Goal: Task Accomplishment & Management: Use online tool/utility

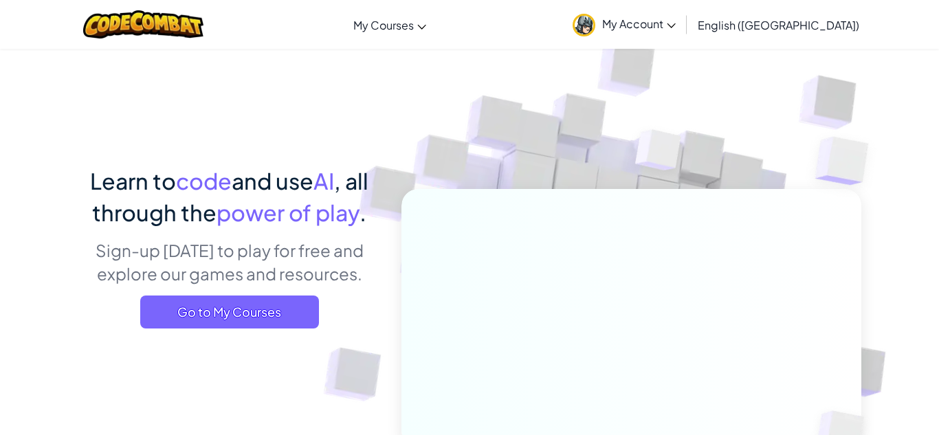
click at [682, 9] on link "My Account" at bounding box center [624, 24] width 117 height 43
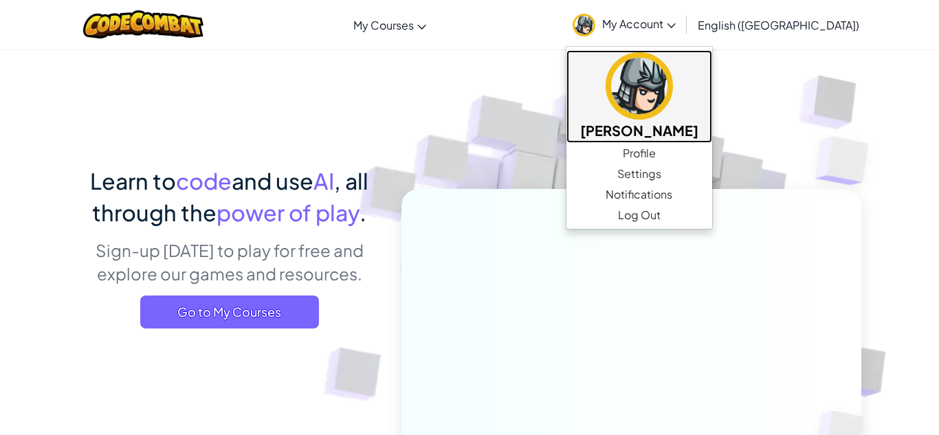
click at [673, 76] on img at bounding box center [638, 85] width 67 height 67
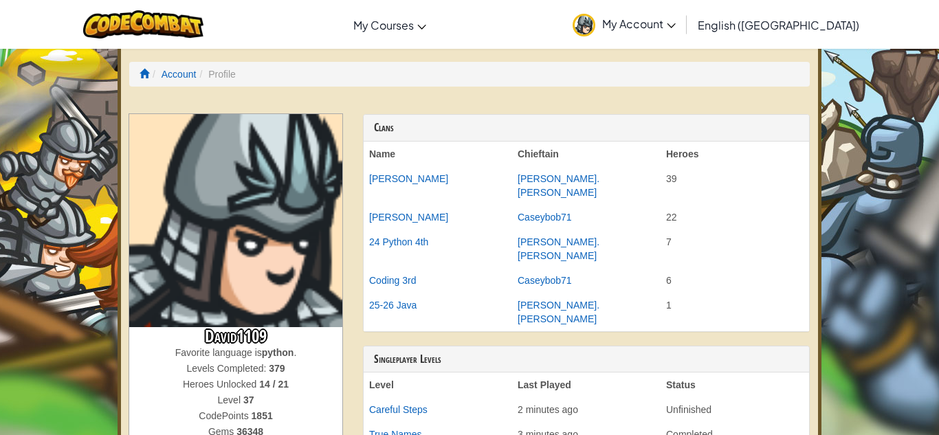
click at [136, 74] on ol "Account Profile" at bounding box center [469, 74] width 680 height 25
click at [143, 76] on span at bounding box center [145, 74] width 10 height 10
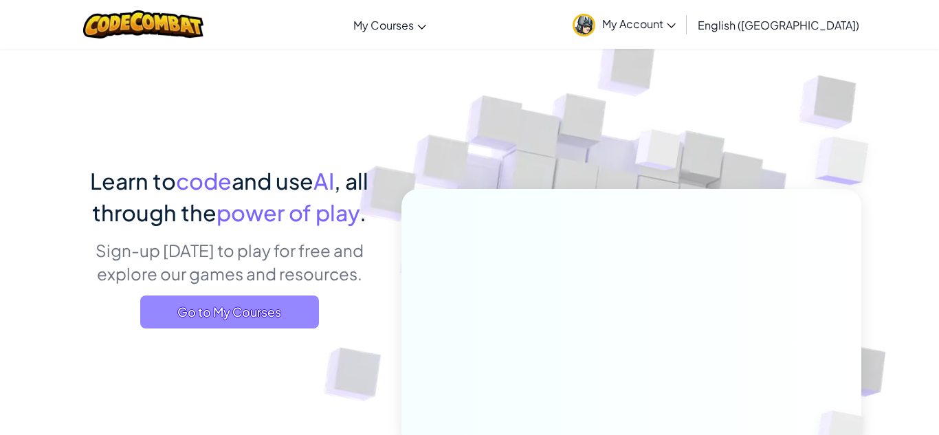
click at [199, 313] on span "Go to My Courses" at bounding box center [229, 312] width 179 height 33
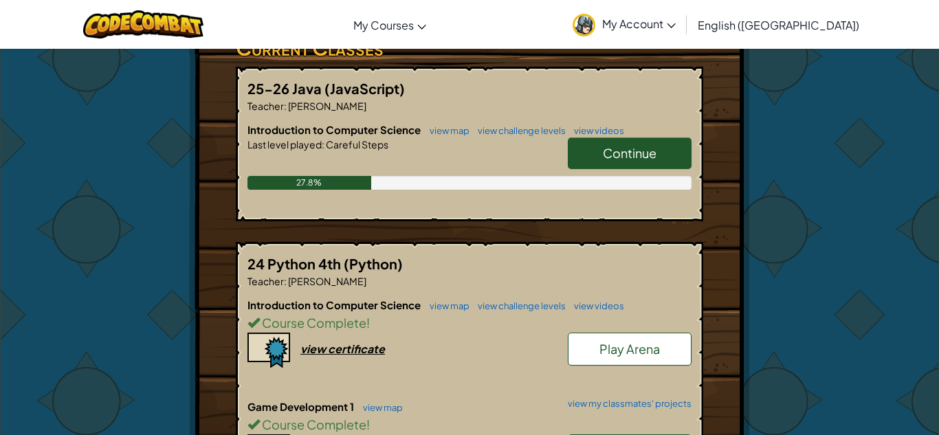
scroll to position [252, 0]
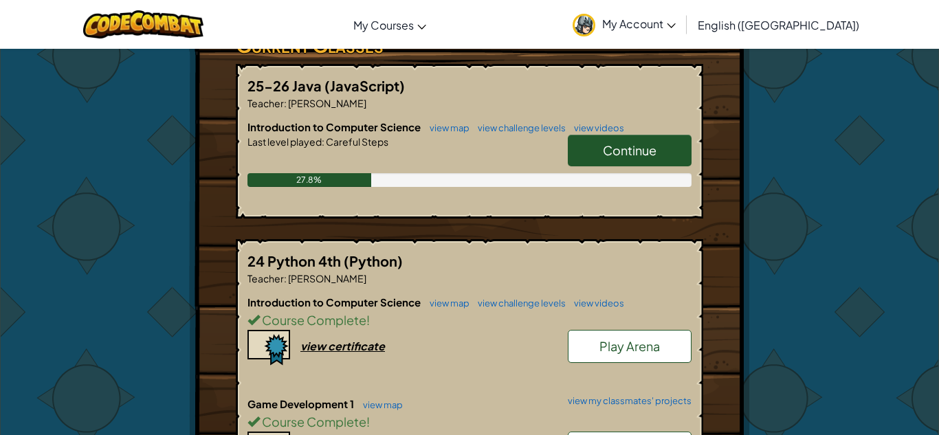
click at [634, 157] on span "Continue" at bounding box center [630, 150] width 54 height 16
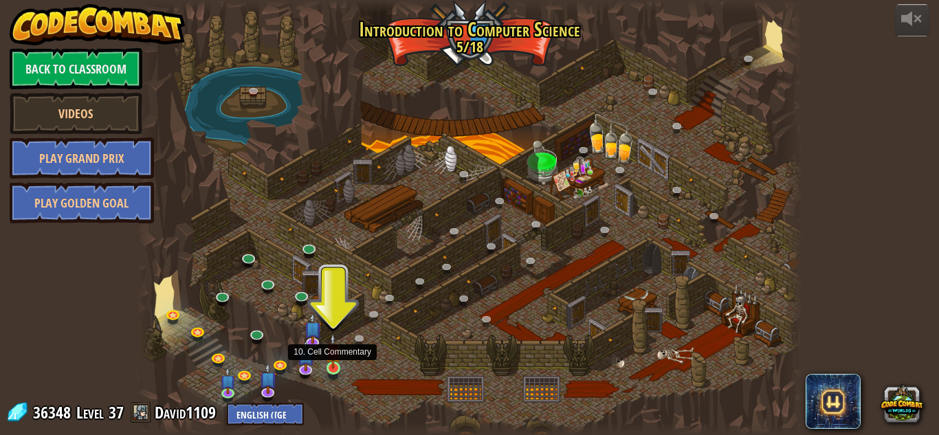
click at [336, 367] on img at bounding box center [333, 351] width 16 height 36
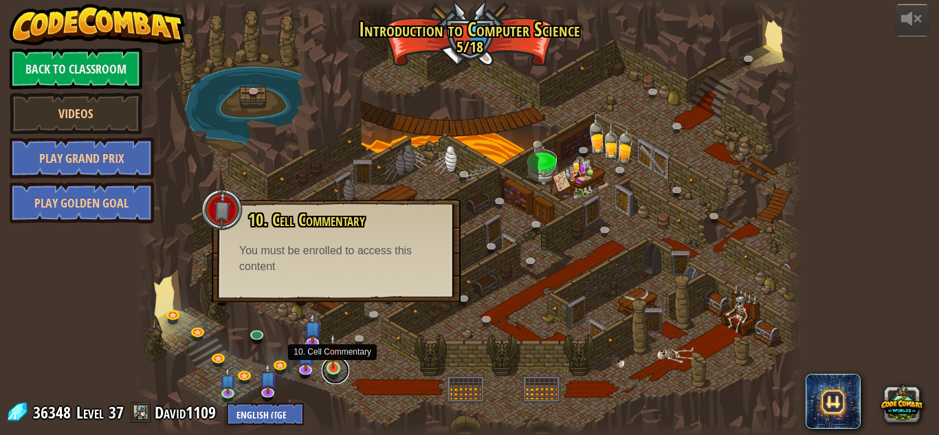
click at [338, 374] on link at bounding box center [335, 370] width 27 height 27
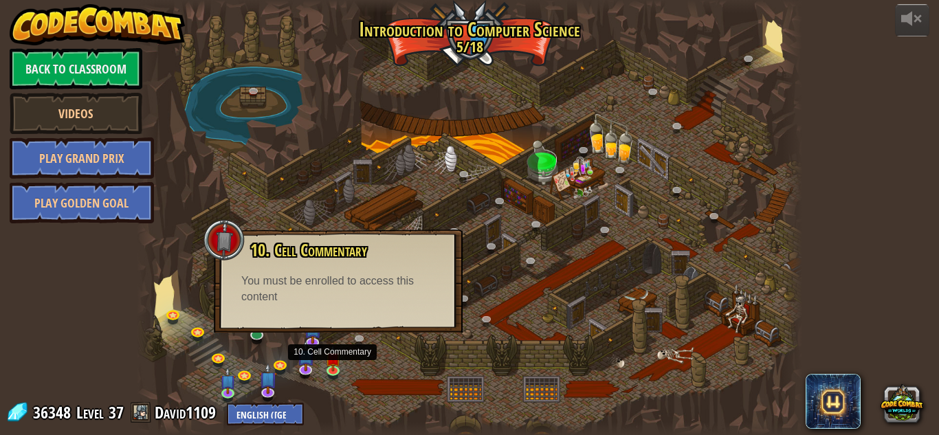
click at [525, 210] on div at bounding box center [469, 217] width 665 height 435
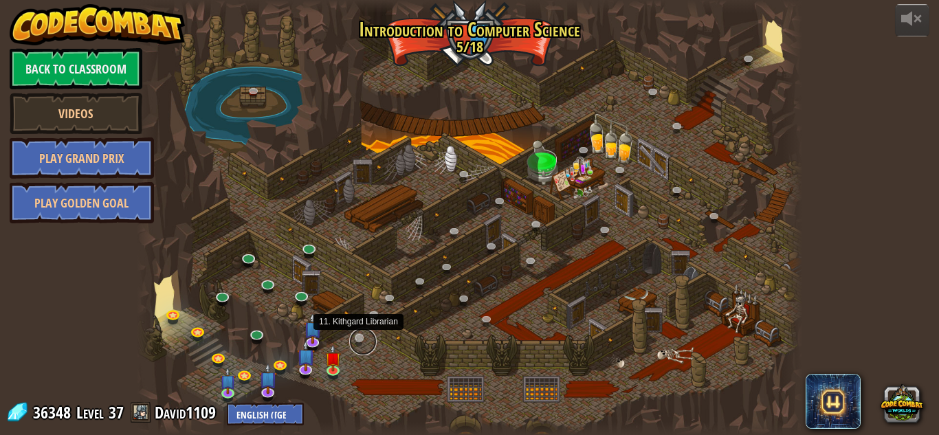
click at [364, 336] on link at bounding box center [362, 341] width 27 height 27
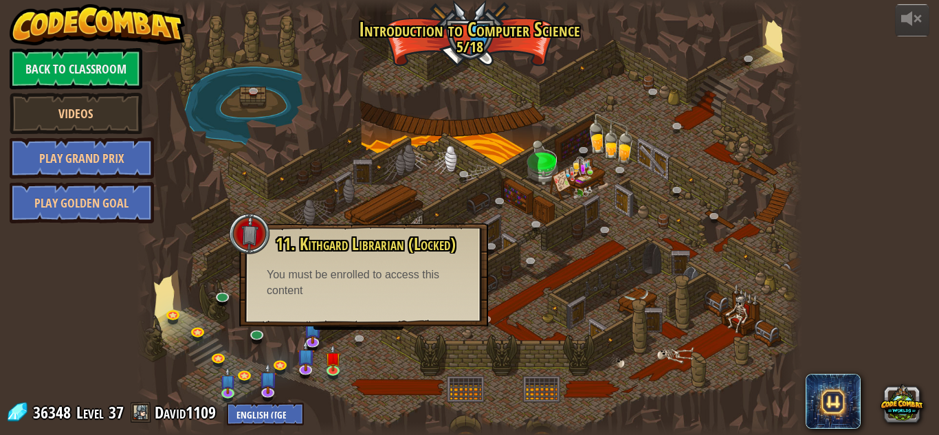
click at [424, 367] on div at bounding box center [469, 217] width 665 height 435
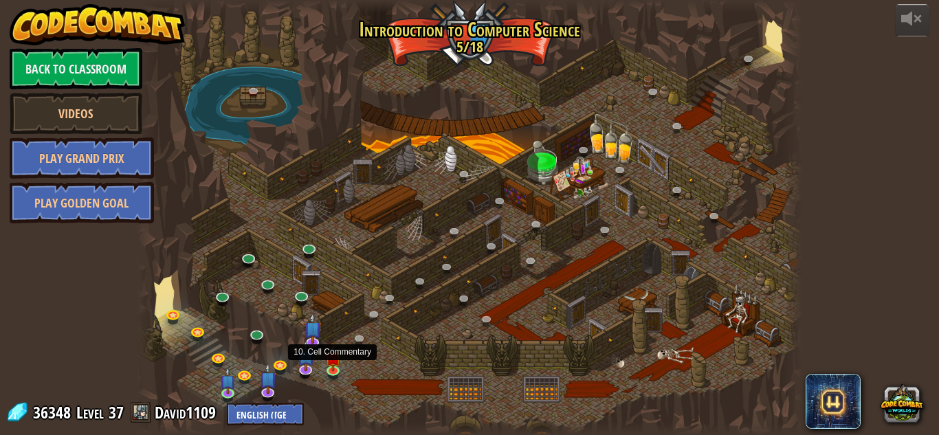
click at [900, 153] on div "powered by Back to Classroom Videos Play Grand Prix Play Golden Goal 25. Kithga…" at bounding box center [469, 217] width 939 height 435
click at [928, 83] on div "powered by Back to Classroom Videos Play Grand Prix Play Golden Goal 25. Kithga…" at bounding box center [469, 217] width 939 height 435
click at [340, 374] on link at bounding box center [335, 370] width 27 height 27
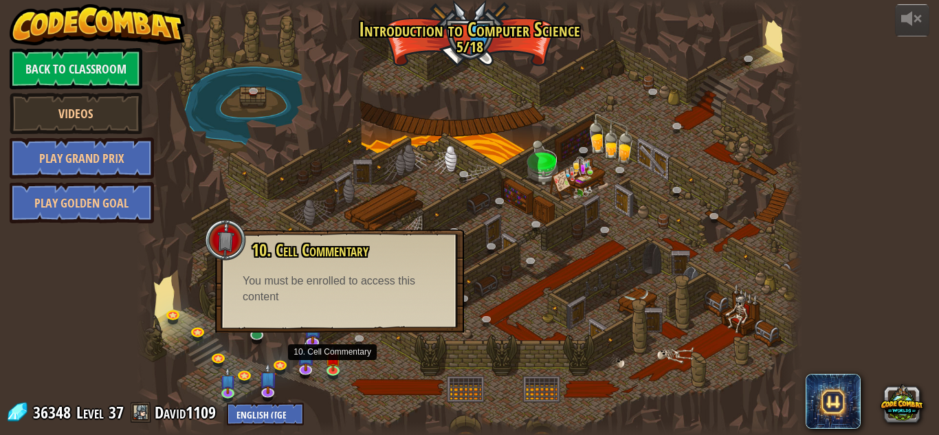
click at [341, 387] on div at bounding box center [469, 217] width 665 height 435
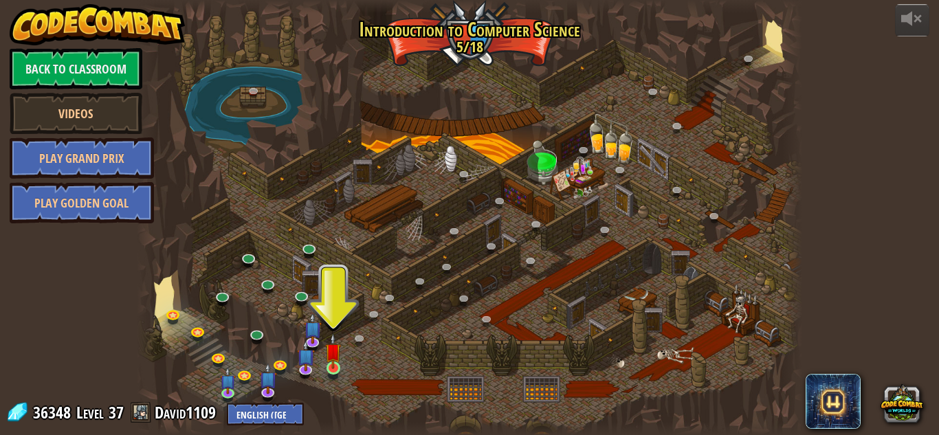
click at [336, 369] on img at bounding box center [333, 351] width 16 height 36
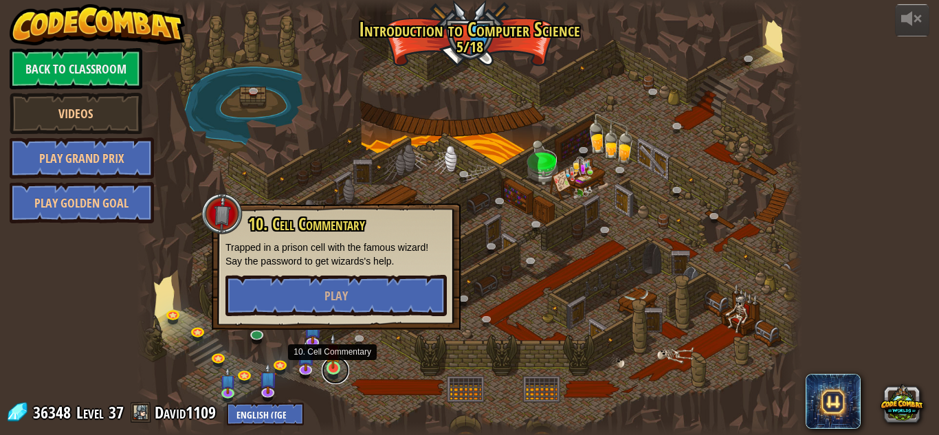
click at [339, 369] on link at bounding box center [335, 370] width 27 height 27
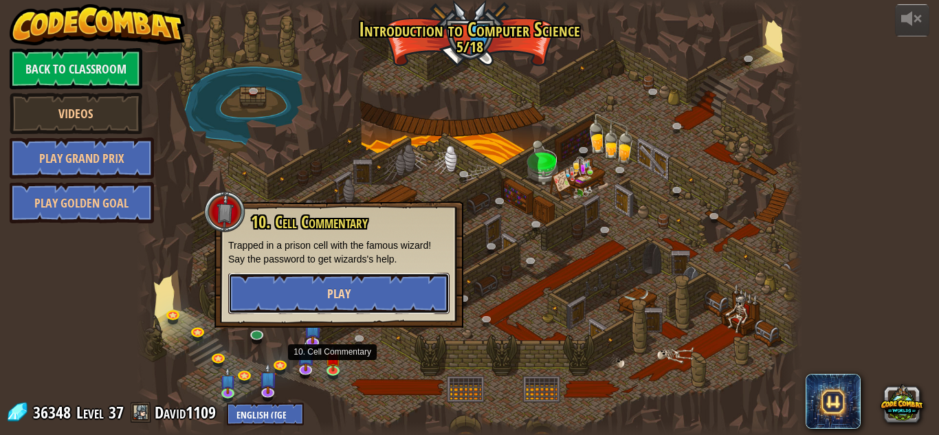
click at [296, 300] on button "Play" at bounding box center [338, 293] width 221 height 41
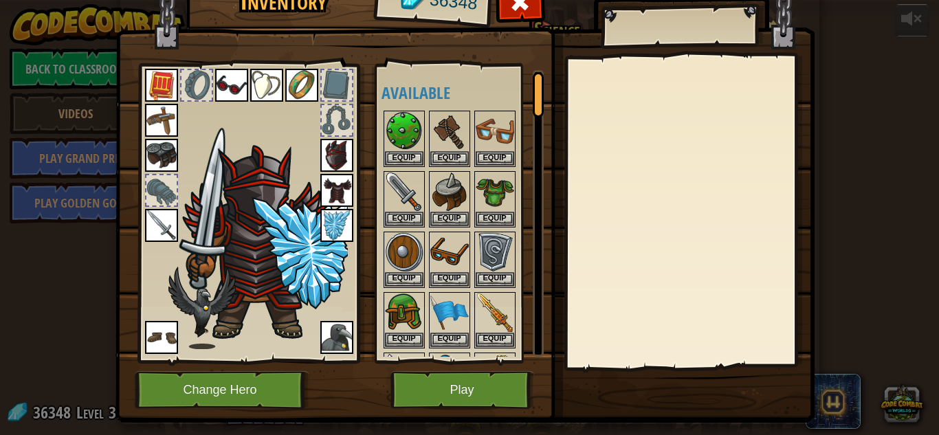
scroll to position [13, 0]
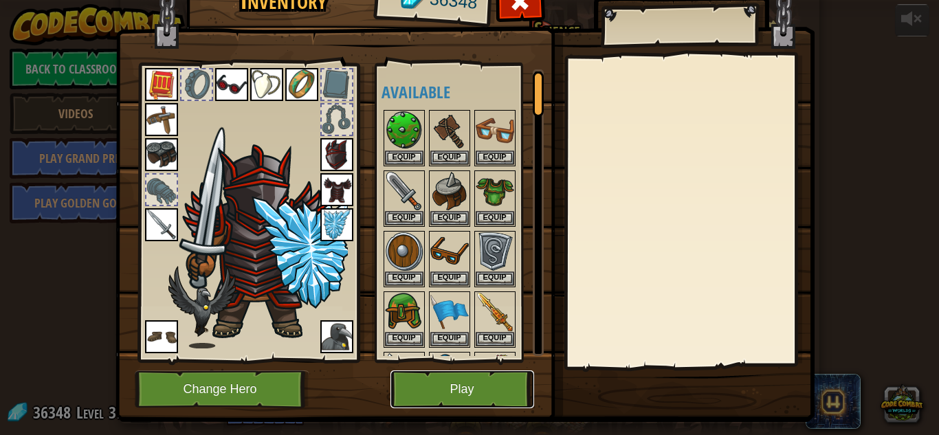
click at [488, 387] on button "Play" at bounding box center [462, 389] width 144 height 38
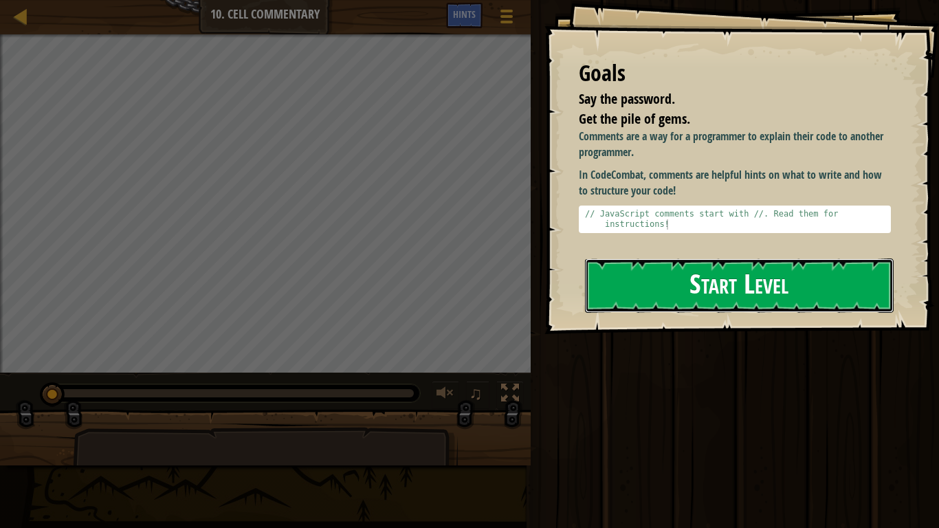
click at [793, 291] on button "Start Level" at bounding box center [739, 285] width 309 height 54
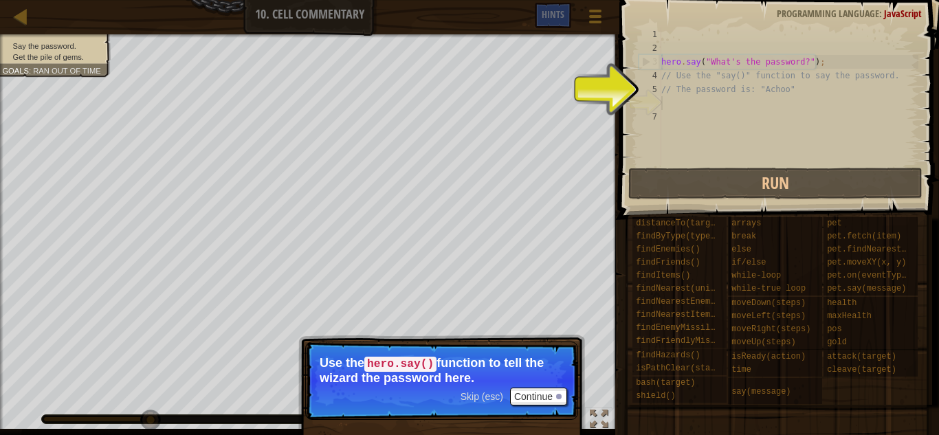
click at [765, 117] on div "hero . say ( "What's the password?" ) ; // Use the "say()" function to say the …" at bounding box center [788, 109] width 260 height 165
click at [535, 392] on button "Continue" at bounding box center [538, 397] width 57 height 18
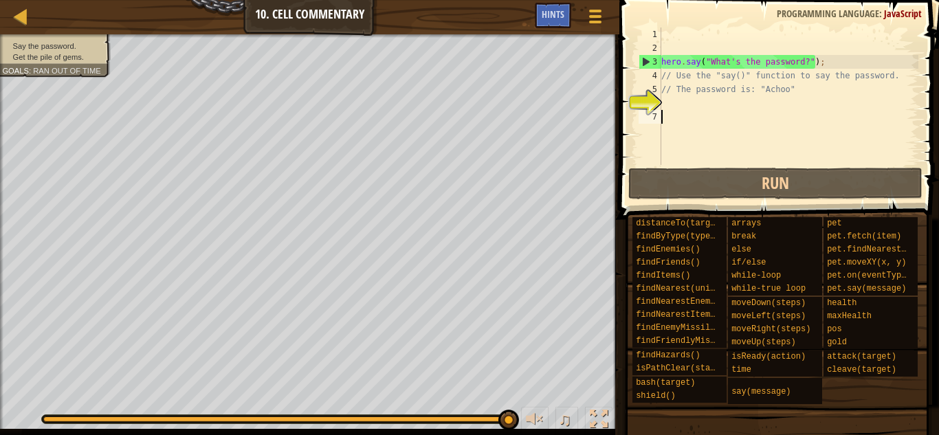
paste textarea "hero.moveUp()"
type textarea "hero.moveUp()"
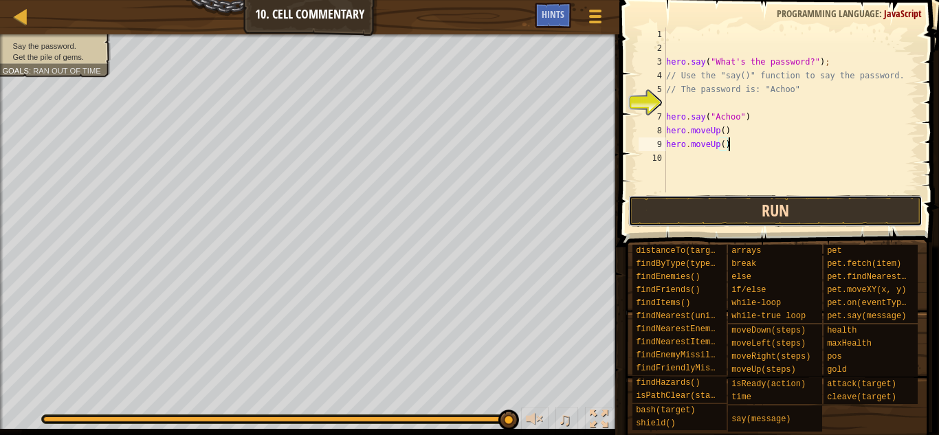
click at [758, 217] on button "Run" at bounding box center [775, 211] width 294 height 32
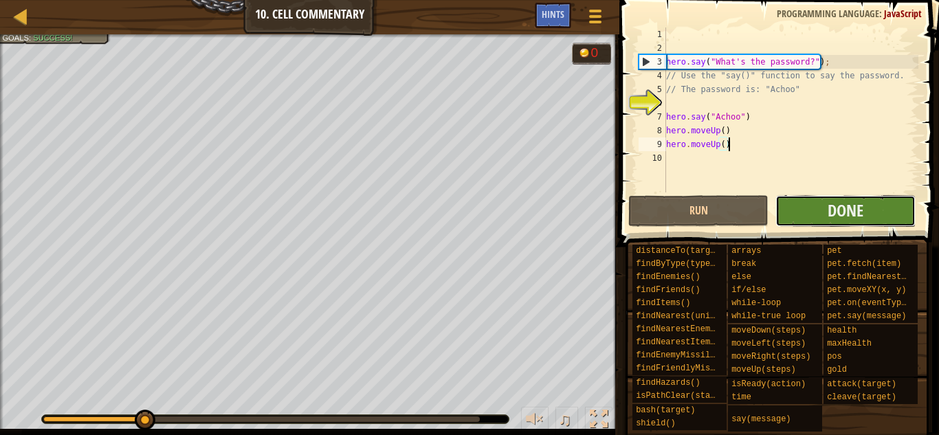
click at [840, 224] on button "Done" at bounding box center [845, 211] width 140 height 32
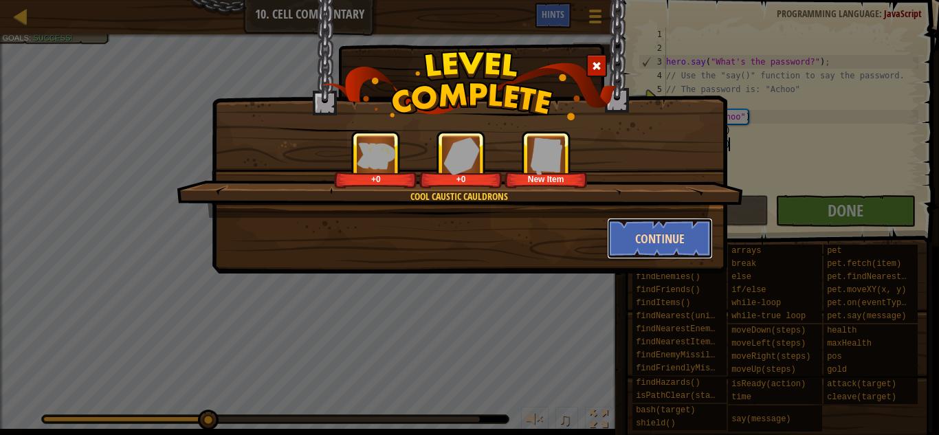
click at [673, 241] on button "Continue" at bounding box center [660, 238] width 107 height 41
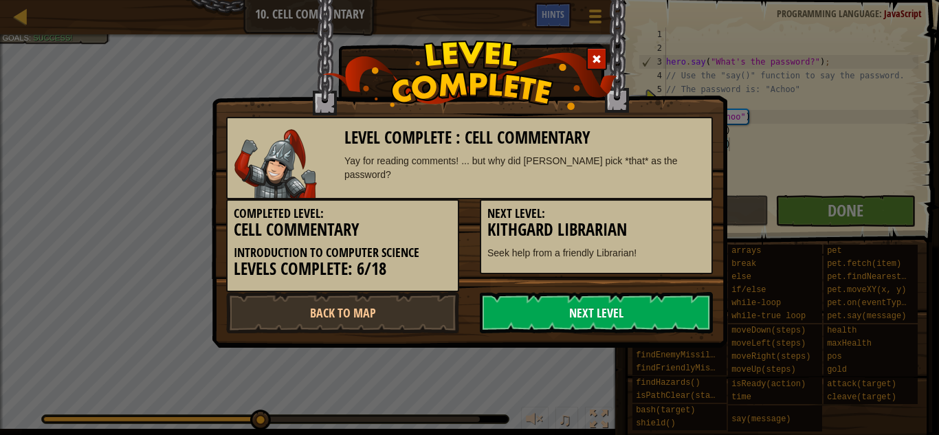
click at [554, 318] on link "Next Level" at bounding box center [596, 312] width 233 height 41
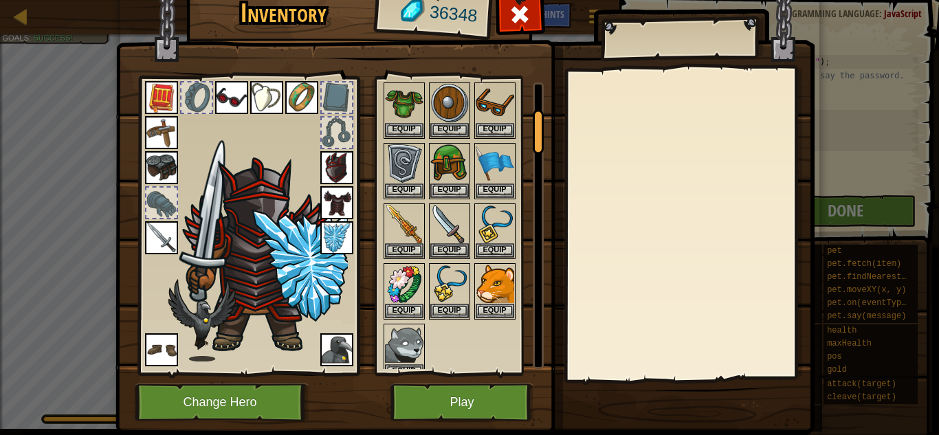
scroll to position [179, 0]
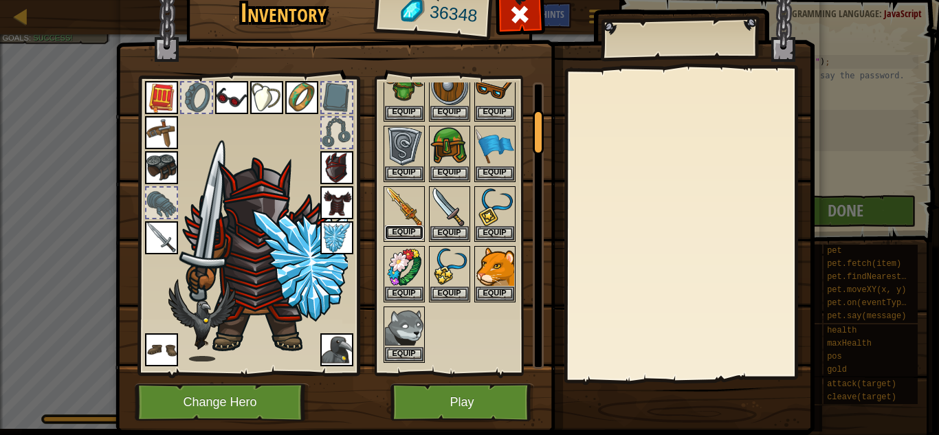
click at [413, 230] on button "Equip" at bounding box center [404, 232] width 38 height 14
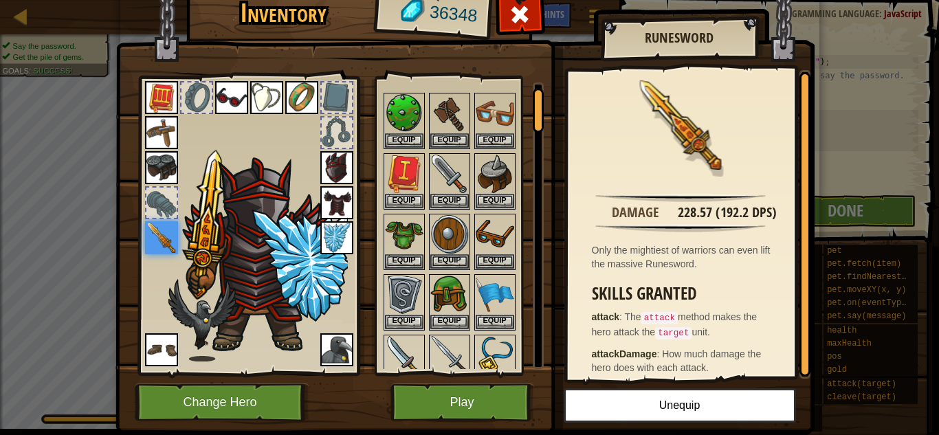
scroll to position [23, 0]
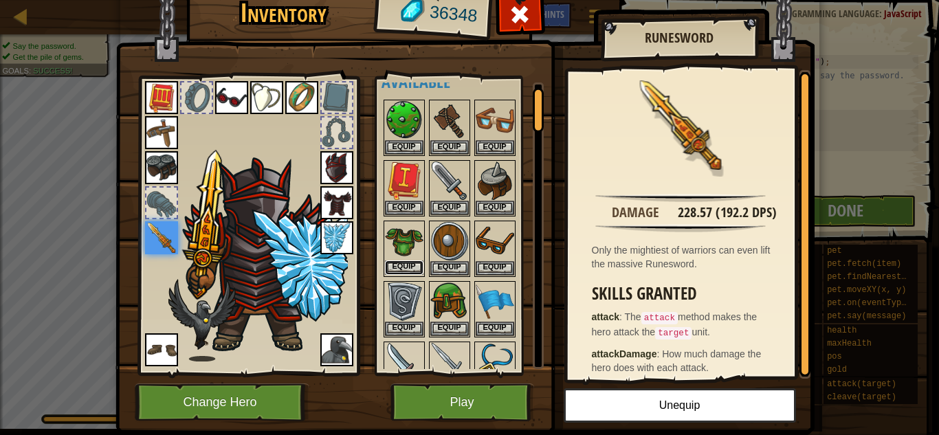
click at [406, 262] on button "Equip" at bounding box center [404, 267] width 38 height 14
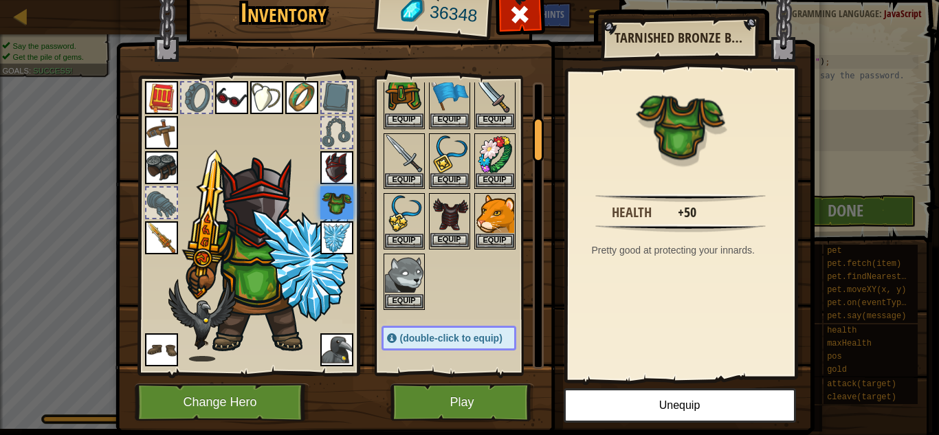
scroll to position [234, 0]
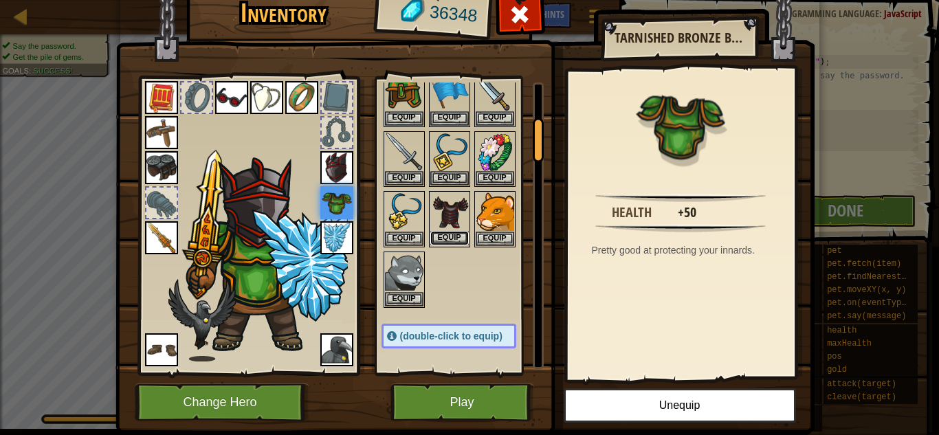
click at [443, 238] on button "Equip" at bounding box center [449, 238] width 38 height 14
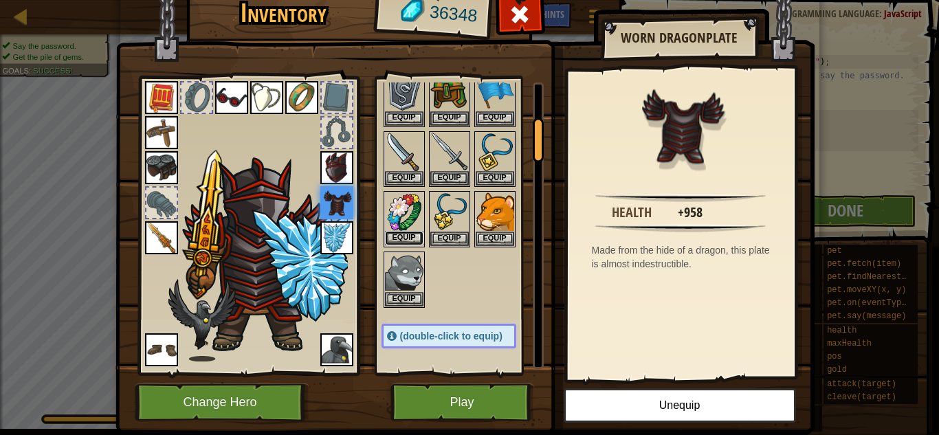
click at [397, 234] on button "Equip" at bounding box center [404, 238] width 38 height 14
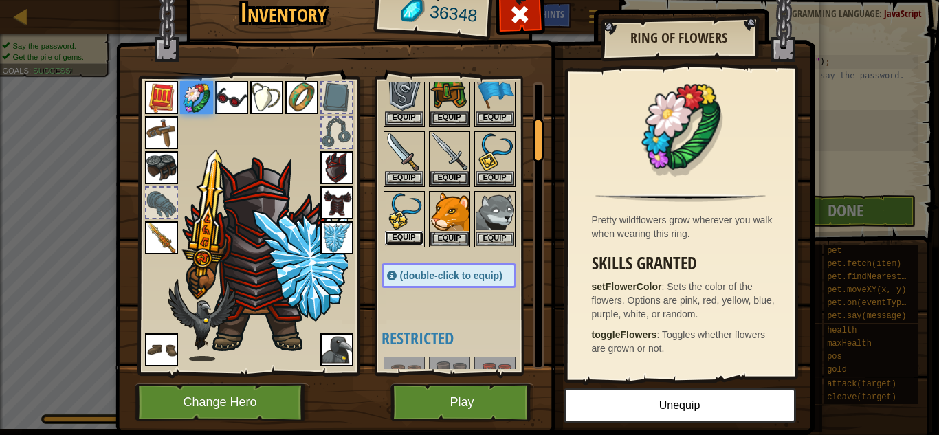
click at [404, 236] on button "Equip" at bounding box center [404, 238] width 38 height 14
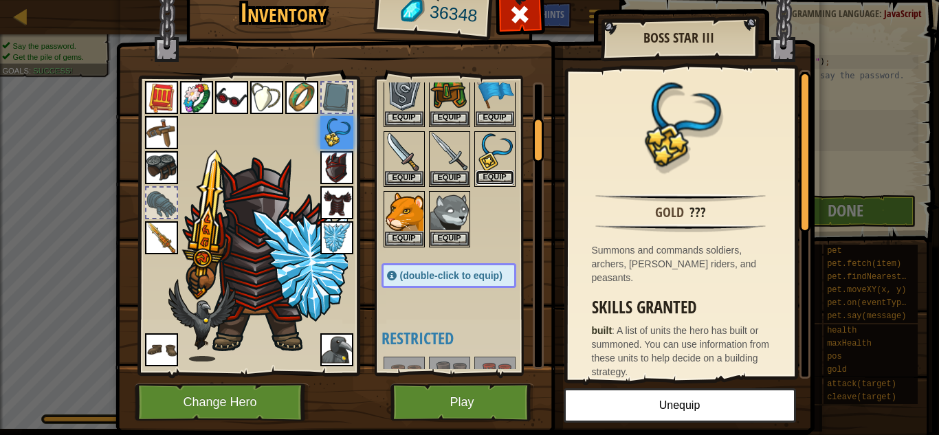
click at [496, 175] on button "Equip" at bounding box center [495, 177] width 38 height 14
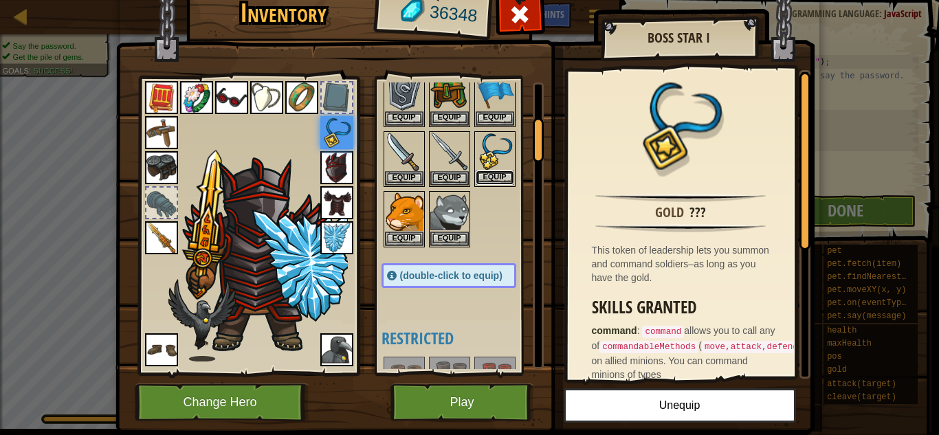
click at [490, 174] on button "Equip" at bounding box center [495, 177] width 38 height 14
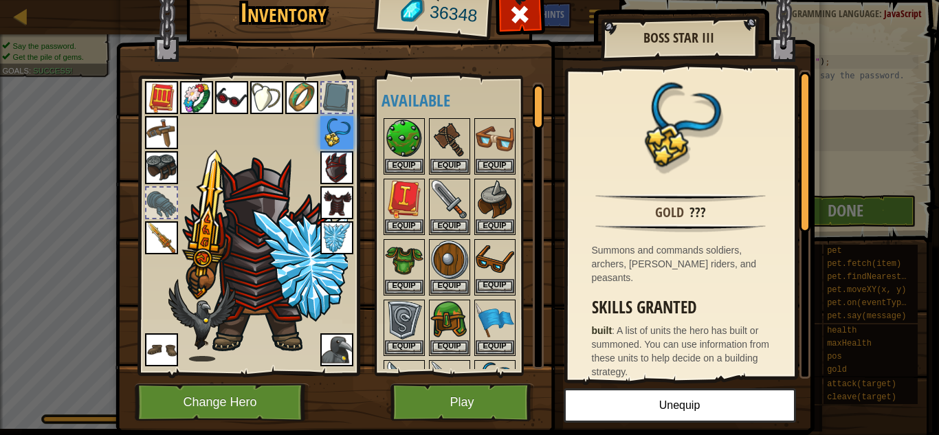
scroll to position [0, 0]
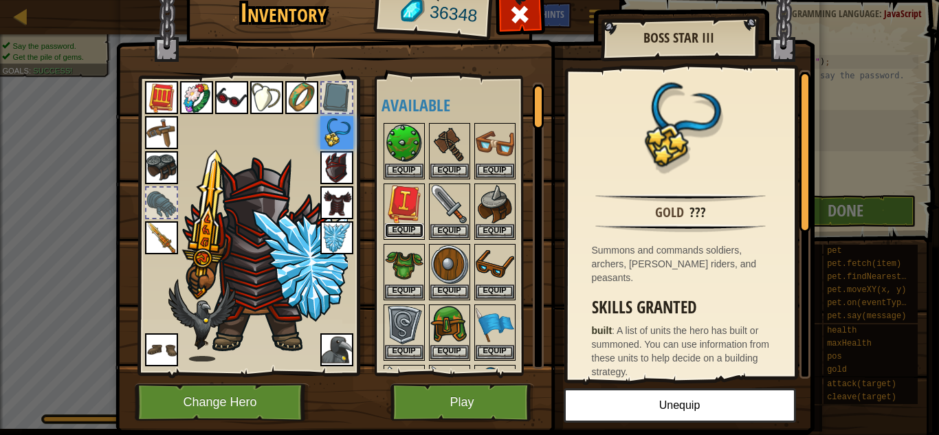
click at [408, 227] on button "Equip" at bounding box center [404, 230] width 38 height 14
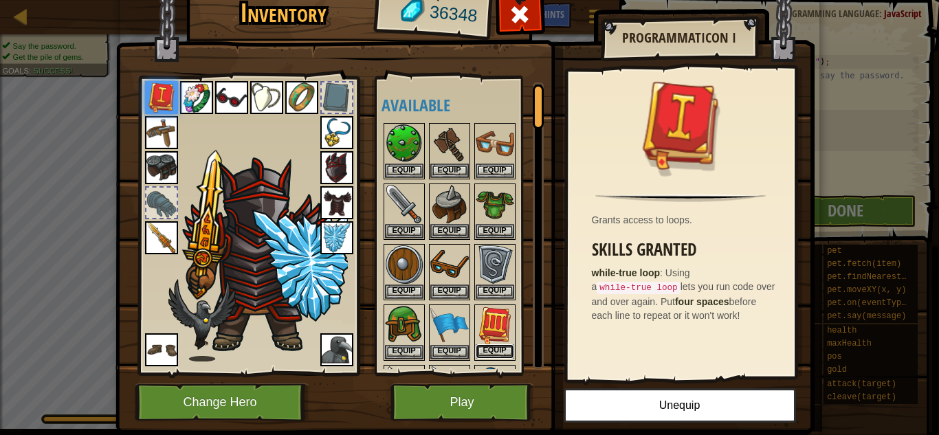
click at [498, 351] on button "Equip" at bounding box center [495, 351] width 38 height 14
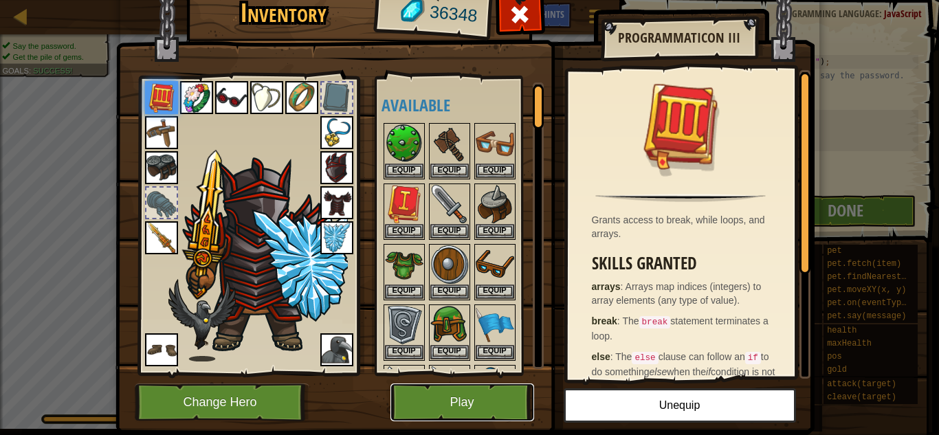
click at [447, 405] on button "Play" at bounding box center [462, 402] width 144 height 38
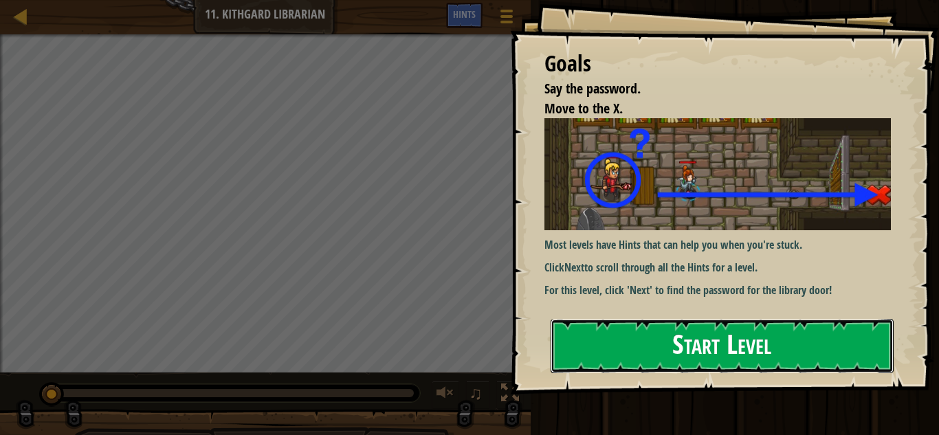
click at [641, 348] on button "Start Level" at bounding box center [722, 346] width 343 height 54
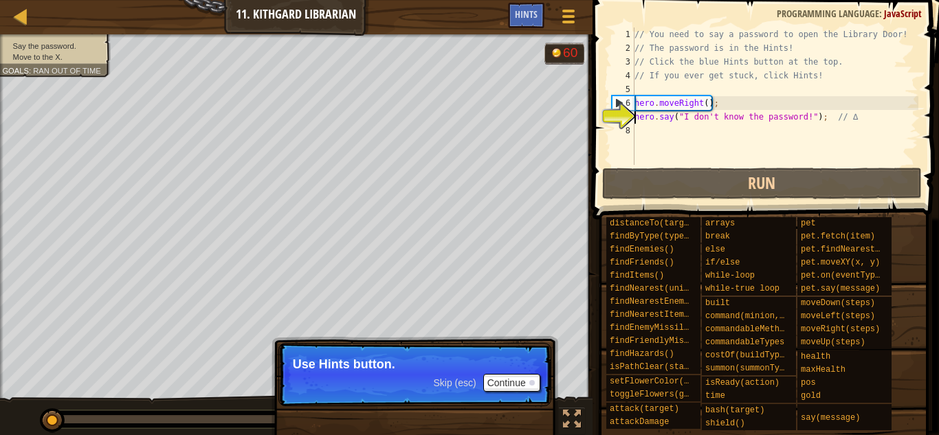
paste textarea "hero.moveRight();"
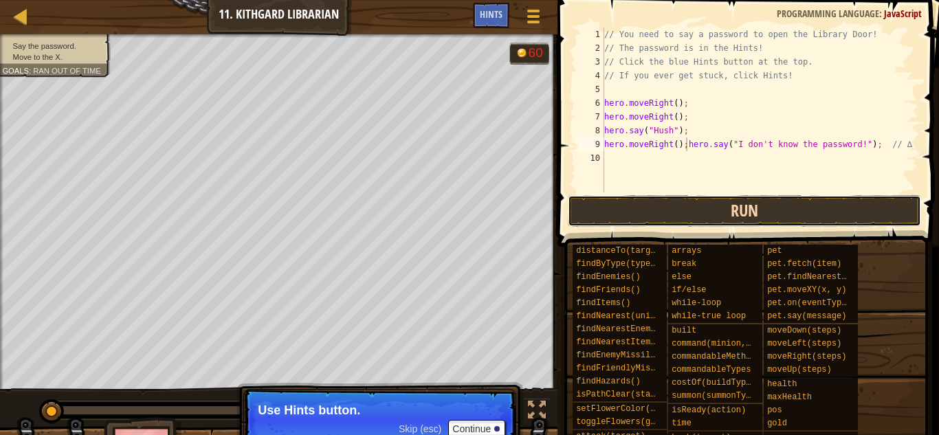
click at [740, 214] on button "Run" at bounding box center [745, 211] width 354 height 32
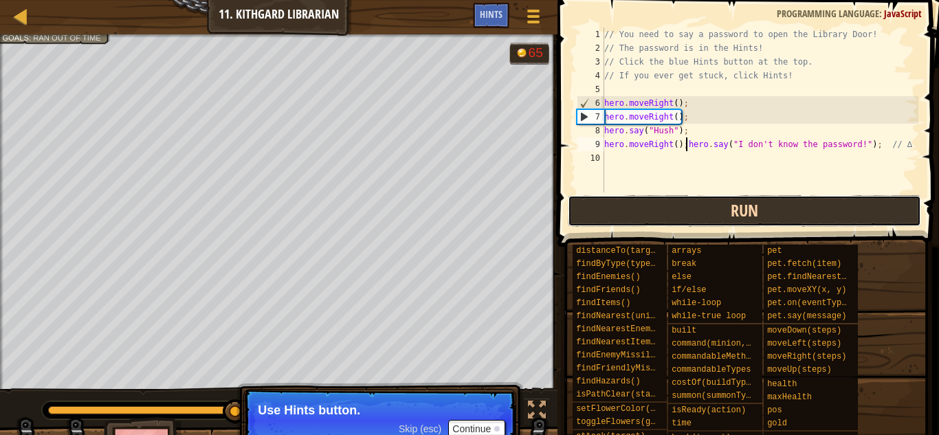
click at [803, 210] on button "Run" at bounding box center [745, 211] width 354 height 32
click at [774, 201] on button "Run" at bounding box center [745, 211] width 354 height 32
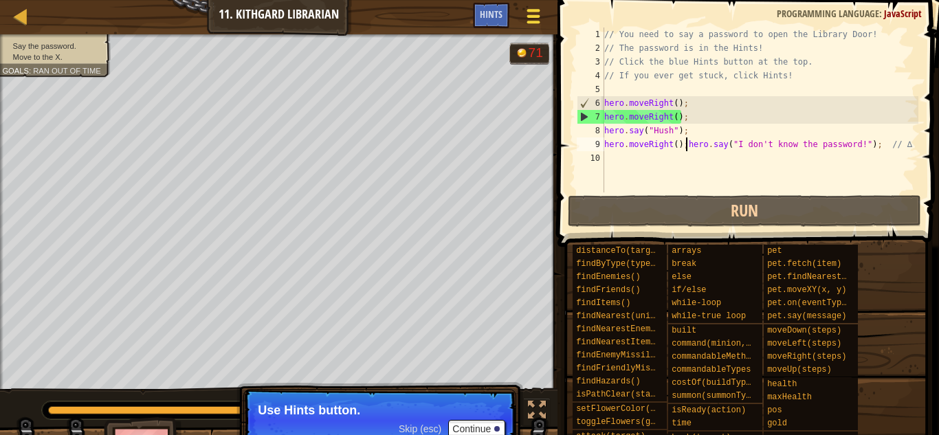
click at [540, 24] on div at bounding box center [533, 16] width 19 height 20
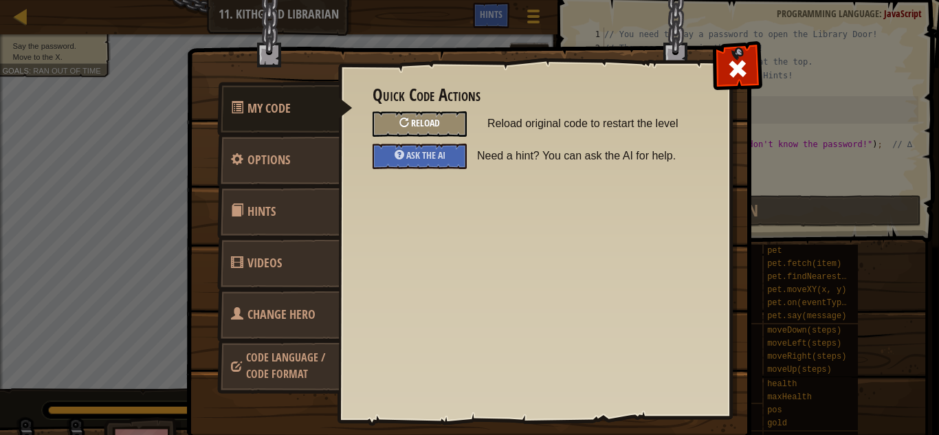
click at [429, 118] on span "Reload" at bounding box center [425, 122] width 29 height 13
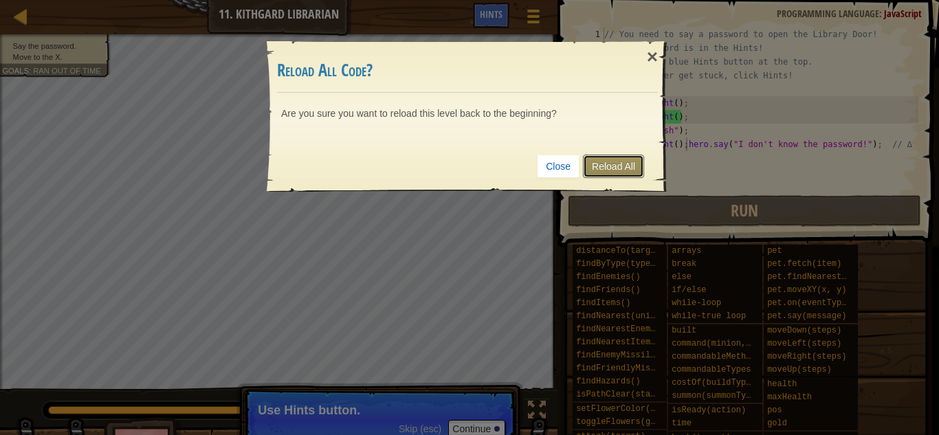
click at [595, 160] on link "Reload All" at bounding box center [613, 166] width 61 height 23
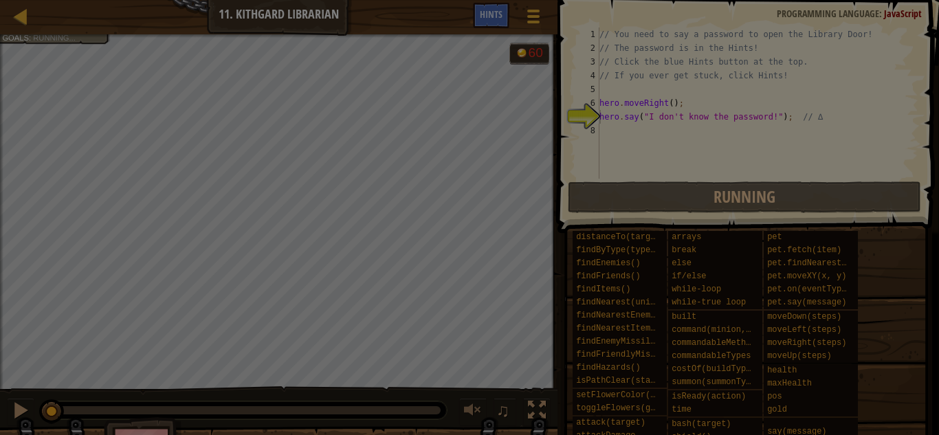
type textarea "hero.say("I don't know the password!"); // ∆"
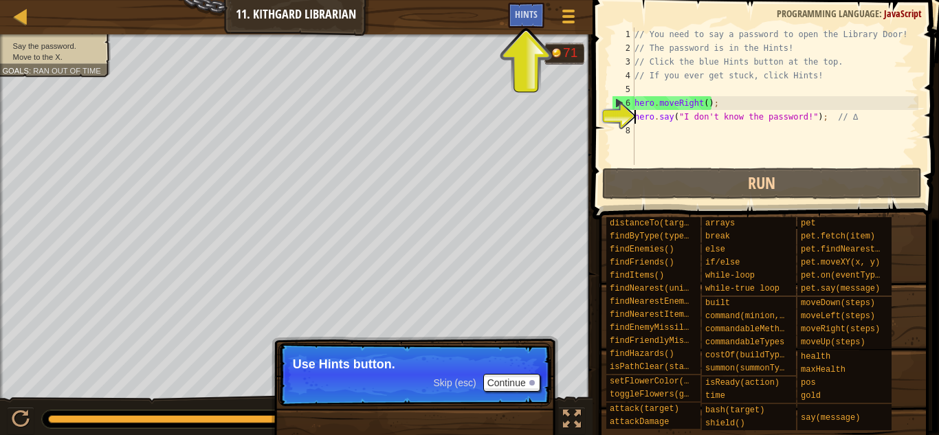
click at [671, 131] on div "// You need to say a password to open the Library Door! // The password is in t…" at bounding box center [775, 109] width 287 height 165
click at [511, 384] on button "Continue" at bounding box center [511, 383] width 57 height 18
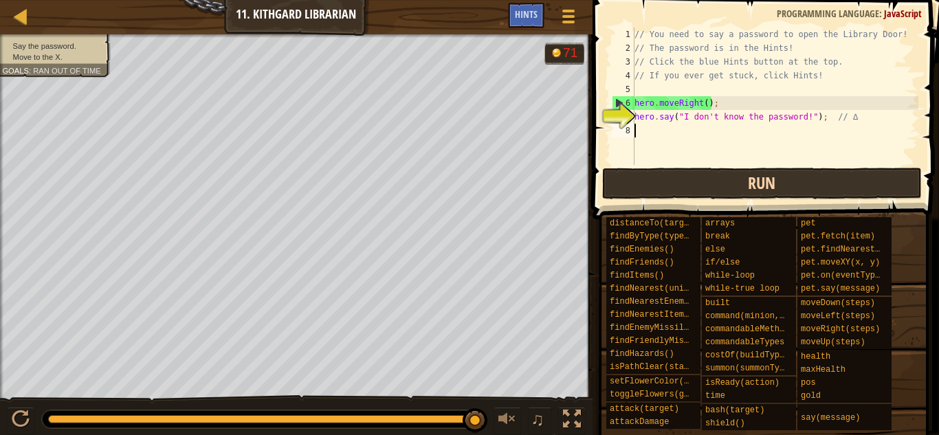
paste textarea "hero.moveRight();"
type textarea "hero.moveRight();"
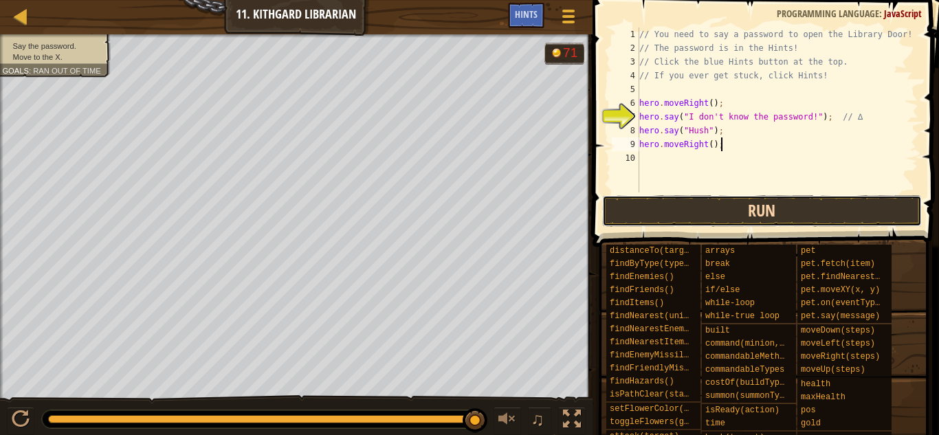
click at [709, 205] on button "Run" at bounding box center [762, 211] width 320 height 32
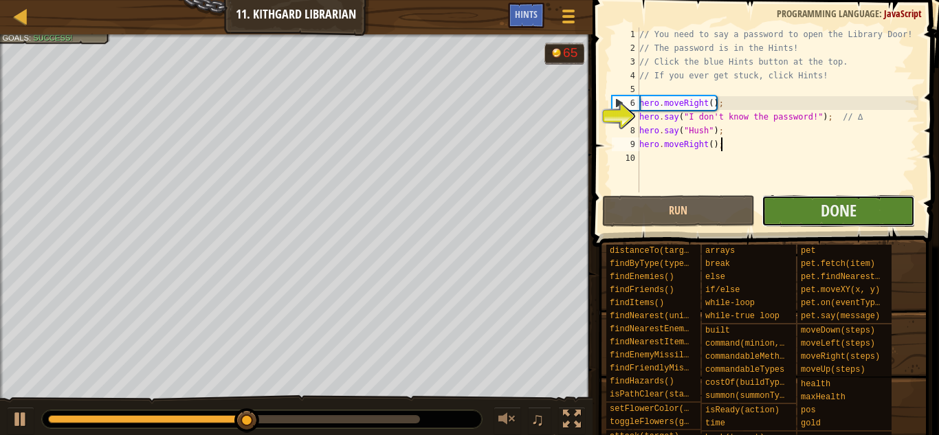
click at [797, 197] on button "Done" at bounding box center [837, 211] width 153 height 32
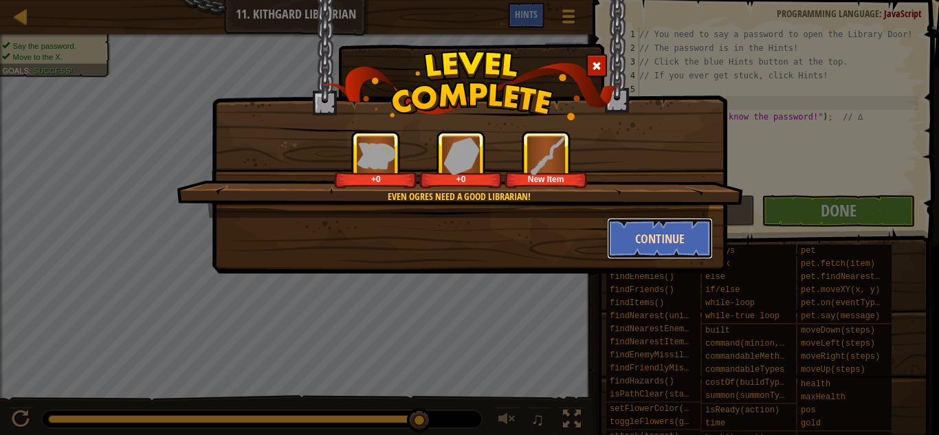
click at [647, 226] on button "Continue" at bounding box center [660, 238] width 107 height 41
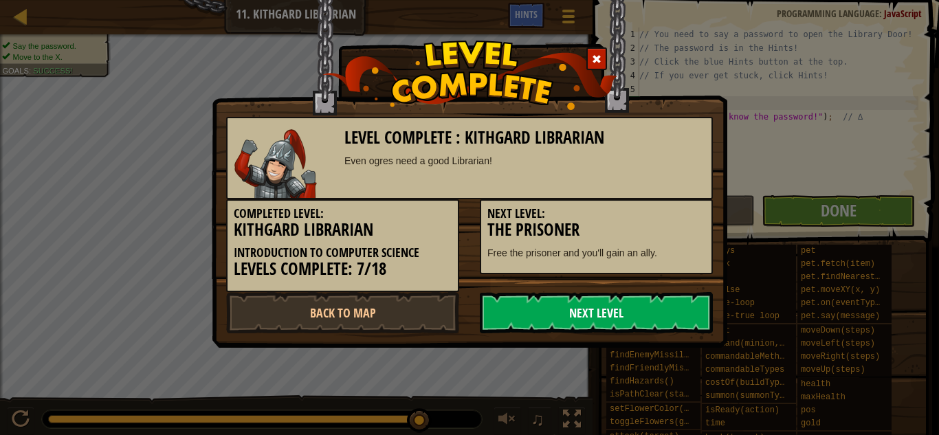
click at [605, 307] on link "Next Level" at bounding box center [596, 312] width 233 height 41
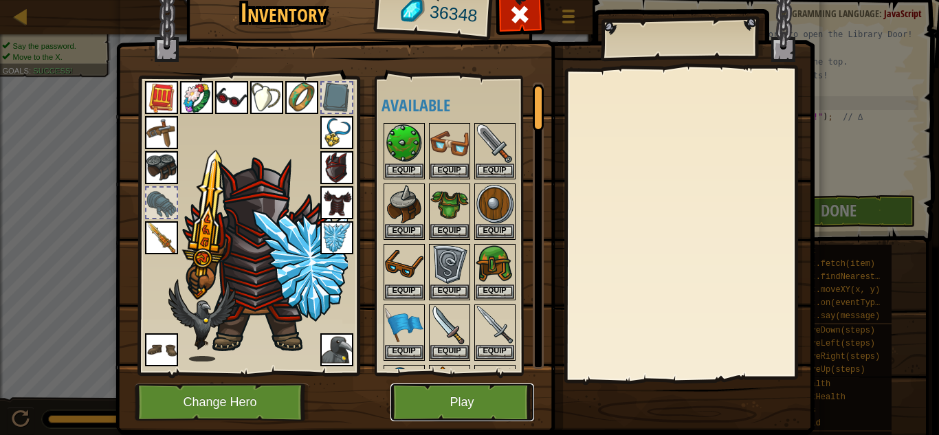
click at [478, 386] on button "Play" at bounding box center [462, 402] width 144 height 38
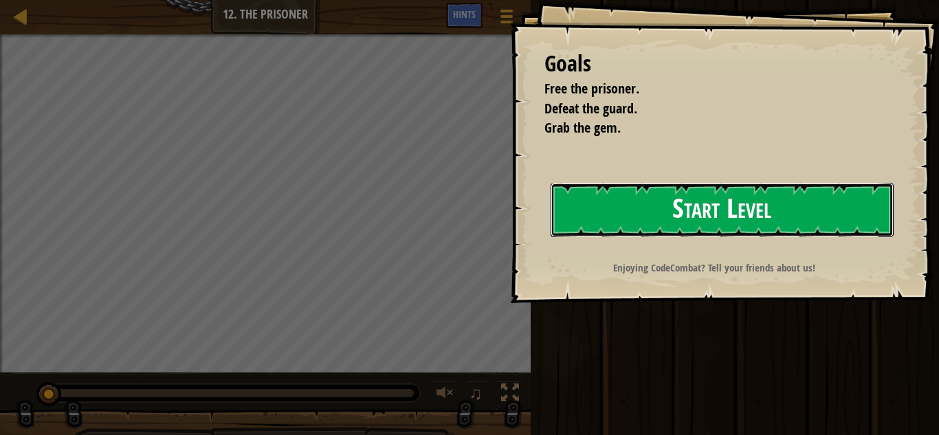
click at [674, 225] on button "Start Level" at bounding box center [722, 210] width 343 height 54
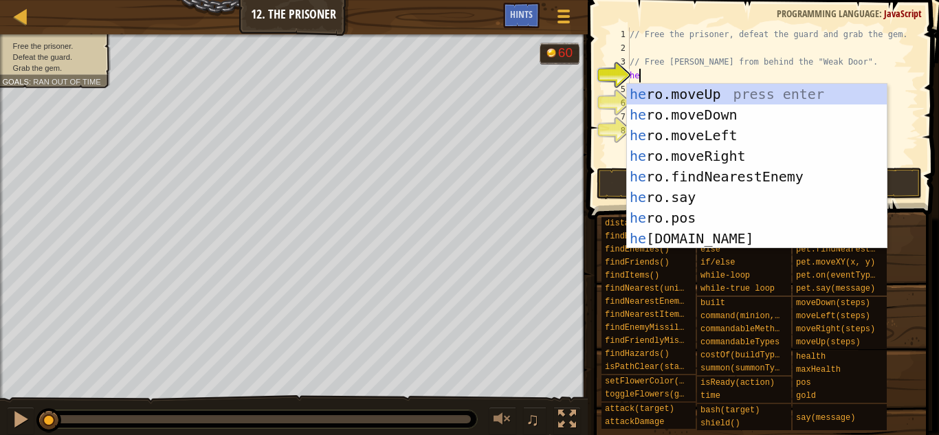
type textarea "he"
click at [800, 152] on div "he ro.moveUp press enter he ro.moveDown press enter he ro.moveLeft press enter …" at bounding box center [757, 187] width 260 height 206
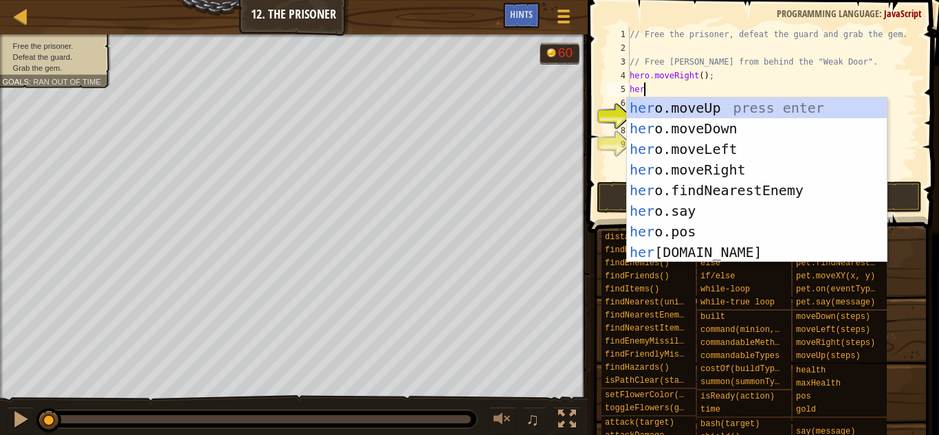
type textarea "h"
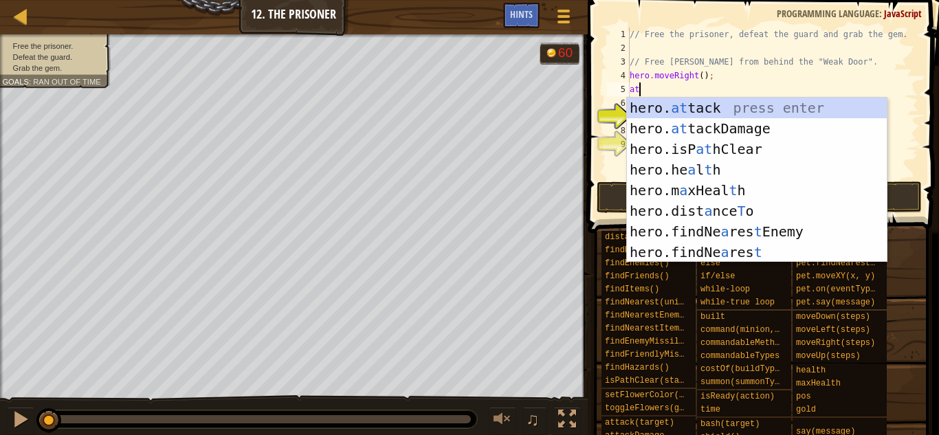
scroll to position [6, 2]
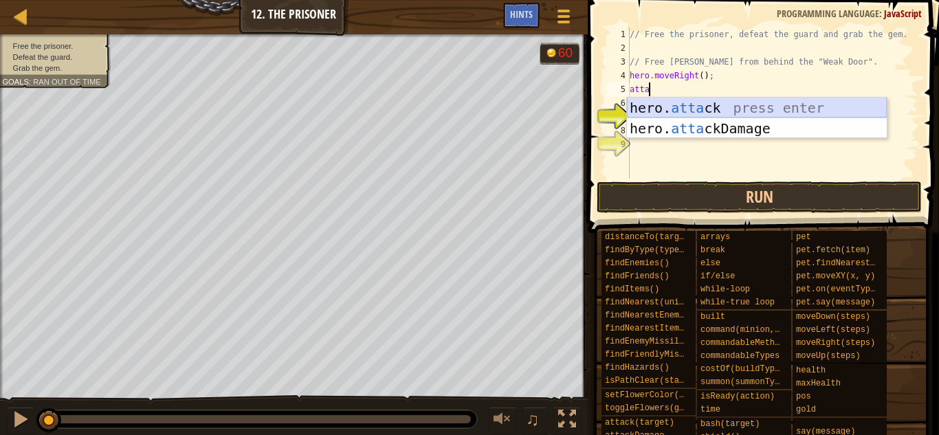
click at [730, 108] on div "hero. [PERSON_NAME] press enter hero. atta ckDamage press enter" at bounding box center [757, 139] width 260 height 82
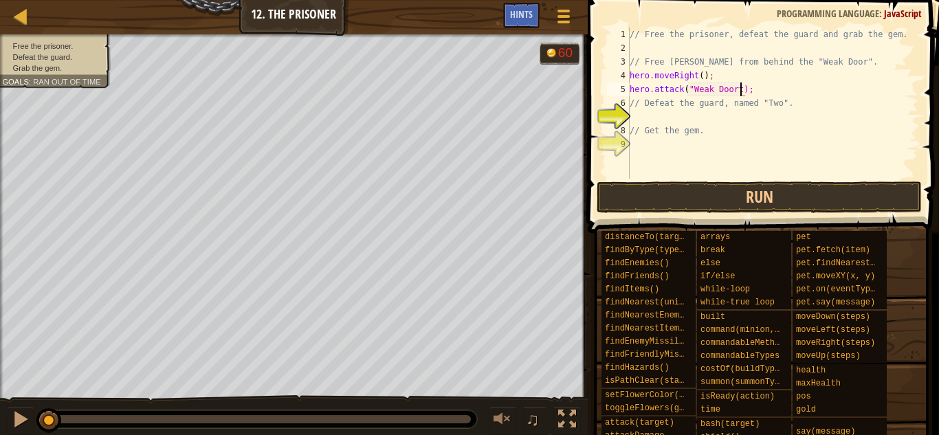
scroll to position [6, 16]
type textarea "hero.attack("Weak Door");"
click at [688, 115] on div "// Free the prisoner, defeat the guard and grab the gem. // Free [PERSON_NAME] …" at bounding box center [772, 116] width 291 height 179
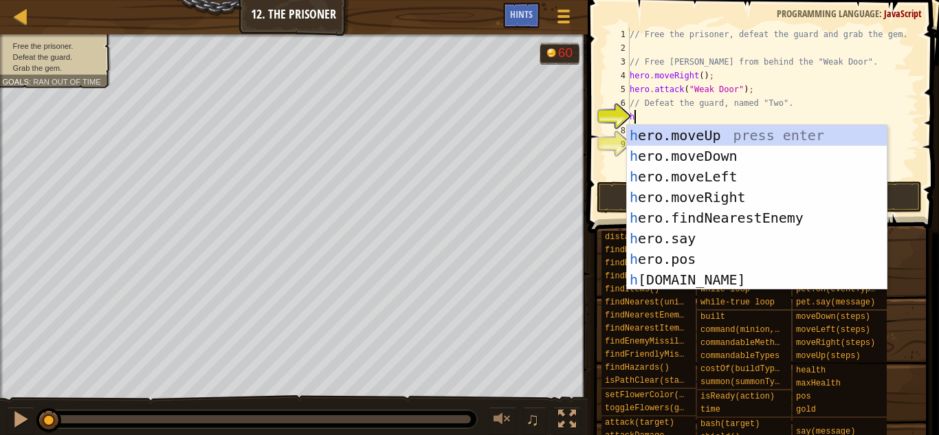
type textarea "he"
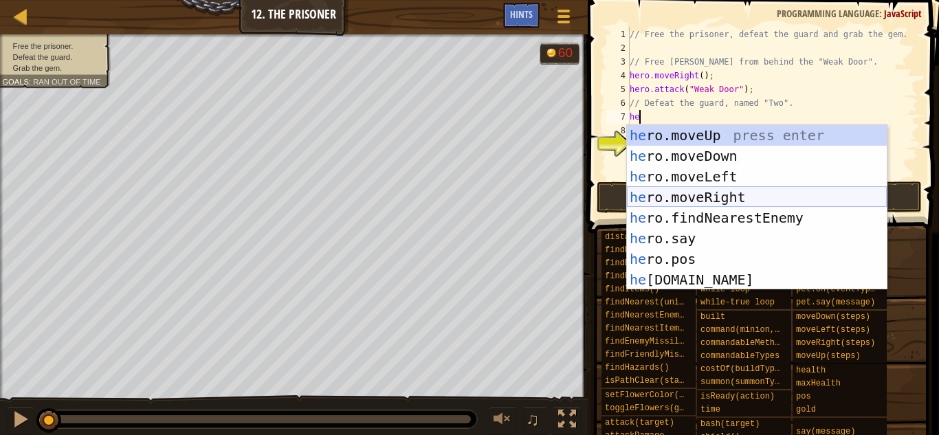
click at [754, 192] on div "he ro.moveUp press enter he ro.moveDown press enter he ro.moveLeft press enter …" at bounding box center [757, 228] width 260 height 206
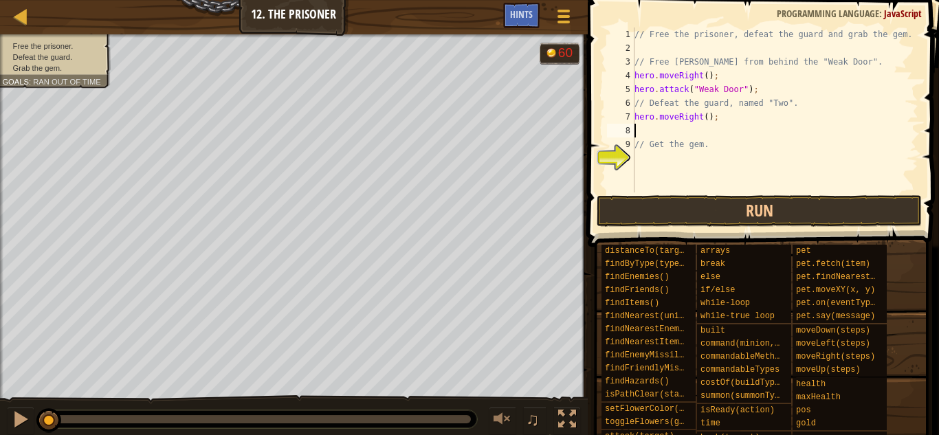
click at [706, 118] on div "// Free the prisoner, defeat the guard and grab the gem. // Free [PERSON_NAME] …" at bounding box center [775, 123] width 287 height 192
type textarea "hero.moveRight(2);"
click at [683, 126] on div "// Free the prisoner, defeat the guard and grab the gem. // Free [PERSON_NAME] …" at bounding box center [775, 123] width 287 height 192
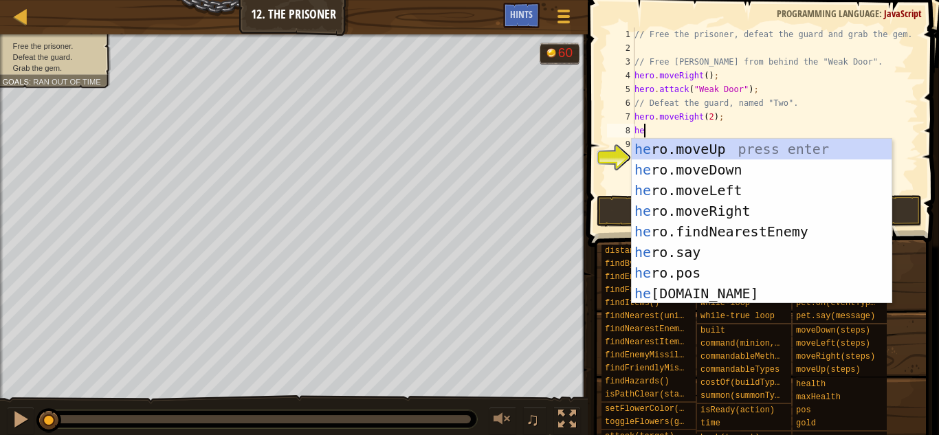
type textarea "hero"
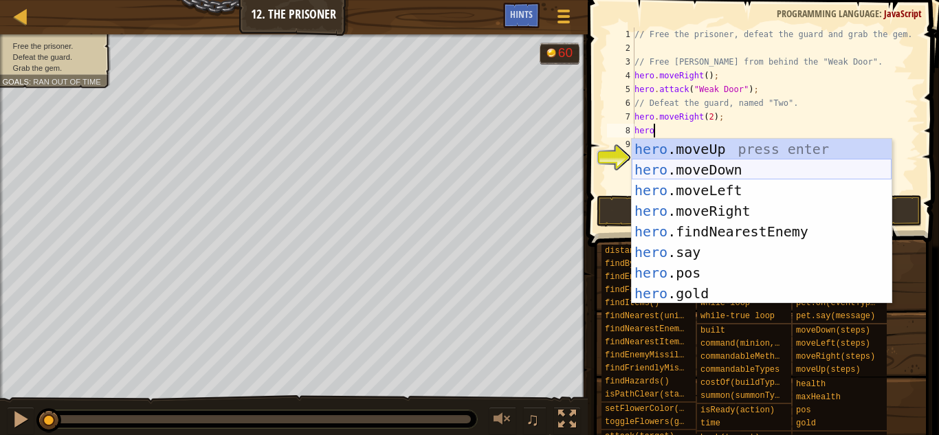
click at [755, 173] on div "hero .moveUp press enter hero .moveDown press enter hero .moveLeft press enter …" at bounding box center [762, 242] width 260 height 206
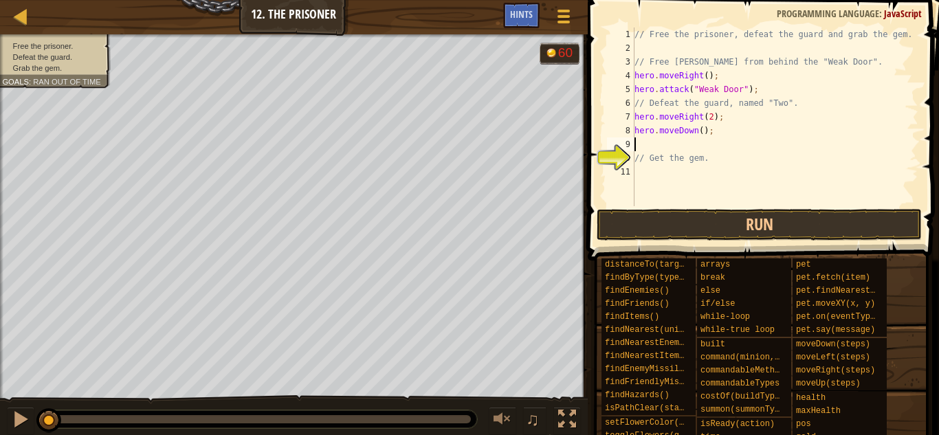
scroll to position [6, 0]
click at [703, 129] on div "// Free the prisoner, defeat the guard and grab the gem. // Free [PERSON_NAME] …" at bounding box center [775, 130] width 287 height 206
type textarea "hero.moveDown(3);"
click at [700, 138] on div "// Free the prisoner, defeat the guard and grab the gem. // Free [PERSON_NAME] …" at bounding box center [775, 130] width 287 height 206
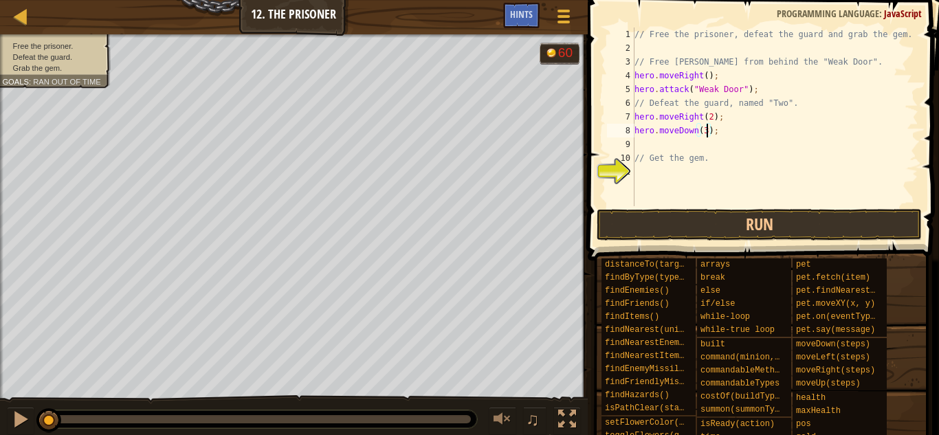
scroll to position [6, 0]
click at [700, 140] on div "// Free the prisoner, defeat the guard and grab the gem. // Free [PERSON_NAME] …" at bounding box center [775, 130] width 287 height 206
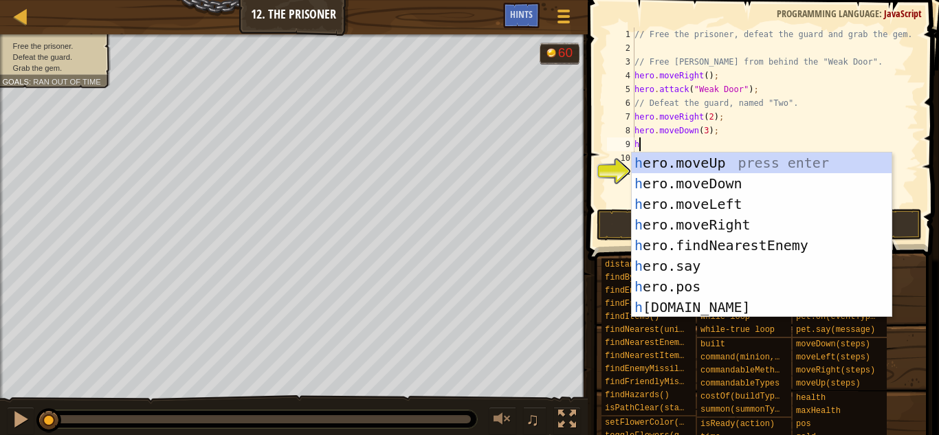
scroll to position [6, 1]
type textarea "h"
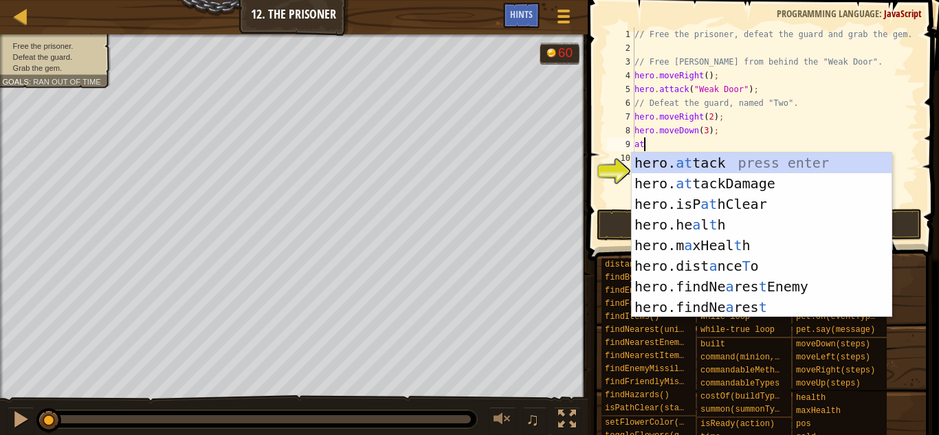
scroll to position [6, 1]
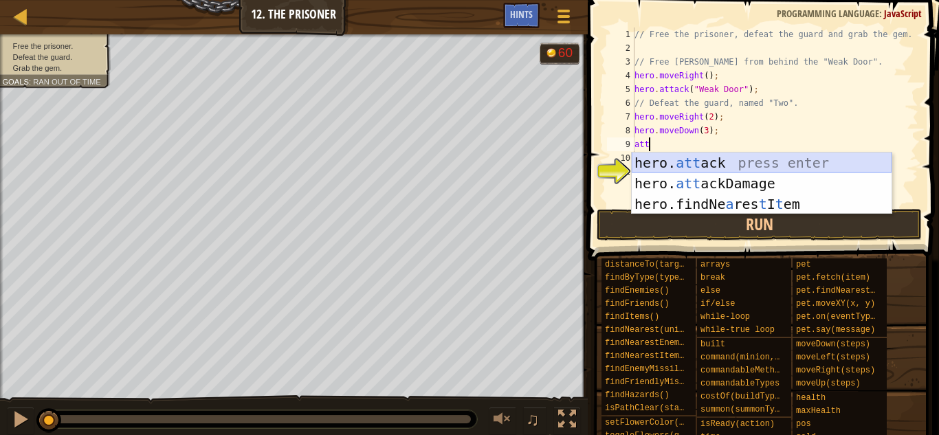
click at [736, 166] on div "hero. att ack press enter hero. att ackDamage press enter hero.findNe a res t I…" at bounding box center [762, 204] width 260 height 103
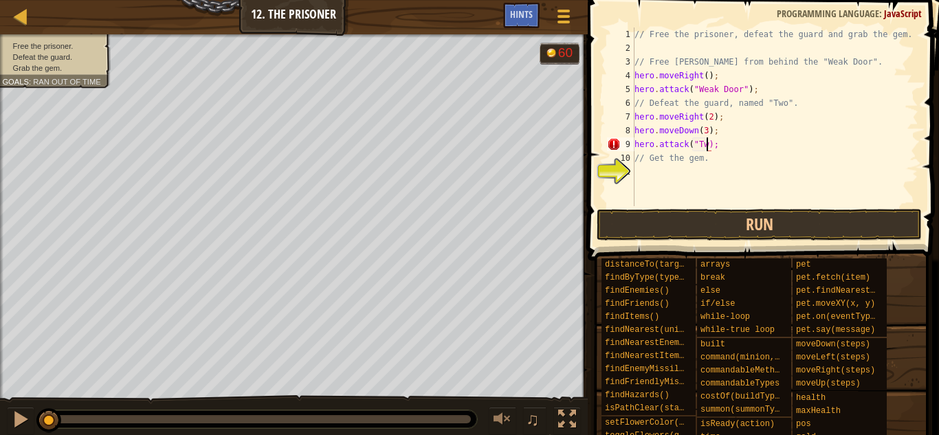
scroll to position [6, 11]
type textarea "hero.attack("Two");"
click at [685, 168] on div "// Free the prisoner, defeat the guard and grab the gem. // Free [PERSON_NAME] …" at bounding box center [775, 130] width 287 height 206
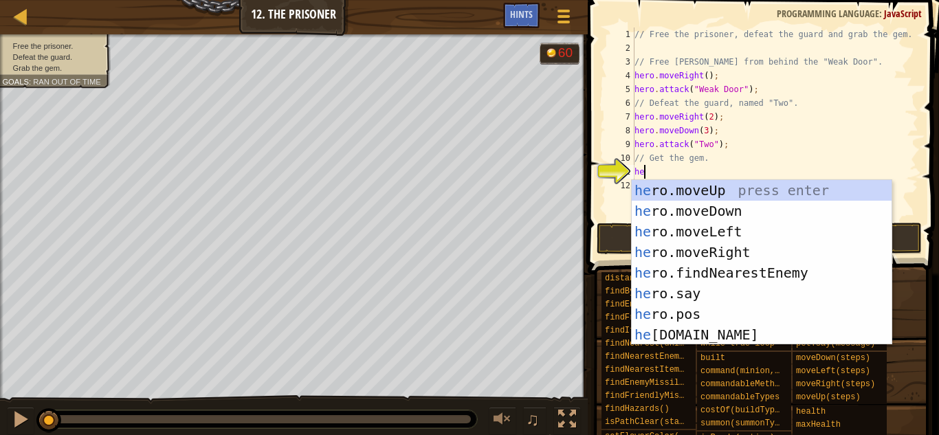
type textarea "her"
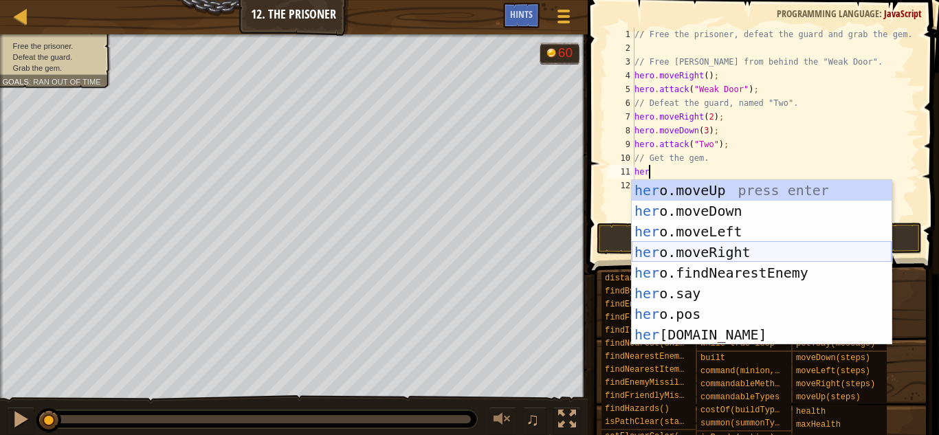
click at [755, 250] on div "her o.moveUp press enter her o.moveDown press enter her o.moveLeft press enter …" at bounding box center [762, 283] width 260 height 206
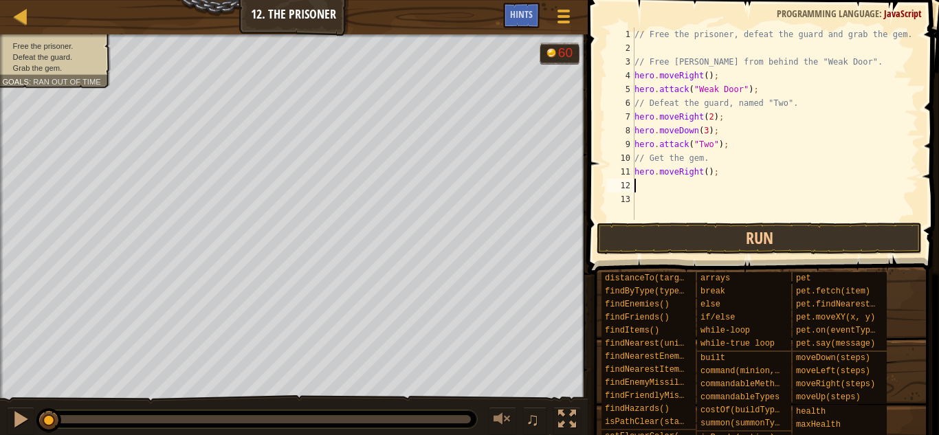
click at [707, 174] on div "// Free the prisoner, defeat the guard and grab the gem. // Free [PERSON_NAME] …" at bounding box center [775, 137] width 287 height 220
type textarea "hero.moveRight(2);"
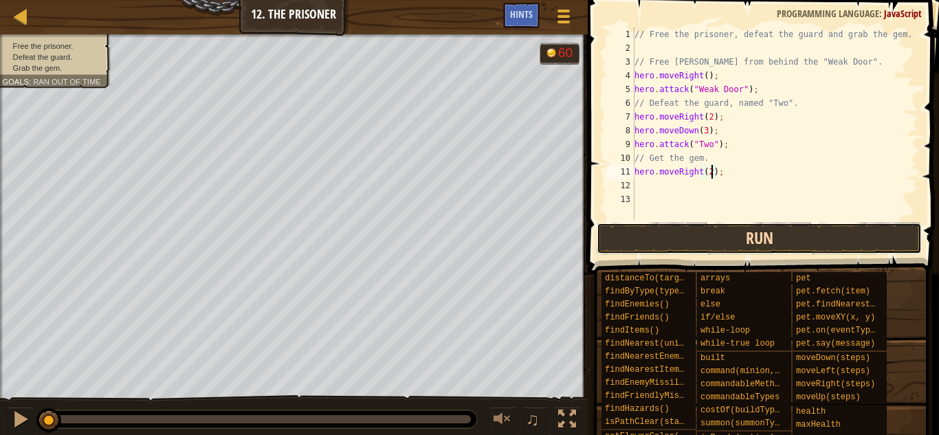
click at [811, 234] on button "Run" at bounding box center [759, 239] width 325 height 32
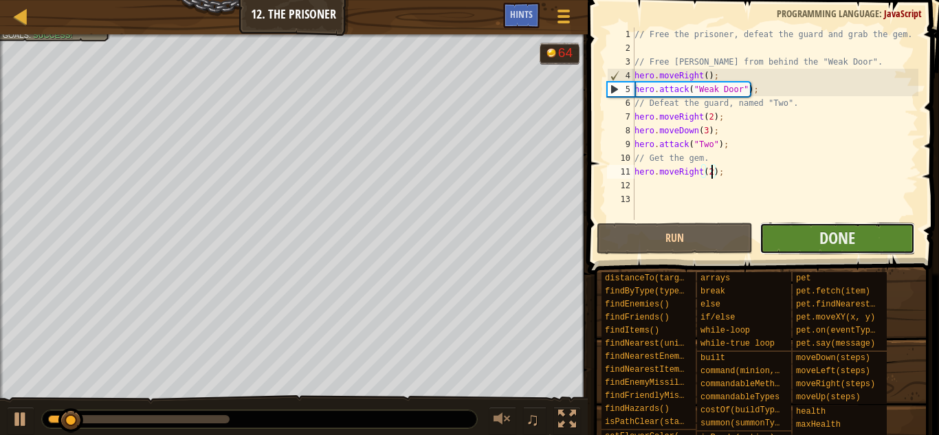
click at [795, 232] on button "Done" at bounding box center [836, 239] width 155 height 32
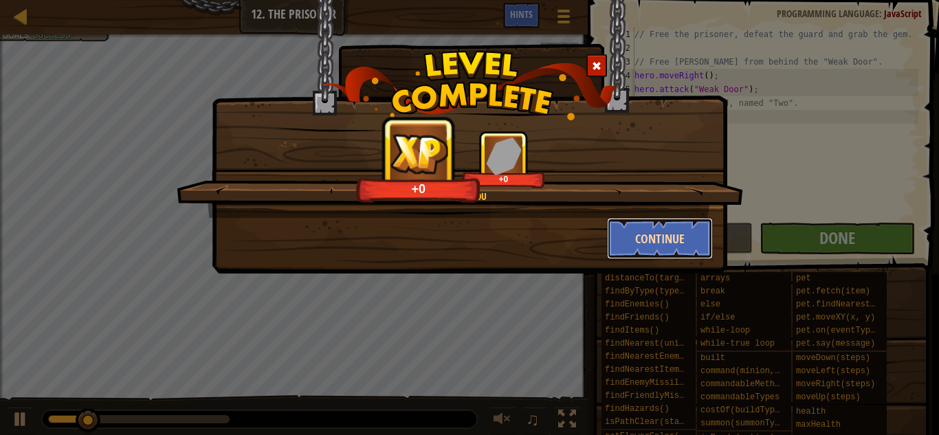
click at [669, 234] on button "Continue" at bounding box center [660, 238] width 107 height 41
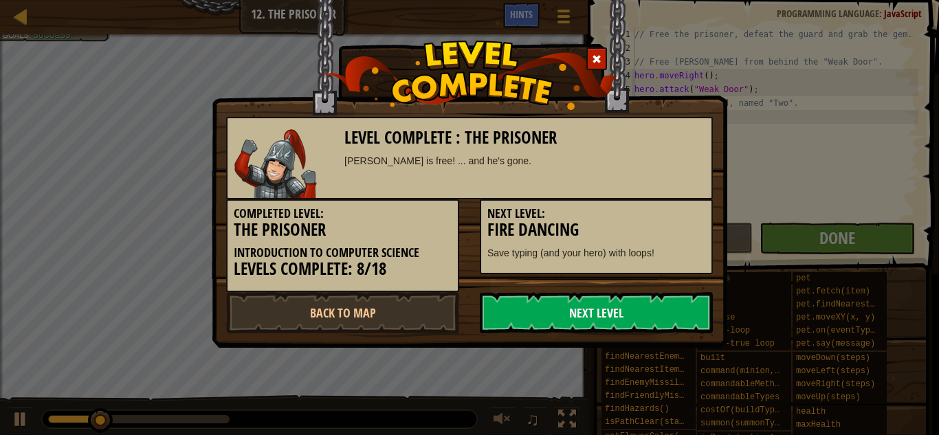
click at [613, 301] on link "Next Level" at bounding box center [596, 312] width 233 height 41
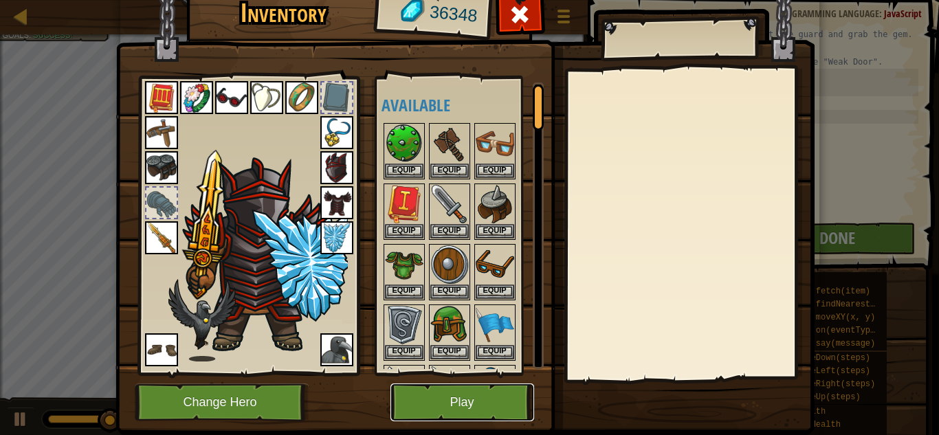
click at [421, 387] on button "Play" at bounding box center [462, 402] width 144 height 38
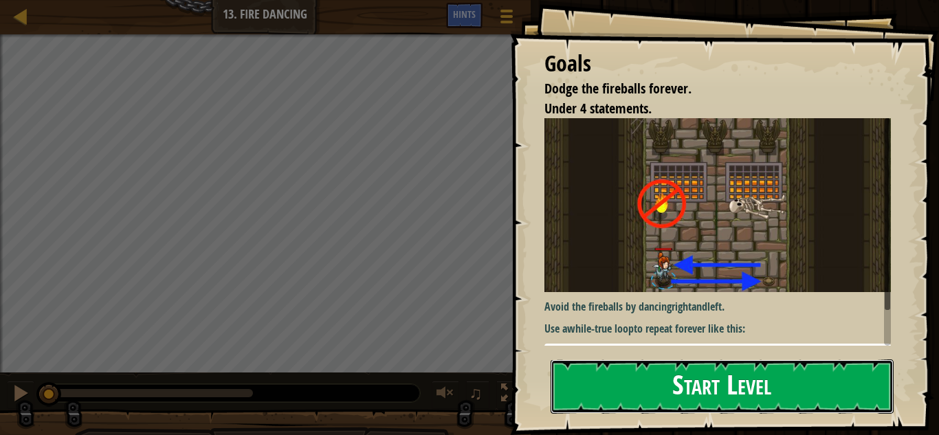
click at [657, 370] on button "Start Level" at bounding box center [722, 386] width 343 height 54
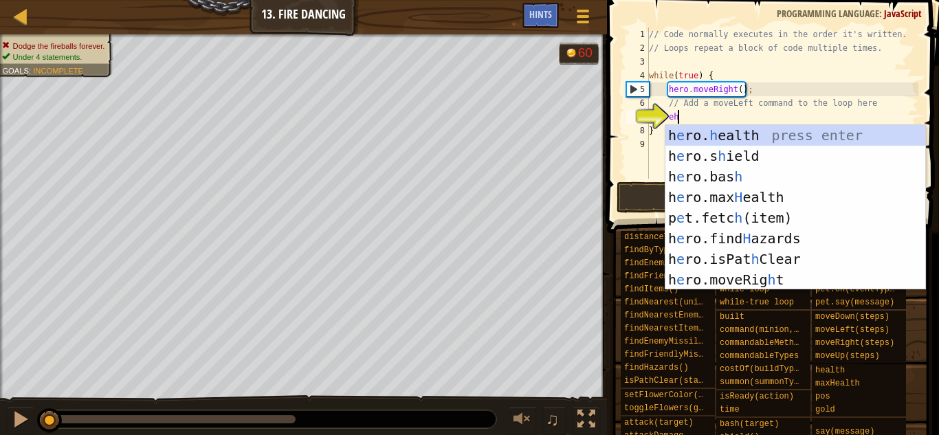
type textarea "e"
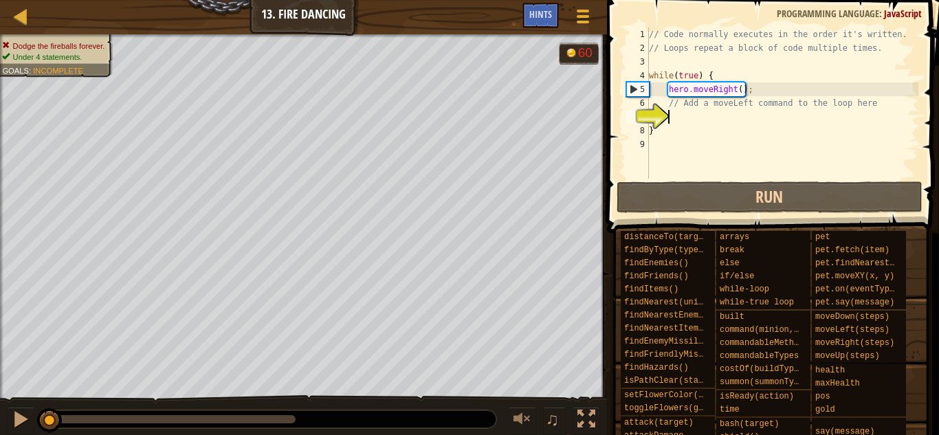
type textarea "he"
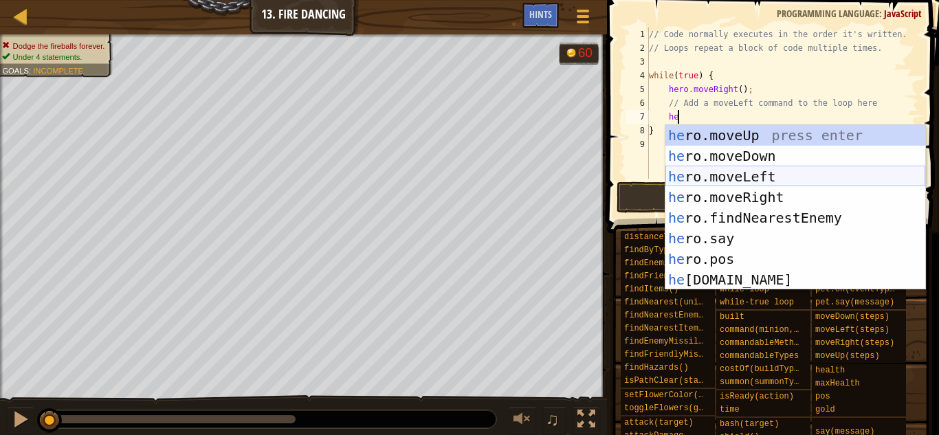
click at [732, 170] on div "he ro.moveUp press enter he ro.moveDown press enter he ro.moveLeft press enter …" at bounding box center [795, 228] width 260 height 206
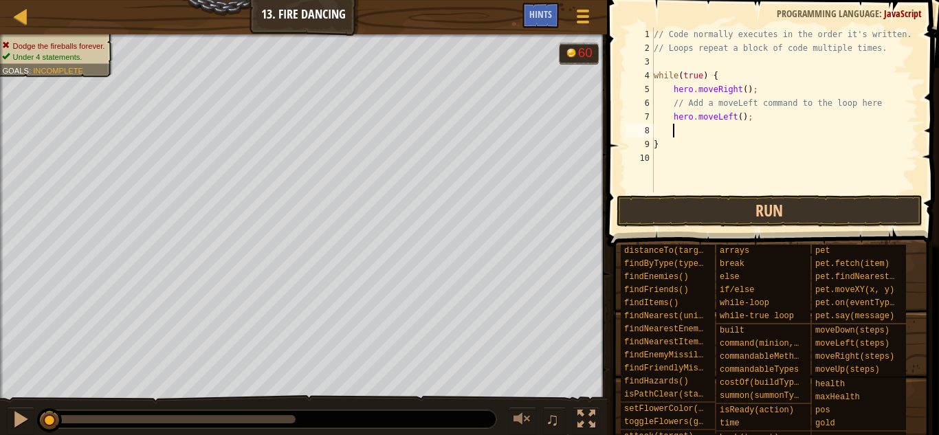
scroll to position [6, 2]
click at [761, 212] on button "Run" at bounding box center [769, 211] width 306 height 32
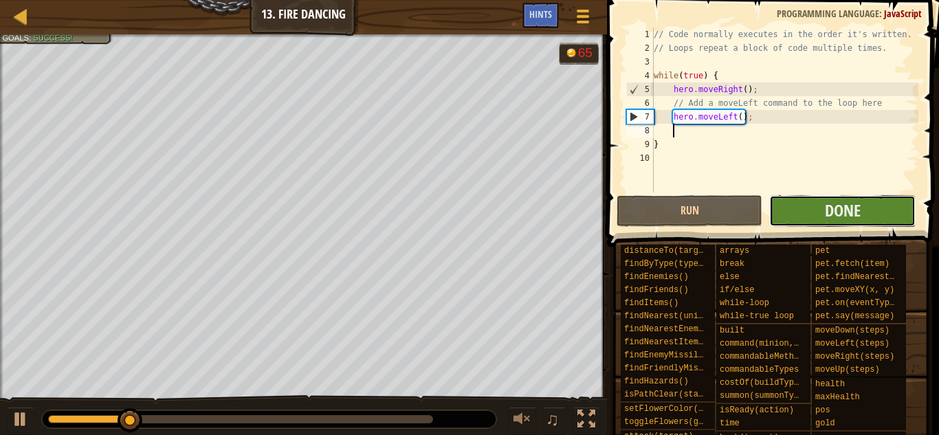
click at [816, 214] on button "Done" at bounding box center [842, 211] width 146 height 32
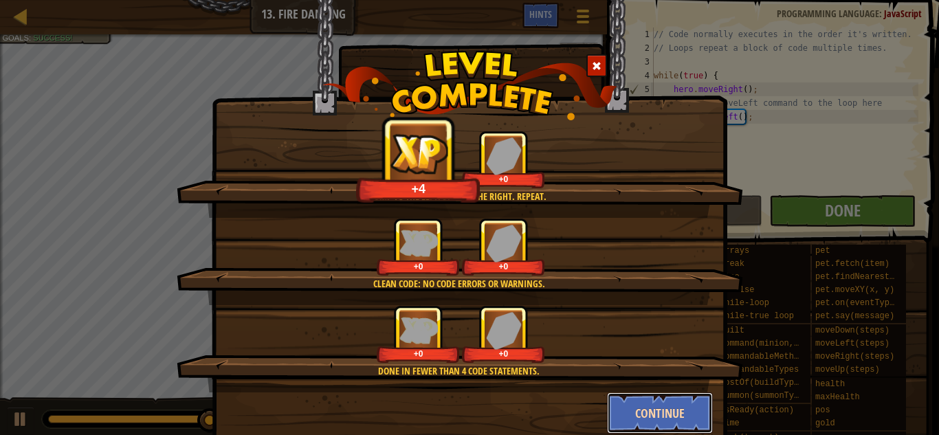
click at [649, 415] on button "Continue" at bounding box center [660, 412] width 107 height 41
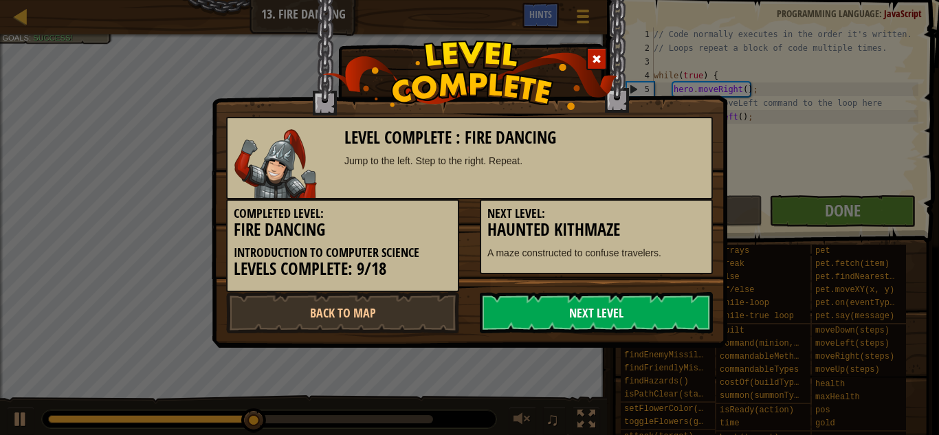
click at [638, 324] on link "Next Level" at bounding box center [596, 312] width 233 height 41
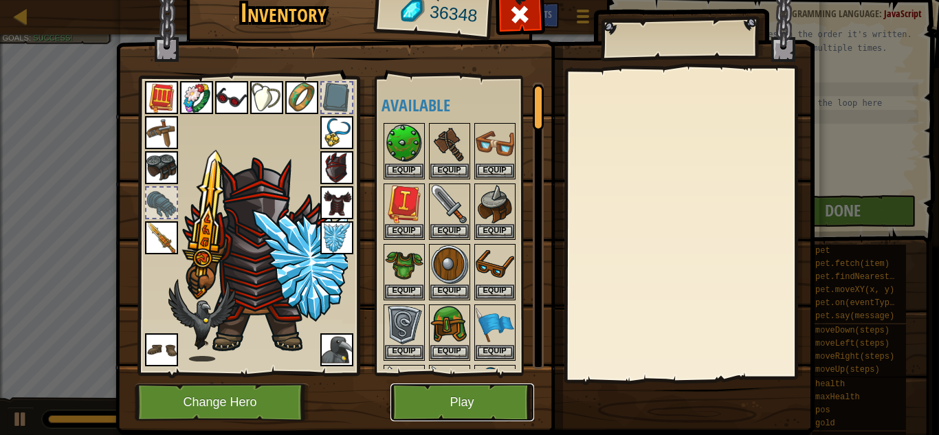
click at [478, 410] on button "Play" at bounding box center [462, 402] width 144 height 38
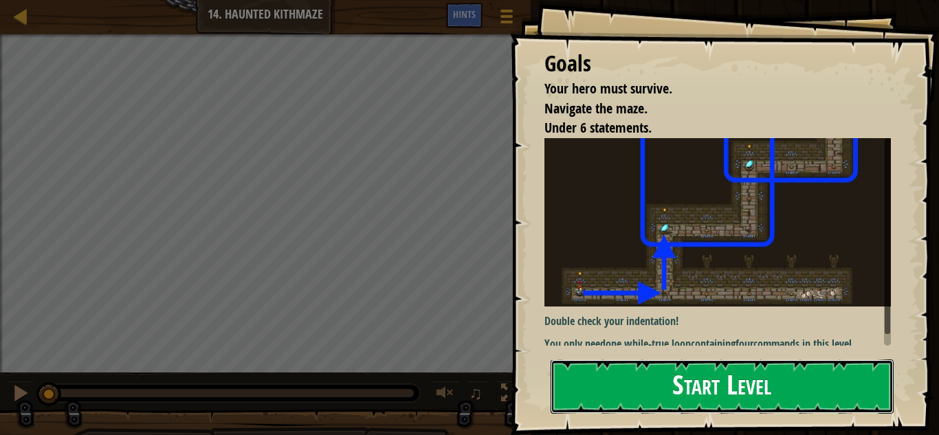
click at [724, 389] on button "Start Level" at bounding box center [722, 386] width 343 height 54
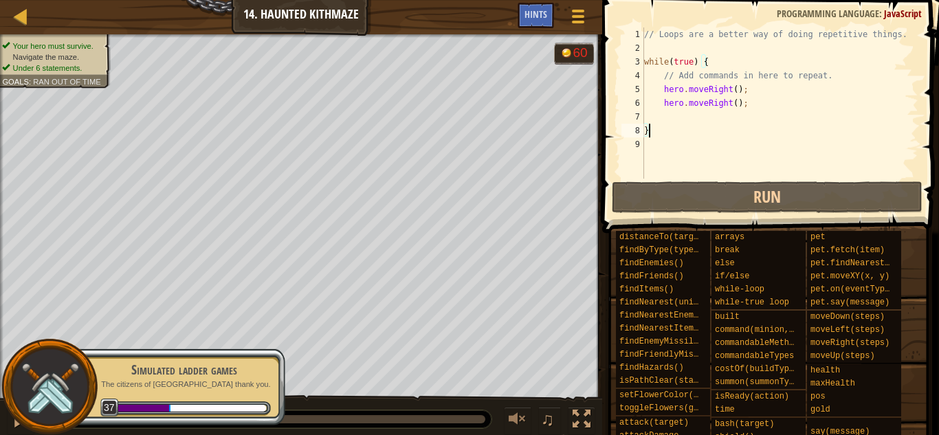
click at [705, 118] on div "// Loops are a better way of doing repetitive things. while ( true ) { // Add c…" at bounding box center [779, 116] width 277 height 179
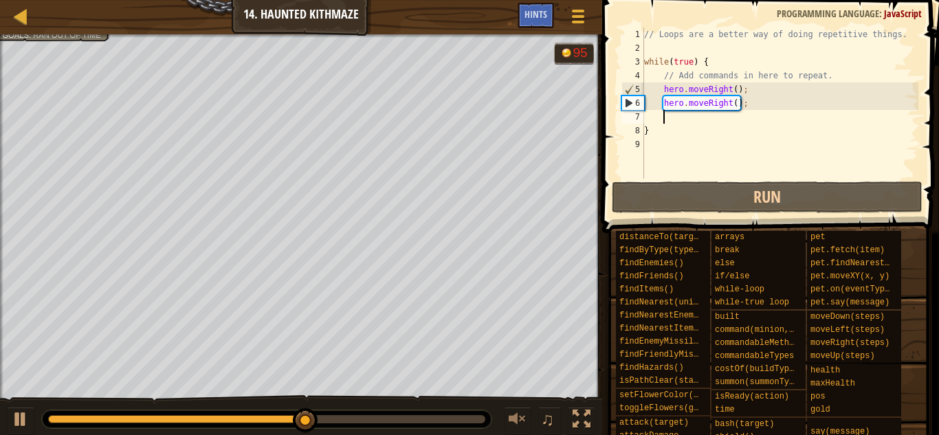
click at [696, 123] on div "// Loops are a better way of doing repetitive things. while ( true ) { // Add c…" at bounding box center [779, 116] width 277 height 179
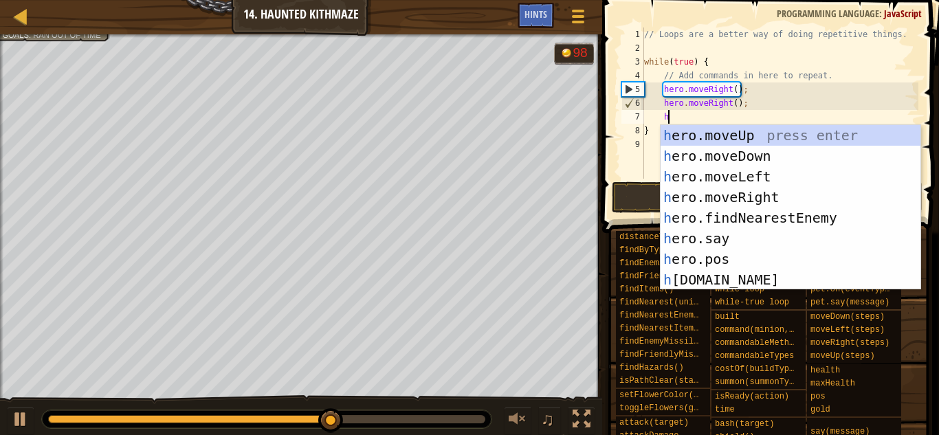
type textarea "he"
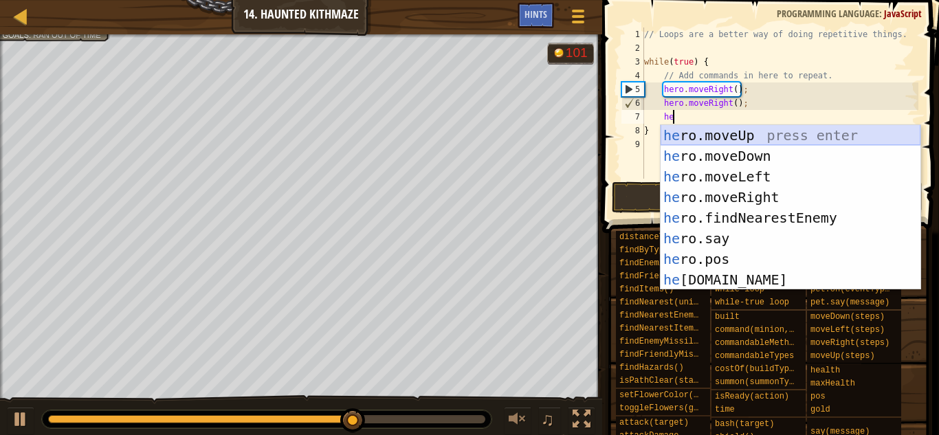
click at [748, 140] on div "he ro.moveUp press enter he ro.moveDown press enter he ro.moveLeft press enter …" at bounding box center [790, 228] width 260 height 206
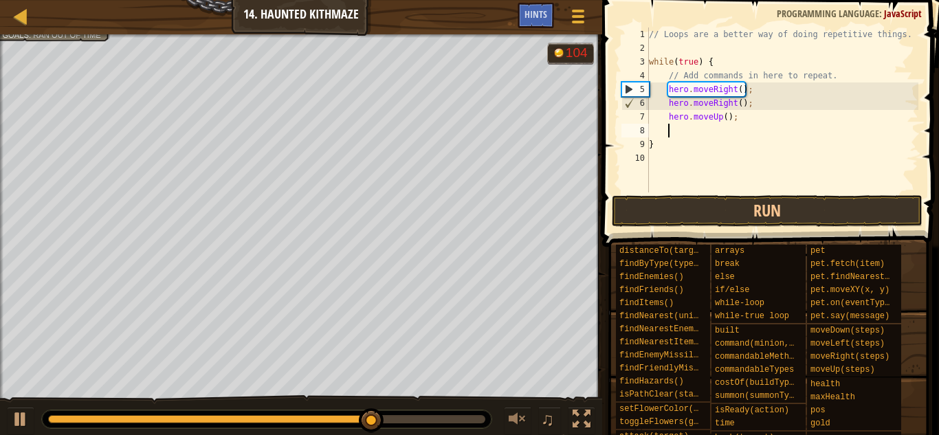
click at [728, 117] on div "// Loops are a better way of doing repetitive things. while ( true ) { // Add c…" at bounding box center [782, 123] width 272 height 192
type textarea "hero.moveUp(2);"
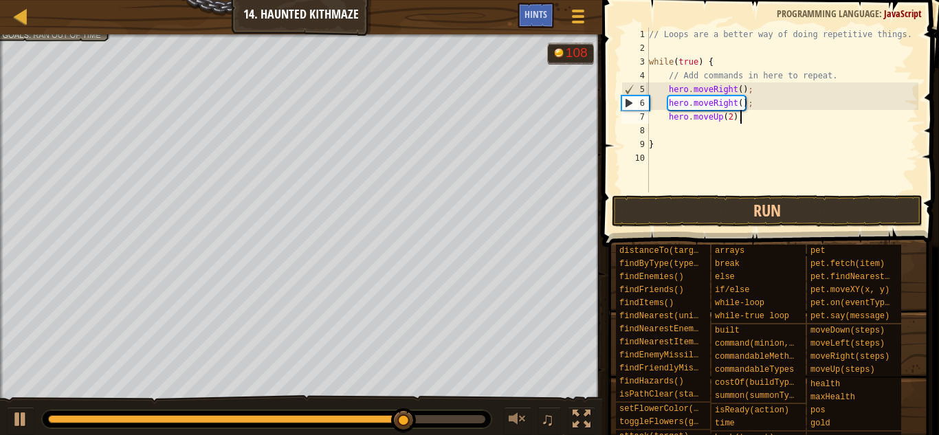
click at [764, 118] on div "// Loops are a better way of doing repetitive things. while ( true ) { // Add c…" at bounding box center [782, 123] width 272 height 192
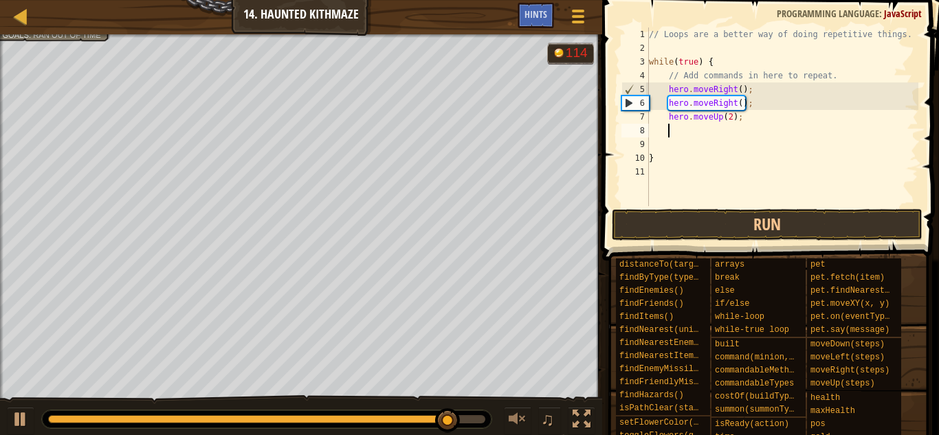
type textarea "he"
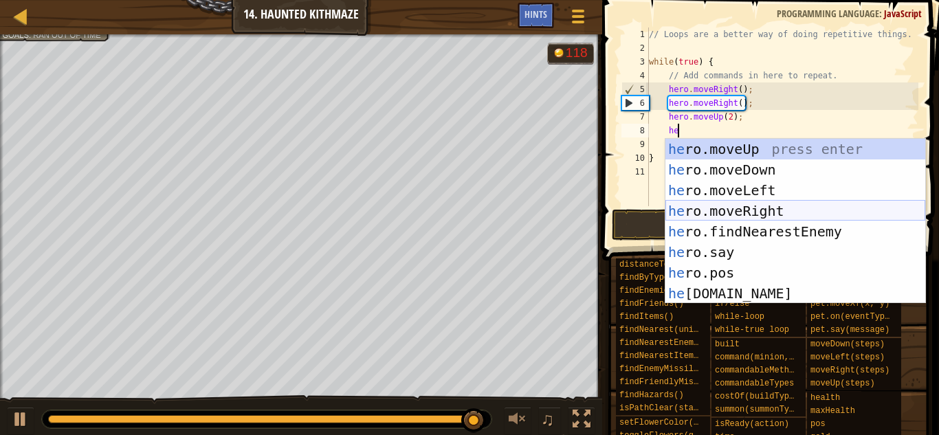
click at [759, 204] on div "he ro.moveUp press enter he ro.moveDown press enter he ro.moveLeft press enter …" at bounding box center [795, 242] width 260 height 206
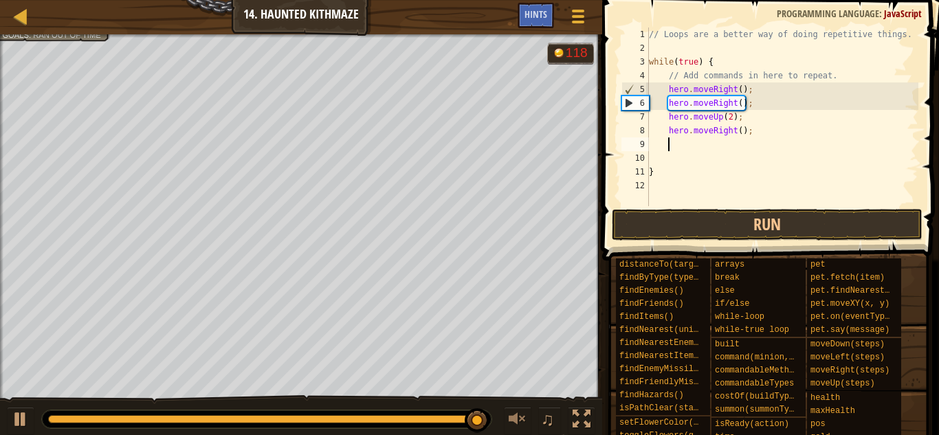
scroll to position [6, 2]
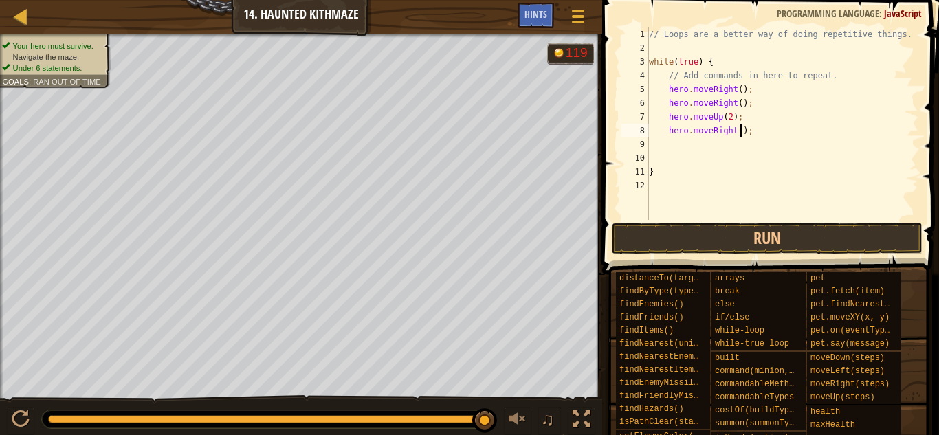
click at [740, 133] on div "// Loops are a better way of doing repetitive things. while ( true ) { // Add c…" at bounding box center [782, 137] width 272 height 220
click at [766, 132] on div "// Loops are a better way of doing repetitive things. while ( true ) { // Add c…" at bounding box center [782, 137] width 272 height 220
type textarea "h"
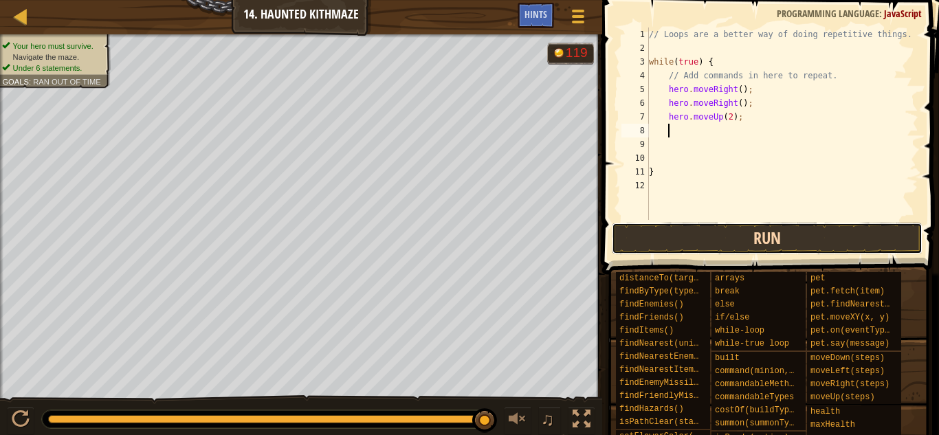
click at [775, 242] on button "Run" at bounding box center [767, 239] width 311 height 32
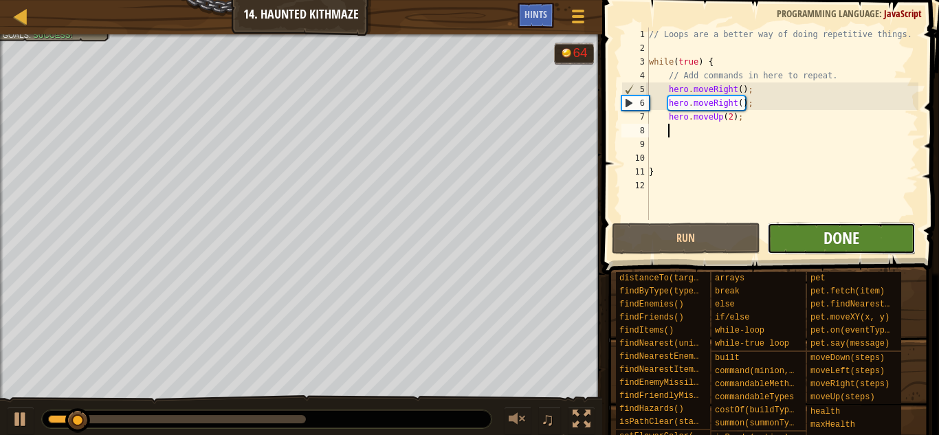
click at [840, 228] on span "Done" at bounding box center [841, 238] width 36 height 22
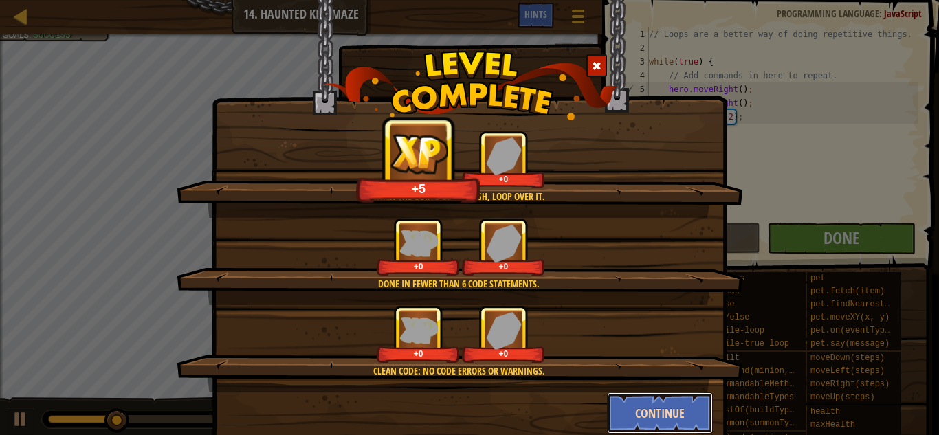
click at [649, 414] on button "Continue" at bounding box center [660, 412] width 107 height 41
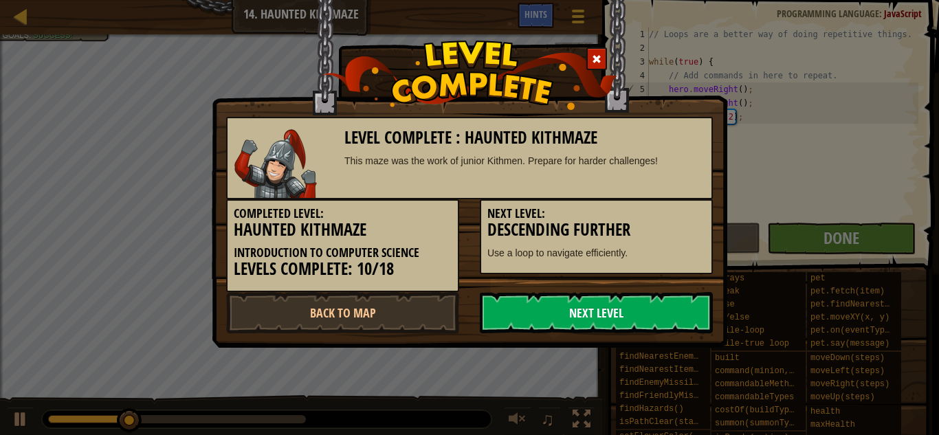
click at [622, 312] on link "Next Level" at bounding box center [596, 312] width 233 height 41
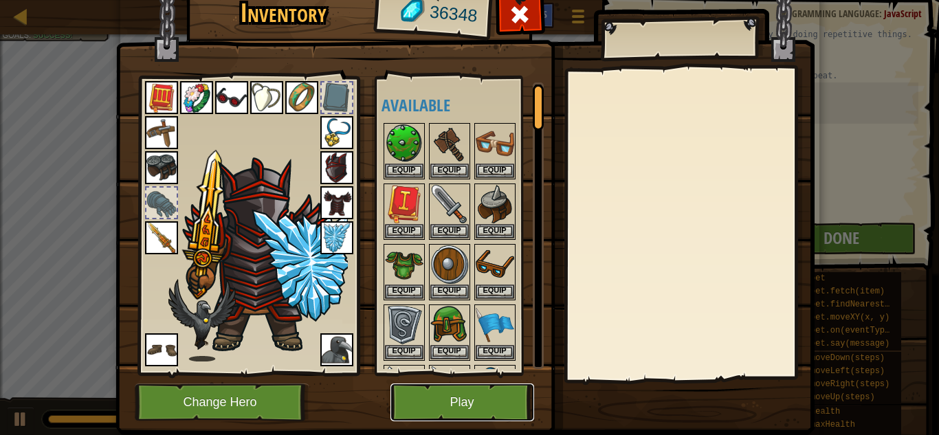
click at [460, 392] on button "Play" at bounding box center [462, 402] width 144 height 38
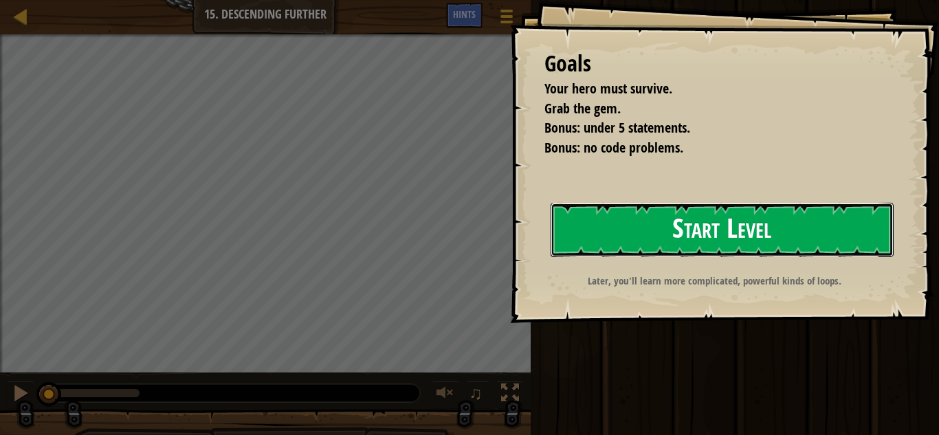
click at [712, 241] on button "Start Level" at bounding box center [722, 230] width 343 height 54
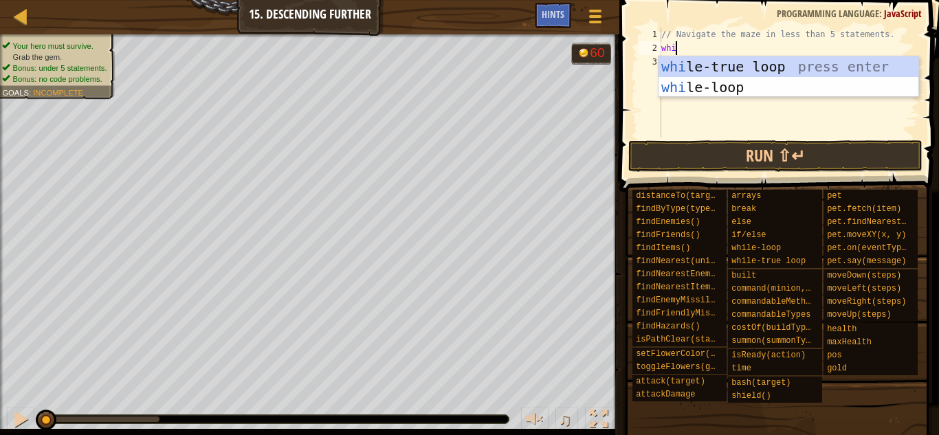
type textarea "whil"
click at [764, 66] on div "whil e-true loop press enter whil e-loop press enter" at bounding box center [788, 97] width 260 height 82
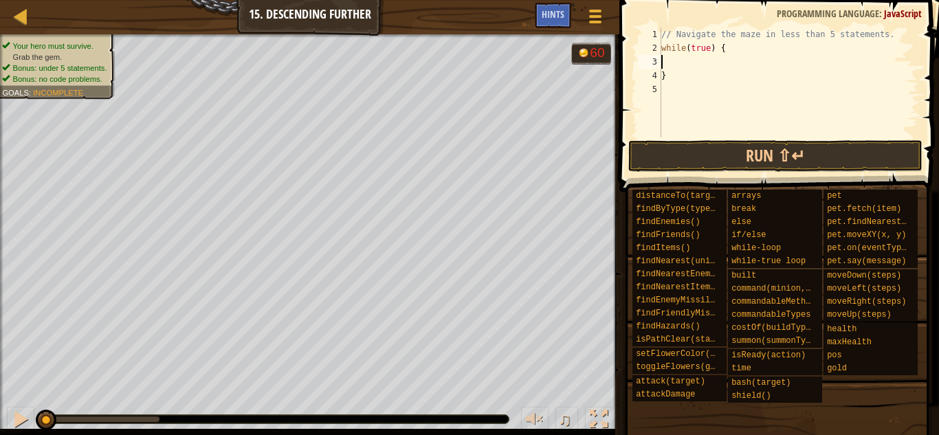
scroll to position [6, 0]
type textarea "w"
type textarea "}"
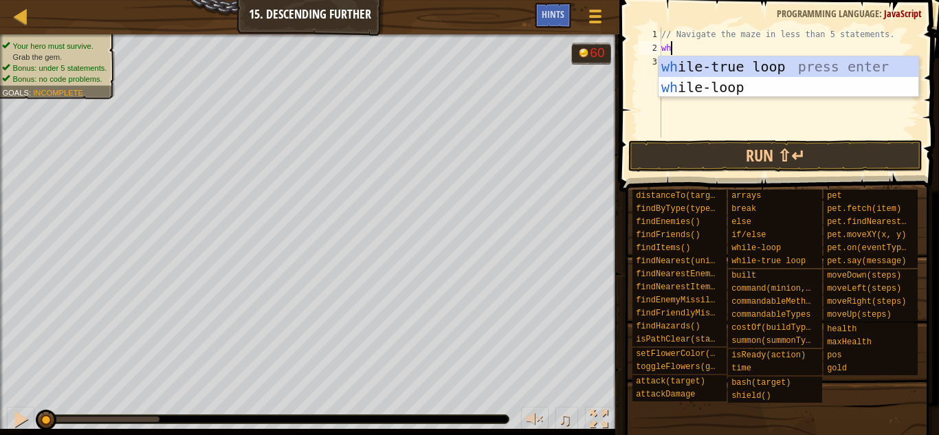
scroll to position [6, 1]
click at [761, 82] on div "wh ile-true loop press enter wh ile-loop press enter" at bounding box center [788, 97] width 260 height 82
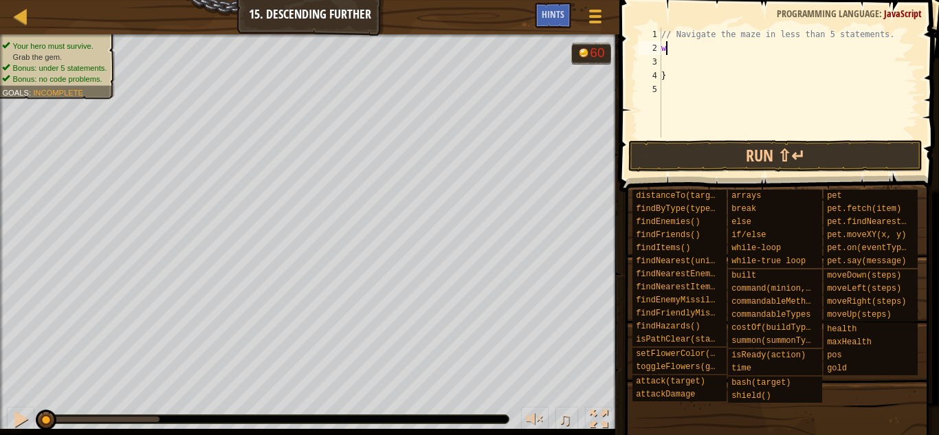
type textarea "w"
type textarea "}"
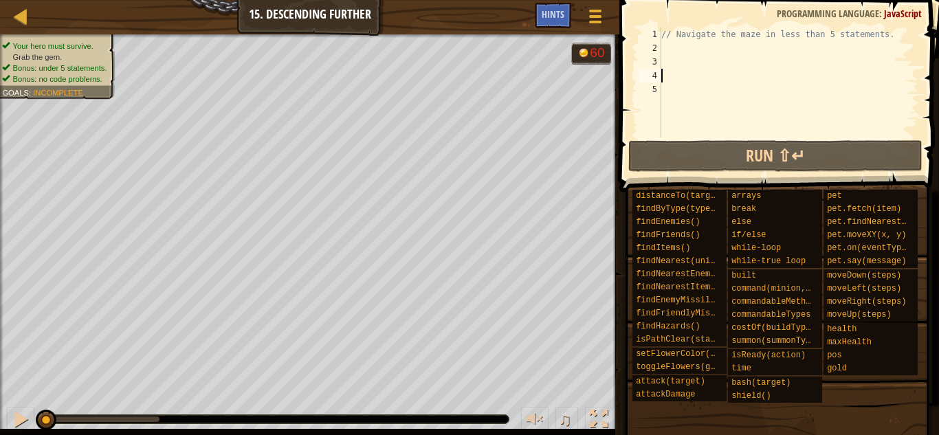
click at [724, 45] on div "// Navigate the maze in less than 5 statements." at bounding box center [788, 95] width 260 height 137
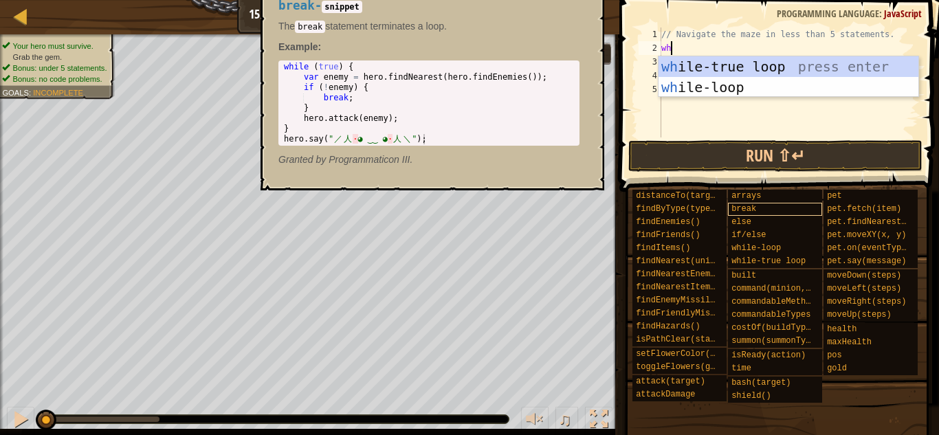
type textarea "whi"
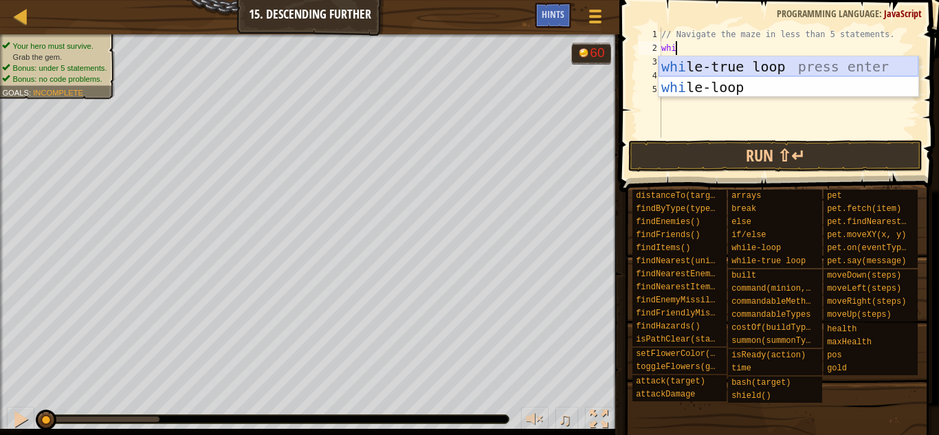
click at [841, 57] on div "whi le-true loop press enter whi le-loop press enter" at bounding box center [788, 97] width 260 height 82
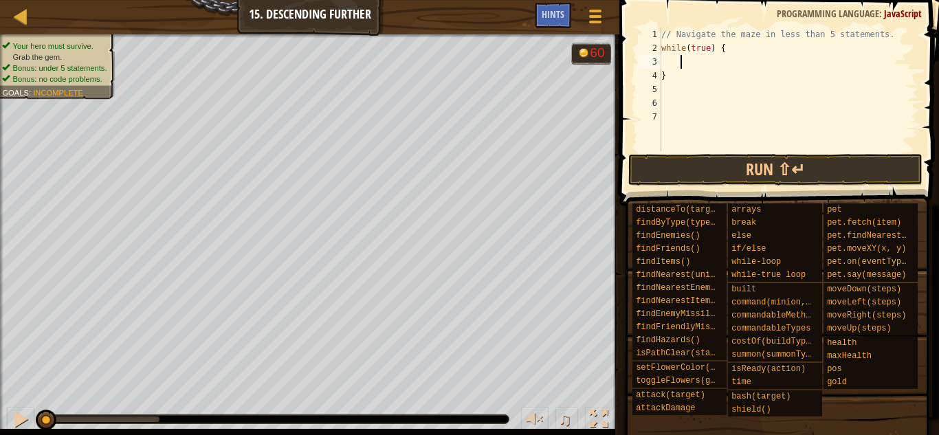
type textarea "he"
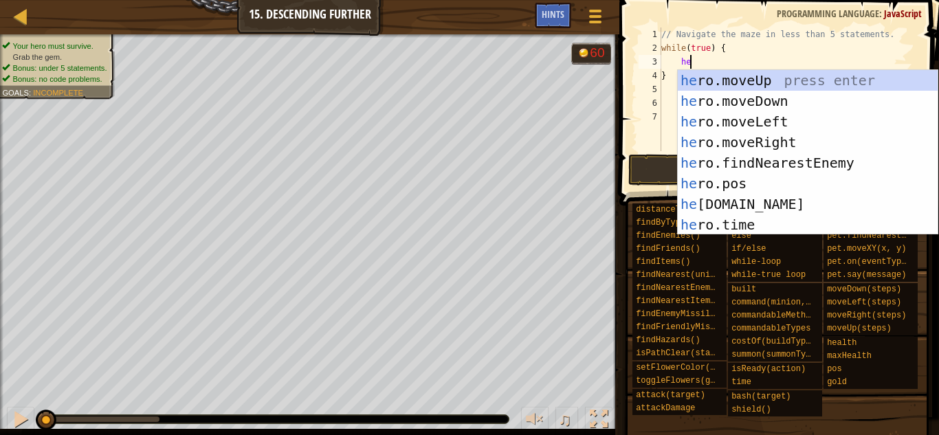
scroll to position [6, 3]
click at [764, 137] on div "he ro.moveUp press enter he ro.moveDown press enter he ro.moveLeft press enter …" at bounding box center [808, 173] width 260 height 206
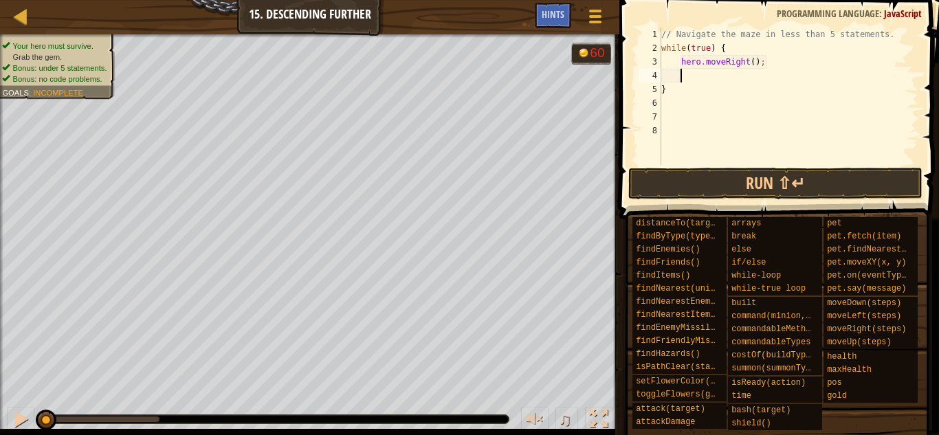
click at [752, 65] on div "// Navigate the maze in less than 5 statements. while ( true ) { hero . moveRig…" at bounding box center [788, 109] width 260 height 165
type textarea "hero.moveRight(2);"
click at [760, 75] on div "// Navigate the maze in less than 5 statements. while ( true ) { hero . moveRig…" at bounding box center [788, 109] width 260 height 165
type textarea "he"
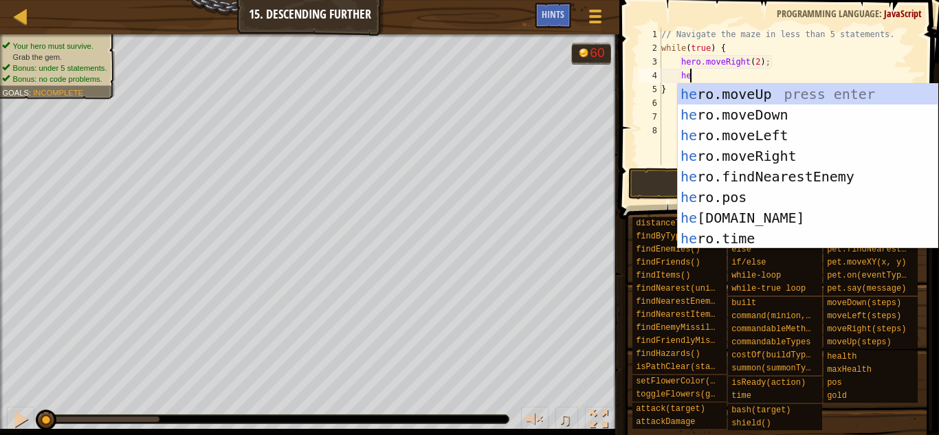
scroll to position [6, 3]
click at [794, 118] on div "he ro.moveUp press enter he ro.moveDown press enter he ro.moveLeft press enter …" at bounding box center [808, 187] width 260 height 206
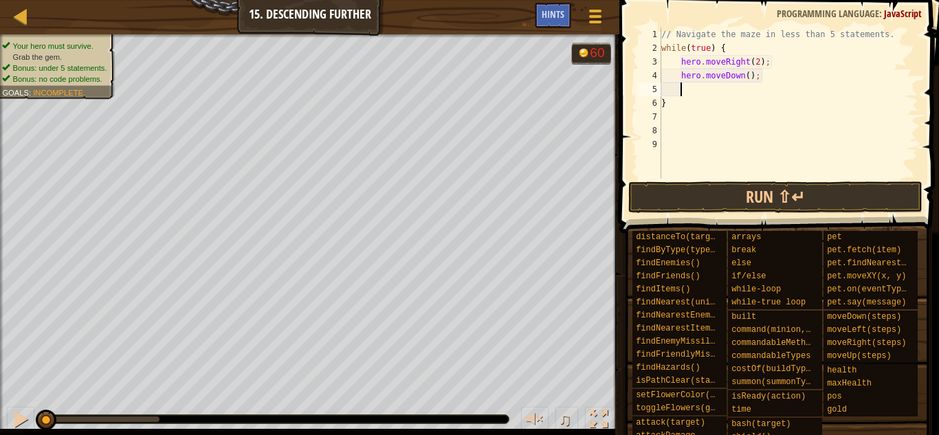
scroll to position [6, 2]
click at [732, 202] on button "Run ⇧↵" at bounding box center [775, 197] width 294 height 32
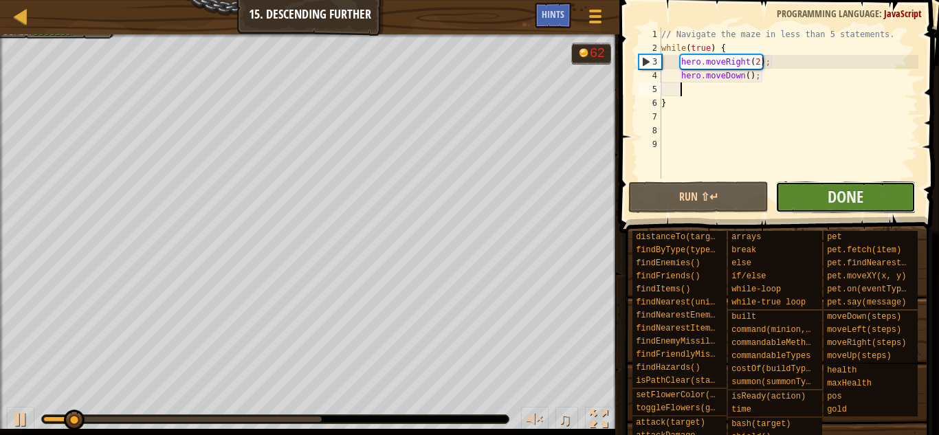
click at [896, 198] on button "Done" at bounding box center [845, 197] width 140 height 32
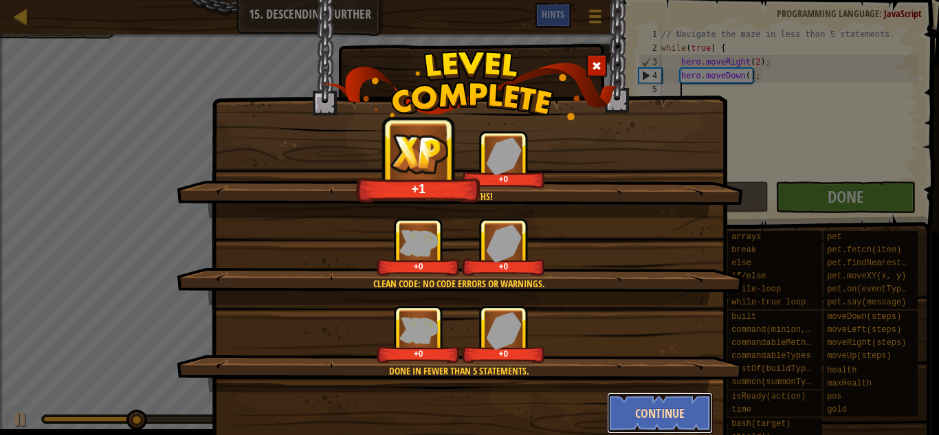
click at [632, 408] on button "Continue" at bounding box center [660, 412] width 107 height 41
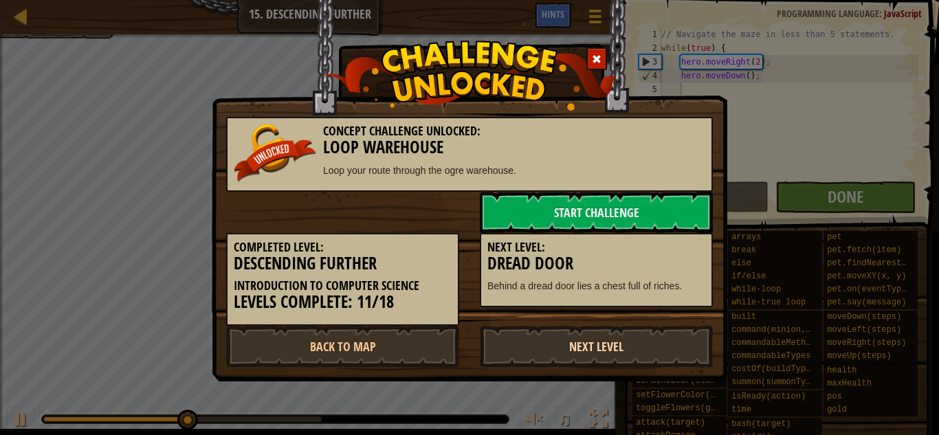
click at [632, 346] on link "Next Level" at bounding box center [596, 346] width 233 height 41
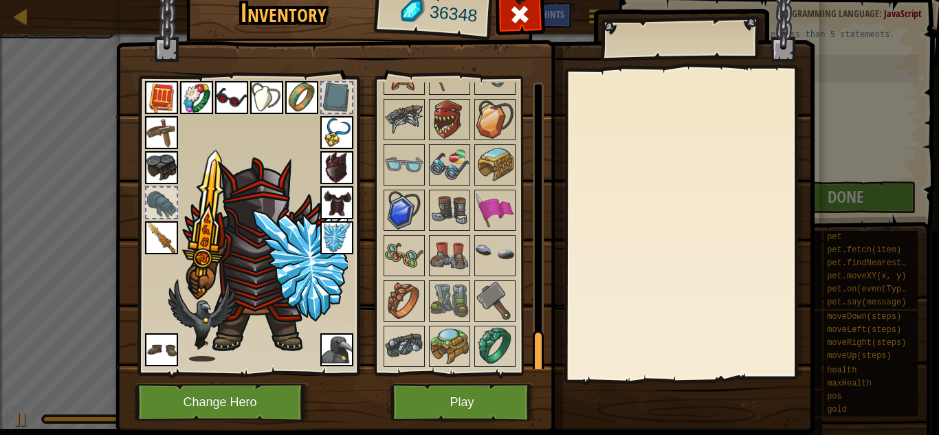
scroll to position [39, 0]
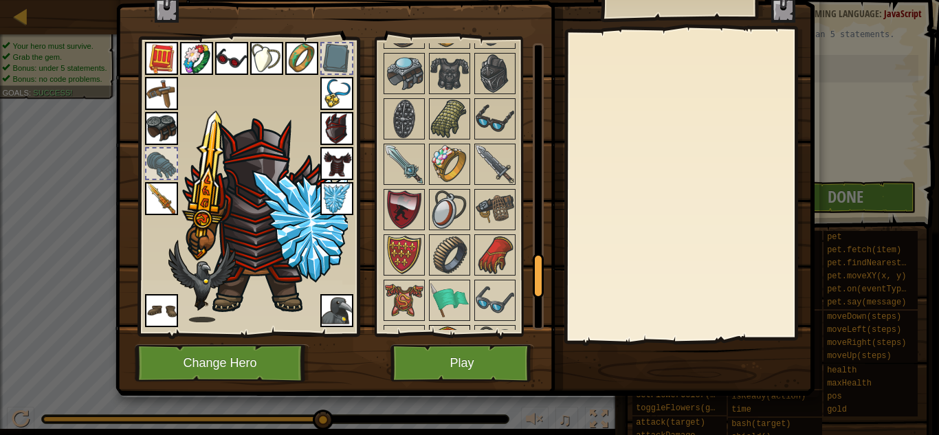
click at [443, 72] on img at bounding box center [449, 73] width 38 height 38
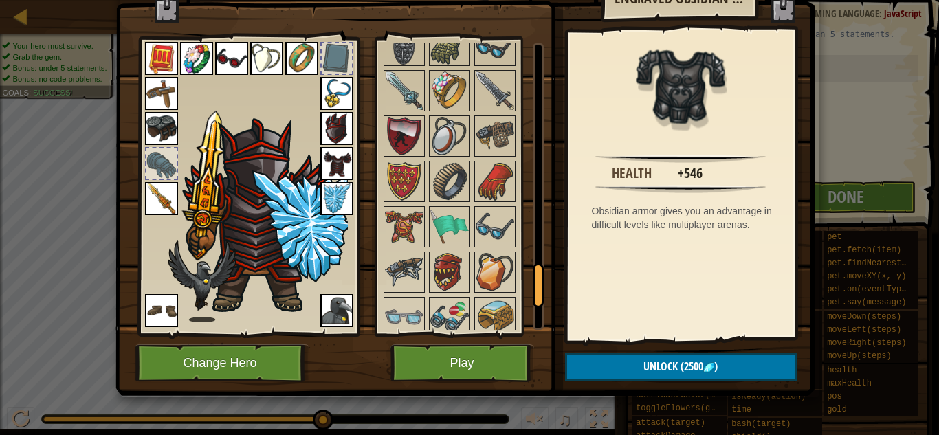
scroll to position [1724, 0]
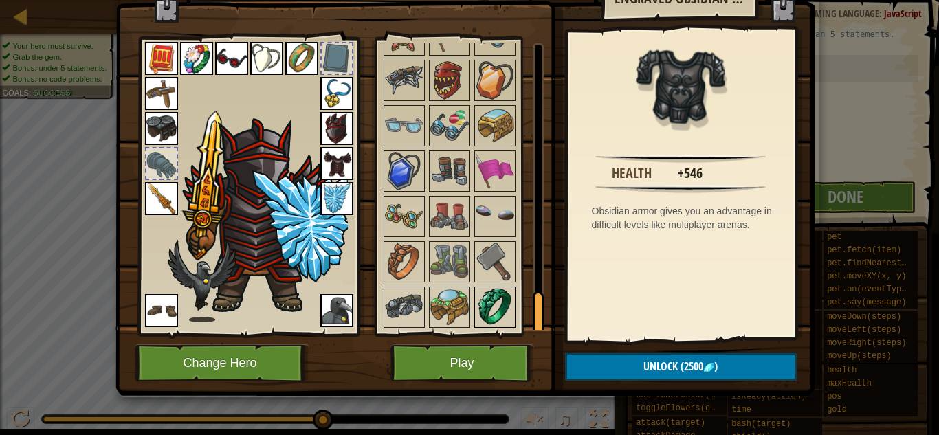
click at [504, 304] on img at bounding box center [495, 307] width 38 height 38
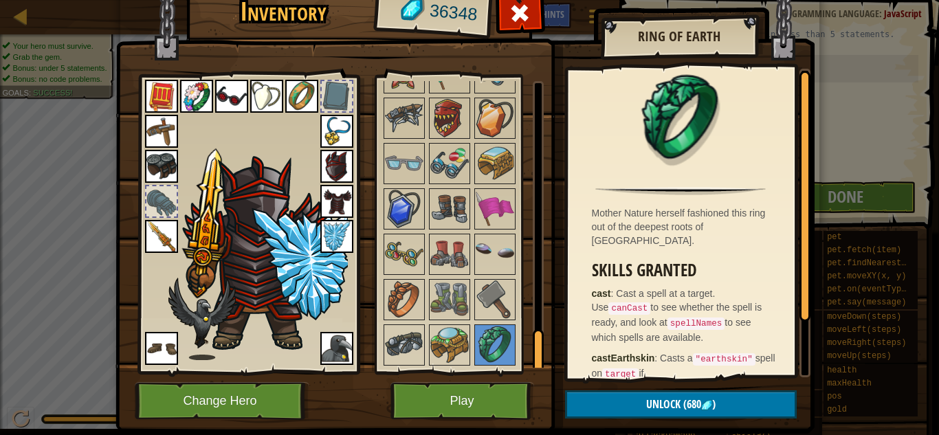
scroll to position [0, 0]
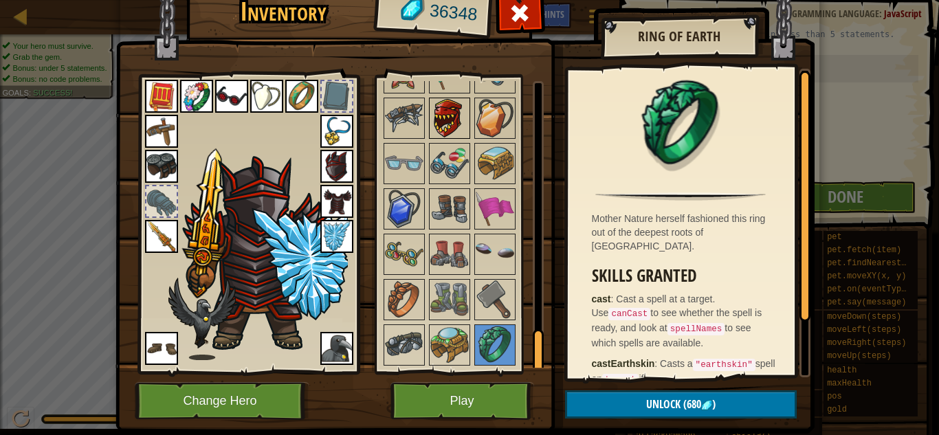
click at [446, 122] on img at bounding box center [449, 118] width 38 height 38
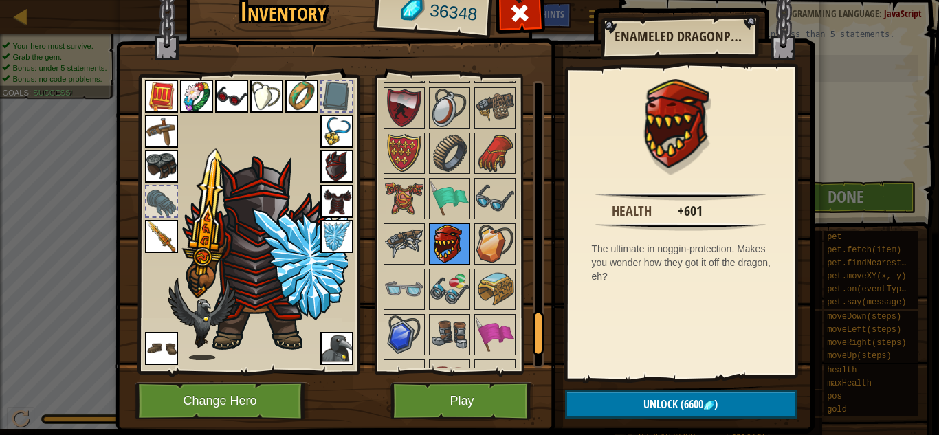
scroll to position [1598, 0]
click at [413, 189] on img at bounding box center [404, 199] width 38 height 38
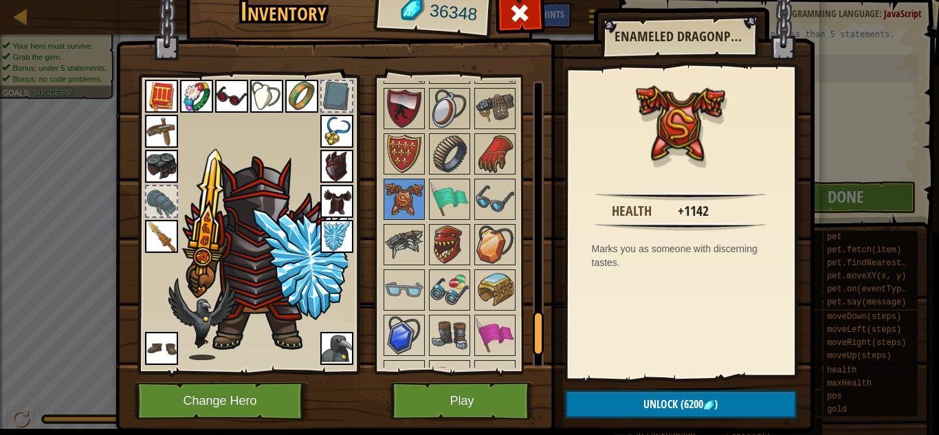
click at [342, 197] on img at bounding box center [336, 201] width 33 height 33
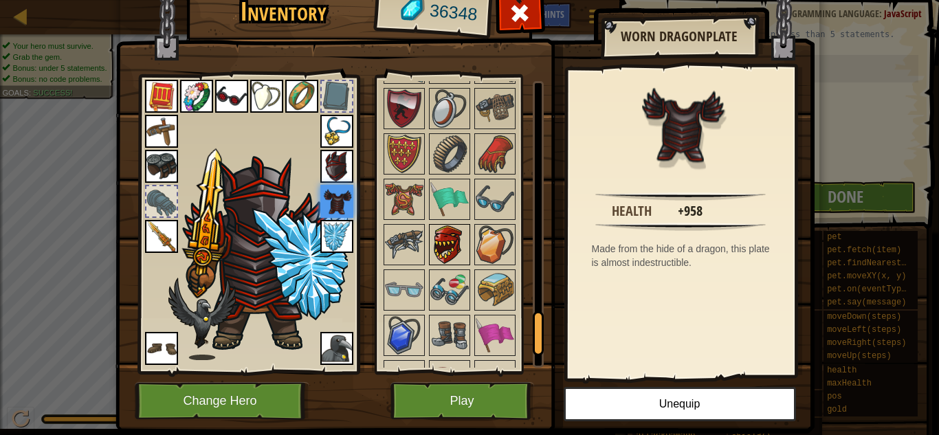
click at [443, 234] on img at bounding box center [449, 244] width 38 height 38
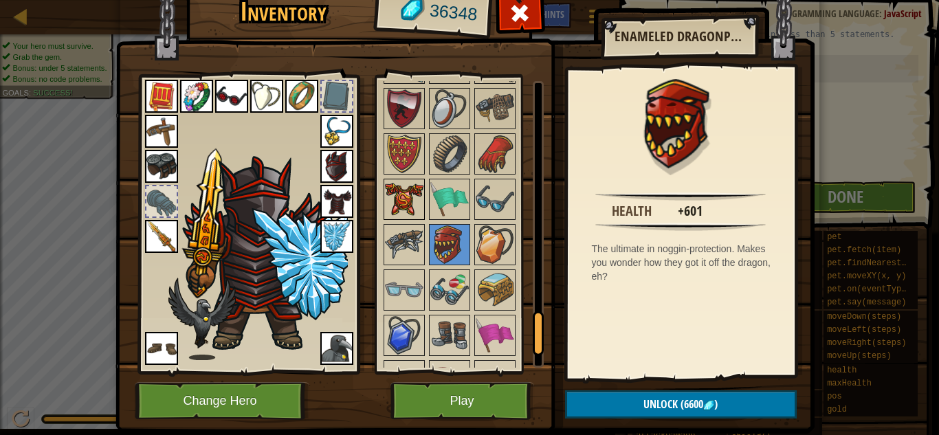
click at [409, 203] on img at bounding box center [404, 199] width 38 height 38
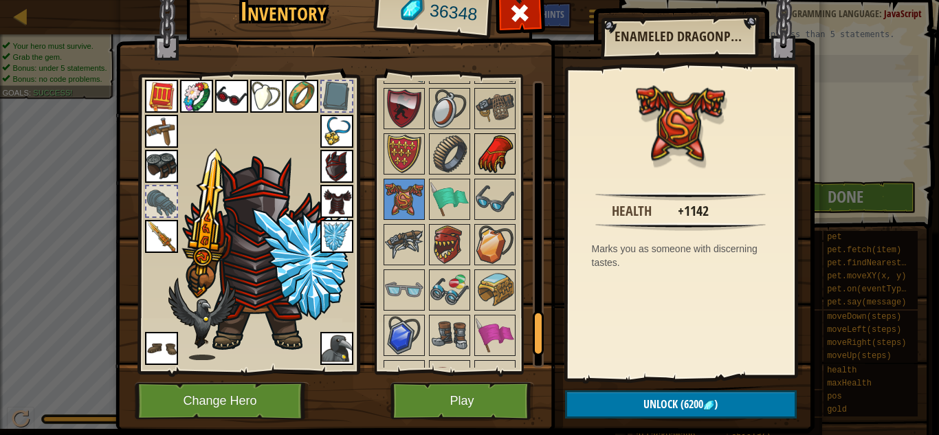
click at [490, 151] on img at bounding box center [495, 154] width 38 height 38
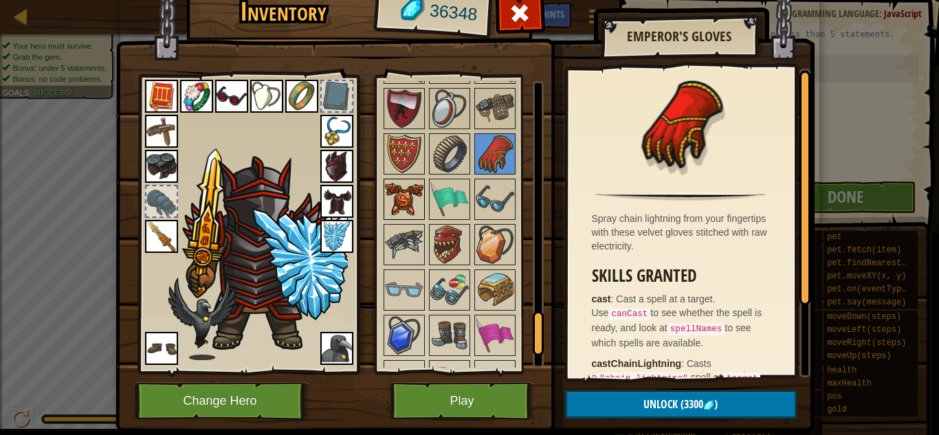
click at [416, 205] on img at bounding box center [404, 199] width 38 height 38
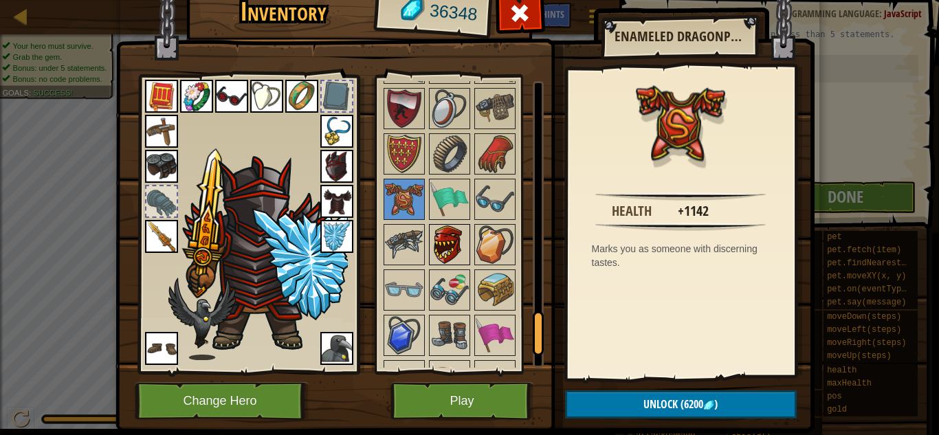
click at [445, 236] on img at bounding box center [449, 244] width 38 height 38
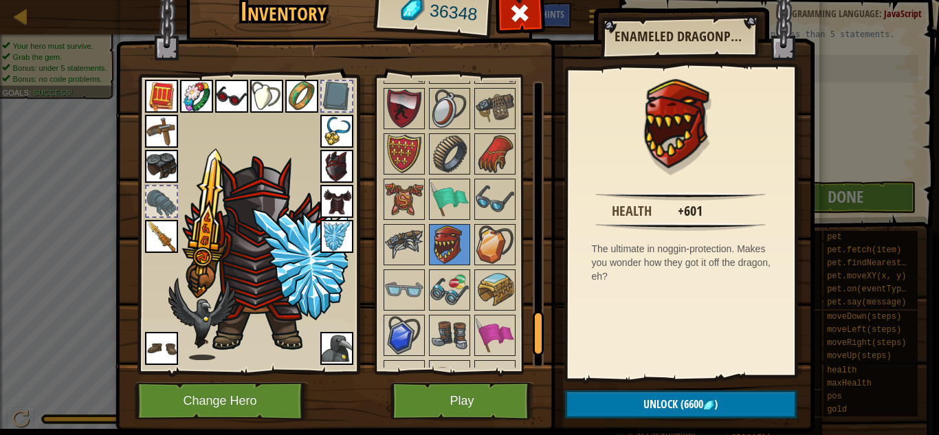
click at [153, 238] on img at bounding box center [161, 236] width 33 height 33
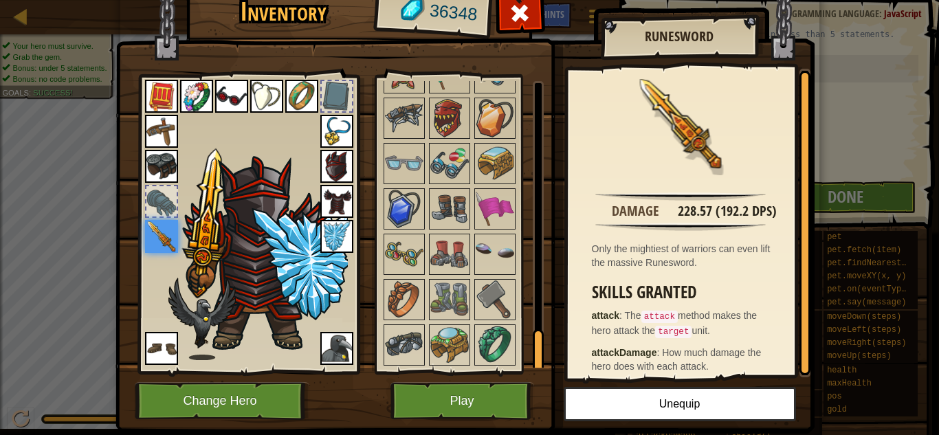
scroll to position [39, 0]
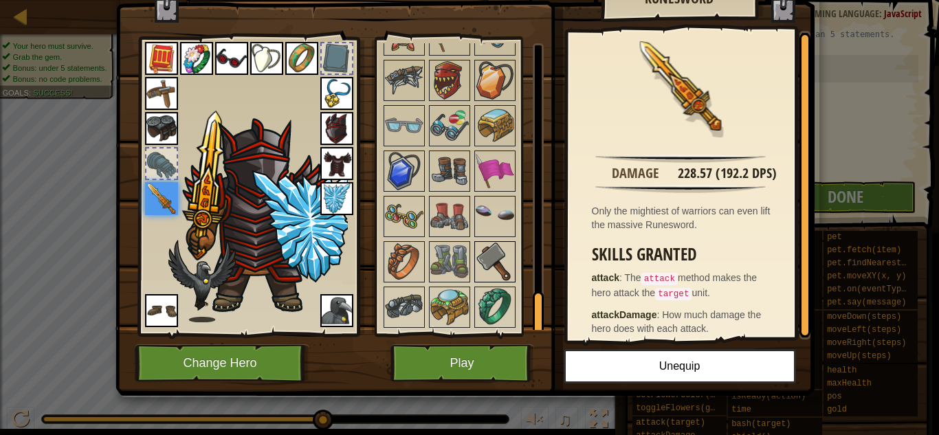
click at [498, 268] on img at bounding box center [495, 262] width 38 height 38
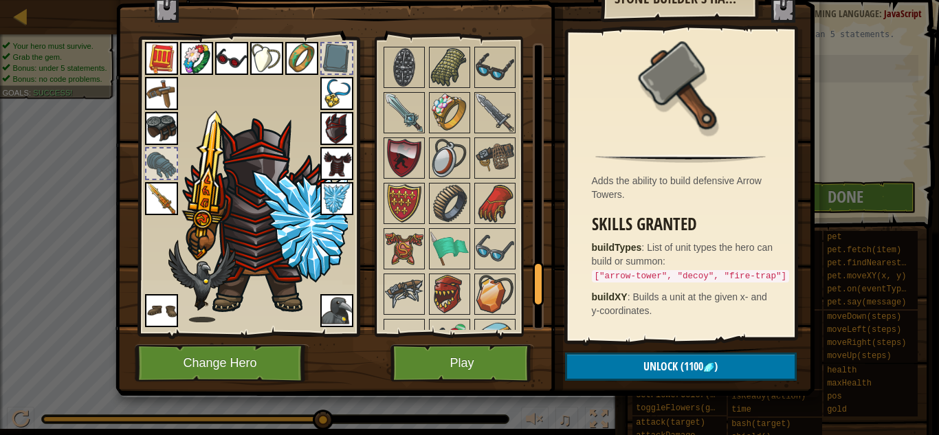
scroll to position [1508, 0]
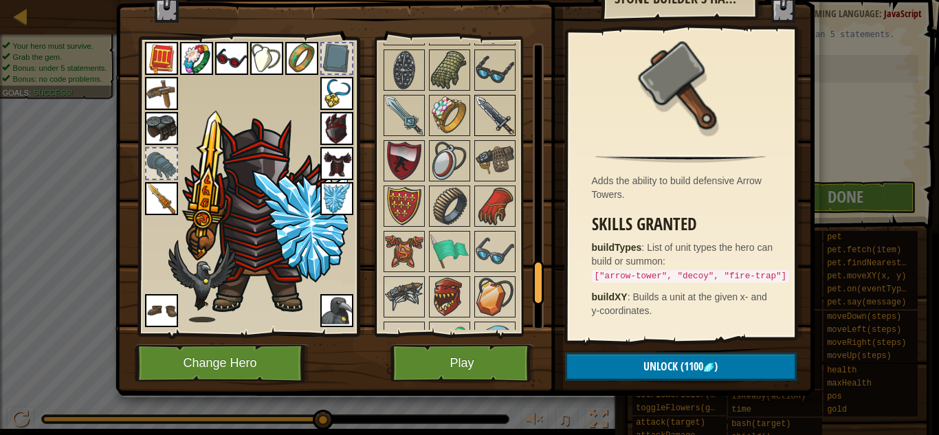
click at [491, 95] on div at bounding box center [494, 115] width 41 height 41
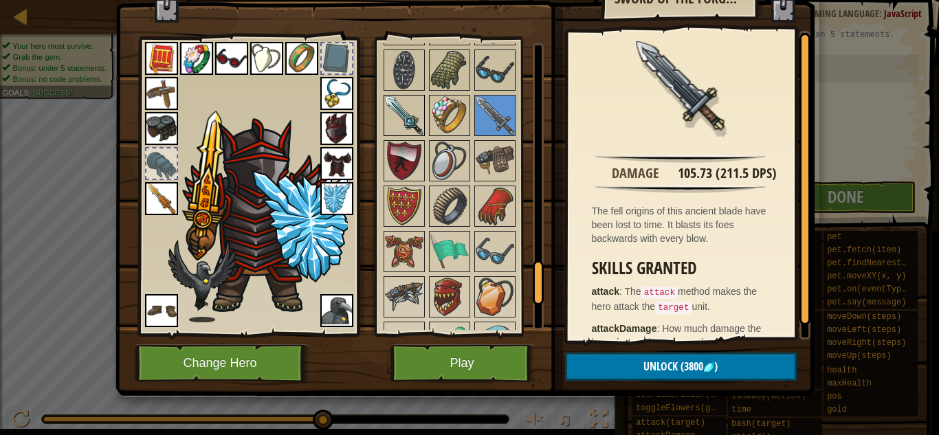
click at [412, 113] on img at bounding box center [404, 115] width 38 height 38
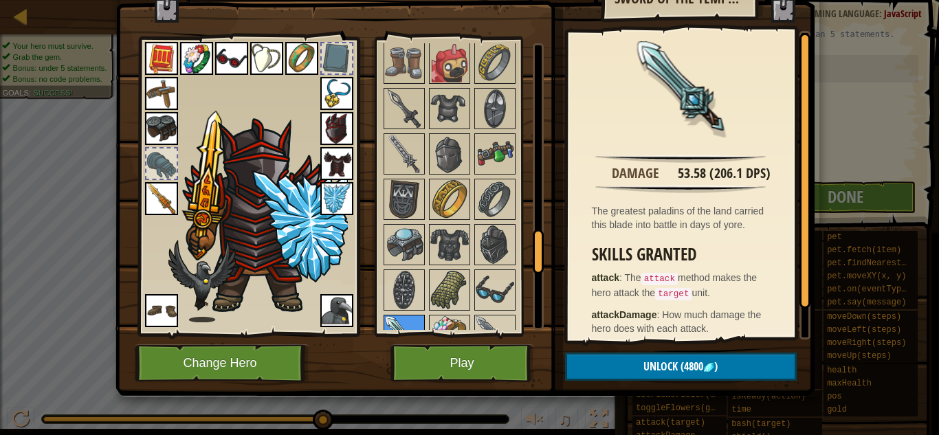
scroll to position [1287, 0]
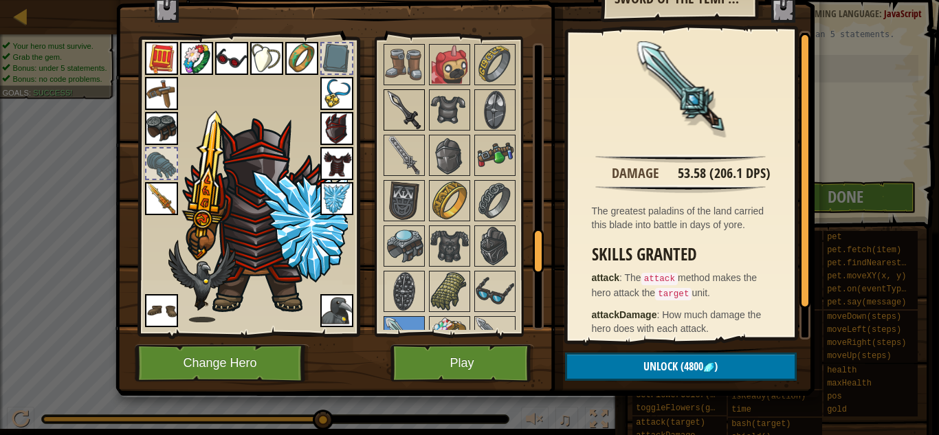
click at [412, 115] on img at bounding box center [404, 110] width 38 height 38
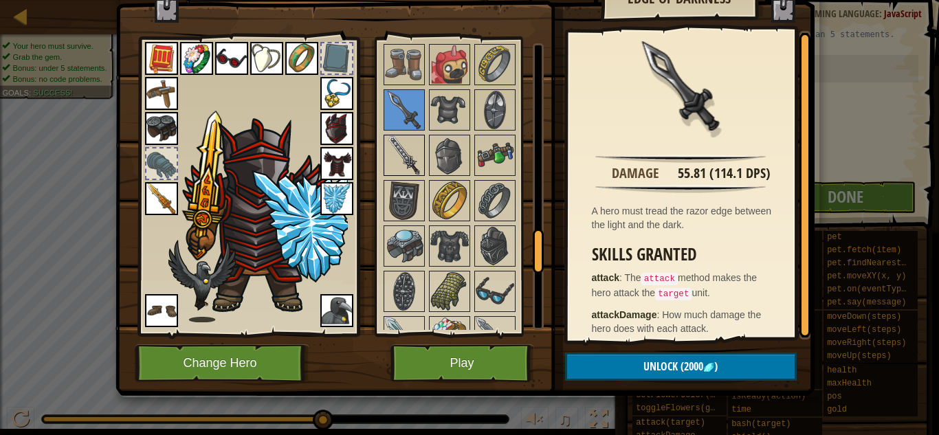
click at [405, 141] on img at bounding box center [404, 155] width 38 height 38
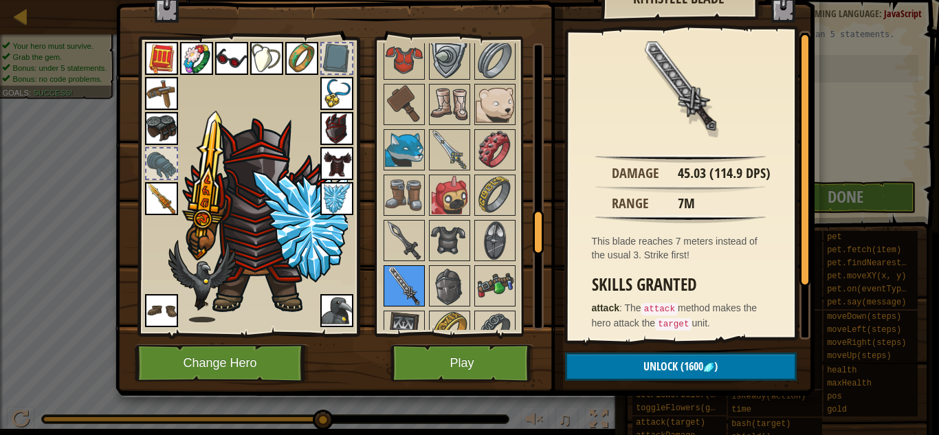
scroll to position [1146, 0]
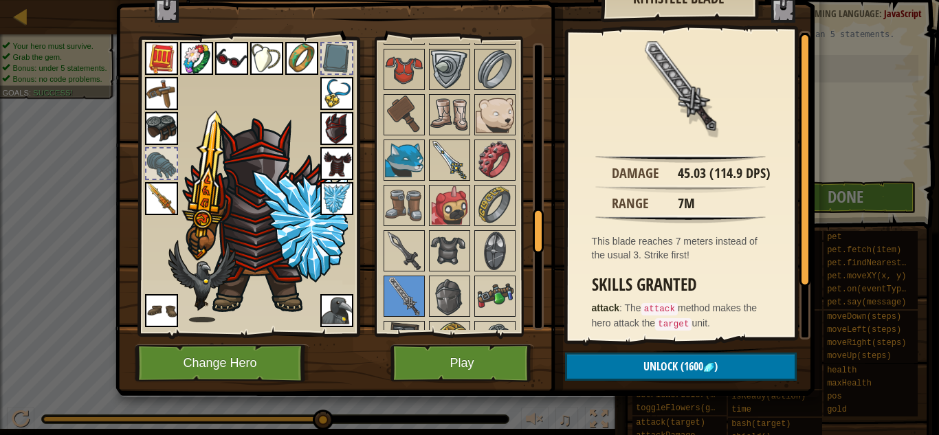
click at [446, 147] on img at bounding box center [449, 160] width 38 height 38
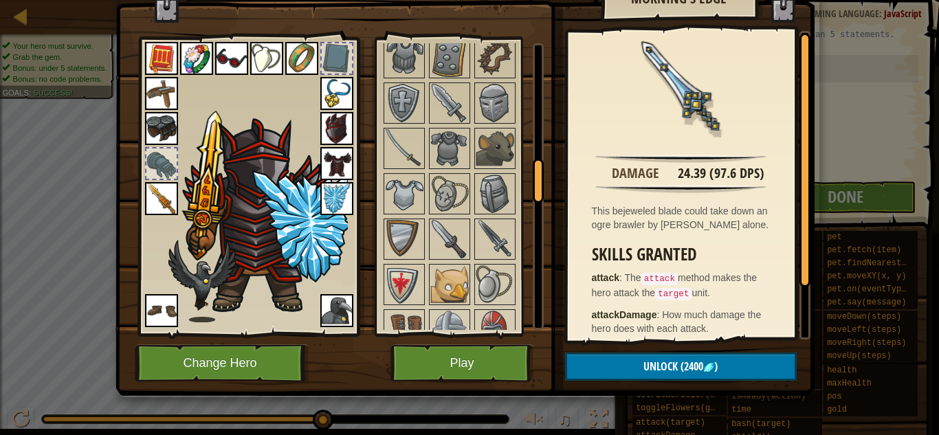
scroll to position [793, 0]
click at [414, 150] on img at bounding box center [404, 150] width 38 height 38
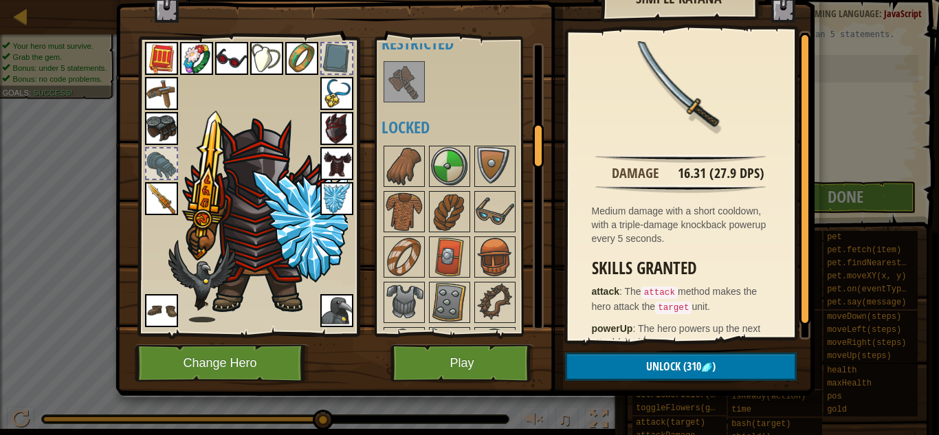
scroll to position [548, 0]
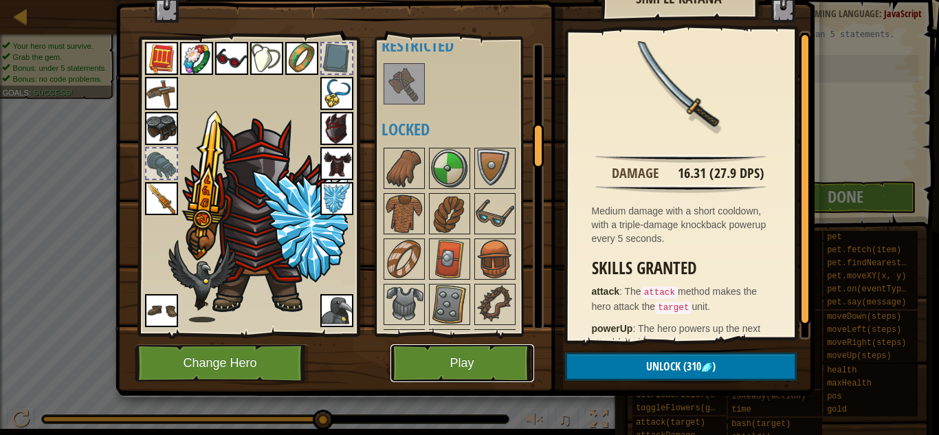
click at [491, 370] on button "Play" at bounding box center [462, 363] width 144 height 38
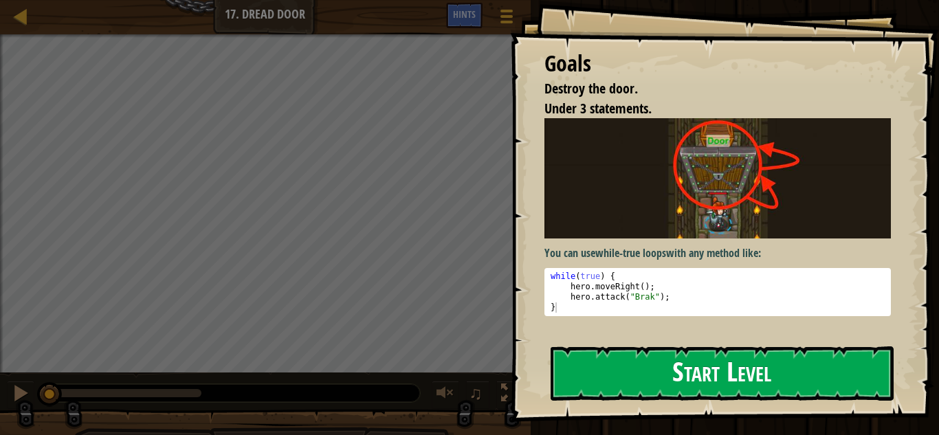
click at [662, 340] on div "Goals Destroy the door. Under 3 statements. You can use while-true loops with a…" at bounding box center [724, 211] width 429 height 422
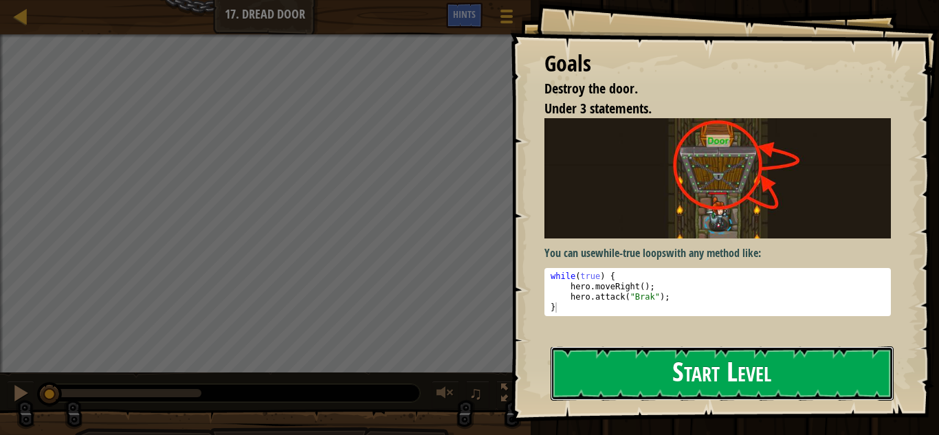
click at [654, 358] on button "Start Level" at bounding box center [722, 373] width 343 height 54
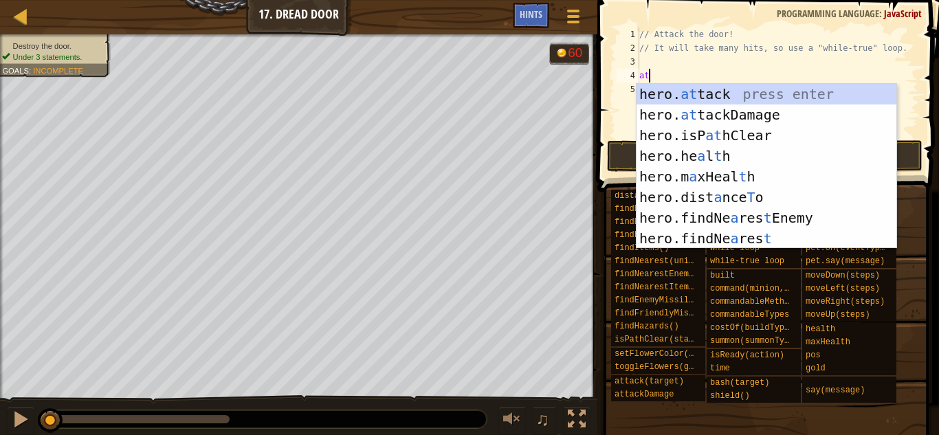
scroll to position [6, 2]
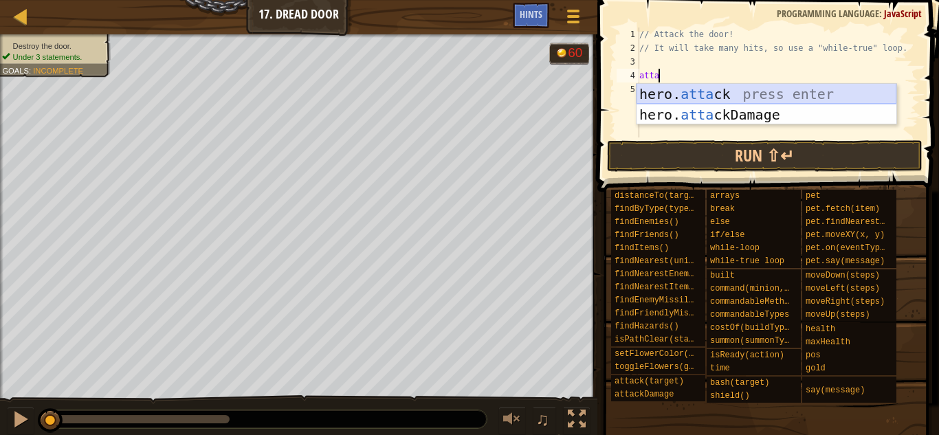
click at [831, 90] on div "hero. [PERSON_NAME] press enter hero. atta ckDamage press enter" at bounding box center [766, 125] width 260 height 82
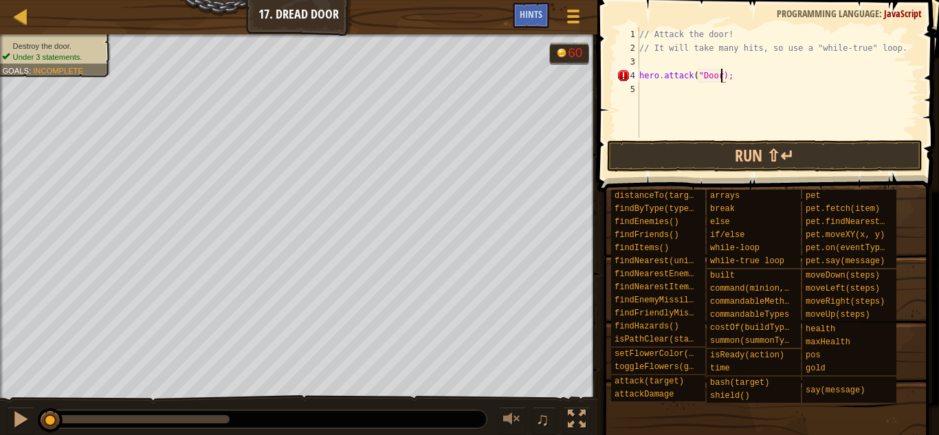
scroll to position [6, 12]
type textarea "hero.attack("Door");"
click at [737, 143] on button "Run ⇧↵" at bounding box center [764, 156] width 315 height 32
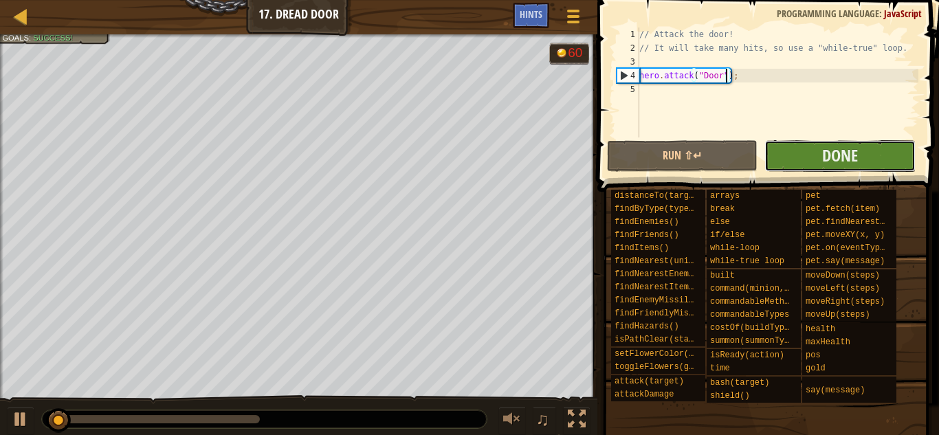
click at [814, 161] on button "Done" at bounding box center [839, 156] width 151 height 32
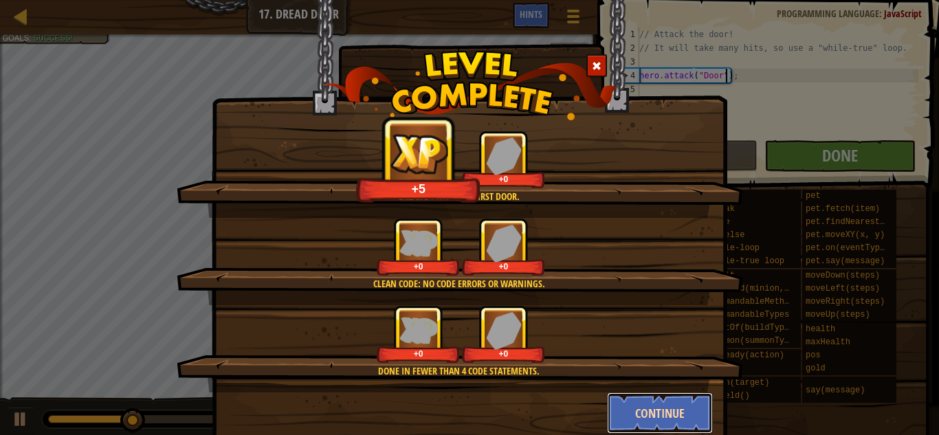
click at [636, 398] on button "Continue" at bounding box center [660, 412] width 107 height 41
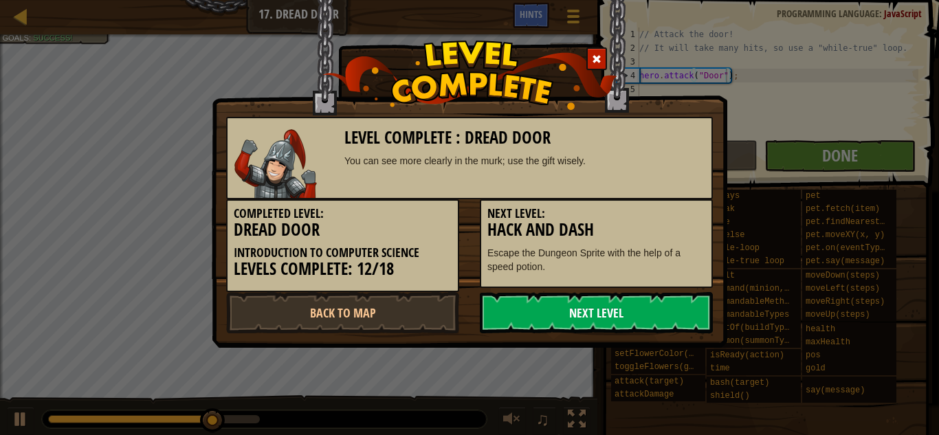
click at [615, 318] on link "Next Level" at bounding box center [596, 312] width 233 height 41
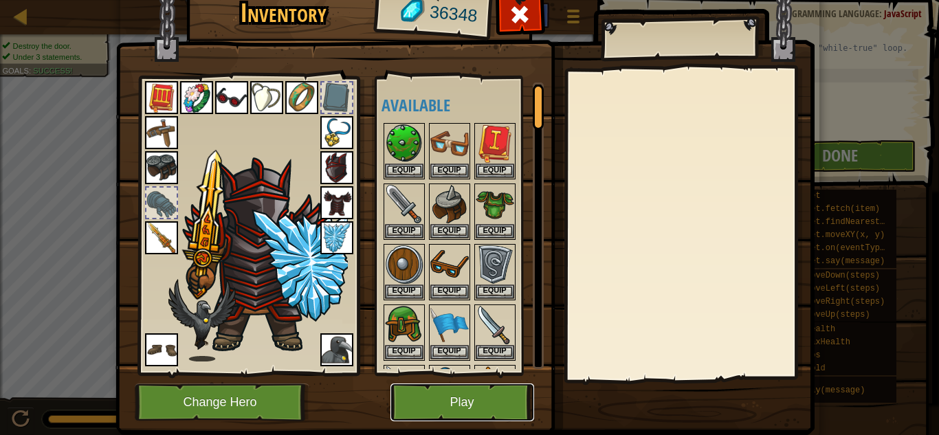
click at [449, 411] on button "Play" at bounding box center [462, 402] width 144 height 38
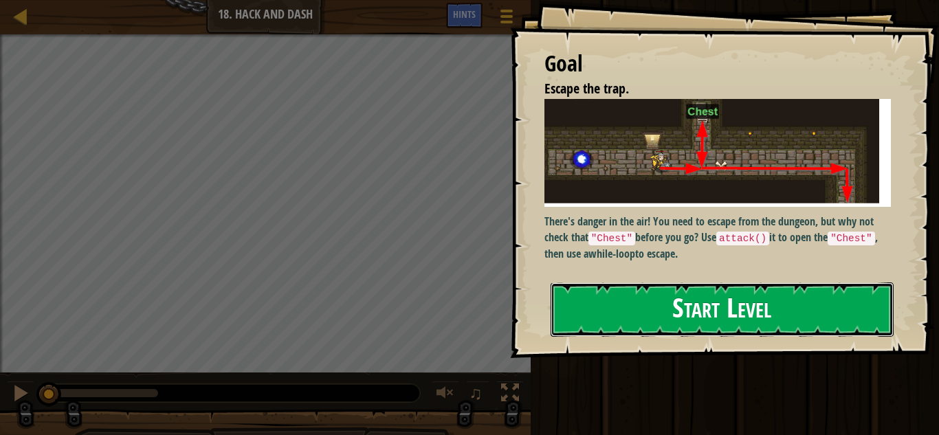
click at [789, 298] on button "Start Level" at bounding box center [722, 309] width 343 height 54
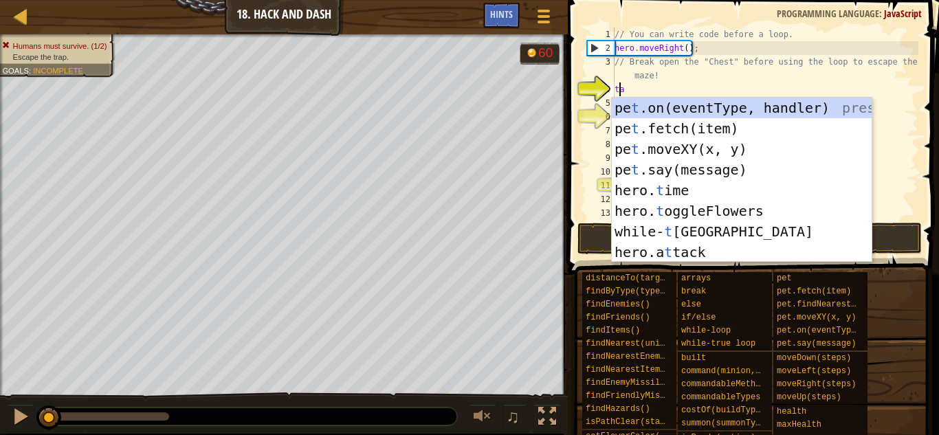
scroll to position [6, 1]
type textarea "a"
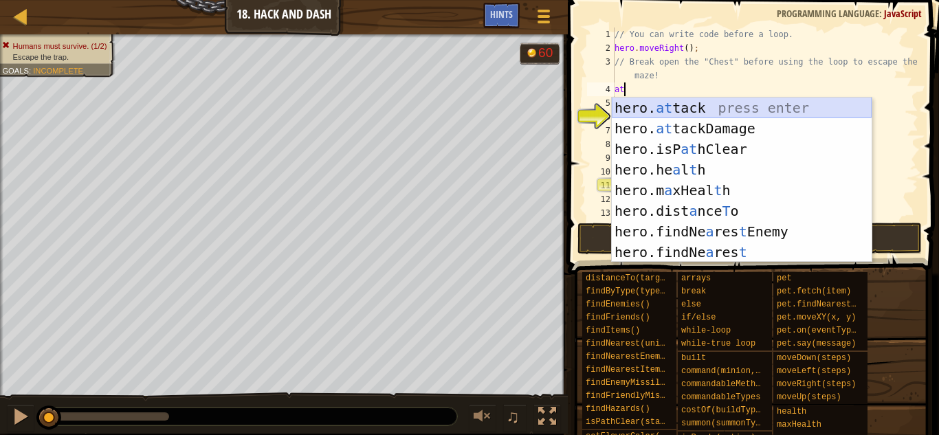
click at [714, 111] on div "hero. at tack press enter hero. at tackDamage press enter hero.isP at hClear pr…" at bounding box center [742, 201] width 260 height 206
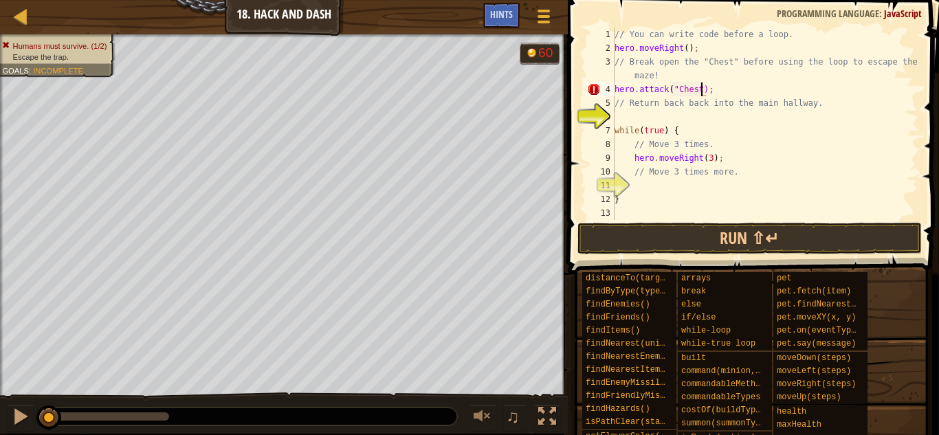
type textarea "hero.attack("Chest");"
click at [699, 115] on div "// You can write code before a loop. hero . moveRight ( ) ; // Break open the "…" at bounding box center [765, 137] width 307 height 220
click at [656, 186] on div "// You can write code before a loop. hero . moveRight ( ) ; // Break open the "…" at bounding box center [765, 137] width 307 height 220
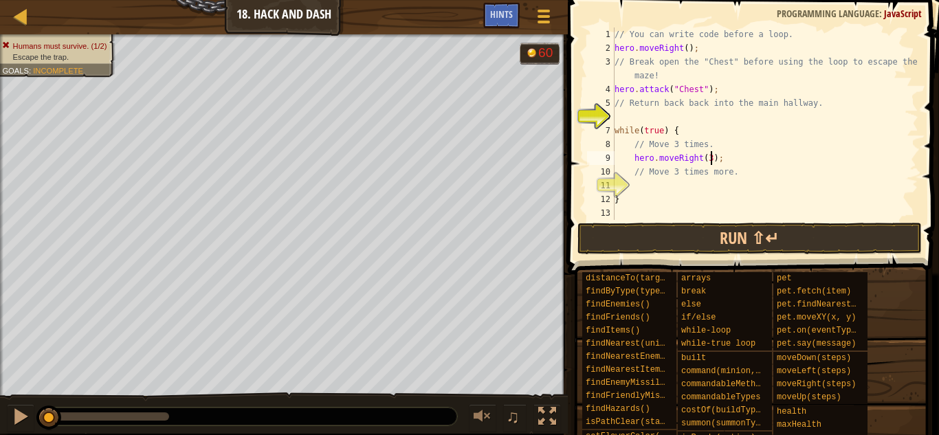
click at [709, 158] on div "// You can write code before a loop. hero . moveRight ( ) ; // Break open the "…" at bounding box center [765, 137] width 307 height 220
type textarea "hero.moveRight(6);"
click at [726, 247] on button "Run ⇧↵" at bounding box center [749, 239] width 344 height 32
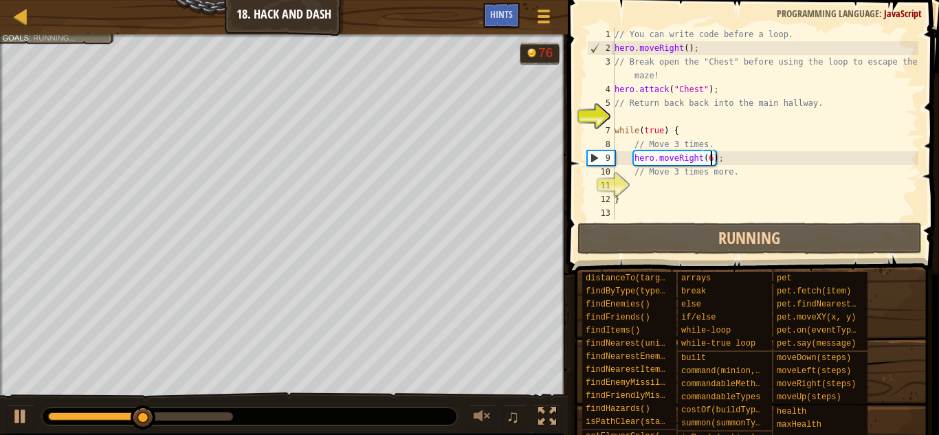
click at [678, 111] on div "// You can write code before a loop. hero . moveRight ( ) ; // Break open the "…" at bounding box center [765, 137] width 307 height 220
type textarea "he"
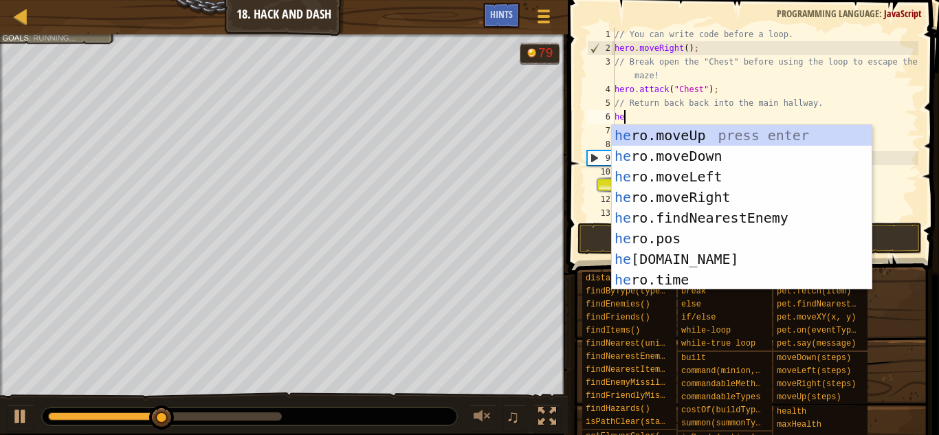
scroll to position [6, 1]
click at [702, 148] on div "he ro.moveUp press enter he ro.moveDown press enter he ro.moveLeft press enter …" at bounding box center [742, 228] width 260 height 206
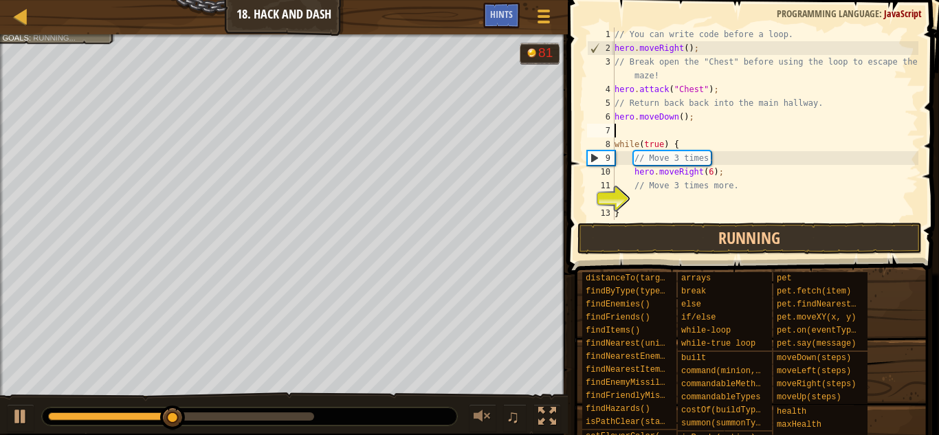
scroll to position [6, 0]
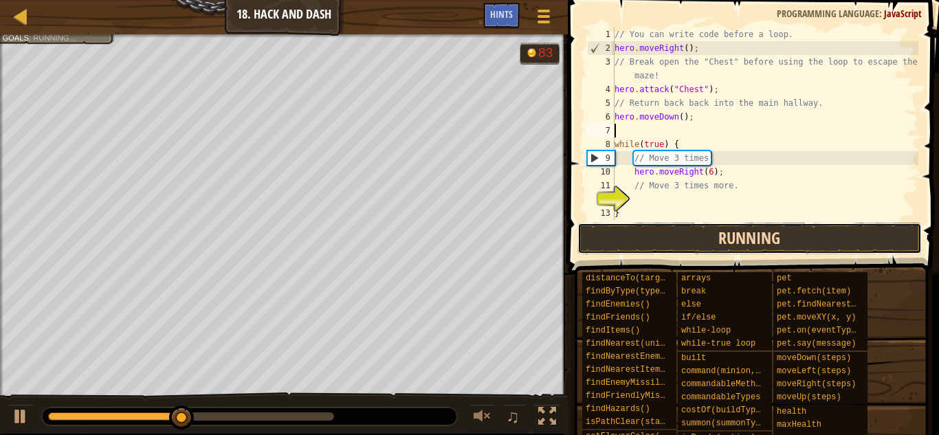
click at [726, 232] on button "Running" at bounding box center [749, 239] width 344 height 32
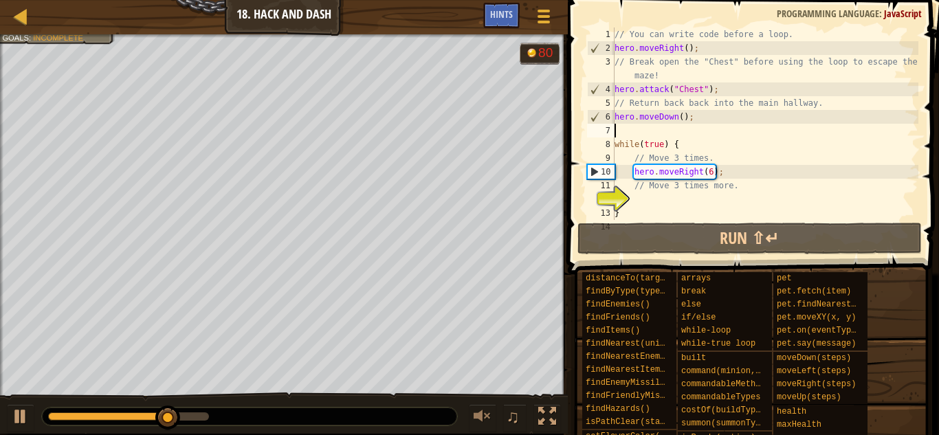
click at [711, 175] on div "// You can write code before a loop. hero . moveRight ( ) ; // Break open the "…" at bounding box center [765, 137] width 307 height 220
type textarea "hero.moveRight(3);"
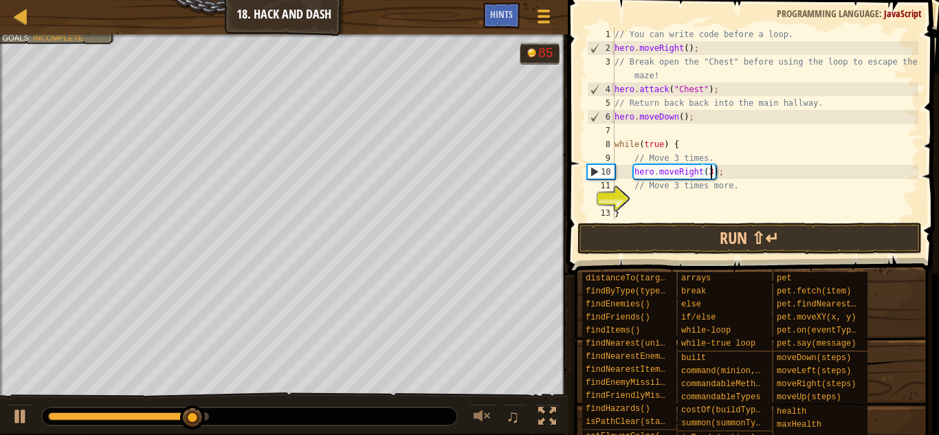
click at [669, 199] on div "// You can write code before a loop. hero . moveRight ( ) ; // Break open the "…" at bounding box center [765, 137] width 307 height 220
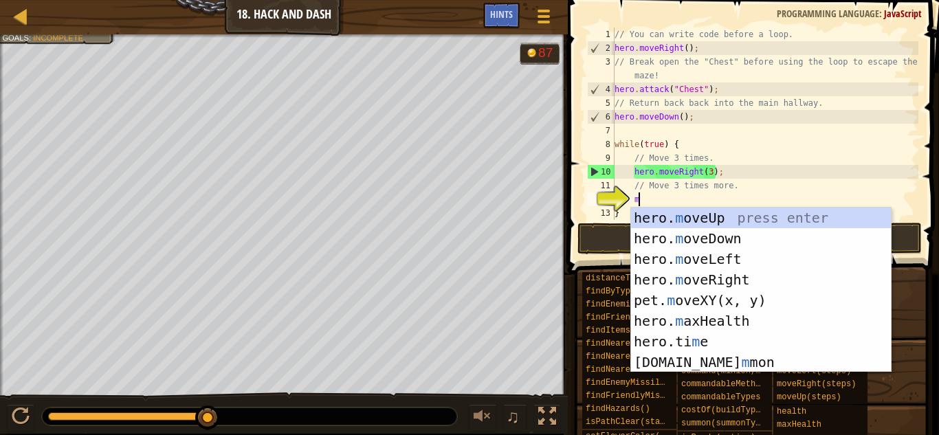
type textarea "mo"
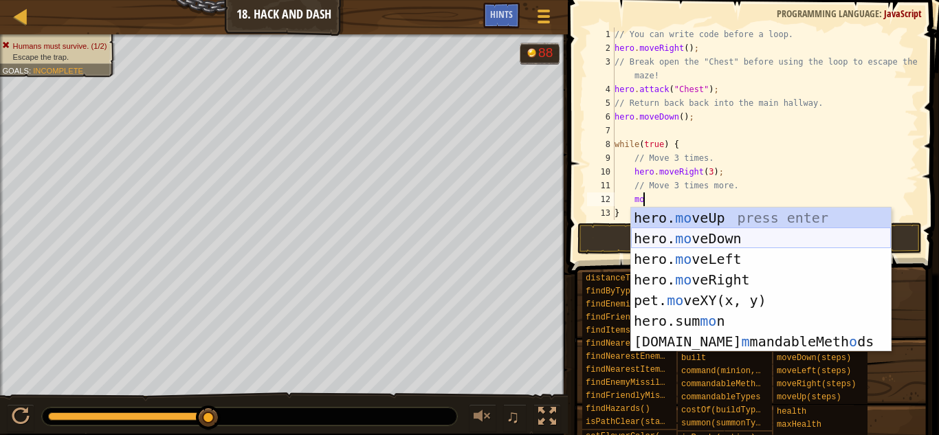
click at [733, 243] on div "hero. mo veUp press enter hero. mo veDown press enter hero. mo veLeft press ent…" at bounding box center [761, 301] width 260 height 186
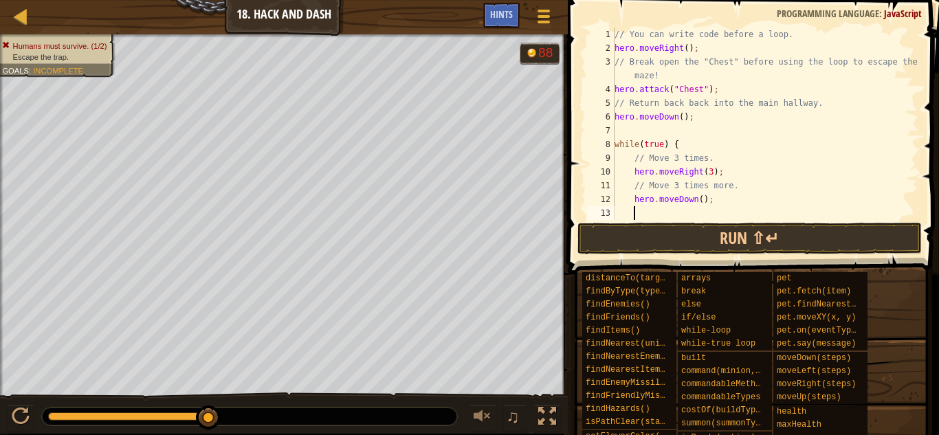
scroll to position [6, 2]
click at [699, 200] on div "// You can write code before a loop. hero . moveRight ( ) ; // Break open the "…" at bounding box center [765, 137] width 307 height 220
type textarea "hero.moveDown(3);"
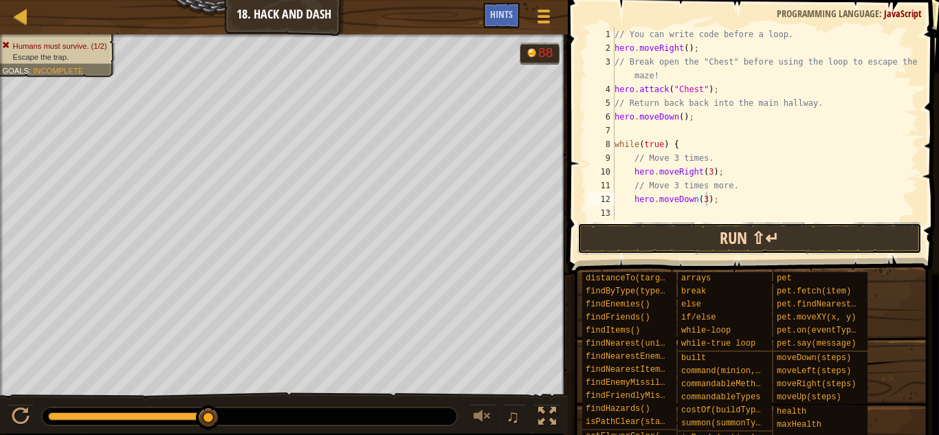
click at [711, 229] on button "Run ⇧↵" at bounding box center [749, 239] width 344 height 32
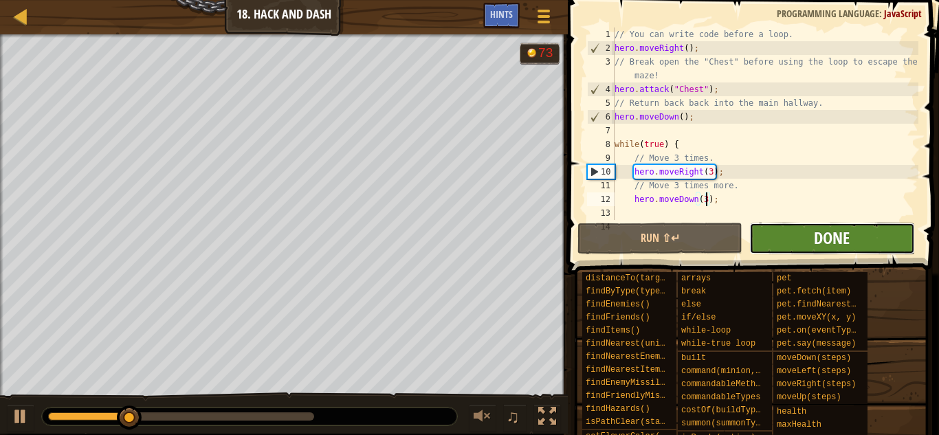
click at [843, 241] on span "Done" at bounding box center [832, 238] width 36 height 22
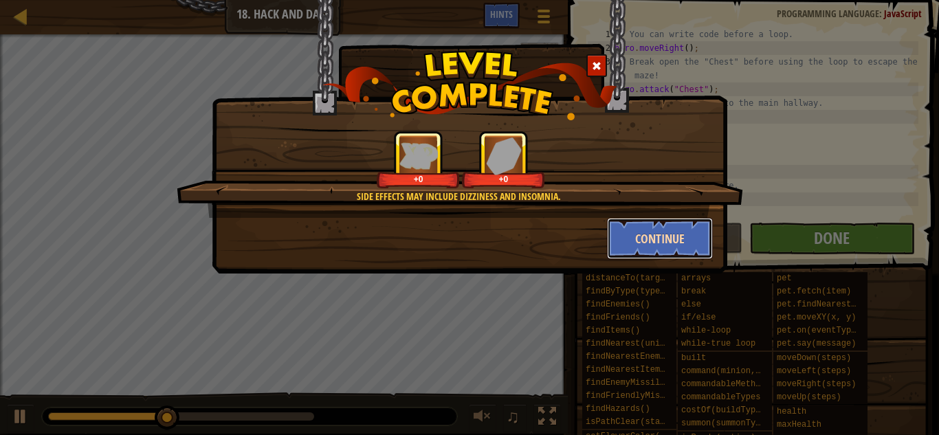
click at [625, 241] on button "Continue" at bounding box center [660, 238] width 107 height 41
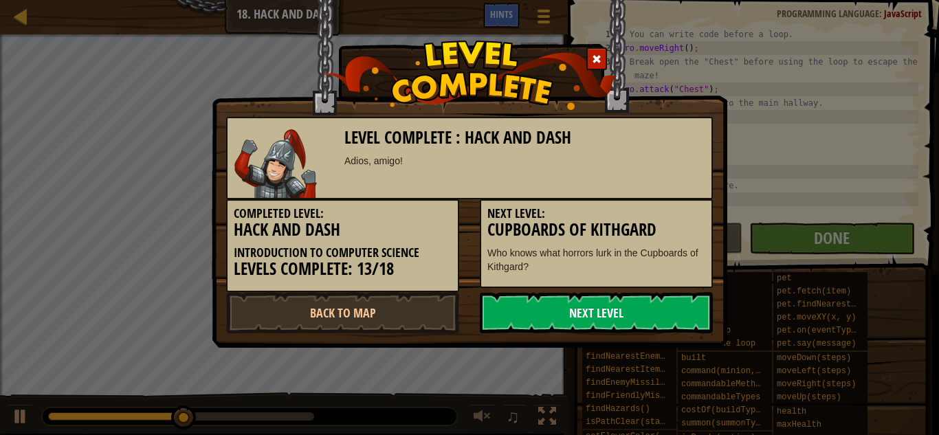
click at [594, 311] on link "Next Level" at bounding box center [596, 312] width 233 height 41
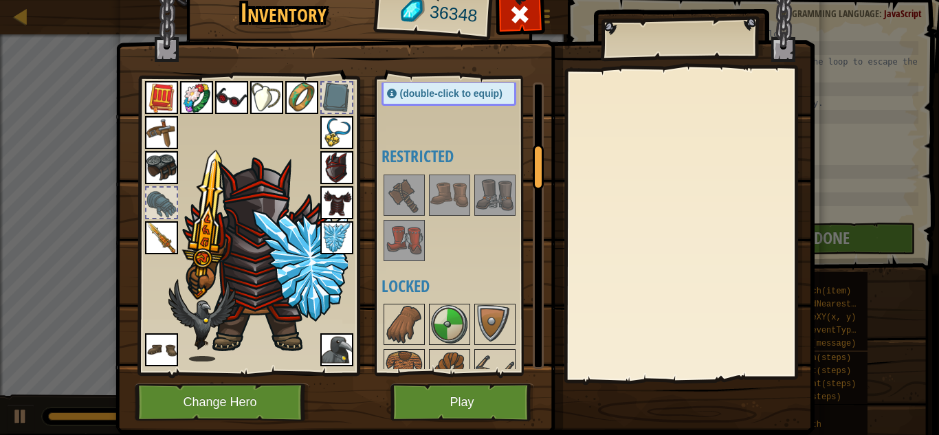
scroll to position [418, 0]
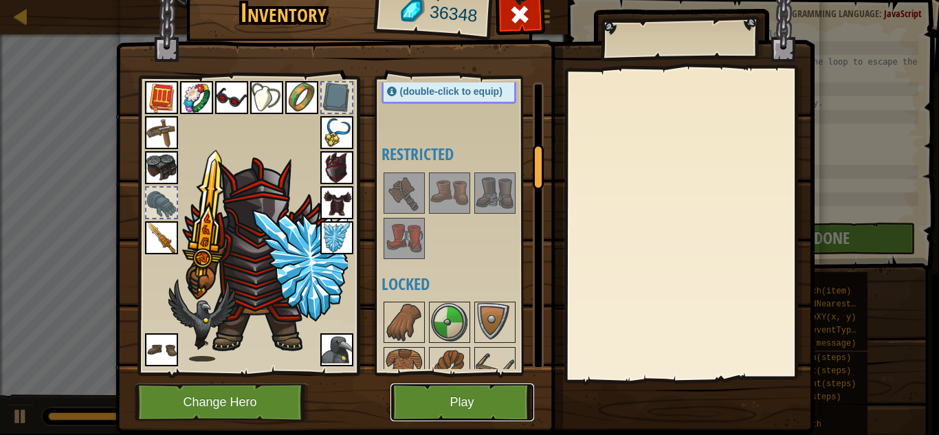
click at [443, 406] on button "Play" at bounding box center [462, 402] width 144 height 38
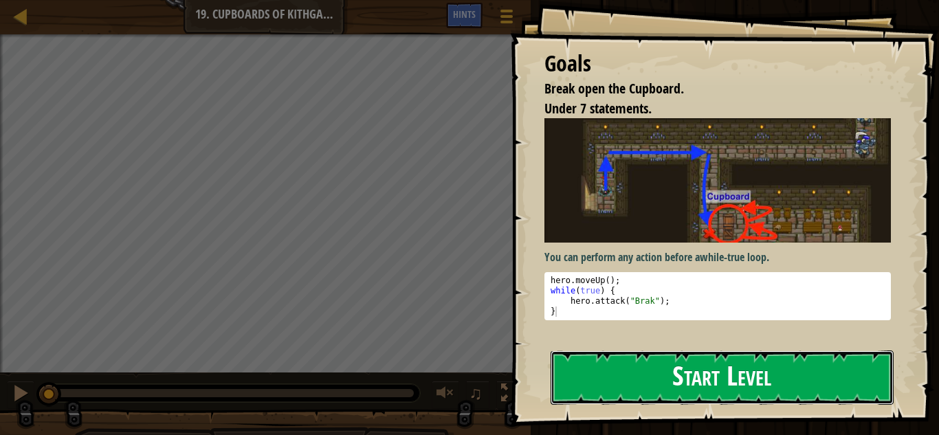
click at [707, 386] on button "Start Level" at bounding box center [722, 378] width 343 height 54
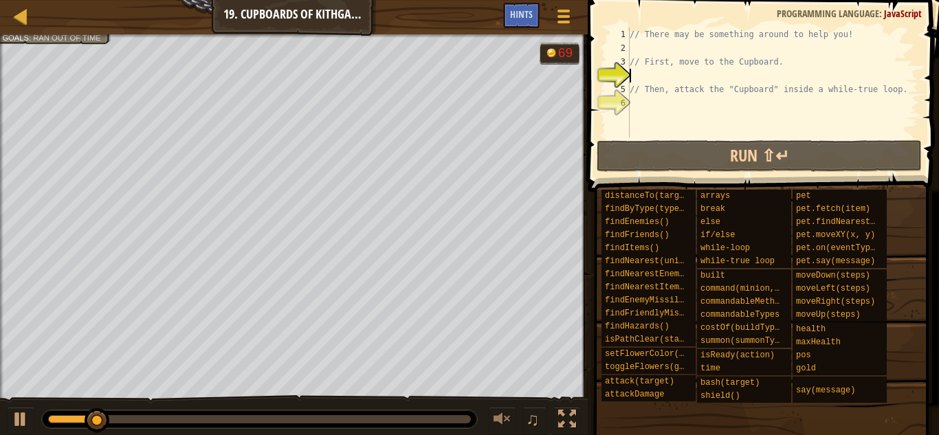
scroll to position [6, 0]
type textarea "he"
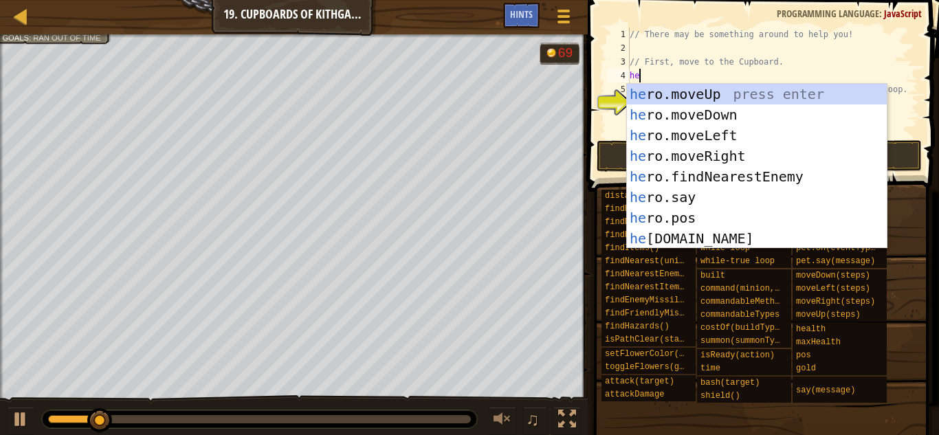
scroll to position [6, 1]
click at [723, 96] on div "he ro.moveUp press enter he ro.moveDown press enter he ro.moveLeft press enter …" at bounding box center [757, 187] width 260 height 206
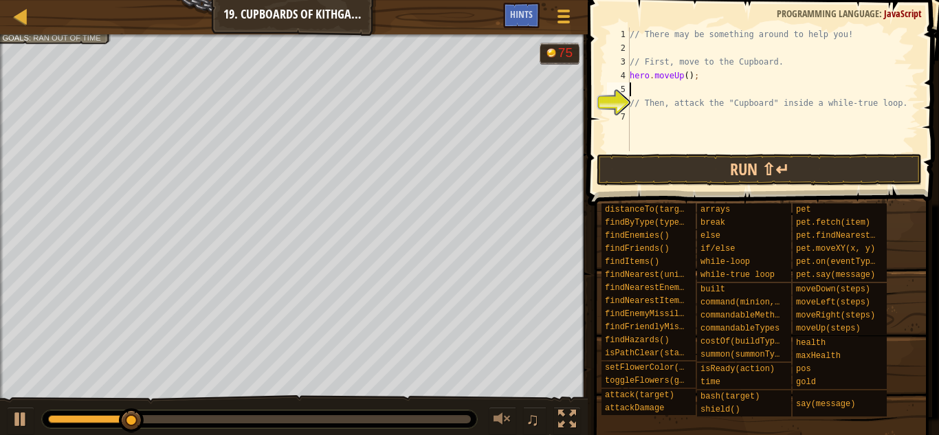
scroll to position [6, 0]
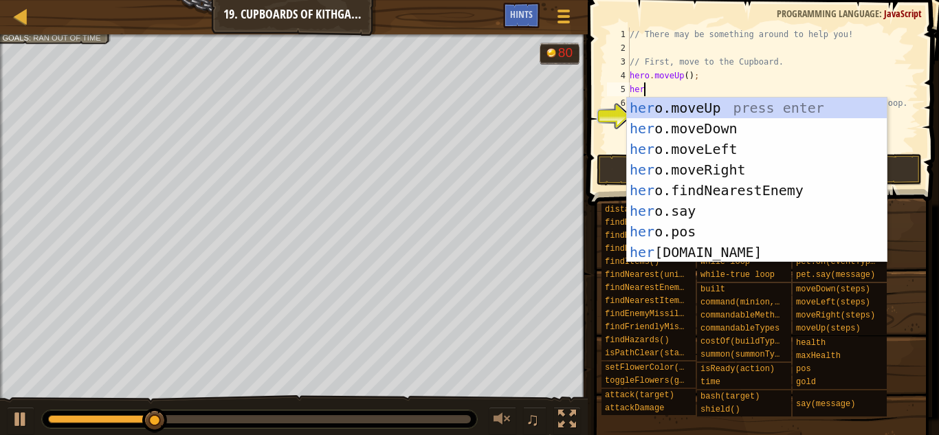
type textarea "hero"
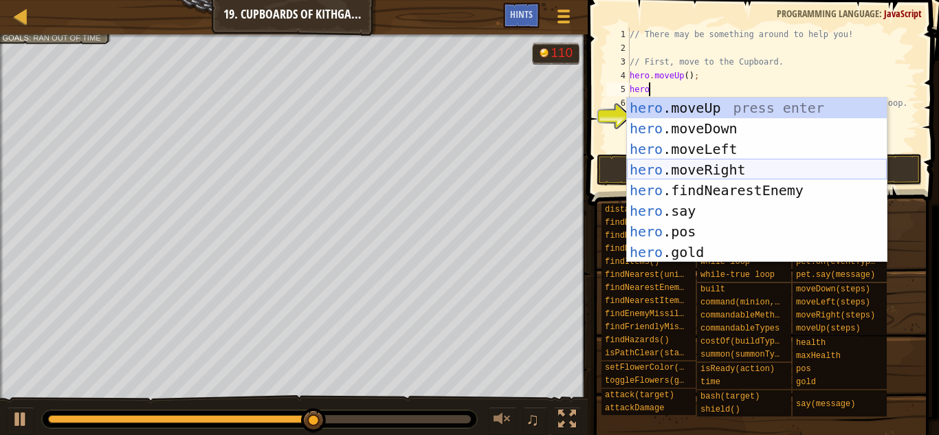
click at [749, 166] on div "hero .moveUp press enter hero .moveDown press enter hero .moveLeft press enter …" at bounding box center [757, 201] width 260 height 206
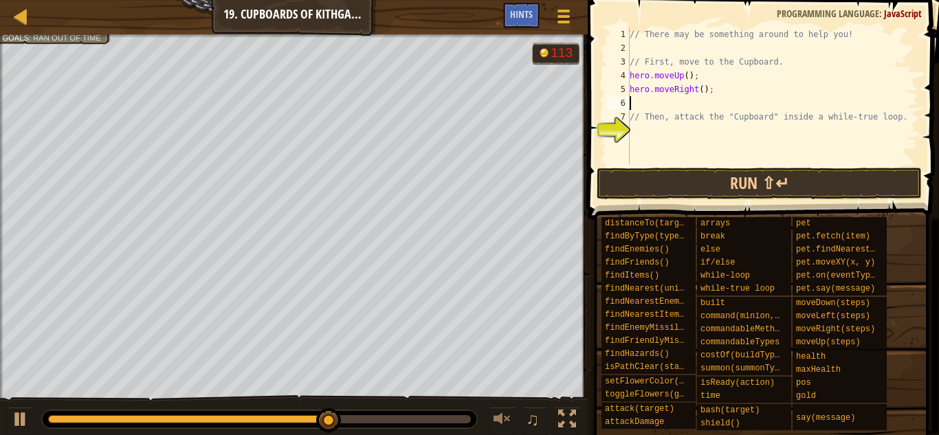
click at [701, 90] on div "// There may be something around to help you! // First, move to the Cupboard. h…" at bounding box center [772, 109] width 291 height 165
type textarea "hero.moveRight(2);"
click at [663, 102] on div "// There may be something around to help you! // First, move to the Cupboard. h…" at bounding box center [772, 109] width 291 height 165
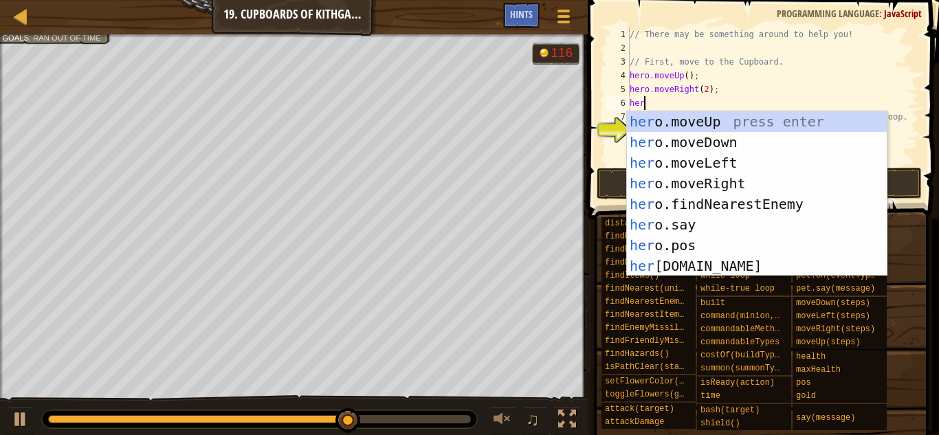
scroll to position [6, 1]
type textarea "hero"
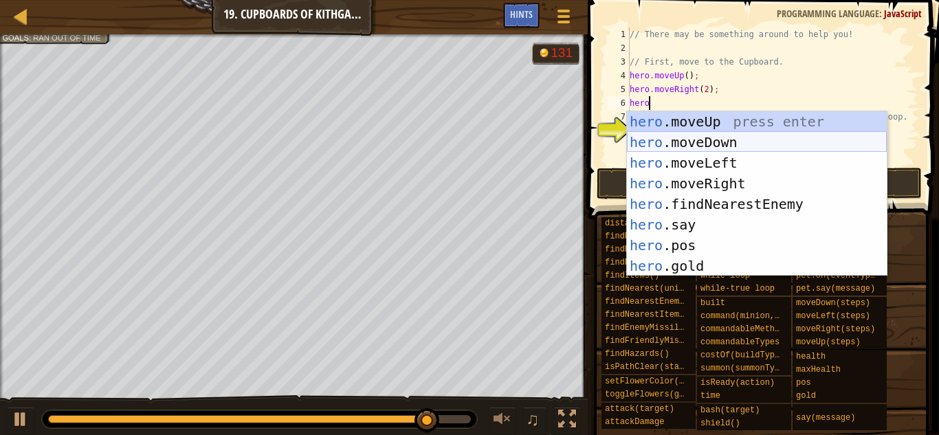
click at [790, 140] on div "hero .moveUp press enter hero .moveDown press enter hero .moveLeft press enter …" at bounding box center [757, 214] width 260 height 206
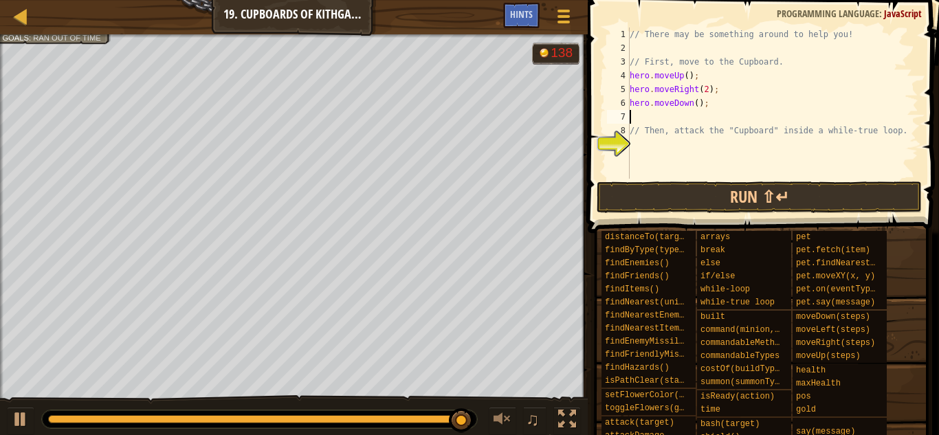
click at [698, 103] on div "// There may be something around to help you! // First, move to the Cupboard. h…" at bounding box center [772, 116] width 291 height 179
type textarea "hero.moveDown(2);"
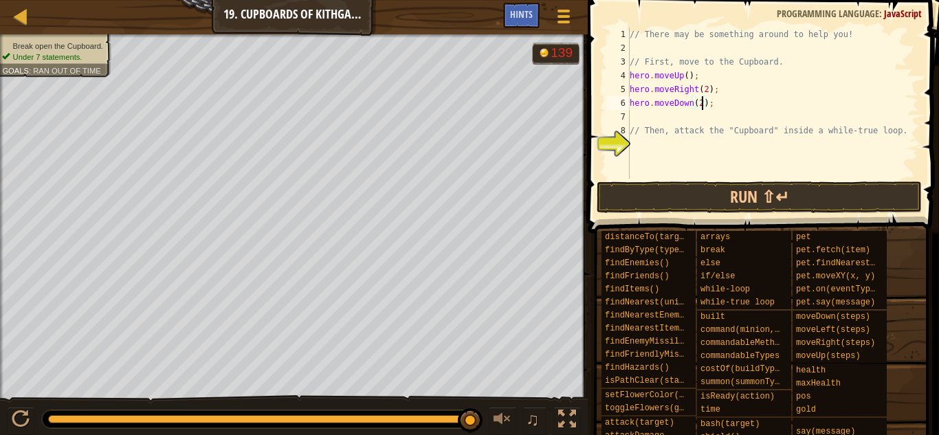
click at [667, 144] on div "// There may be something around to help you! // First, move to the Cupboard. h…" at bounding box center [772, 116] width 291 height 179
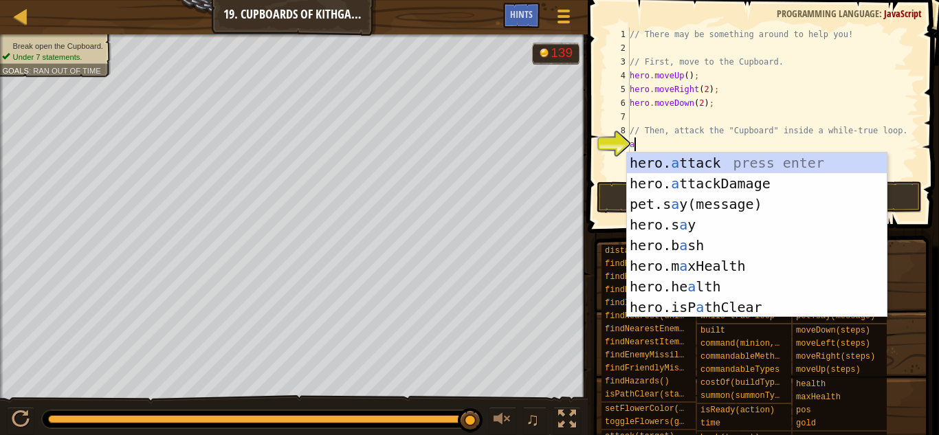
scroll to position [6, 1]
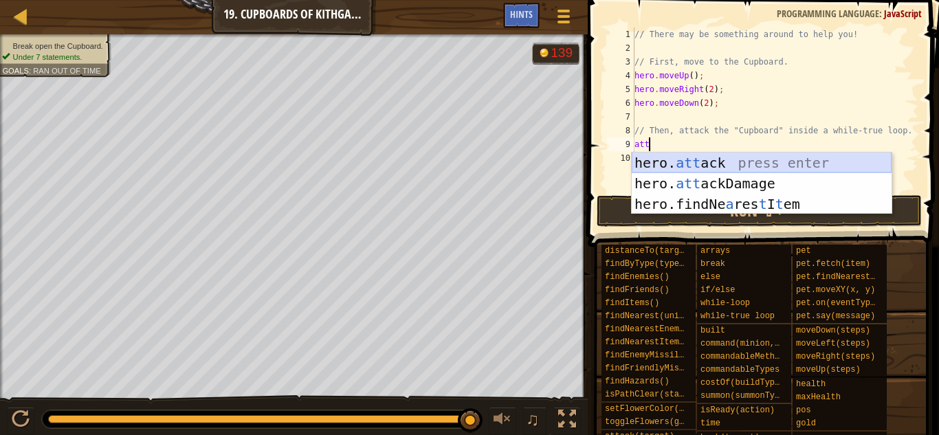
click at [704, 159] on div "hero. att ack press enter hero. att ackDamage press enter hero.findNe a res t I…" at bounding box center [762, 204] width 260 height 103
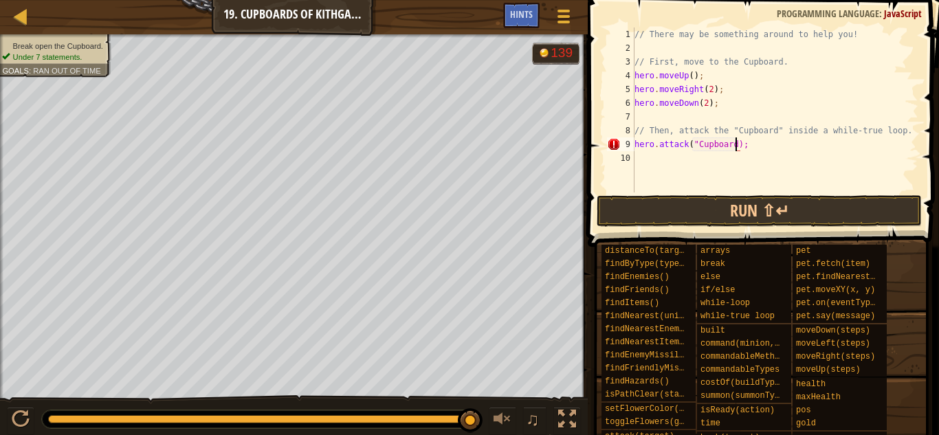
scroll to position [6, 15]
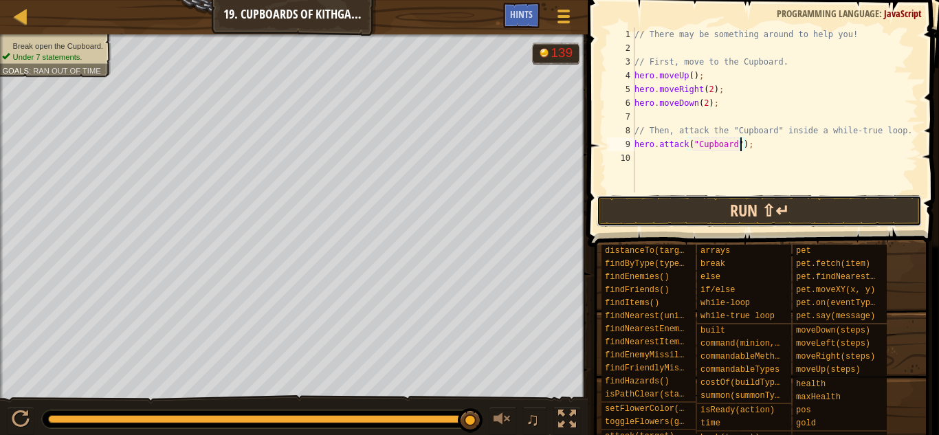
click at [776, 209] on button "Run ⇧↵" at bounding box center [759, 211] width 325 height 32
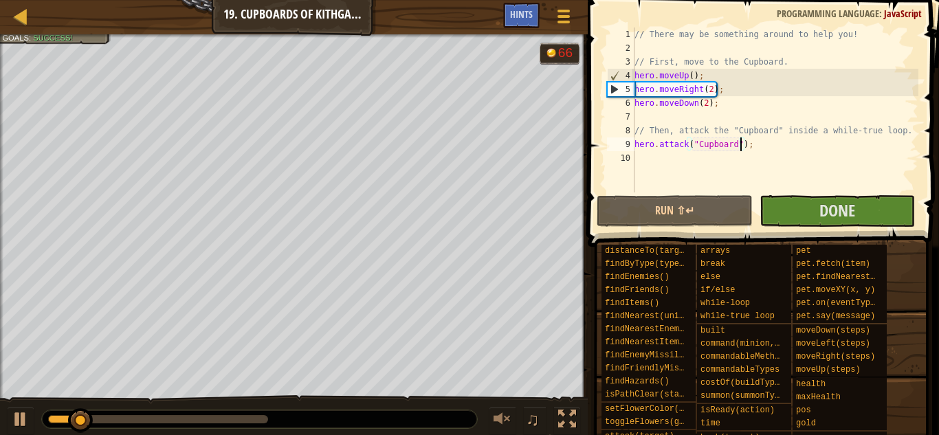
click at [634, 142] on div "9" at bounding box center [620, 144] width 27 height 14
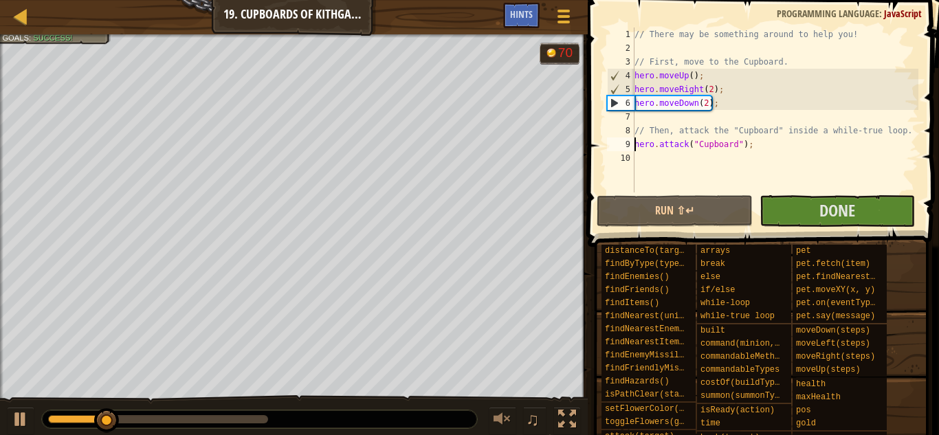
click at [914, 129] on div "// There may be something around to help you! // First, move to the Cupboard. h…" at bounding box center [775, 123] width 287 height 192
type textarea "// Then, attack the "Cupboard" inside a while-true loop."
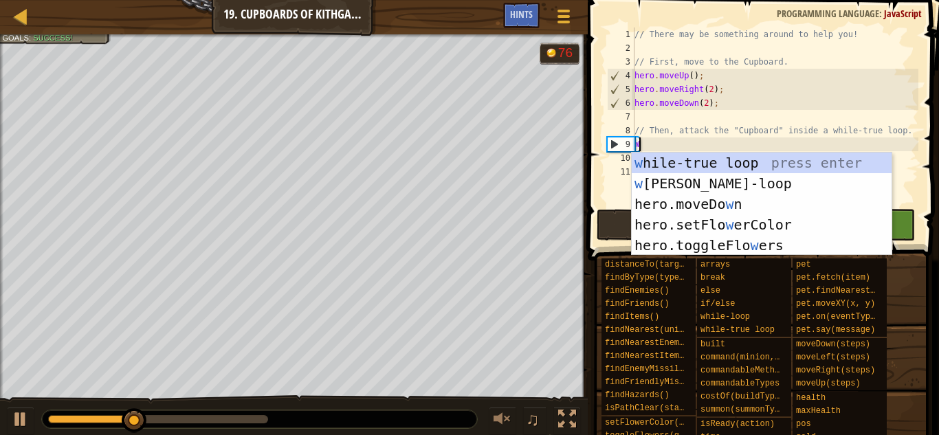
type textarea "Wh"
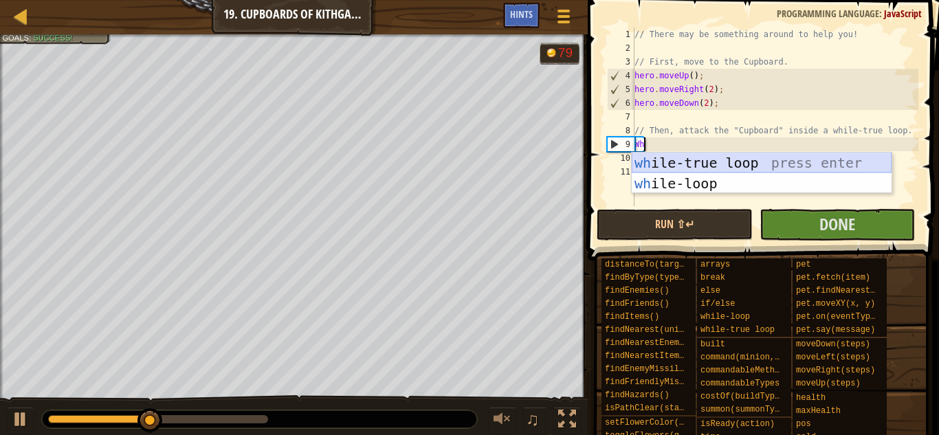
click at [854, 170] on div "wh ile-true loop press enter wh ile-loop press enter" at bounding box center [762, 194] width 260 height 82
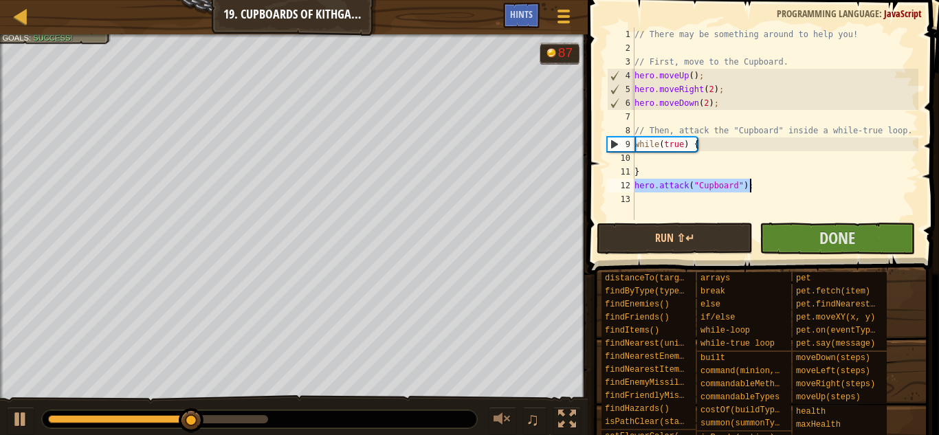
drag, startPoint x: 636, startPoint y: 188, endPoint x: 787, endPoint y: 188, distance: 151.2
click at [787, 188] on div "// There may be something around to help you! // First, move to the Cupboard. h…" at bounding box center [775, 137] width 287 height 220
type textarea "hero.attack("Cupboard");"
click at [671, 159] on div "// There may be something around to help you! // First, move to the Cupboard. h…" at bounding box center [775, 137] width 287 height 220
paste textarea "hero.attack("Cupboard");"
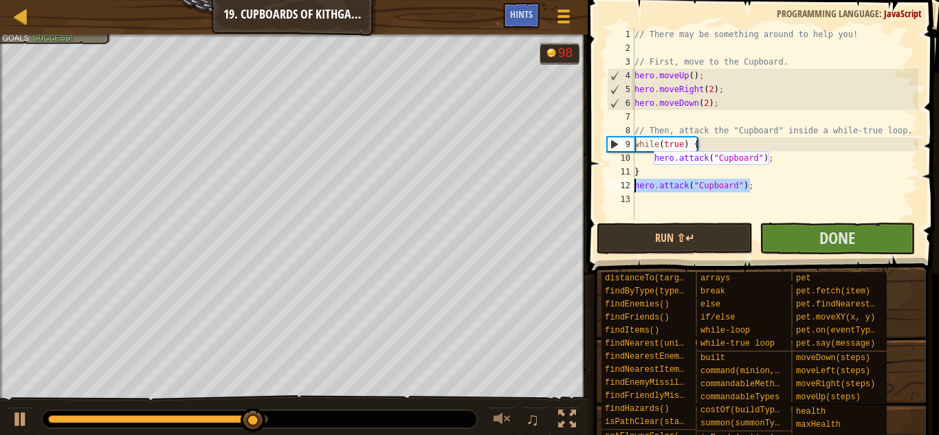
drag, startPoint x: 772, startPoint y: 190, endPoint x: 627, endPoint y: 190, distance: 145.7
click at [627, 190] on div "hero.attack("Cupboard"); 1 2 3 4 5 6 7 8 9 10 11 12 13 // There may be somethin…" at bounding box center [761, 123] width 314 height 192
click at [627, 190] on div "12" at bounding box center [620, 186] width 27 height 14
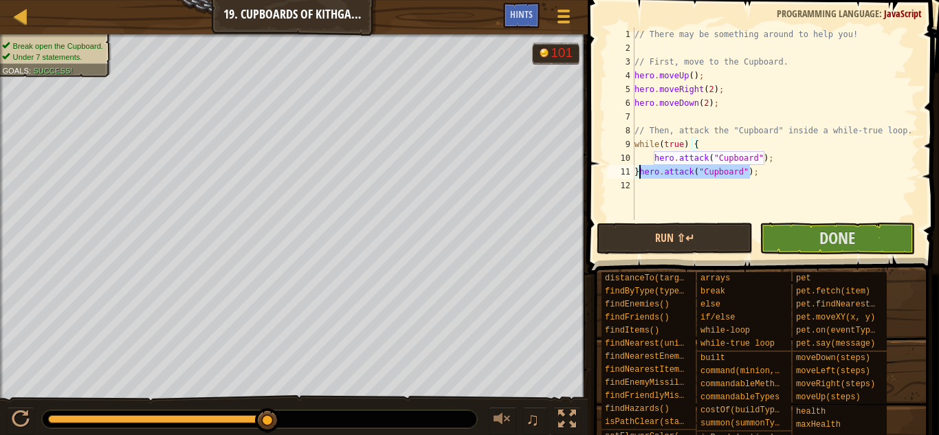
drag, startPoint x: 751, startPoint y: 173, endPoint x: 638, endPoint y: 169, distance: 112.8
click at [638, 169] on div "// There may be something around to help you! // First, move to the Cupboard. h…" at bounding box center [775, 137] width 287 height 220
type textarea "}"
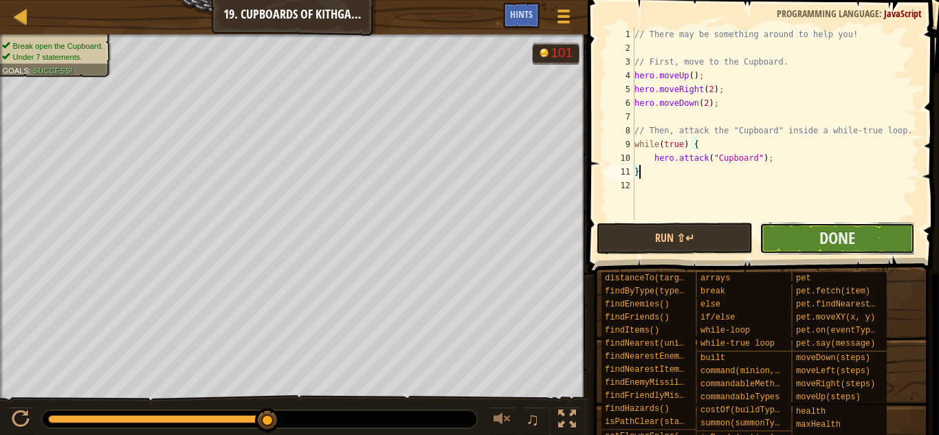
click at [816, 234] on button "Done" at bounding box center [836, 239] width 155 height 32
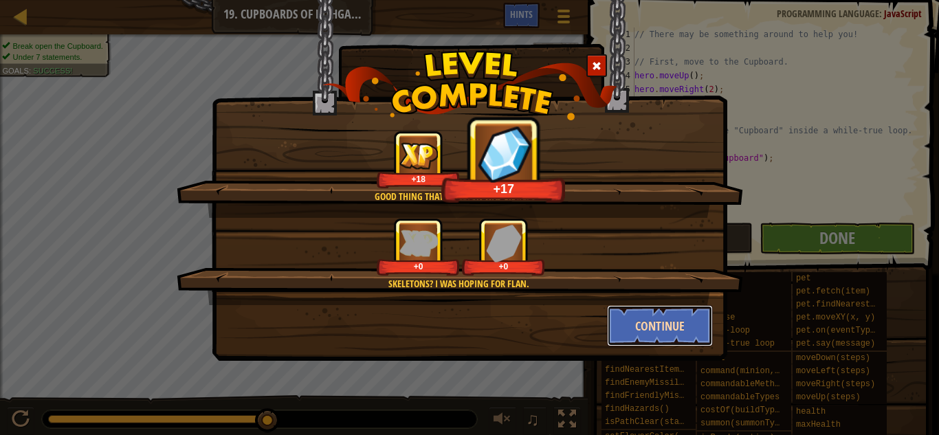
click at [691, 344] on button "Continue" at bounding box center [660, 325] width 107 height 41
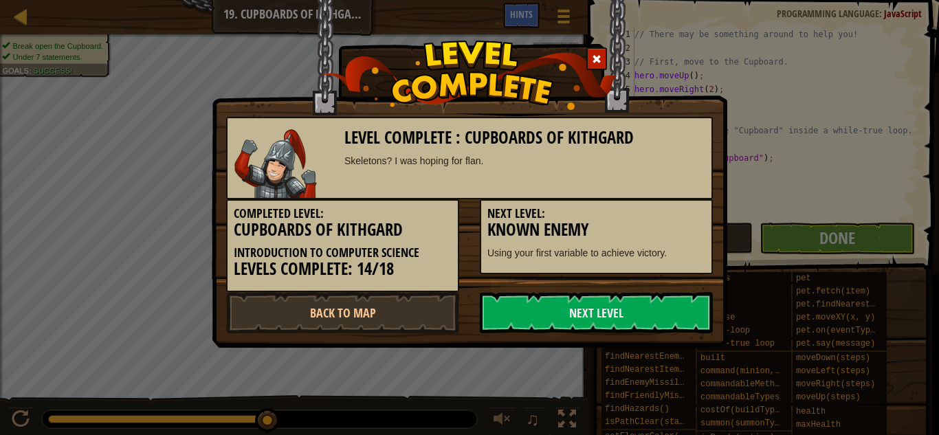
click at [668, 315] on link "Next Level" at bounding box center [596, 312] width 233 height 41
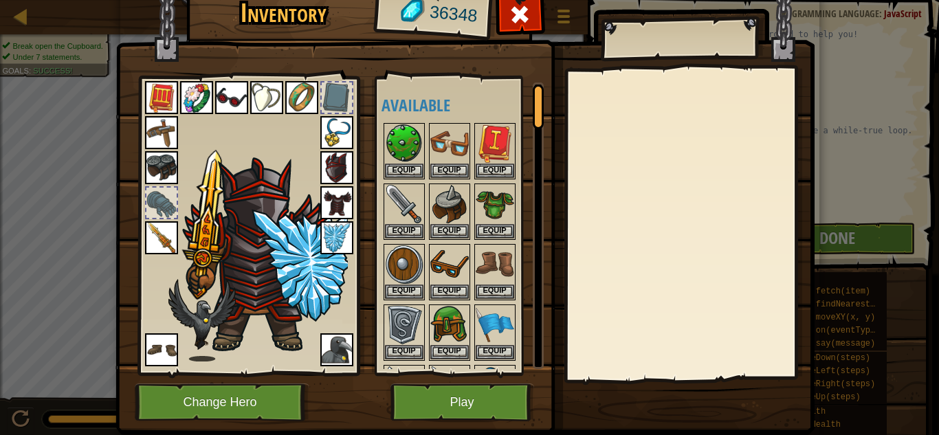
click at [415, 421] on img at bounding box center [464, 185] width 699 height 499
click at [421, 411] on button "Play" at bounding box center [462, 402] width 144 height 38
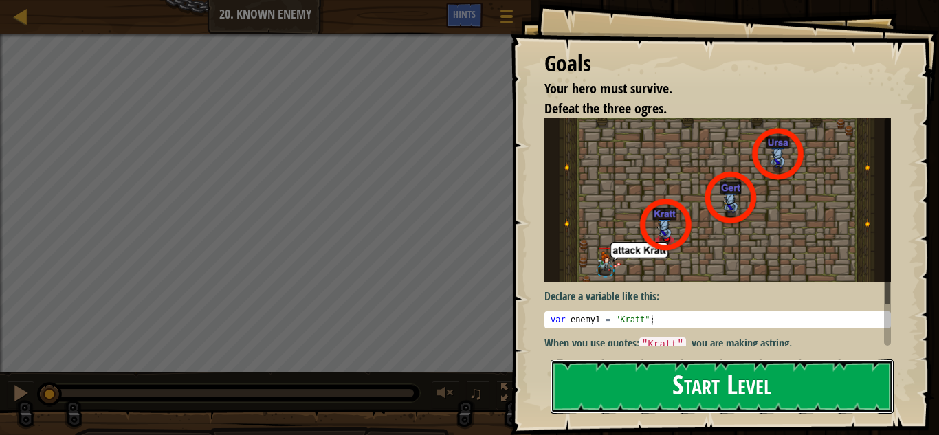
click at [563, 378] on button "Start Level" at bounding box center [722, 386] width 343 height 54
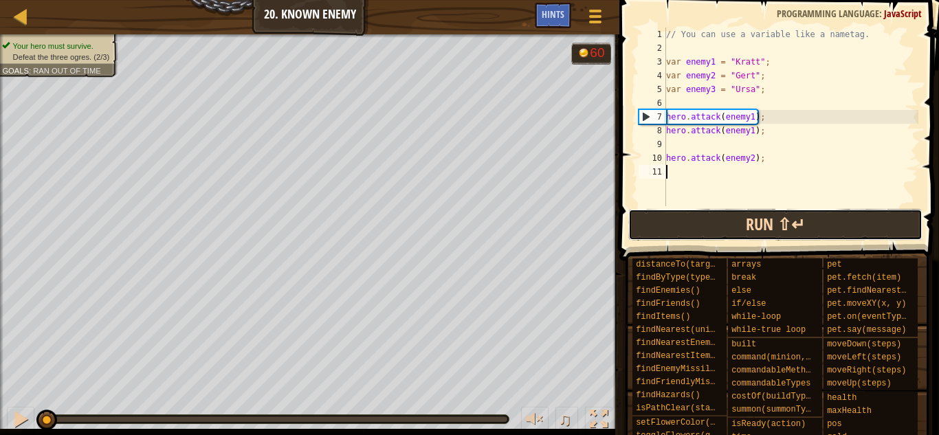
click at [792, 234] on button "Run ⇧↵" at bounding box center [775, 225] width 294 height 32
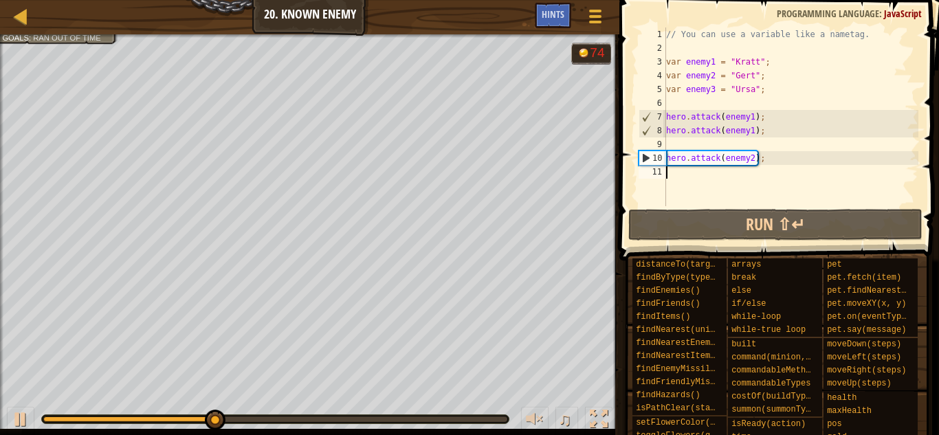
click at [729, 181] on div "// You can use a variable like a nametag. var enemy1 = "[PERSON_NAME]" ; var en…" at bounding box center [790, 130] width 255 height 206
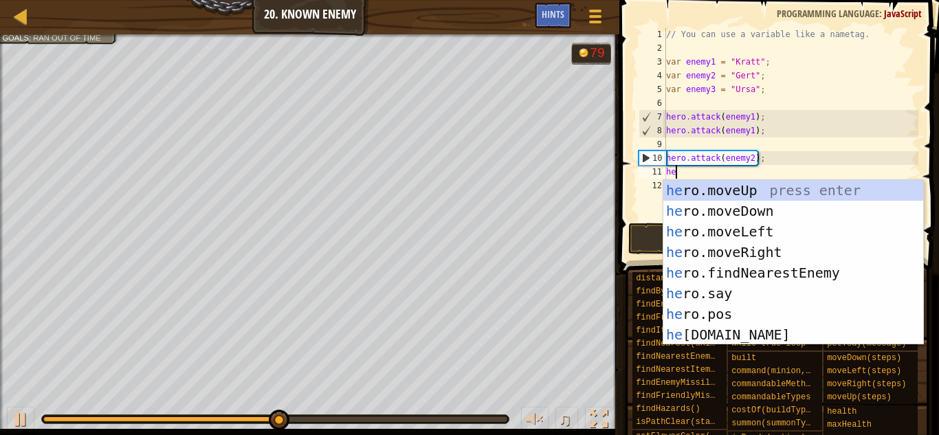
scroll to position [6, 0]
type textarea "h"
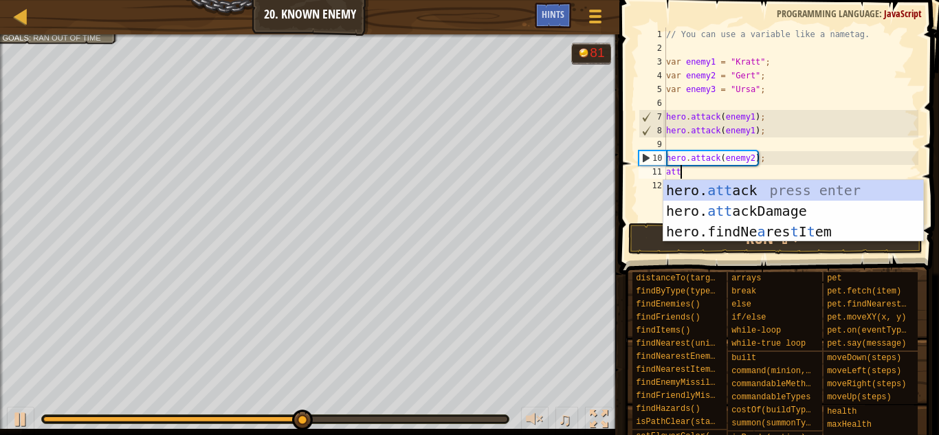
scroll to position [6, 1]
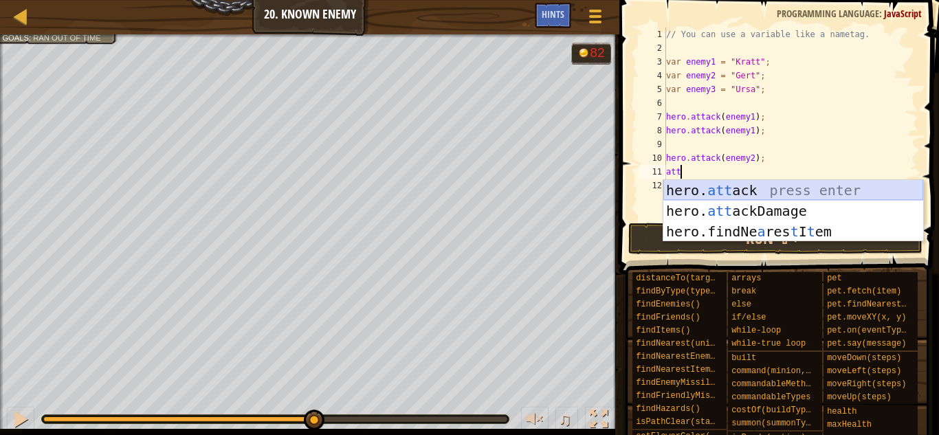
click at [779, 188] on div "hero. att ack press enter hero. att ackDamage press enter hero.findNe a res t I…" at bounding box center [793, 231] width 260 height 103
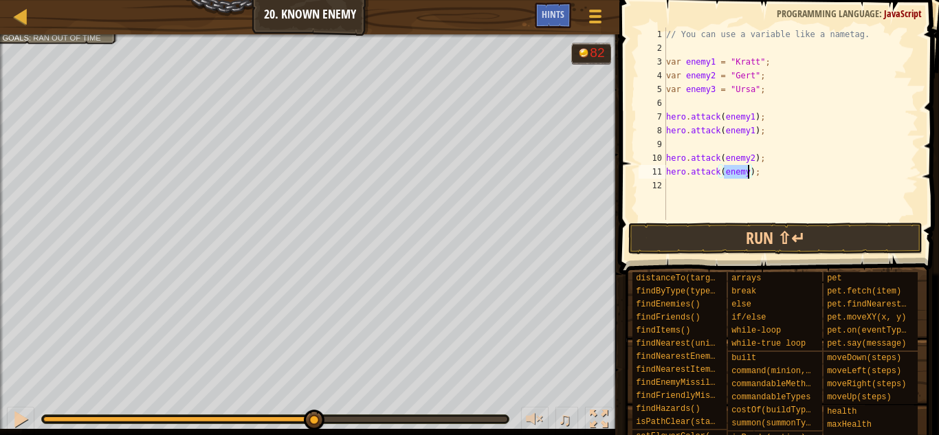
click at [749, 175] on div "// You can use a variable like a nametag. var enemy1 = "[PERSON_NAME]" ; var en…" at bounding box center [790, 123] width 255 height 192
type textarea "hero.attack(enemy3);"
click at [885, 240] on button "Run ⇧↵" at bounding box center [775, 239] width 294 height 32
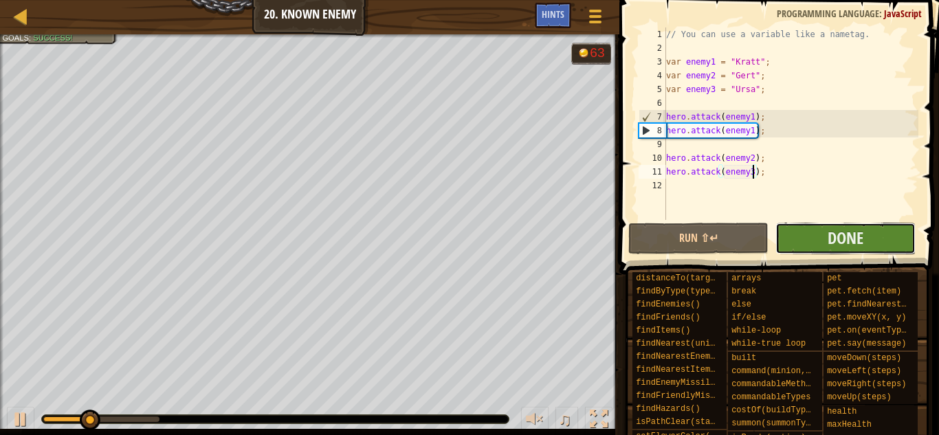
click at [877, 247] on button "Done" at bounding box center [845, 239] width 140 height 32
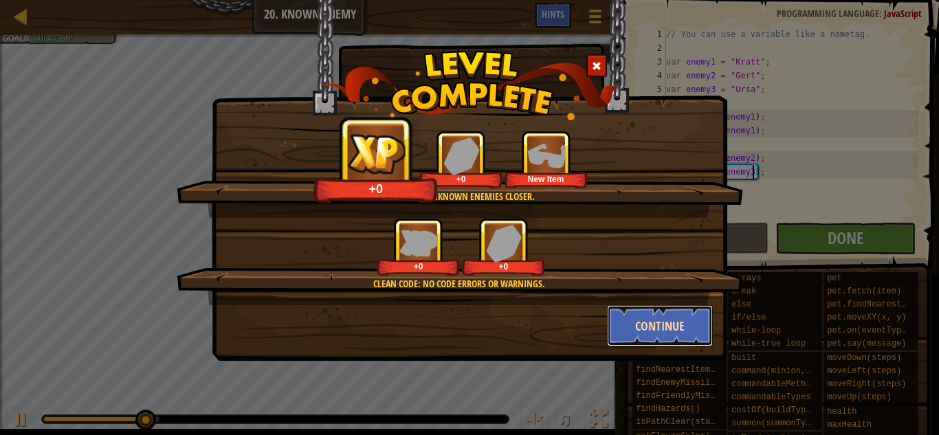
click at [654, 324] on button "Continue" at bounding box center [660, 325] width 107 height 41
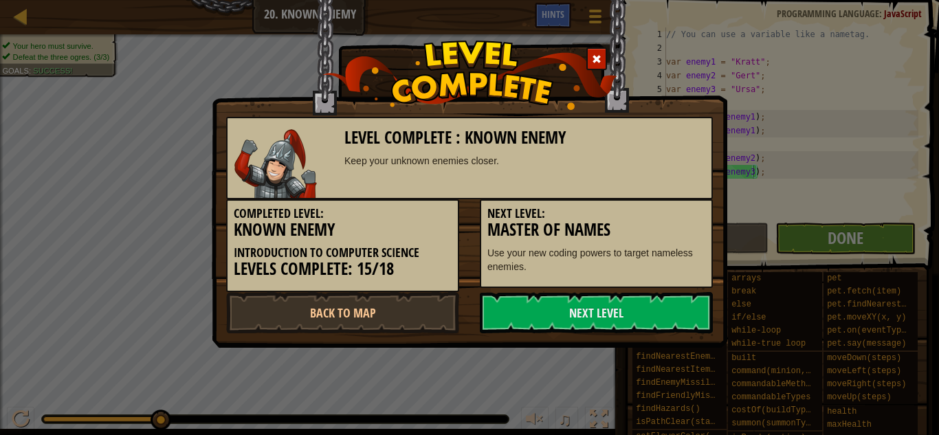
click at [654, 324] on link "Next Level" at bounding box center [596, 312] width 233 height 41
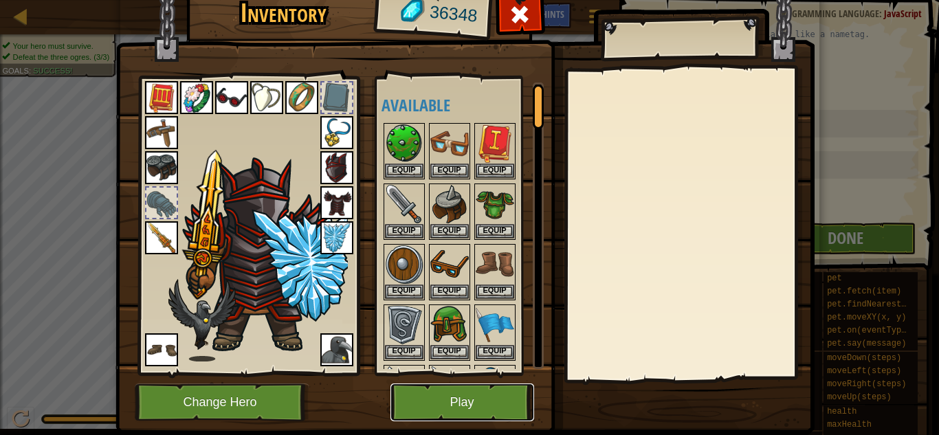
click at [491, 394] on button "Play" at bounding box center [462, 402] width 144 height 38
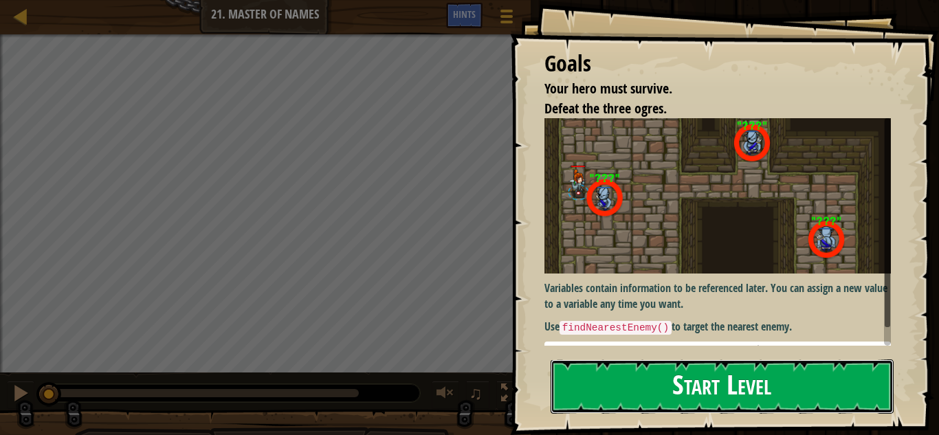
click at [584, 401] on button "Start Level" at bounding box center [722, 386] width 343 height 54
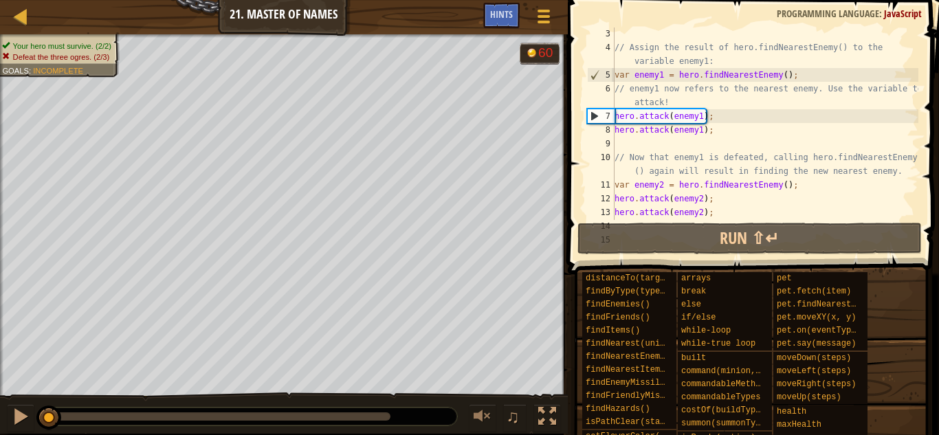
scroll to position [30, 0]
drag, startPoint x: 616, startPoint y: 75, endPoint x: 805, endPoint y: 76, distance: 189.0
click at [805, 76] on div "// Assign the result of hero.findNearestEnemy() to the variable enemy1: var ene…" at bounding box center [765, 136] width 307 height 220
type textarea "var enemy1 = hero.findNearestEnemy();"
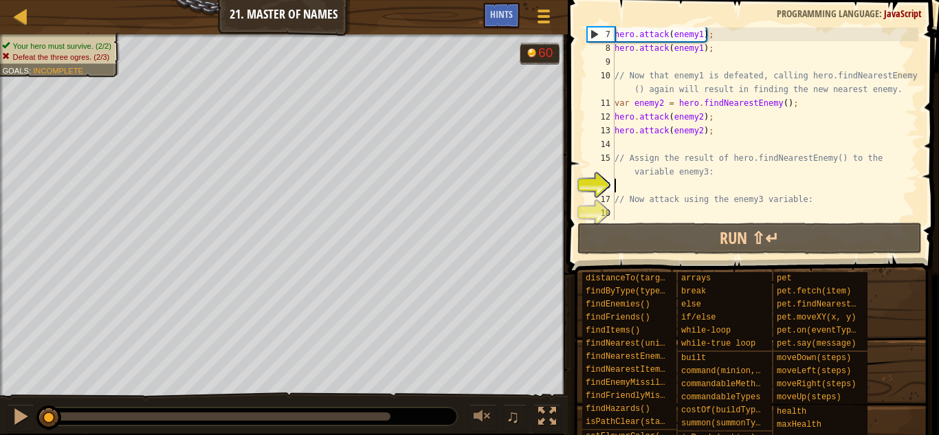
click at [651, 182] on div "hero . attack ( enemy1 ) ; hero . attack ( enemy1 ) ; // Now that enemy1 is def…" at bounding box center [765, 137] width 307 height 220
paste textarea "var enemy1 = hero.findNearestEnemy();"
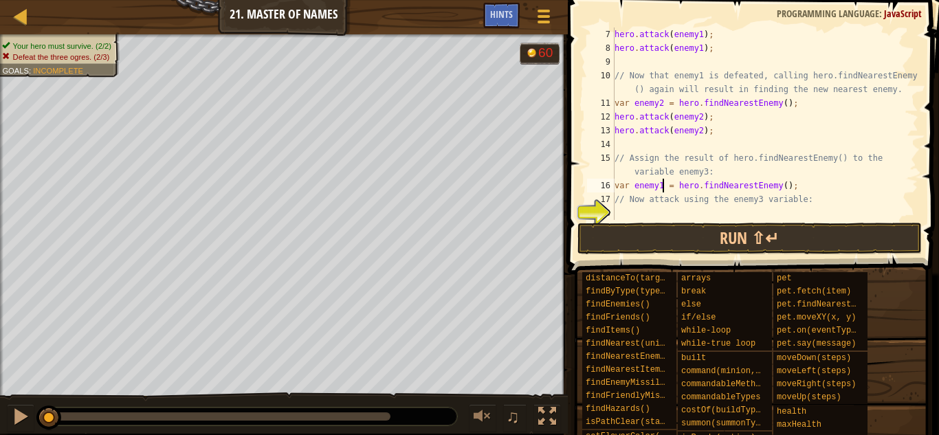
click at [663, 185] on div "hero . attack ( enemy1 ) ; hero . attack ( enemy1 ) ; // Now that enemy1 is def…" at bounding box center [765, 137] width 307 height 220
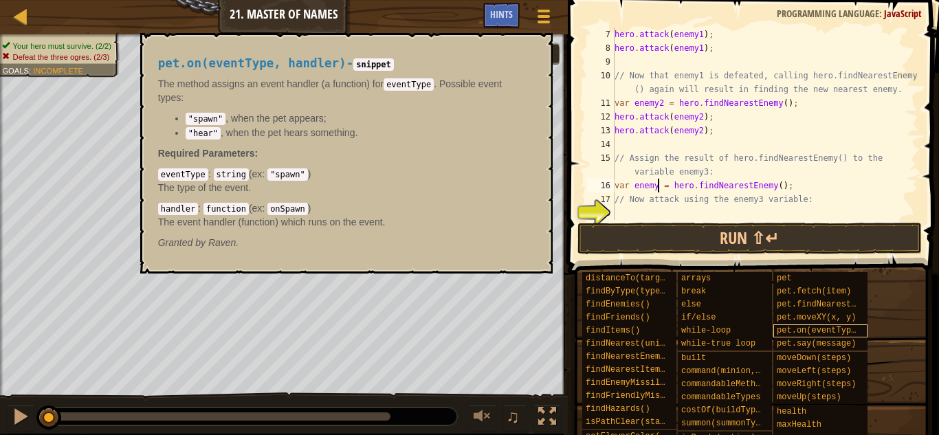
type textarea "var enemy3 = hero.findNearestEnemy();"
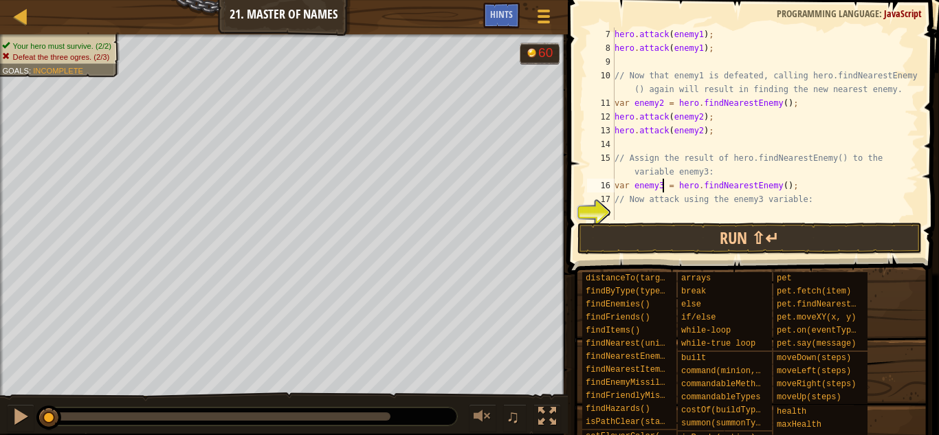
click at [727, 208] on div "hero . attack ( enemy1 ) ; hero . attack ( enemy1 ) ; // Now that enemy1 is def…" at bounding box center [765, 137] width 307 height 220
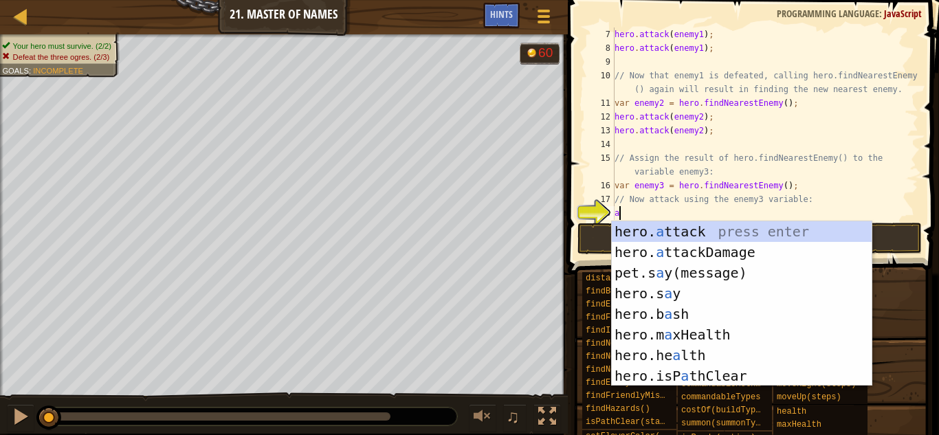
scroll to position [6, 1]
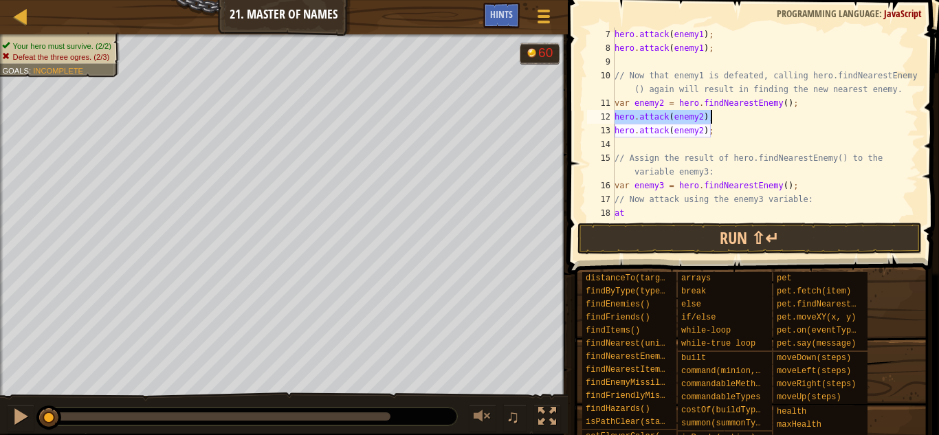
drag, startPoint x: 615, startPoint y: 118, endPoint x: 722, endPoint y: 118, distance: 107.2
click at [722, 118] on div "hero . attack ( enemy1 ) ; hero . attack ( enemy1 ) ; // Now that enemy1 is def…" at bounding box center [765, 137] width 307 height 220
drag, startPoint x: 615, startPoint y: 212, endPoint x: 646, endPoint y: 210, distance: 31.0
click at [646, 210] on div "hero . attack ( enemy1 ) ; hero . attack ( enemy1 ) ; // Now that enemy1 is def…" at bounding box center [765, 137] width 307 height 220
paste textarea "hero.attack(enemy2);"
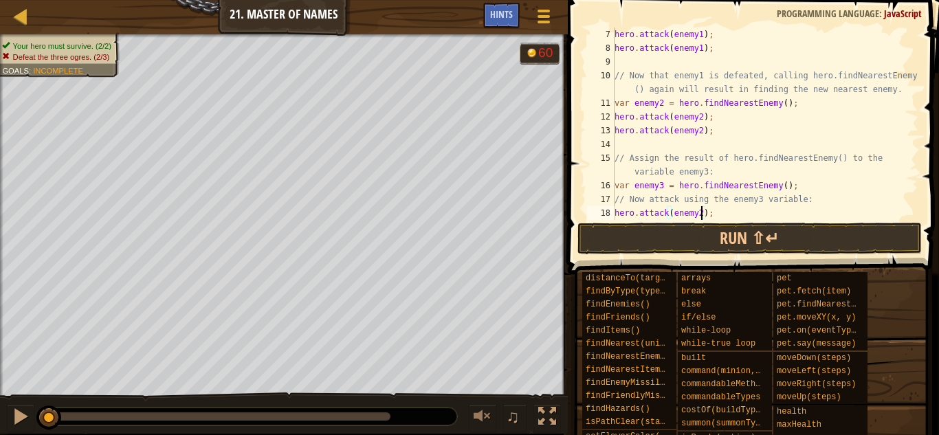
click at [701, 212] on div "hero . attack ( enemy1 ) ; hero . attack ( enemy1 ) ; // Now that enemy1 is def…" at bounding box center [765, 137] width 307 height 220
type textarea "hero.attack(enemy3);"
click at [734, 232] on button "Run ⇧↵" at bounding box center [749, 239] width 344 height 32
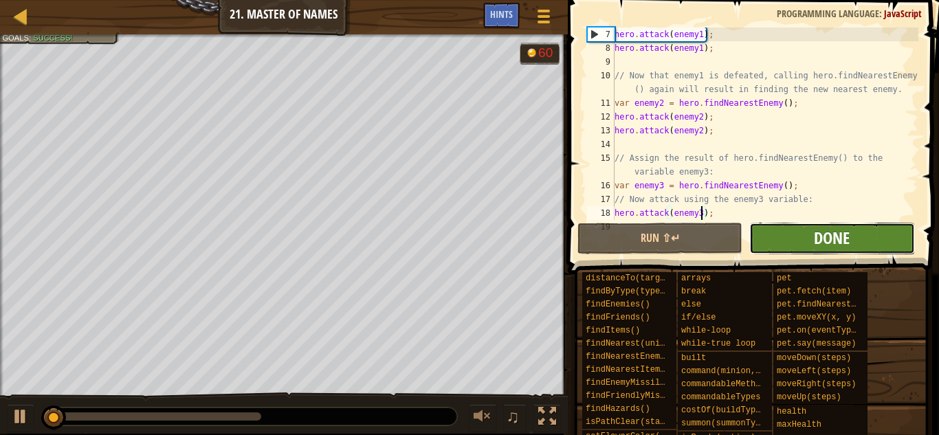
click at [830, 241] on span "Done" at bounding box center [832, 238] width 36 height 22
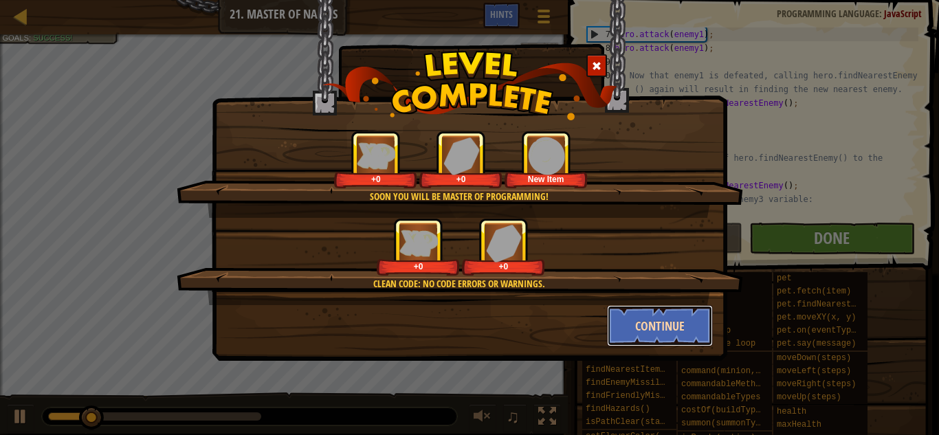
click at [676, 320] on button "Continue" at bounding box center [660, 325] width 107 height 41
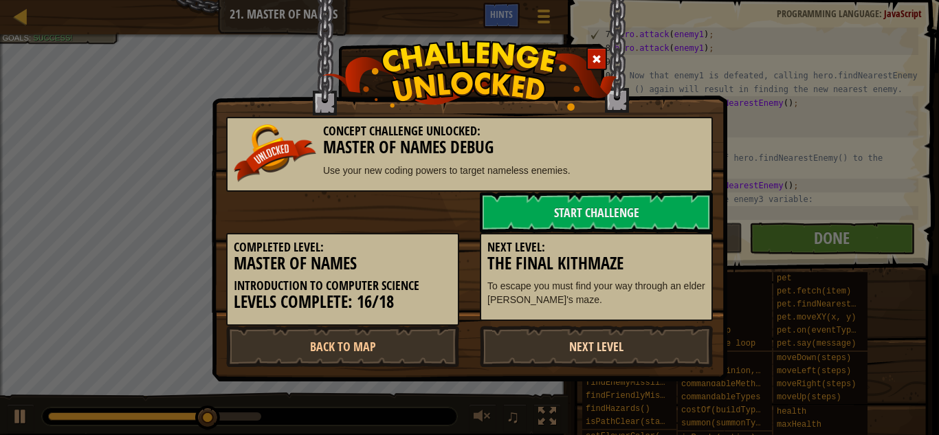
click at [618, 350] on link "Next Level" at bounding box center [596, 346] width 233 height 41
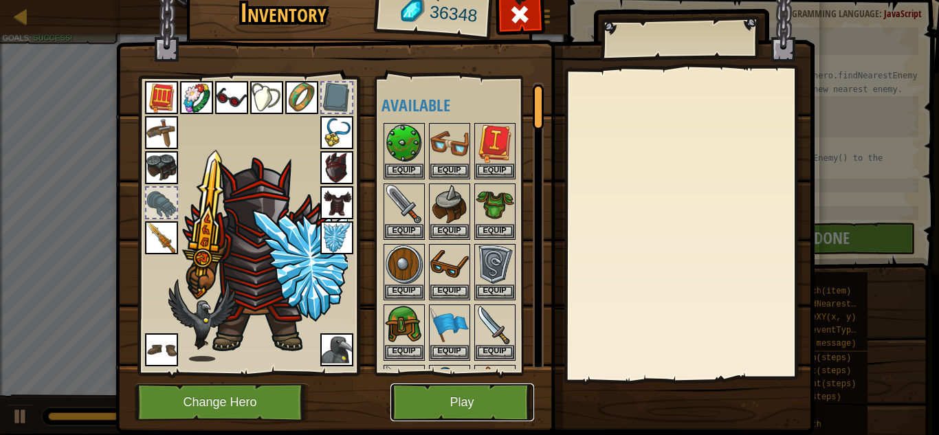
click at [441, 389] on button "Play" at bounding box center [462, 402] width 144 height 38
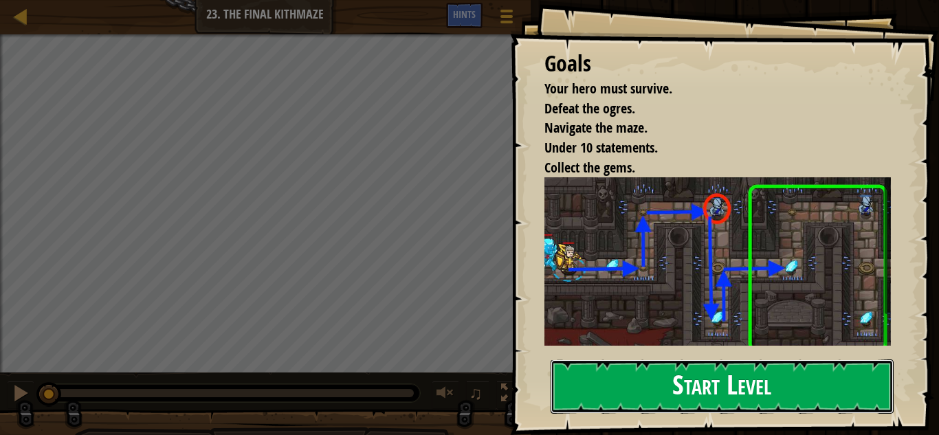
click at [666, 395] on button "Start Level" at bounding box center [722, 386] width 343 height 54
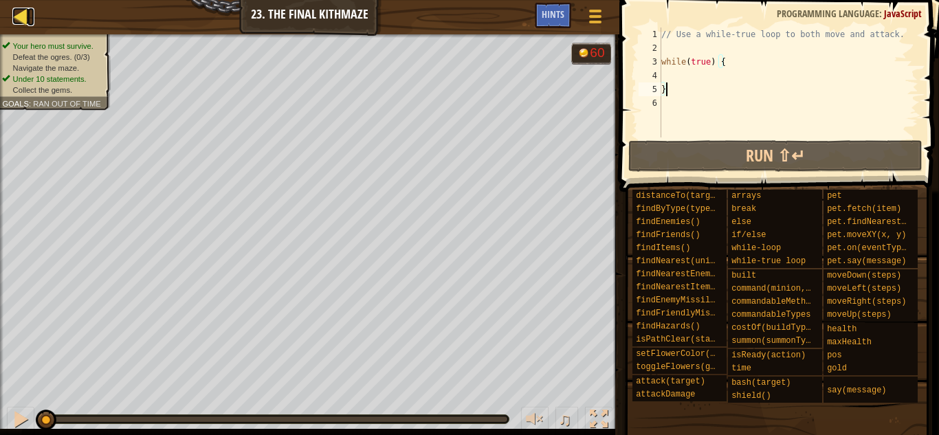
click at [13, 19] on div at bounding box center [20, 16] width 17 height 17
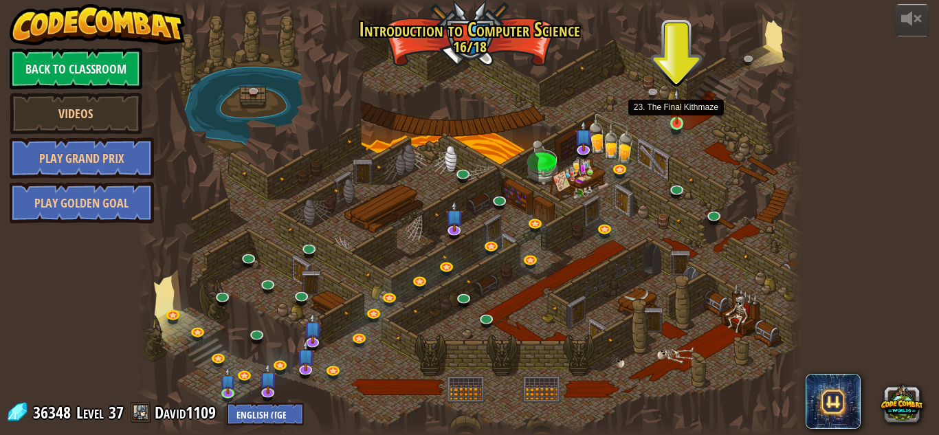
click at [678, 120] on img at bounding box center [677, 107] width 16 height 36
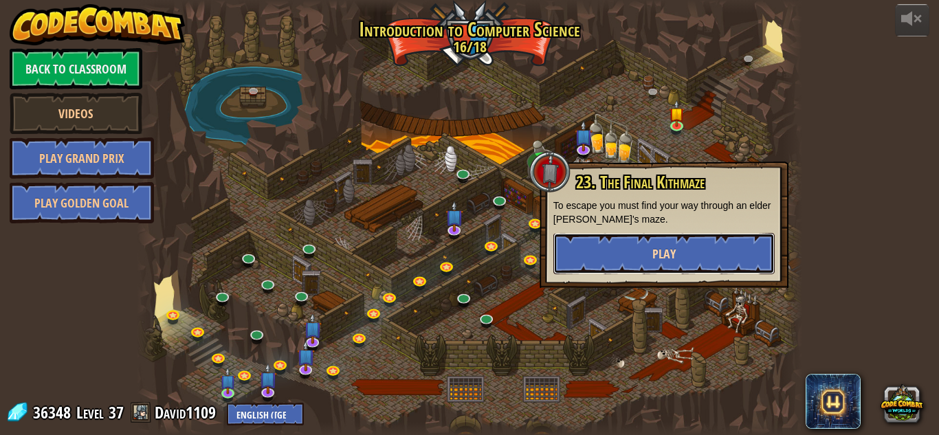
click at [735, 255] on button "Play" at bounding box center [663, 253] width 221 height 41
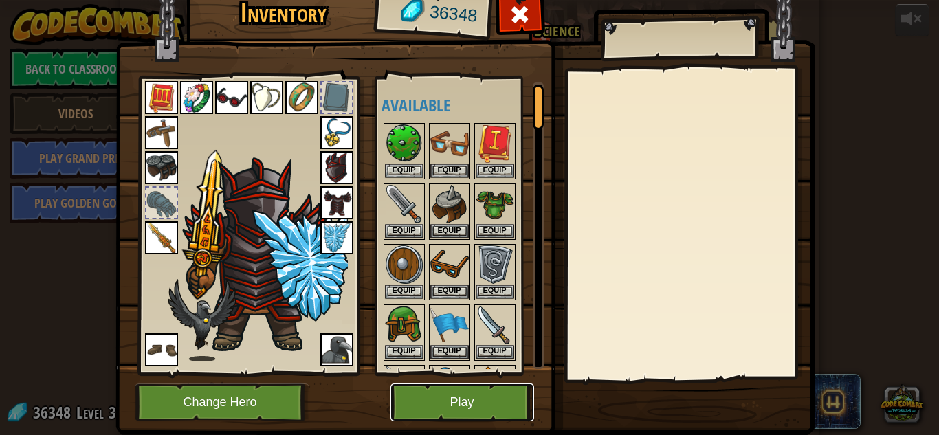
click at [470, 408] on button "Play" at bounding box center [462, 402] width 144 height 38
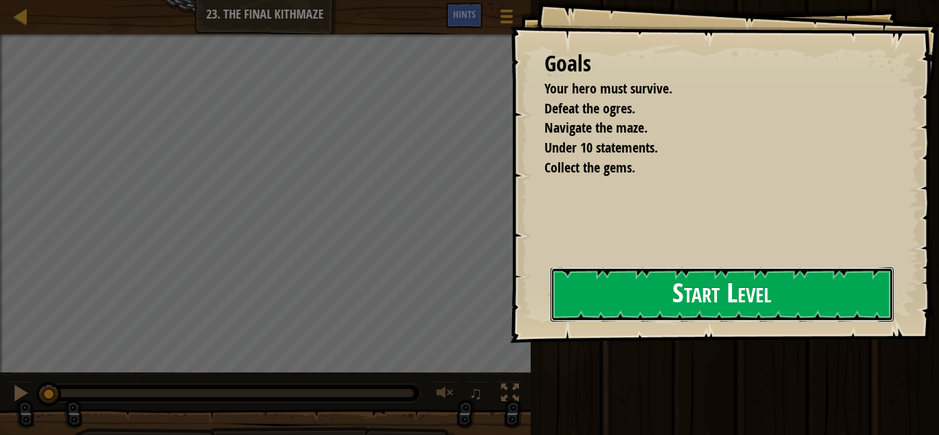
click at [586, 309] on button "Start Level" at bounding box center [722, 294] width 343 height 54
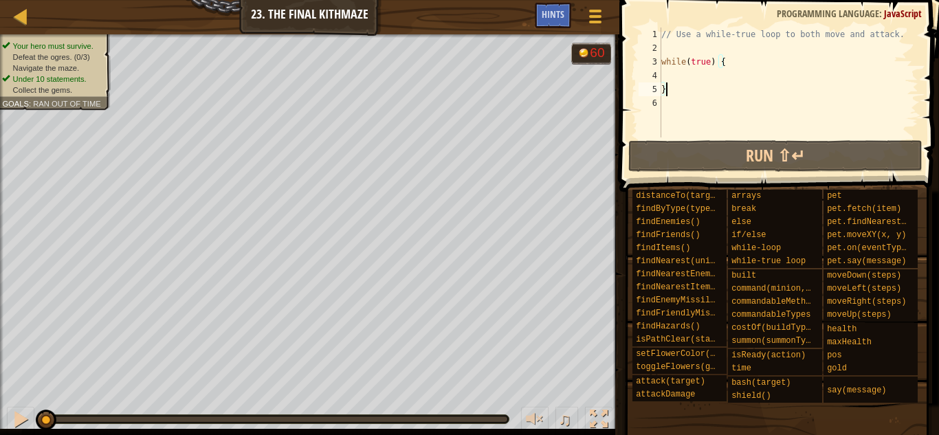
click at [709, 69] on div "// Use a while-true loop to both move and attack. while ( true ) { }" at bounding box center [788, 95] width 260 height 137
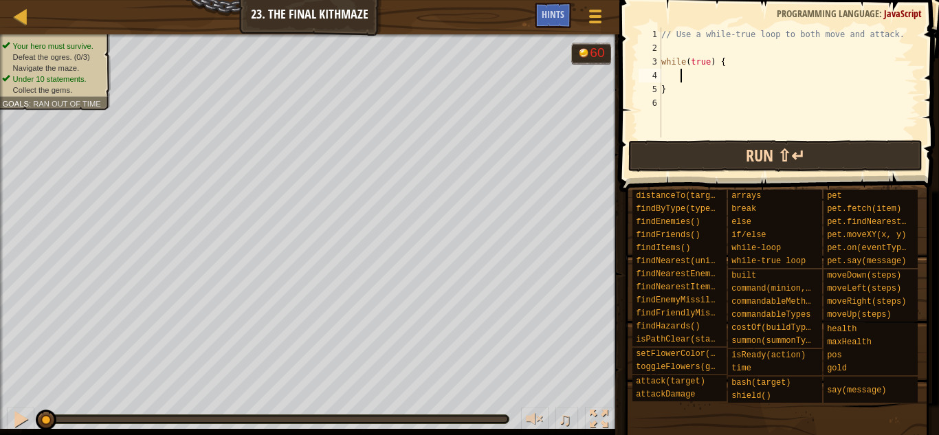
type textarea "he"
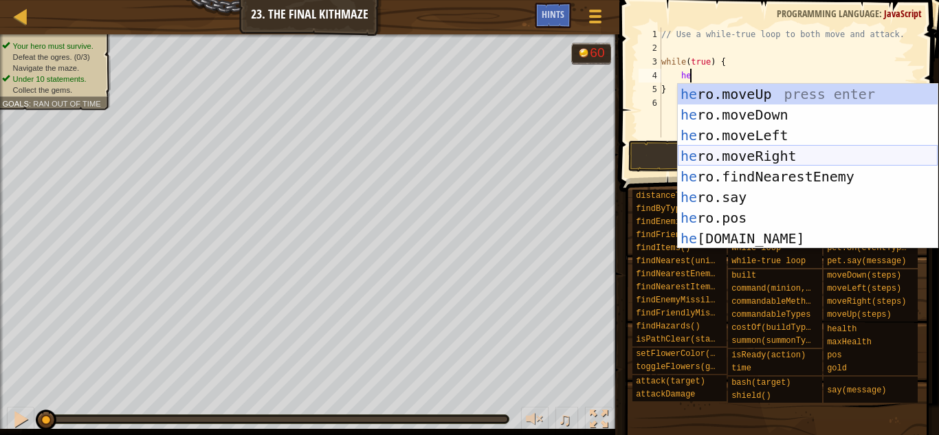
click at [799, 151] on div "he ro.moveUp press enter he ro.moveDown press enter he ro.moveLeft press enter …" at bounding box center [808, 187] width 260 height 206
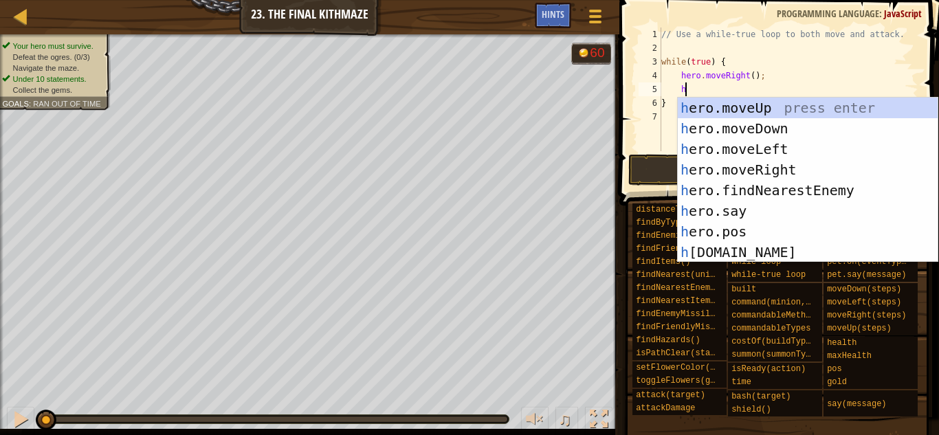
type textarea "he"
click at [808, 104] on div "he ro.moveUp press enter he ro.moveDown press enter he ro.moveLeft press enter …" at bounding box center [808, 201] width 260 height 206
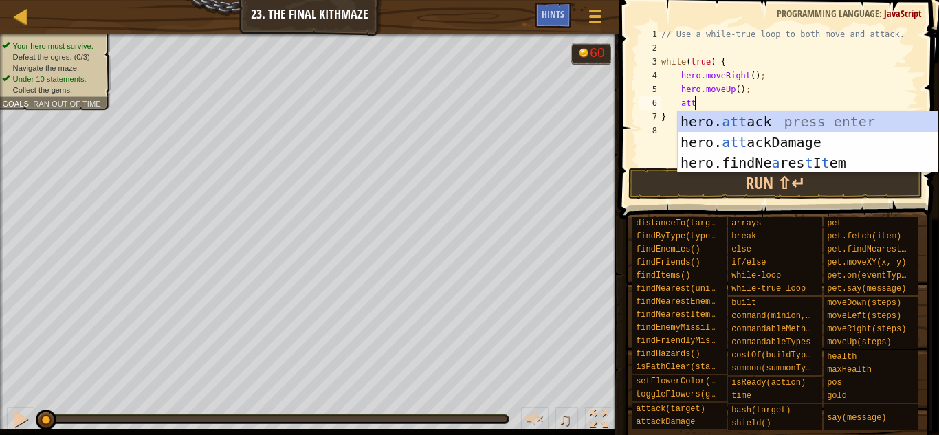
scroll to position [6, 4]
click at [778, 117] on div "hero. att ack press enter hero. att ackDamage press enter hero.findNe a res t I…" at bounding box center [808, 162] width 260 height 103
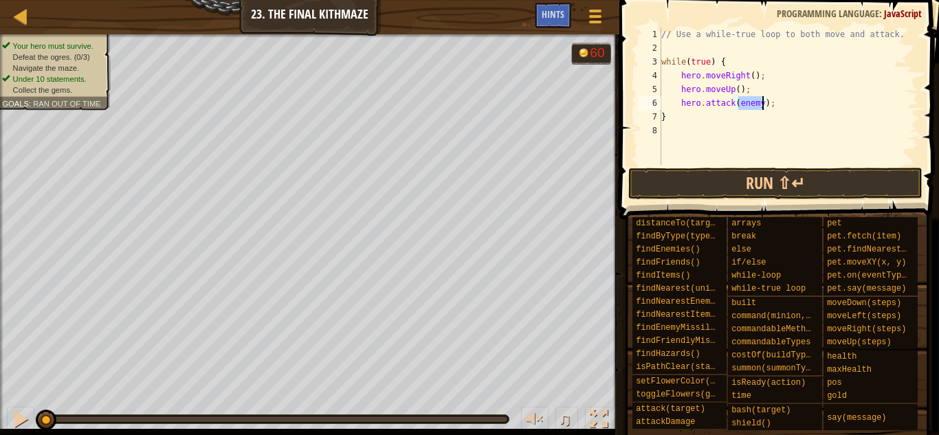
click at [744, 115] on div "// Use a while-true loop to both move and attack. while ( true ) { hero . moveR…" at bounding box center [788, 109] width 260 height 165
click at [785, 109] on div "// Use a while-true loop to both move and attack. while ( true ) { hero . moveR…" at bounding box center [788, 109] width 260 height 165
type textarea "hero.attack(enemy);"
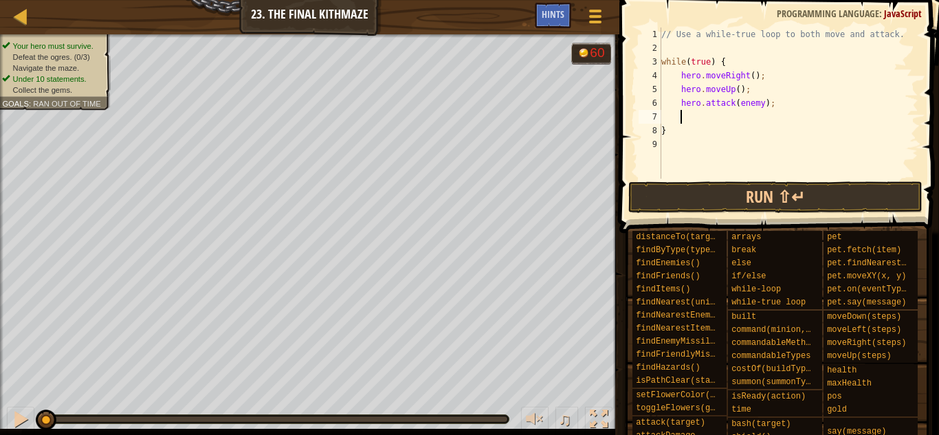
scroll to position [6, 3]
type textarea "he"
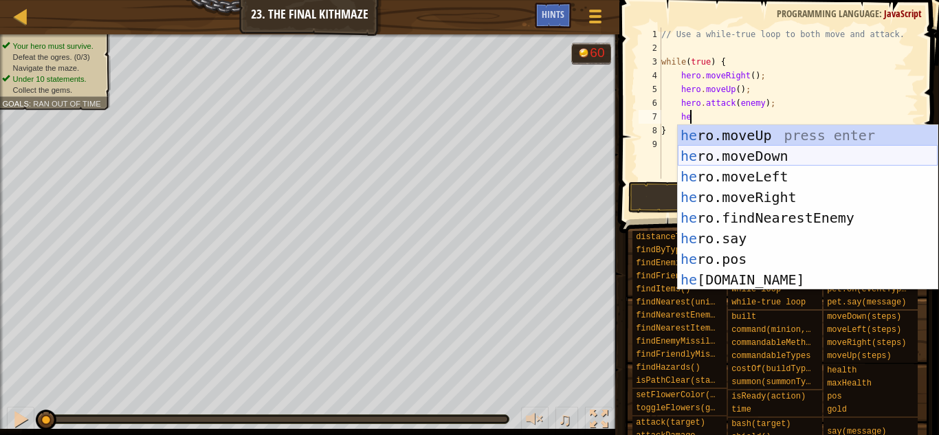
click at [824, 159] on div "he ro.moveUp press enter he ro.moveDown press enter he ro.moveLeft press enter …" at bounding box center [808, 228] width 260 height 206
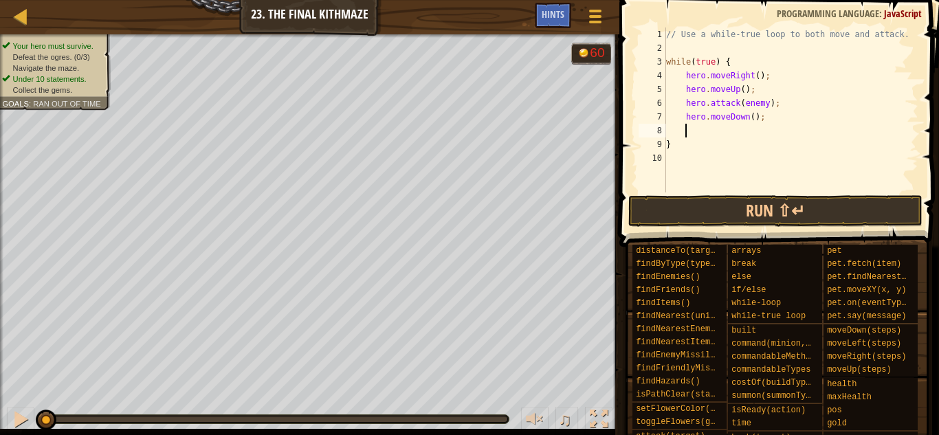
click at [753, 116] on div "// Use a while-true loop to both move and attack. while ( true ) { hero . moveR…" at bounding box center [790, 123] width 255 height 192
type textarea "hero.moveDown(2);"
click at [753, 126] on div "// Use a while-true loop to both move and attack. while ( true ) { hero . moveR…" at bounding box center [790, 123] width 255 height 192
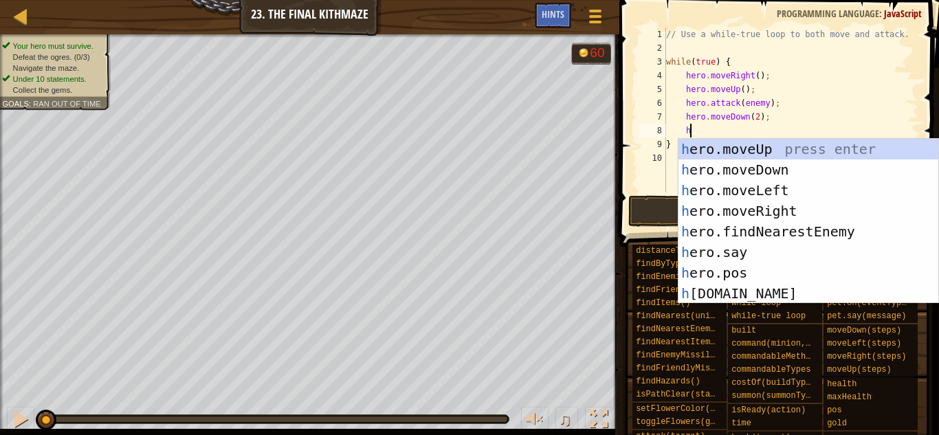
scroll to position [6, 3]
type textarea "he"
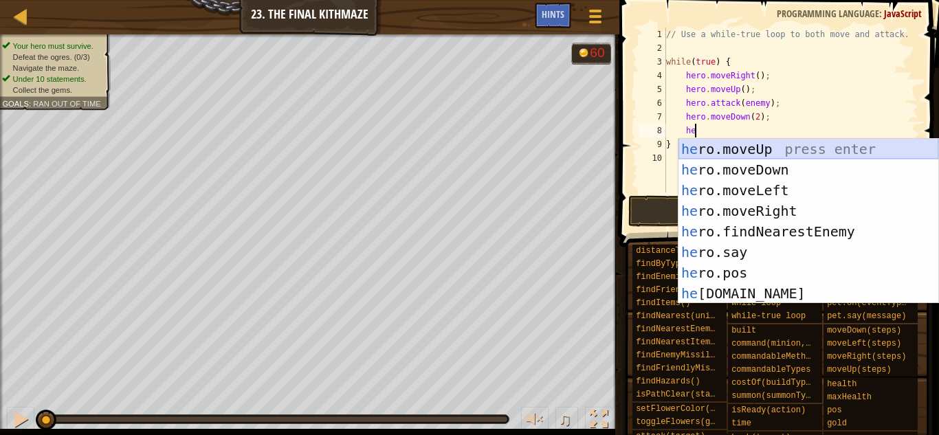
click at [777, 153] on div "he ro.moveUp press enter he ro.moveDown press enter he ro.moveLeft press enter …" at bounding box center [808, 242] width 260 height 206
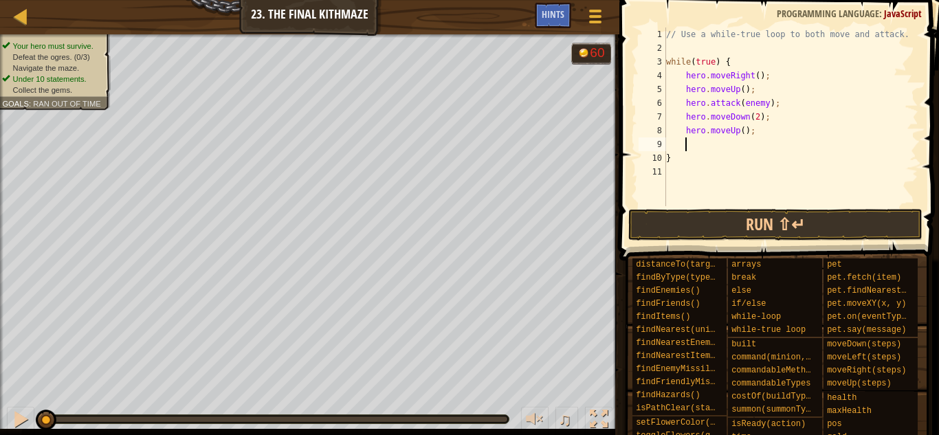
click at [766, 92] on div "// Use a while-true loop to both move and attack. while ( true ) { hero . moveR…" at bounding box center [790, 130] width 255 height 206
type textarea "hero.moveUp();"
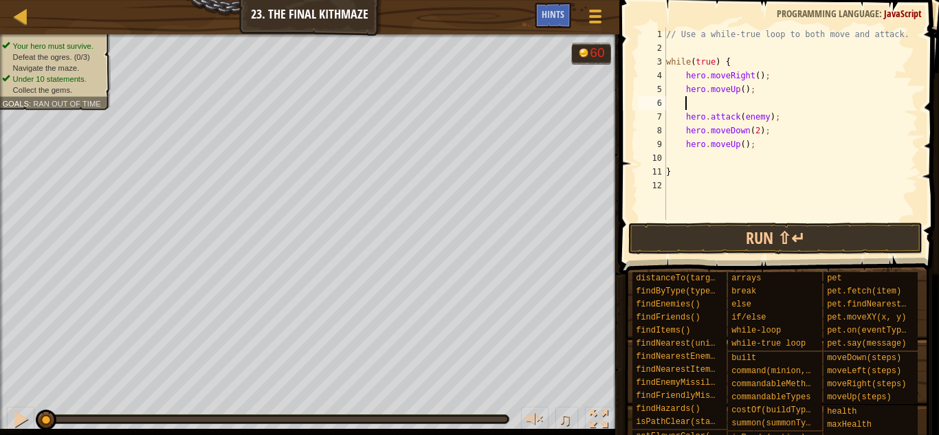
type textarea "he"
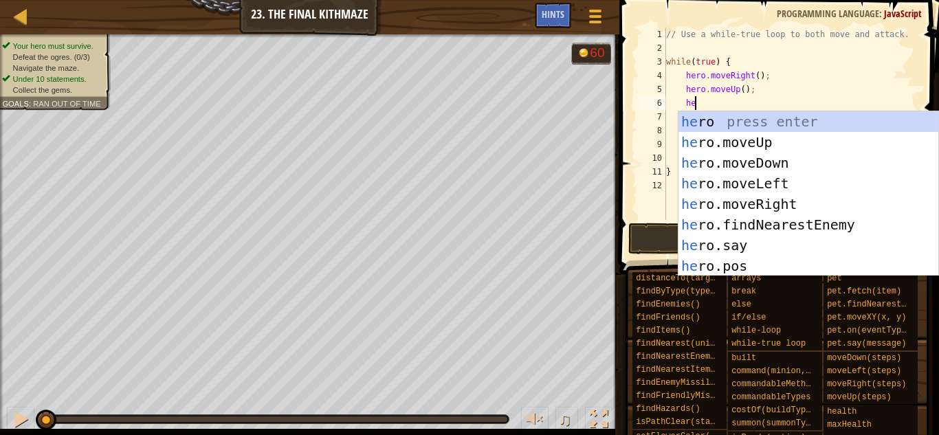
scroll to position [6, 3]
click at [804, 204] on div "he ro press enter he ro.moveUp press enter he ro.moveDown press enter he ro.mov…" at bounding box center [808, 214] width 260 height 206
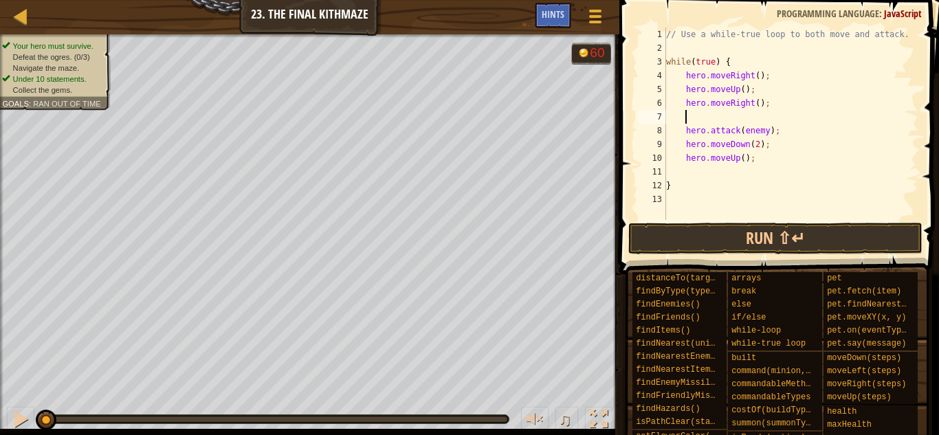
scroll to position [6, 0]
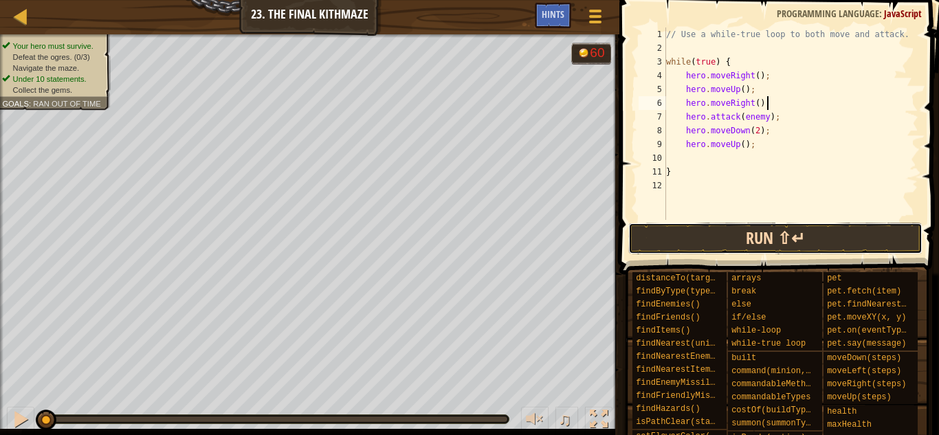
click at [775, 228] on button "Run ⇧↵" at bounding box center [775, 239] width 294 height 32
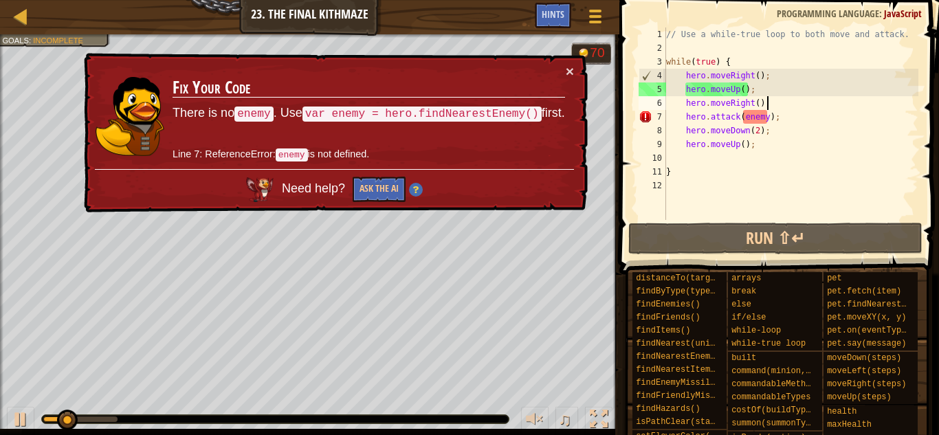
click at [759, 119] on div "// Use a while-true loop to both move and attack. while ( true ) { hero . moveR…" at bounding box center [790, 137] width 255 height 220
type textarea "hero.attack(enemy);"
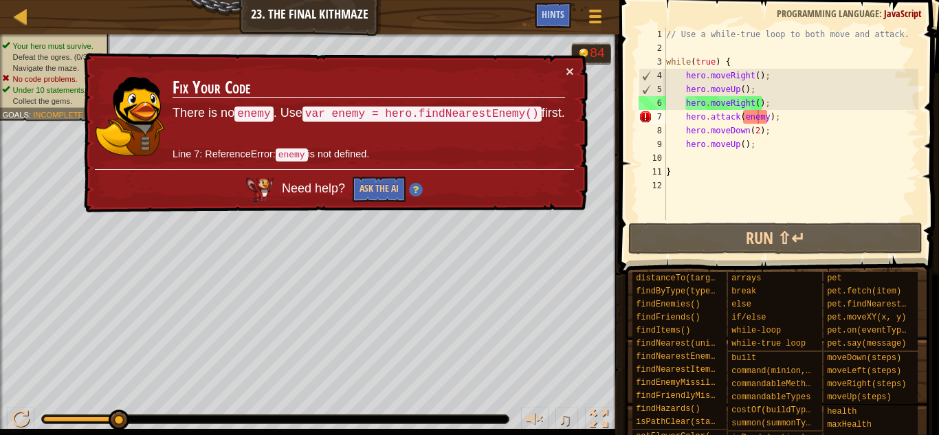
drag, startPoint x: 292, startPoint y: 113, endPoint x: 460, endPoint y: 111, distance: 167.7
click at [460, 111] on code "var enemy = hero.findNearestEnemy()" at bounding box center [421, 114] width 239 height 15
drag, startPoint x: 300, startPoint y: 112, endPoint x: 504, endPoint y: 111, distance: 204.1
click at [504, 111] on code "var enemy = hero.findNearestEnemy()" at bounding box center [421, 114] width 239 height 15
click at [689, 43] on div "// Use a while-true loop to both move and attack. while ( true ) { hero . moveR…" at bounding box center [790, 137] width 255 height 220
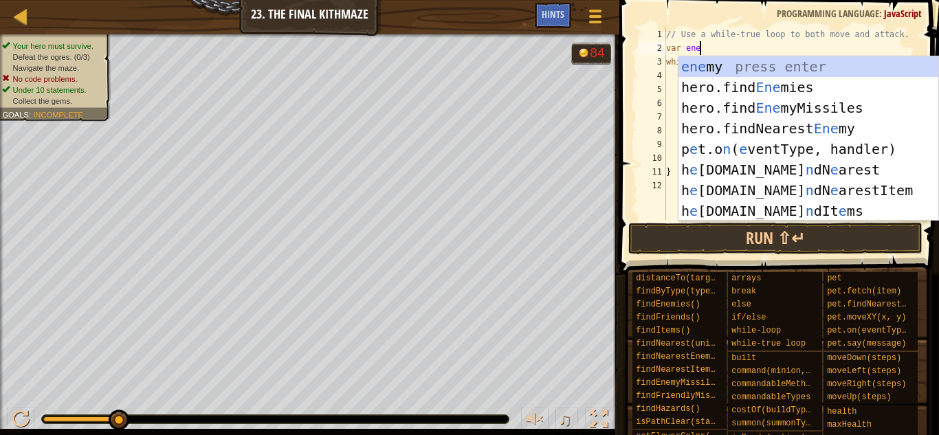
scroll to position [6, 5]
type textarea "var enem"
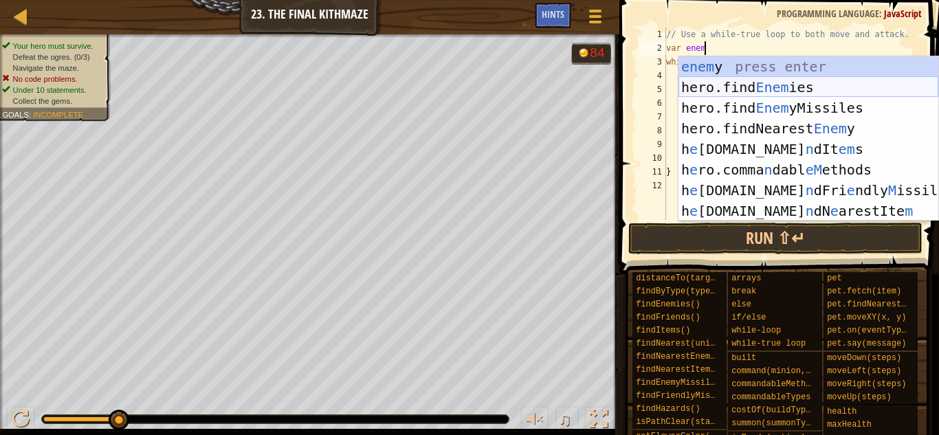
click at [787, 79] on div "enem y press enter hero.find Enem ies press enter hero.find Enem yMissiles pres…" at bounding box center [808, 159] width 260 height 206
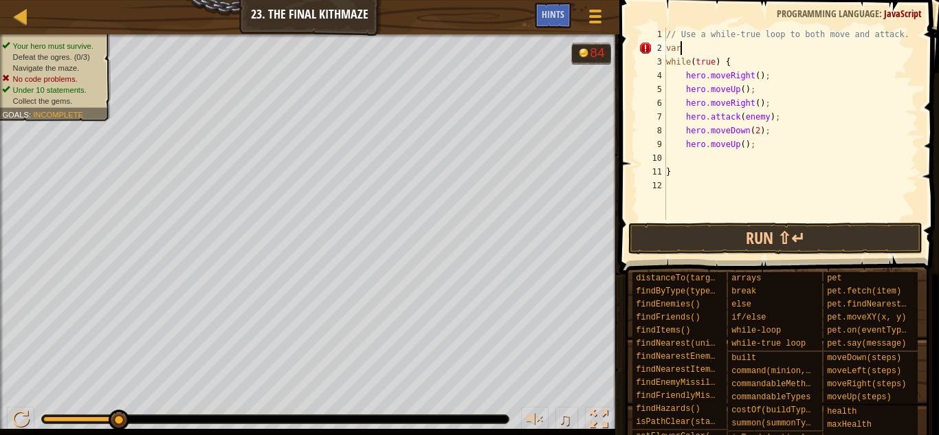
type textarea "v"
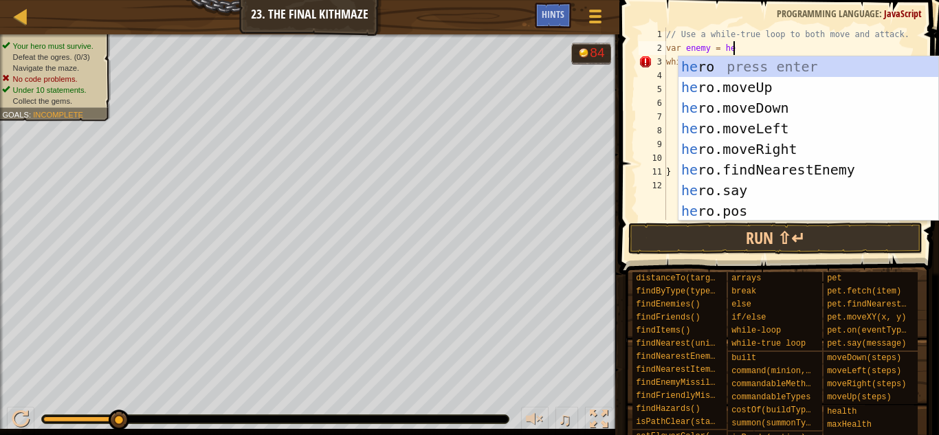
type textarea "var enemy = her"
click at [810, 163] on div "her o press enter her o.moveUp press enter her o.moveDown press enter her o.mov…" at bounding box center [808, 159] width 260 height 206
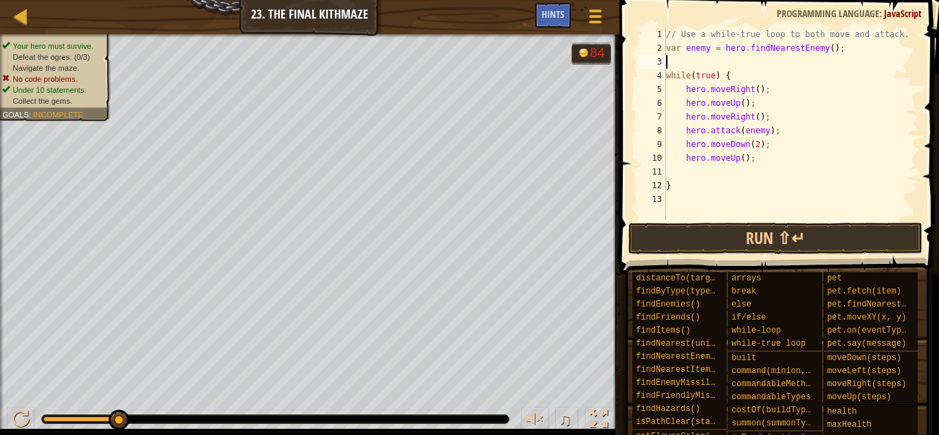
scroll to position [6, 0]
click at [788, 242] on button "Run ⇧↵" at bounding box center [775, 239] width 294 height 32
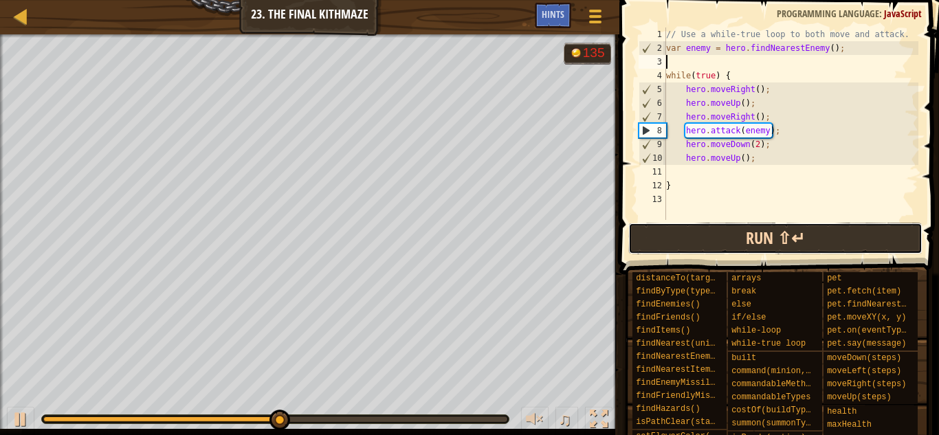
click at [734, 244] on button "Run ⇧↵" at bounding box center [775, 239] width 294 height 32
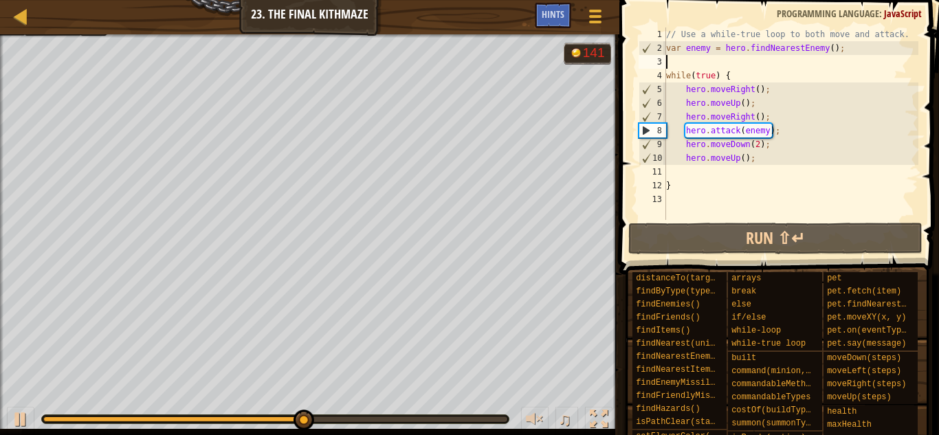
click at [709, 49] on div "// Use a while-true loop to both move and attack. var enemy = hero . findNeares…" at bounding box center [790, 137] width 255 height 220
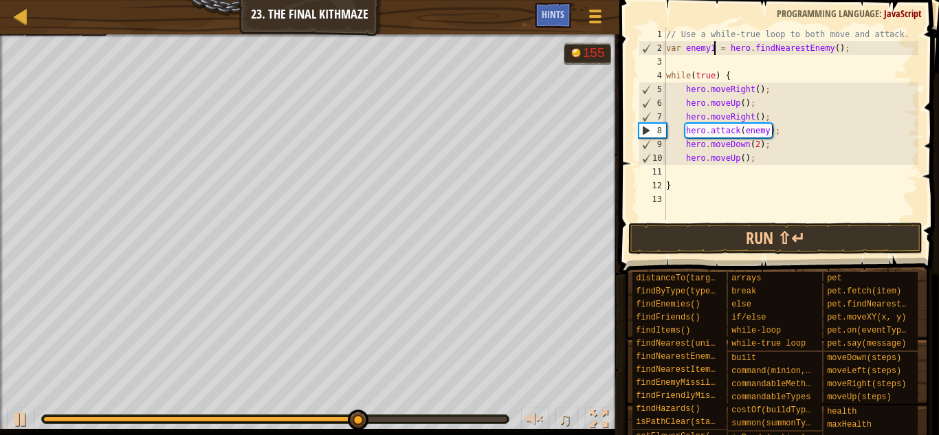
click at [768, 129] on div "// Use a while-true loop to both move and attack. var enemy1 = hero . findNeare…" at bounding box center [790, 137] width 255 height 220
click at [714, 47] on div "// Use a while-true loop to both move and attack. var enemy1 = hero . findNeare…" at bounding box center [790, 137] width 255 height 220
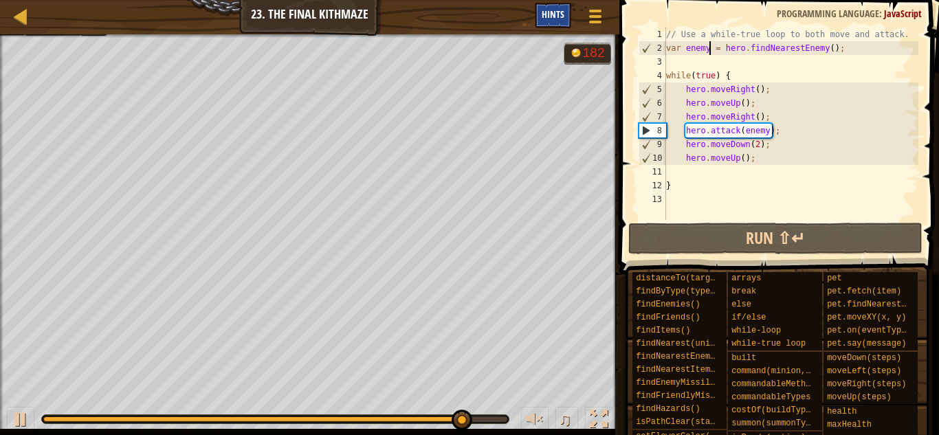
click at [559, 15] on span "Hints" at bounding box center [553, 14] width 23 height 13
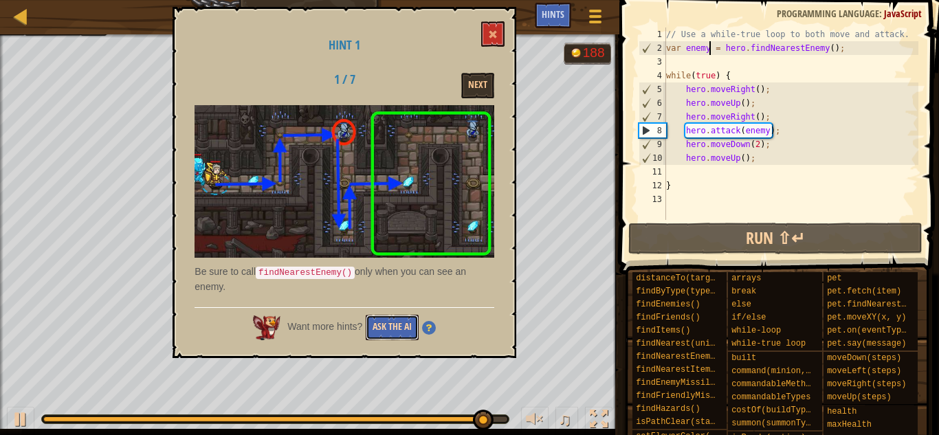
click at [392, 321] on button "Ask the AI" at bounding box center [392, 327] width 53 height 25
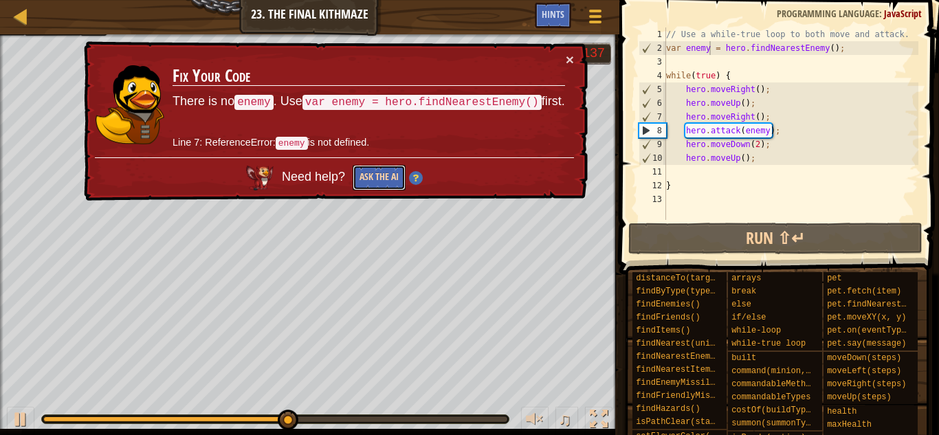
click at [369, 178] on button "Ask the AI" at bounding box center [379, 177] width 53 height 25
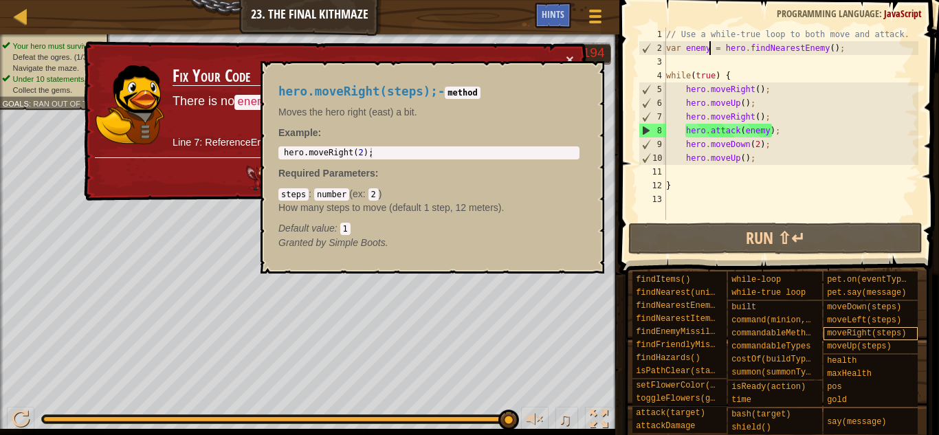
scroll to position [0, 0]
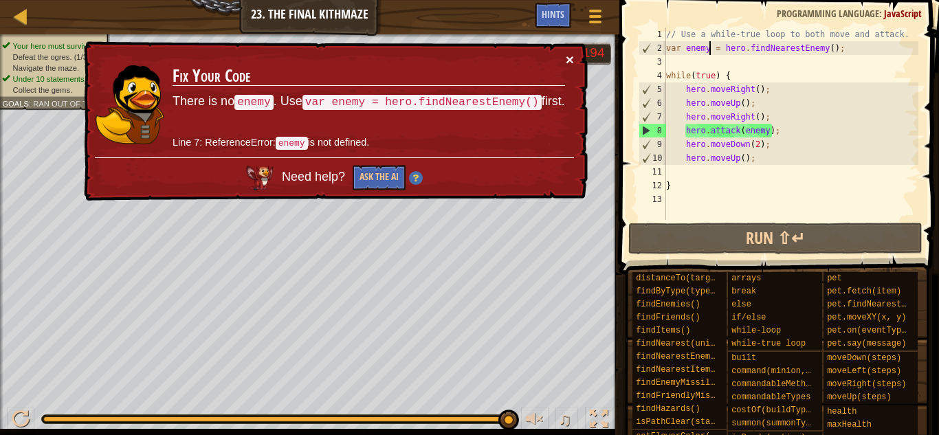
click at [570, 57] on button "×" at bounding box center [570, 59] width 8 height 14
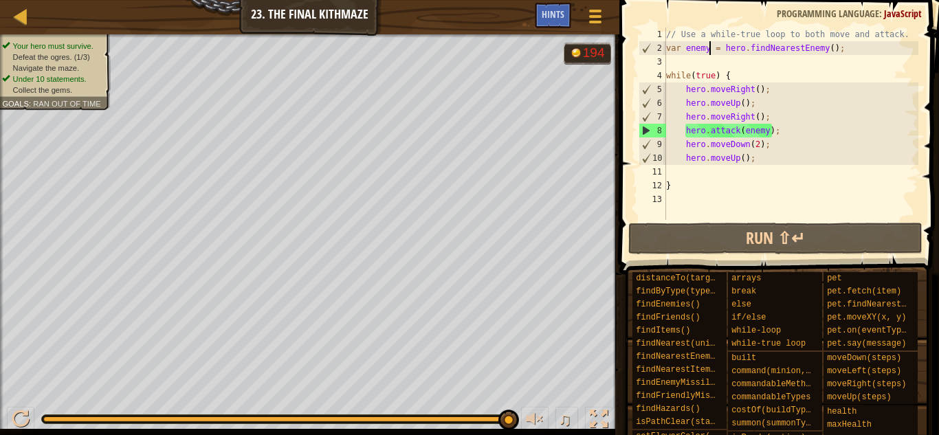
click at [852, 76] on div "// Use a while-true loop to both move and attack. var enemy = hero . findNeares…" at bounding box center [790, 137] width 255 height 220
type textarea "while(true) {"
click at [771, 172] on div "// Use a while-true loop to both move and attack. var enemy = hero . findNeares…" at bounding box center [790, 137] width 255 height 220
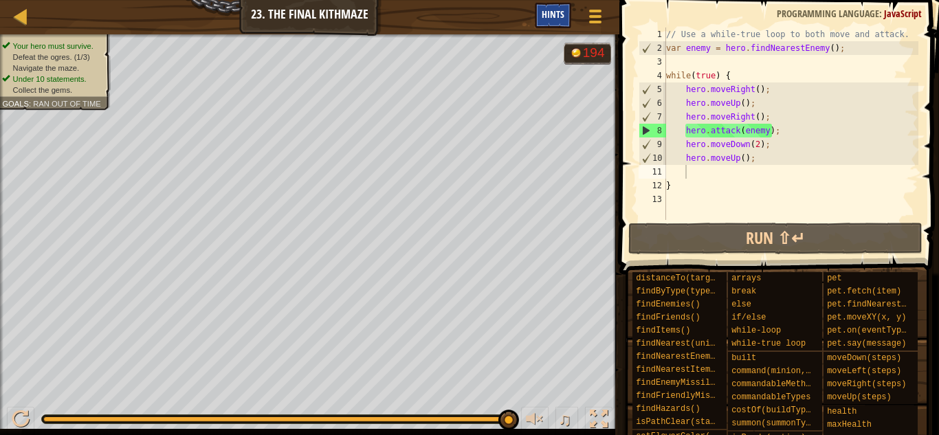
click at [564, 10] on div "Hints" at bounding box center [553, 15] width 36 height 25
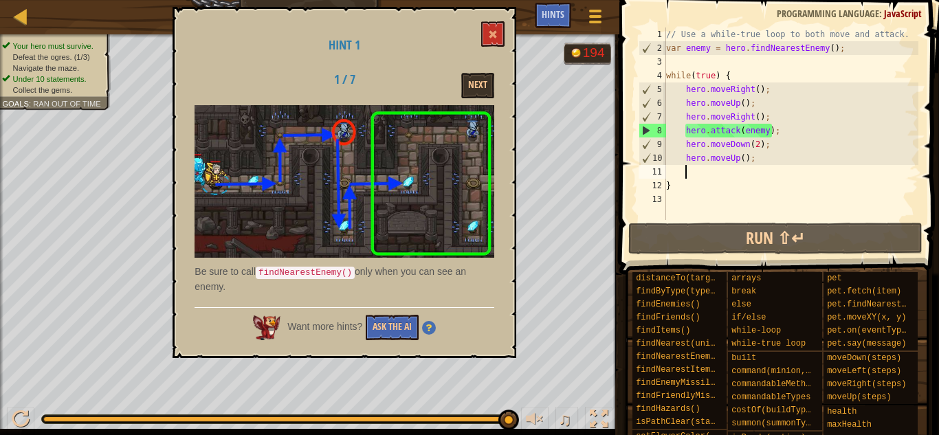
click at [389, 346] on div "Hint 1 1 / 7 Next Be sure to call findNearestEnemy() only when you can see an e…" at bounding box center [345, 182] width 344 height 351
click at [392, 329] on button "Ask the AI" at bounding box center [392, 327] width 53 height 25
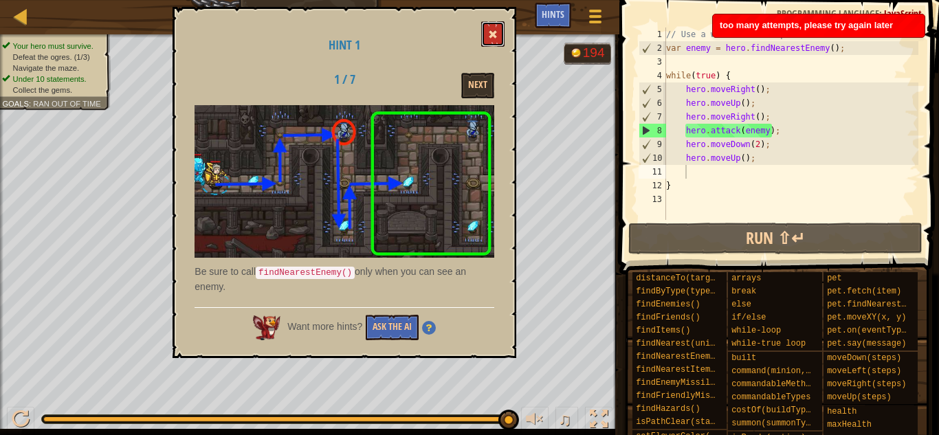
click at [497, 28] on button at bounding box center [492, 33] width 23 height 25
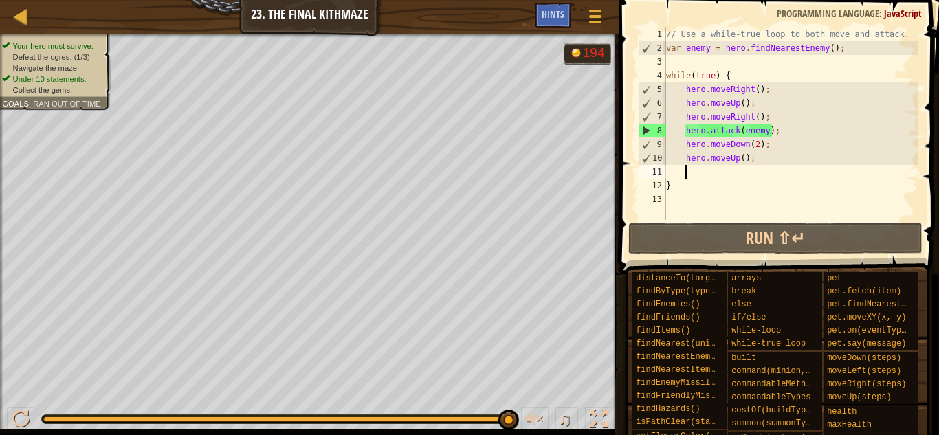
click at [720, 171] on div "// Use a while-true loop to both move and attack. var enemy = hero . findNeares…" at bounding box center [790, 137] width 255 height 220
click at [663, 168] on div "11" at bounding box center [651, 172] width 27 height 14
click at [760, 131] on div "// Use a while-true loop to both move and attack. var enemy = hero . findNeares…" at bounding box center [790, 137] width 255 height 220
click at [580, 10] on button "Game Menu" at bounding box center [595, 19] width 36 height 34
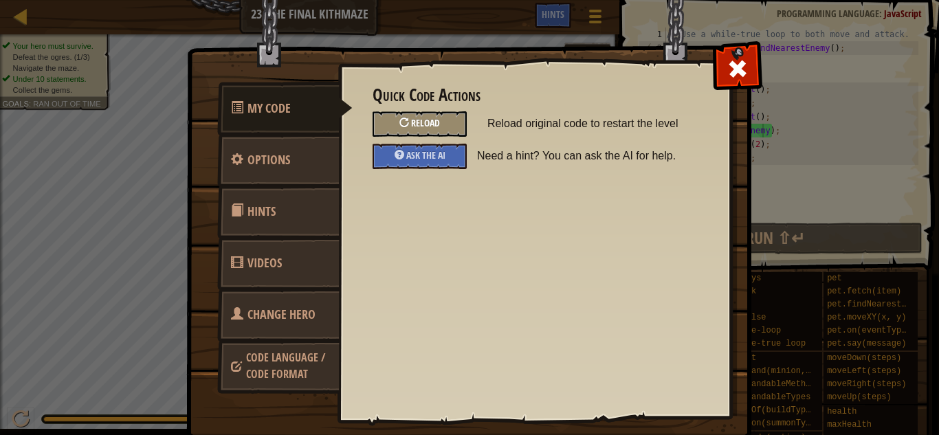
click at [391, 122] on div "Reload" at bounding box center [419, 123] width 94 height 25
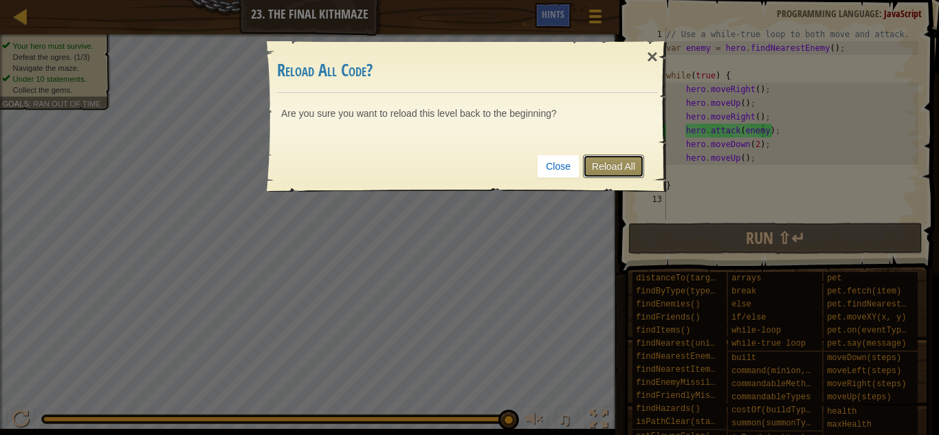
click at [629, 168] on link "Reload All" at bounding box center [613, 166] width 61 height 23
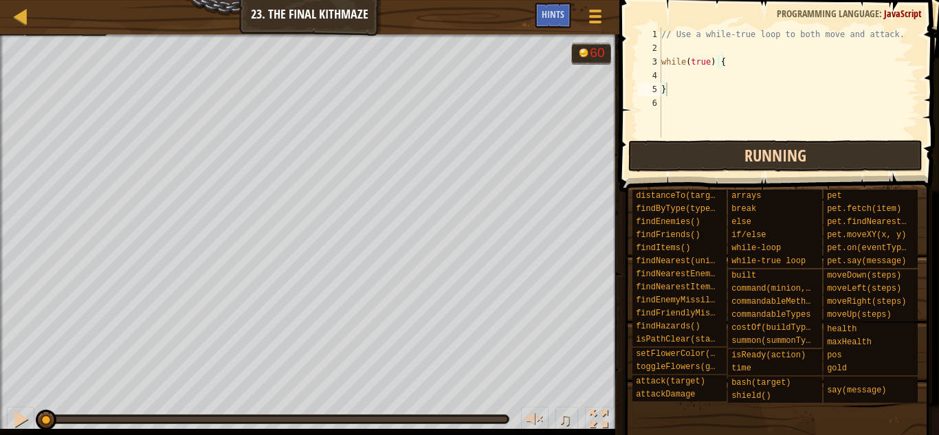
type textarea "}"
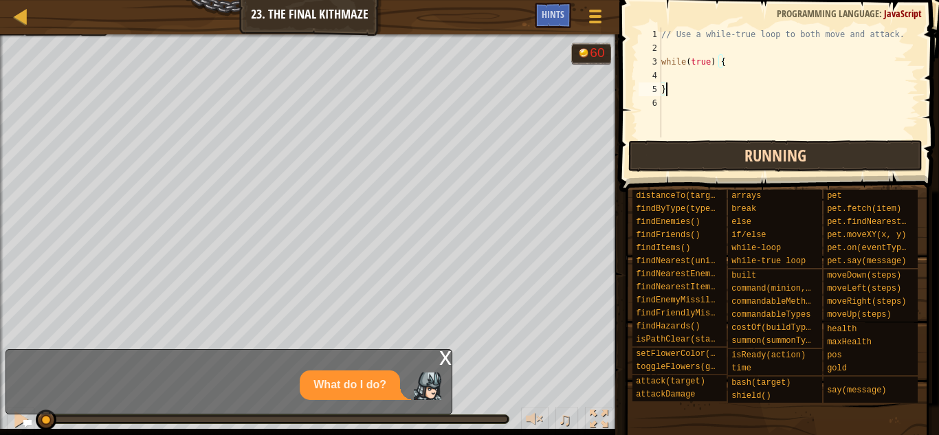
scroll to position [6, 0]
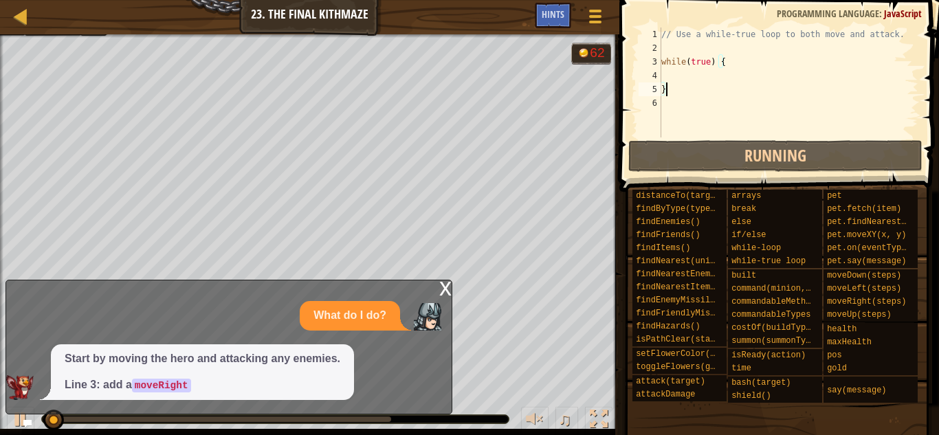
click at [687, 69] on div "// Use a while-true loop to both move and attack. while ( true ) { }" at bounding box center [788, 95] width 260 height 137
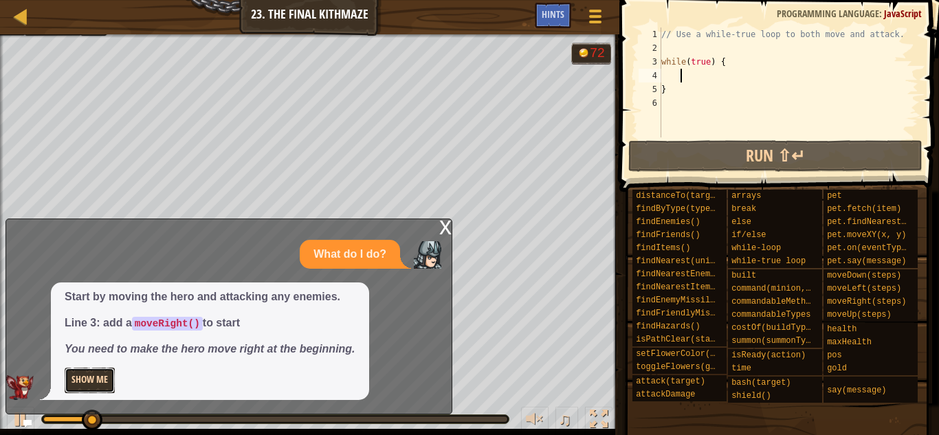
click at [93, 377] on button "Show Me" at bounding box center [90, 380] width 50 height 25
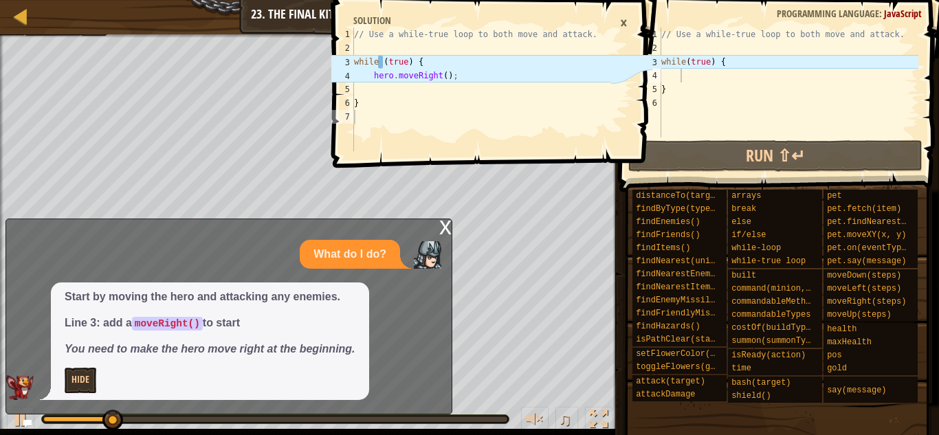
type textarea "hero.moveRight();"
drag, startPoint x: 372, startPoint y: 76, endPoint x: 479, endPoint y: 74, distance: 107.2
click at [479, 74] on div "// Use a while-true loop to both move and attack. while ( true ) { hero . moveR…" at bounding box center [481, 102] width 260 height 151
click at [730, 71] on div "// Use a while-true loop to both move and attack. while ( true ) { }" at bounding box center [788, 95] width 260 height 137
paste textarea "hero.moveRight();"
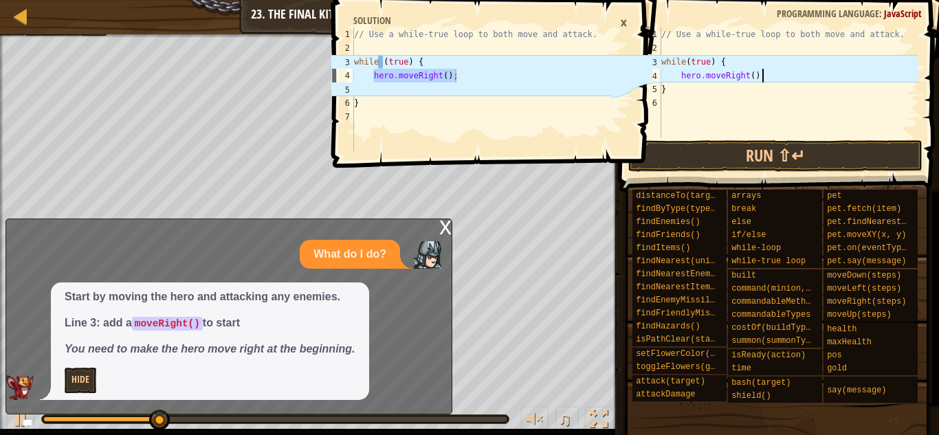
click at [687, 64] on div "// Use a while-true loop to both move and attack. while ( true ) { hero . moveR…" at bounding box center [788, 95] width 260 height 137
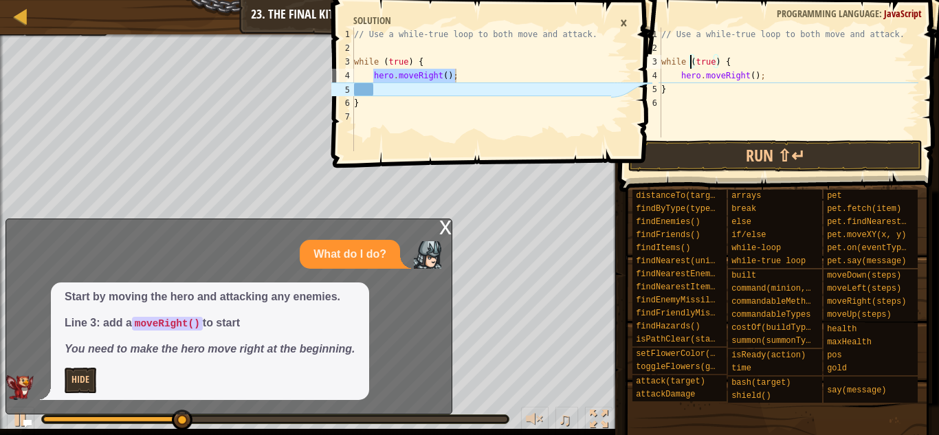
click at [617, 25] on div "×" at bounding box center [623, 22] width 21 height 23
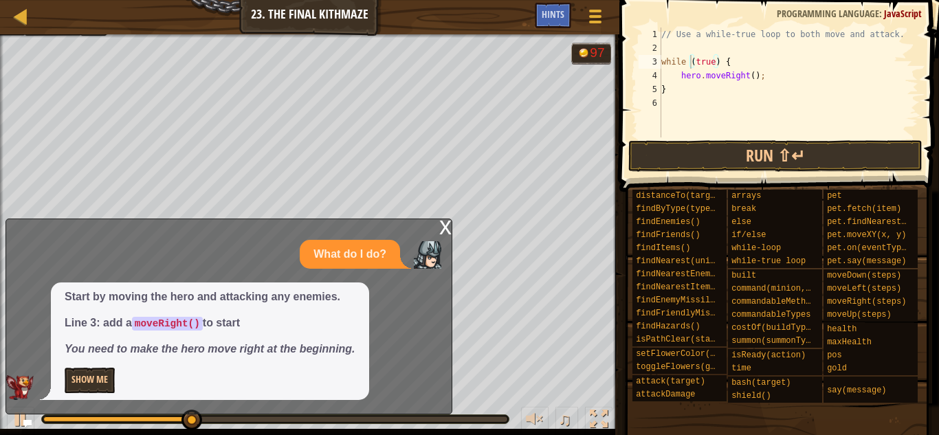
click at [30, 427] on icon at bounding box center [28, 424] width 10 height 10
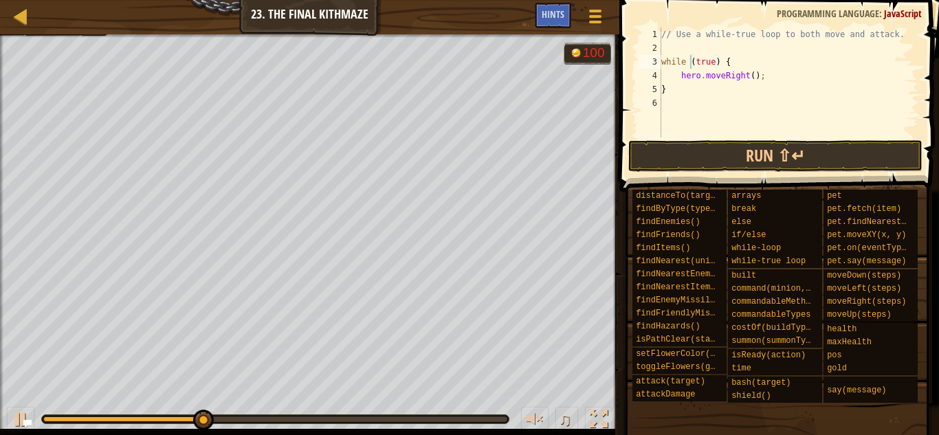
click at [735, 91] on div "// Use a while-true loop to both move and attack. while ( true ) { hero . moveR…" at bounding box center [788, 95] width 260 height 137
click at [764, 80] on div "// Use a while-true loop to both move and attack. while ( true ) { hero . moveR…" at bounding box center [788, 95] width 260 height 137
type textarea "hero.moveRight();"
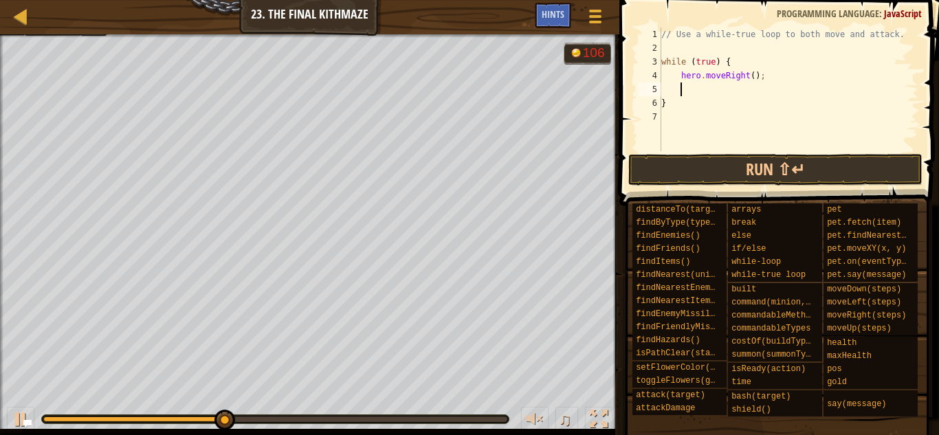
type textarea "he"
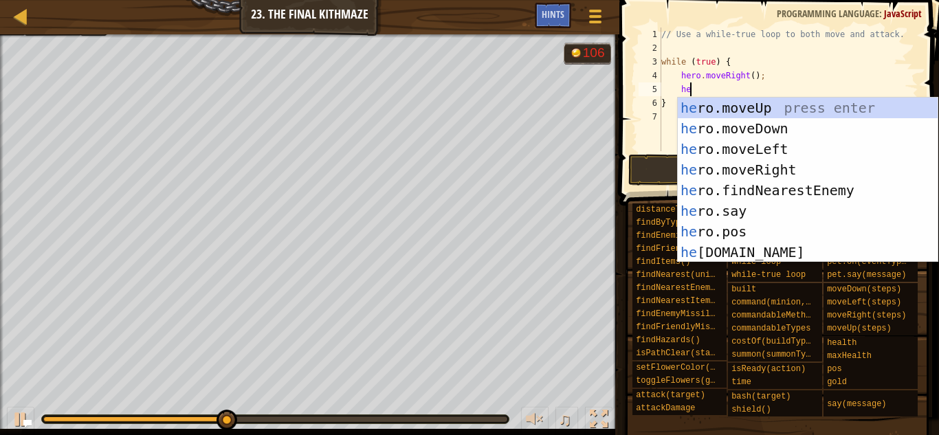
scroll to position [6, 3]
click at [820, 108] on div "he ro.moveUp press enter he ro.moveDown press enter he ro.moveLeft press enter …" at bounding box center [808, 201] width 260 height 206
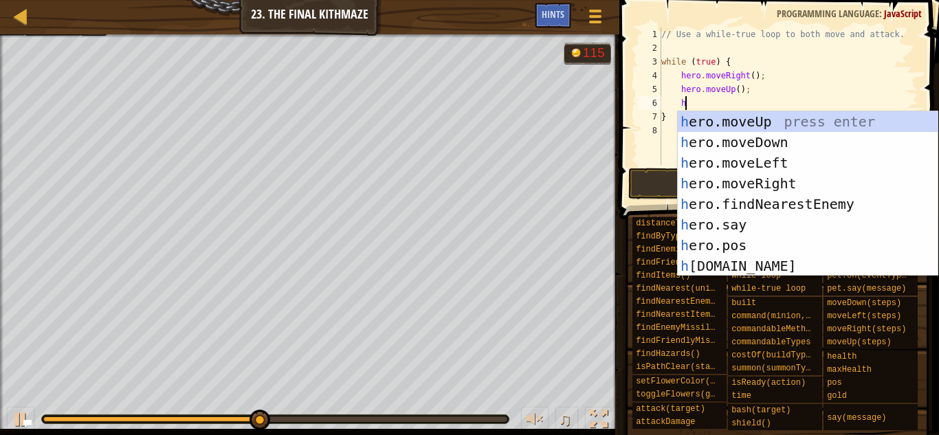
type textarea "he"
click at [803, 181] on div "he ro.moveUp press enter he ro.moveDown press enter he ro.moveLeft press enter …" at bounding box center [808, 214] width 260 height 206
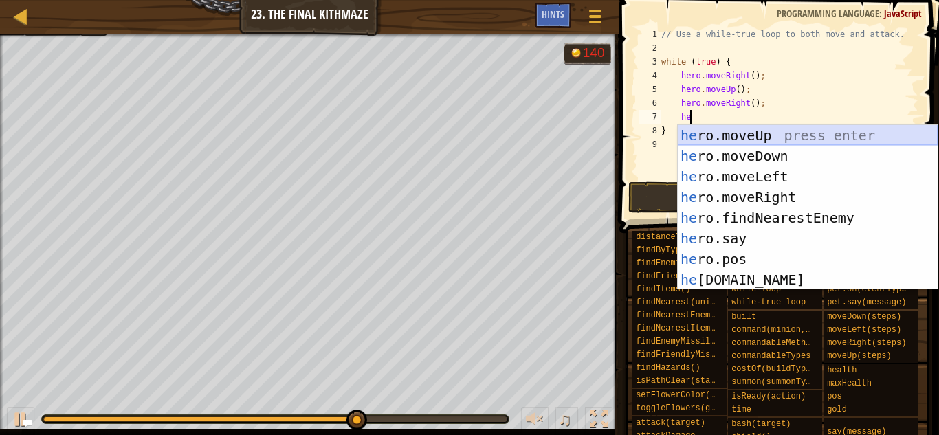
type textarea "h"
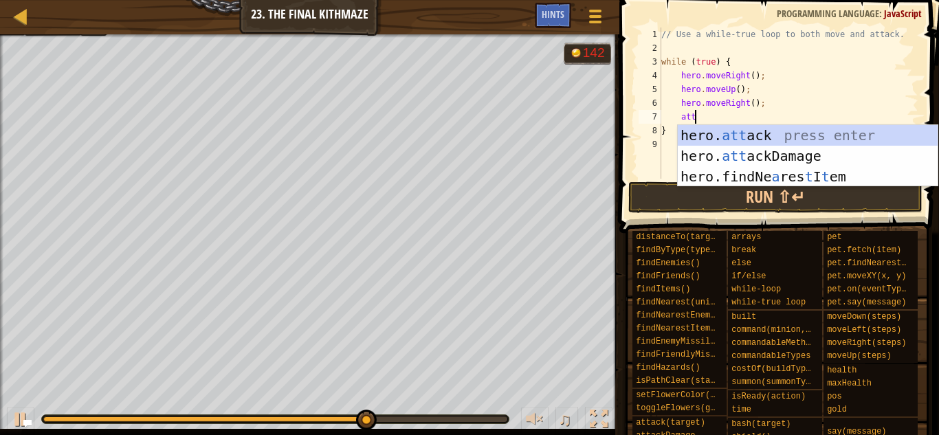
scroll to position [6, 4]
click at [797, 133] on div "hero. att ack press enter hero. att ackDamage press enter hero.findNe a res t I…" at bounding box center [808, 176] width 260 height 103
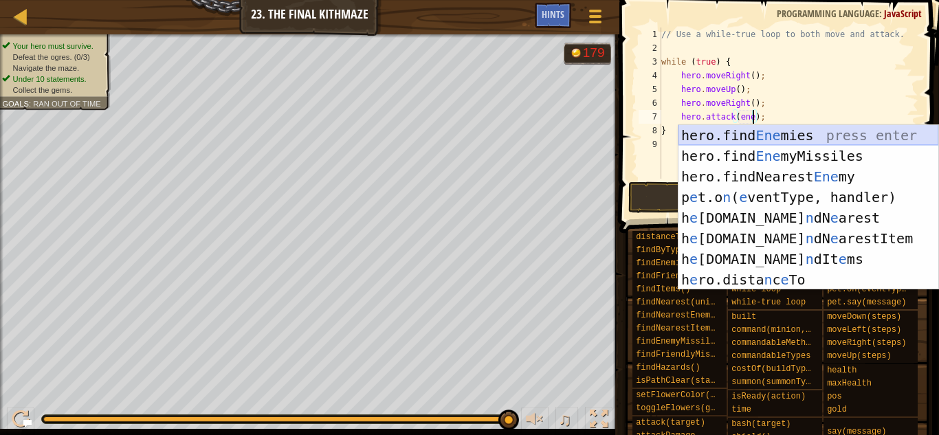
scroll to position [6, 14]
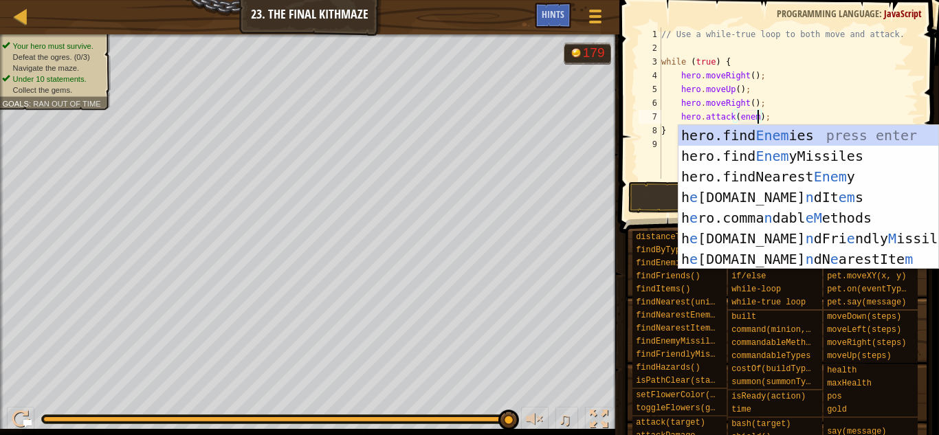
type textarea "hero.attack(enemy);"
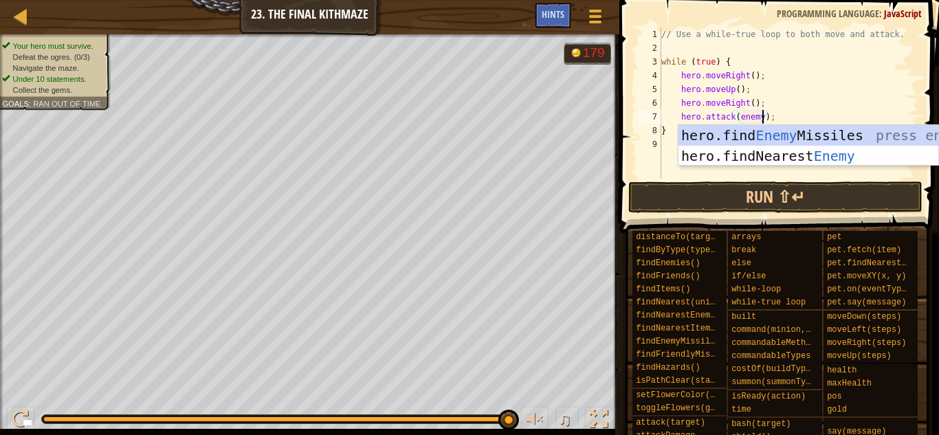
click at [822, 115] on div "// Use a while-true loop to both move and attack. while ( true ) { hero . moveR…" at bounding box center [788, 116] width 260 height 179
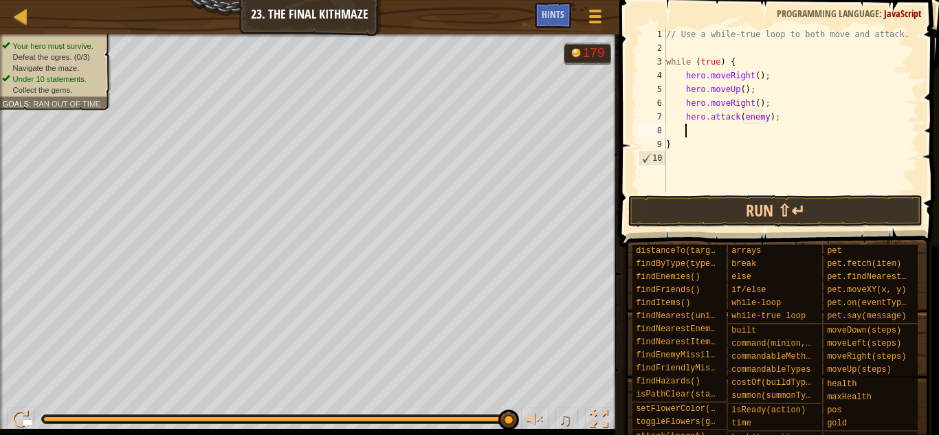
scroll to position [6, 2]
type textarea "he"
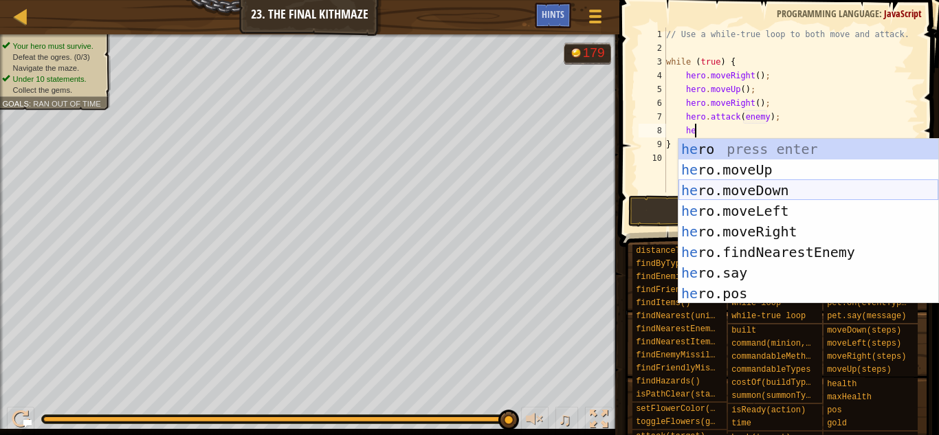
click at [803, 192] on div "he ro press enter he ro.moveUp press enter he ro.moveDown press enter he ro.mov…" at bounding box center [808, 242] width 260 height 206
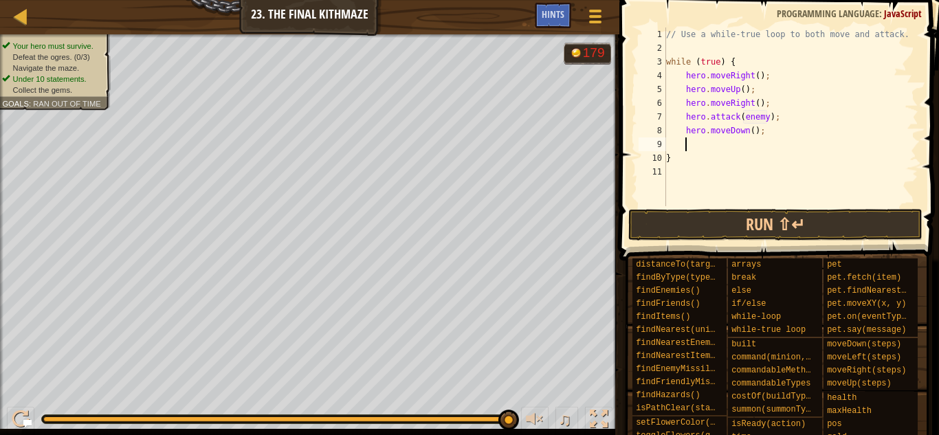
scroll to position [6, 2]
click at [751, 130] on div "// Use a while-true loop to both move and attack. while ( true ) { hero . moveR…" at bounding box center [790, 130] width 255 height 206
type textarea "hero.moveDown(2);"
click at [738, 146] on div "// Use a while-true loop to both move and attack. while ( true ) { hero . moveR…" at bounding box center [790, 130] width 255 height 206
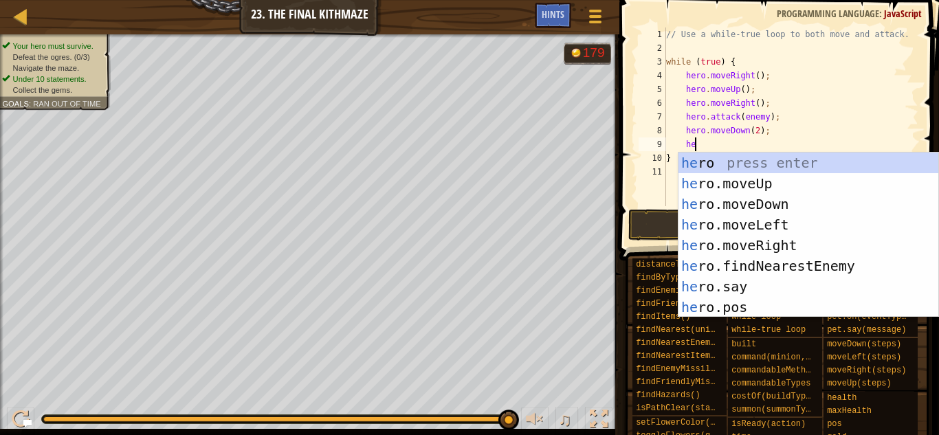
type textarea "heo"
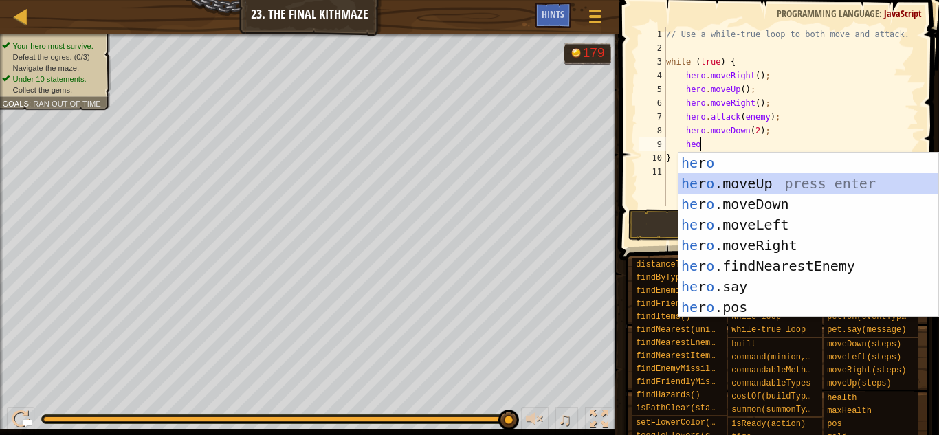
click at [779, 181] on div "he r o press enter he r o .moveUp press enter he r o .moveDown press enter he r…" at bounding box center [808, 256] width 260 height 206
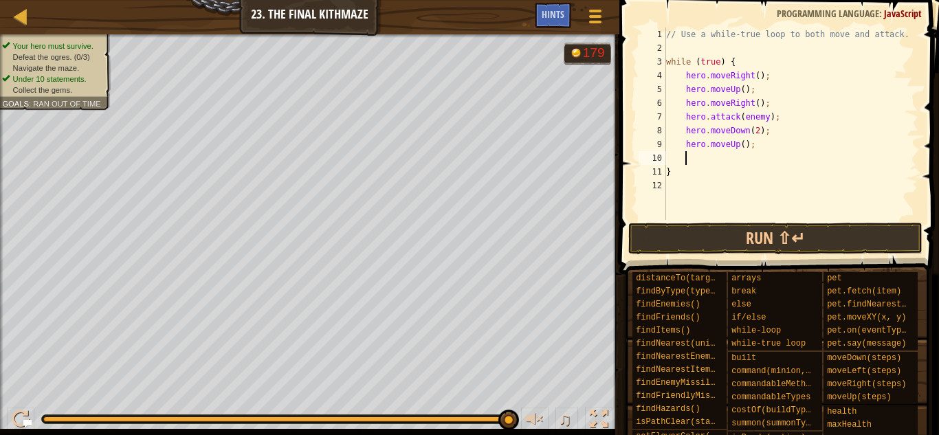
scroll to position [6, 2]
click at [694, 44] on div "// Use a while-true loop to both move and attack. while ( true ) { hero . moveR…" at bounding box center [790, 137] width 255 height 220
click at [755, 249] on button "Run ⇧↵" at bounding box center [775, 239] width 294 height 32
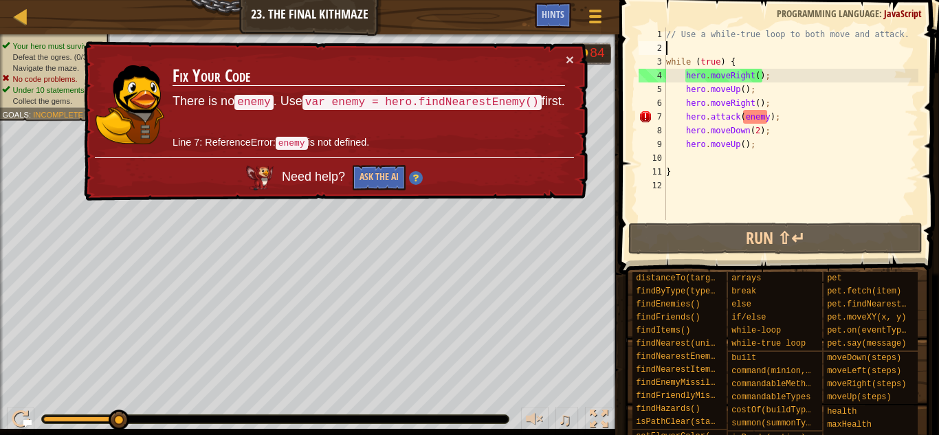
click at [772, 102] on div "// Use a while-true loop to both move and attack. while ( true ) { hero . moveR…" at bounding box center [790, 137] width 255 height 220
type textarea "hero.moveRight();"
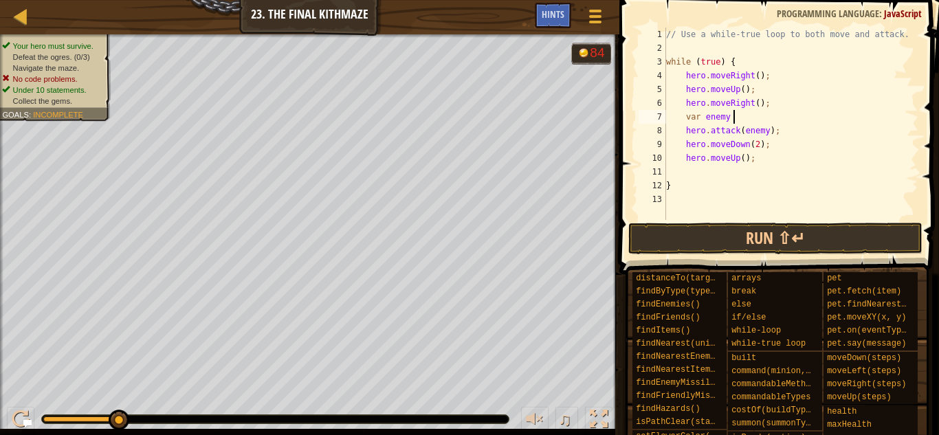
scroll to position [6, 10]
type textarea "var enemy = her"
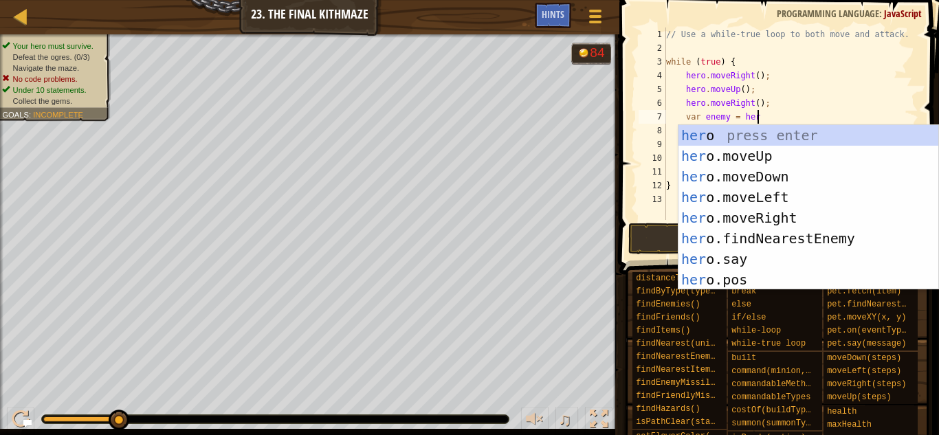
scroll to position [6, 12]
click at [836, 236] on div "her o press enter her o.moveUp press enter her o.moveDown press enter her o.mov…" at bounding box center [808, 228] width 260 height 206
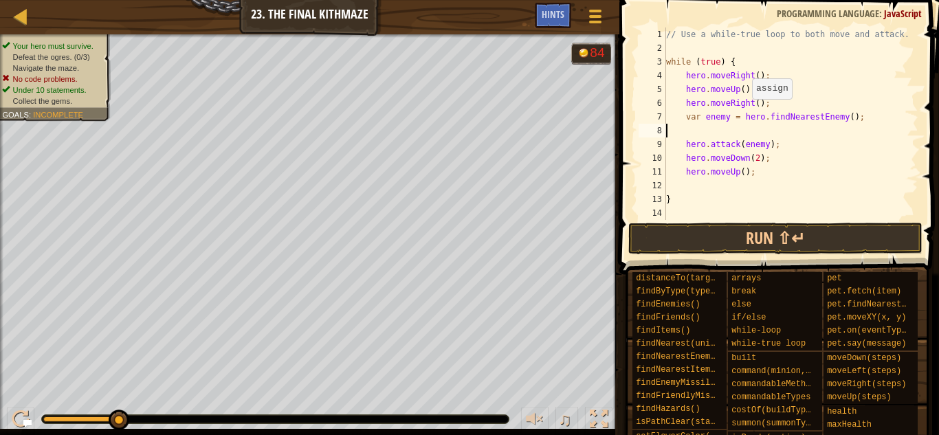
scroll to position [6, 0]
type textarea "var enemy = hero.findNearestEnemy();"
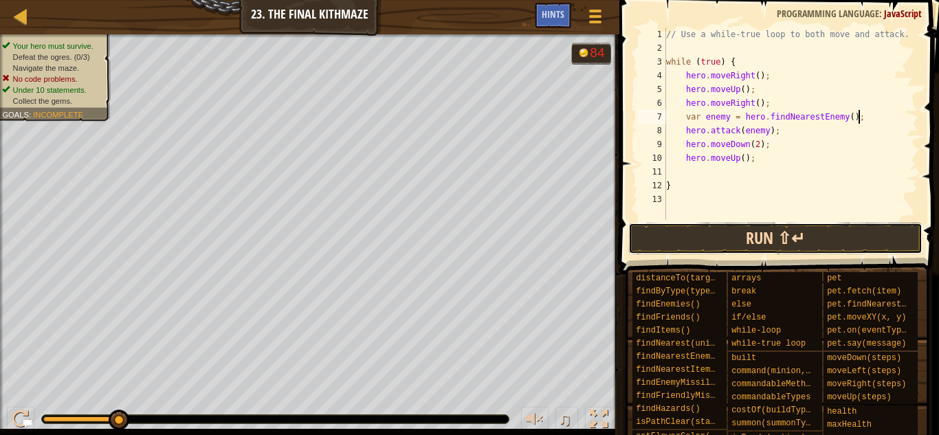
click at [799, 242] on button "Run ⇧↵" at bounding box center [775, 239] width 294 height 32
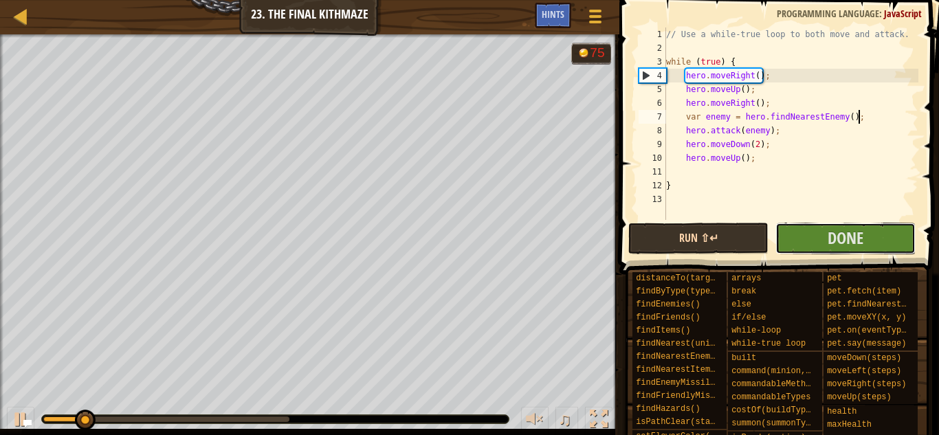
click at [799, 242] on button "Done" at bounding box center [845, 239] width 140 height 32
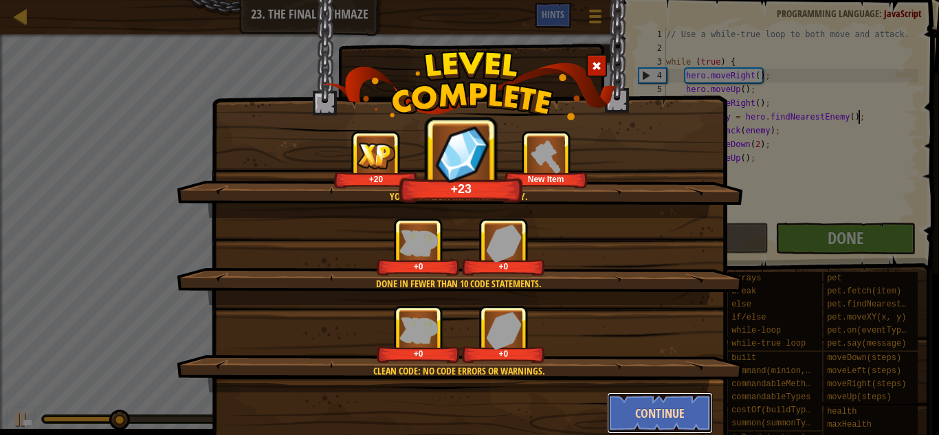
click at [663, 417] on button "Continue" at bounding box center [660, 412] width 107 height 41
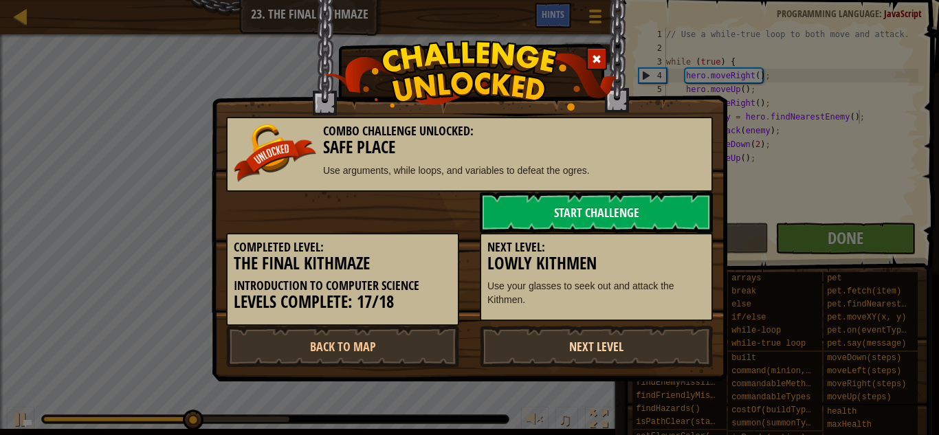
click at [623, 342] on link "Next Level" at bounding box center [596, 346] width 233 height 41
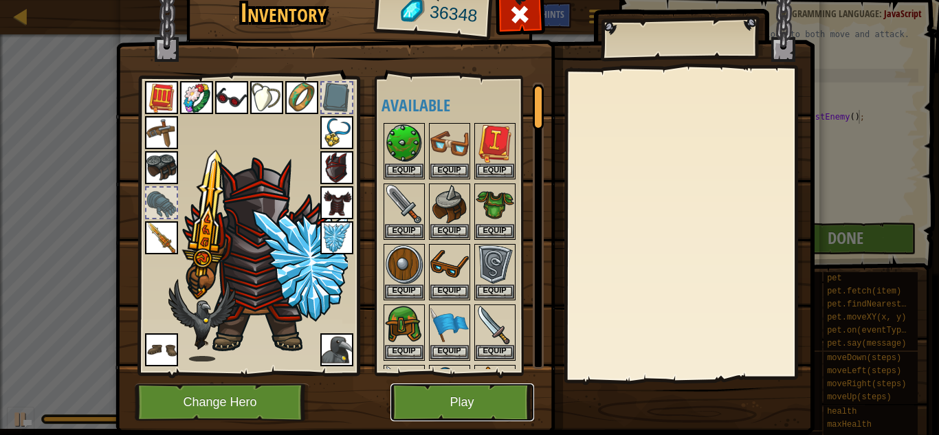
click at [433, 395] on button "Play" at bounding box center [462, 402] width 144 height 38
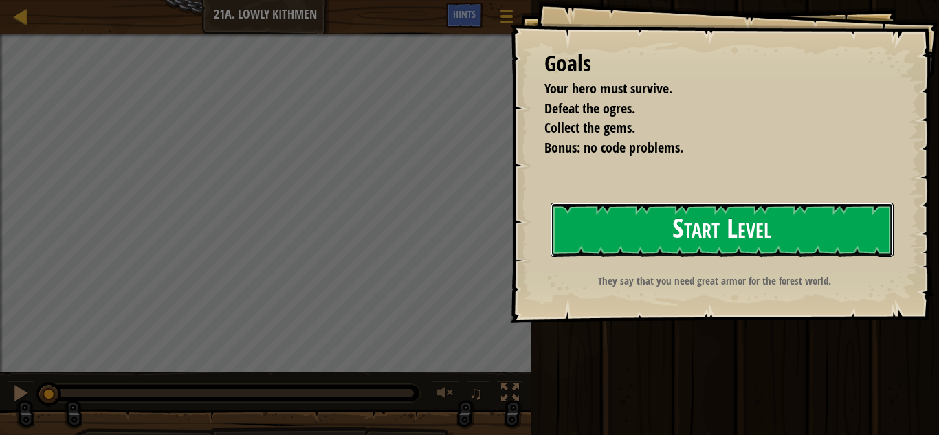
click at [595, 220] on button "Start Level" at bounding box center [722, 230] width 343 height 54
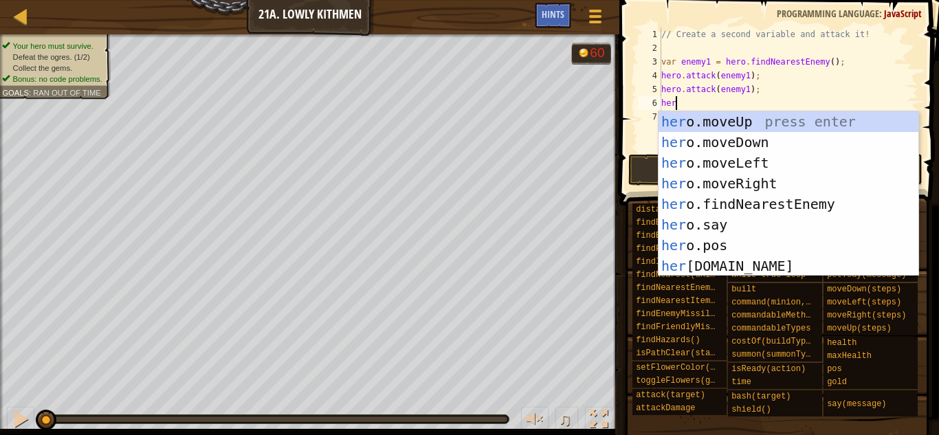
scroll to position [6, 1]
type textarea "h"
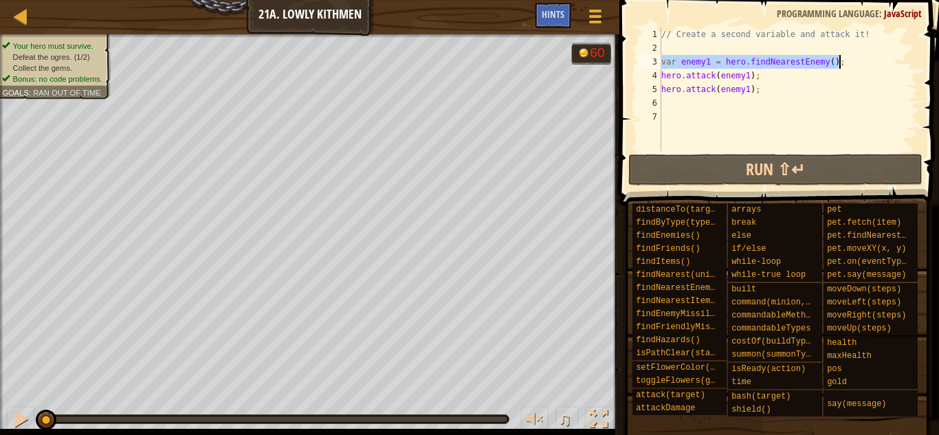
drag, startPoint x: 661, startPoint y: 61, endPoint x: 859, endPoint y: 59, distance: 197.9
click at [859, 59] on div "// Create a second variable and attack it! var enemy1 = hero . findNearestEnemy…" at bounding box center [788, 102] width 260 height 151
type textarea "var enemy1 = hero.findNearestEnemy();"
click at [738, 101] on div "// Create a second variable and attack it! var enemy1 = hero . findNearestEnemy…" at bounding box center [788, 102] width 260 height 151
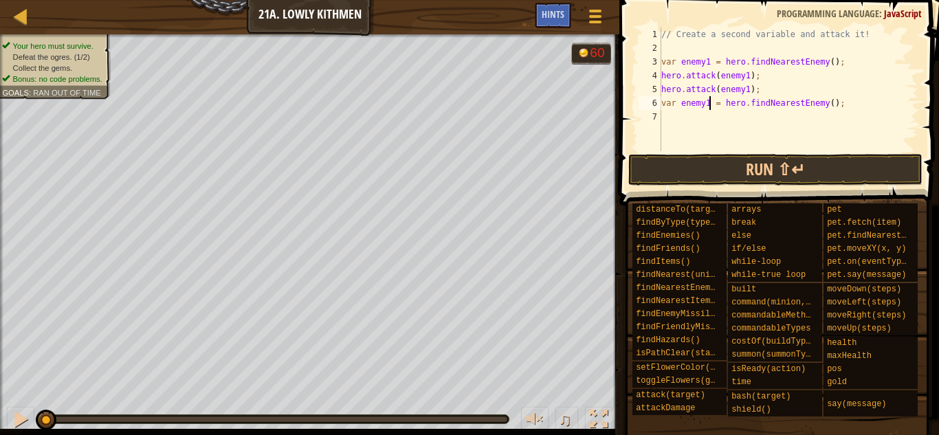
click at [707, 103] on div "// Create a second variable and attack it! var enemy1 = hero . findNearestEnemy…" at bounding box center [788, 102] width 260 height 151
type textarea "var enemy2 = hero.findNearestEnemy();"
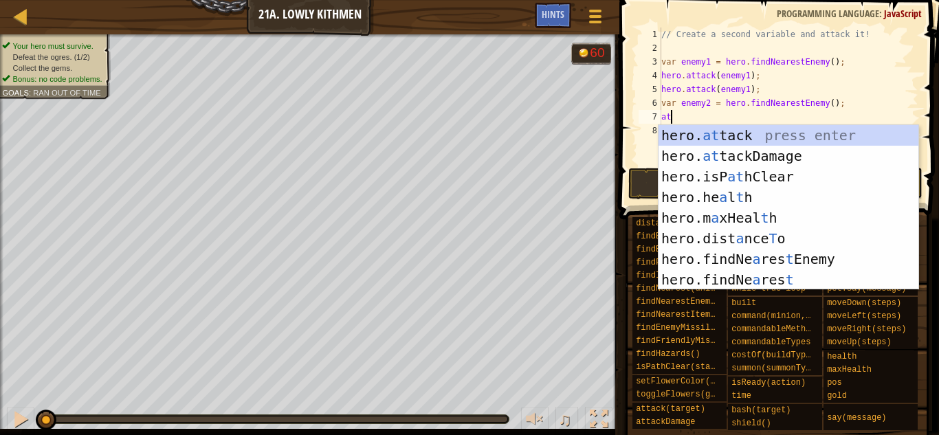
scroll to position [6, 1]
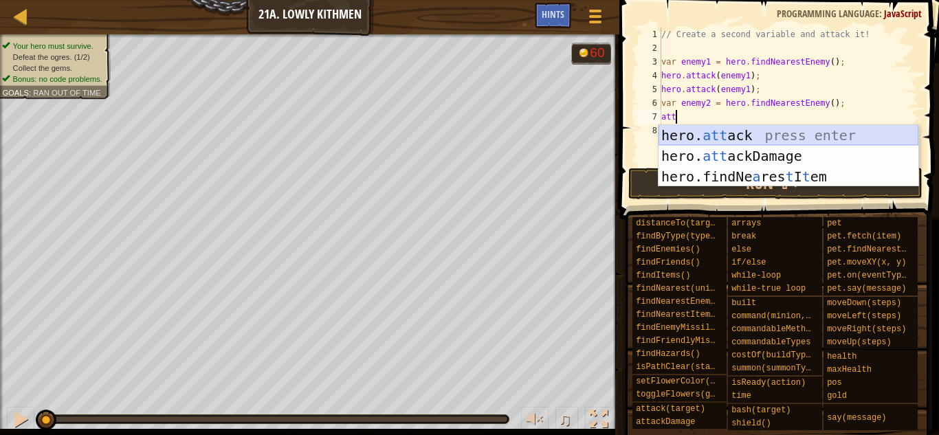
click at [753, 144] on div "hero. att ack press enter hero. att ackDamage press enter hero.findNe a res t I…" at bounding box center [788, 176] width 260 height 103
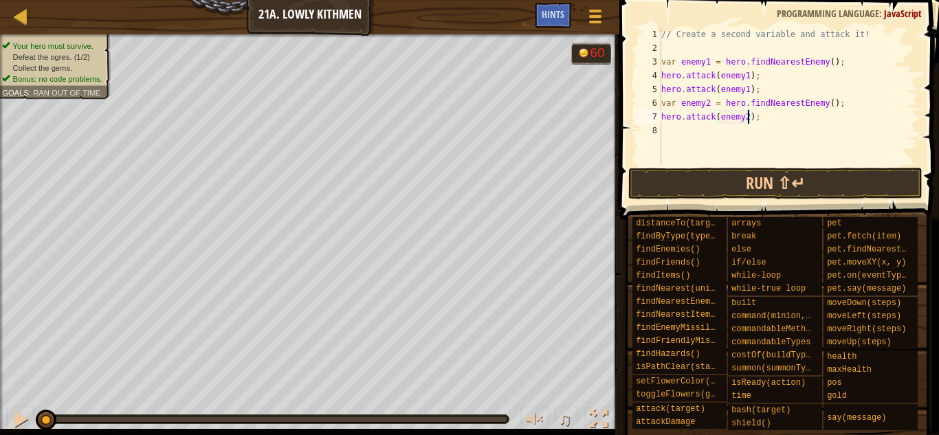
scroll to position [6, 12]
type textarea "hero.attack(enemy2);"
click at [791, 174] on button "Run ⇧↵" at bounding box center [775, 184] width 294 height 32
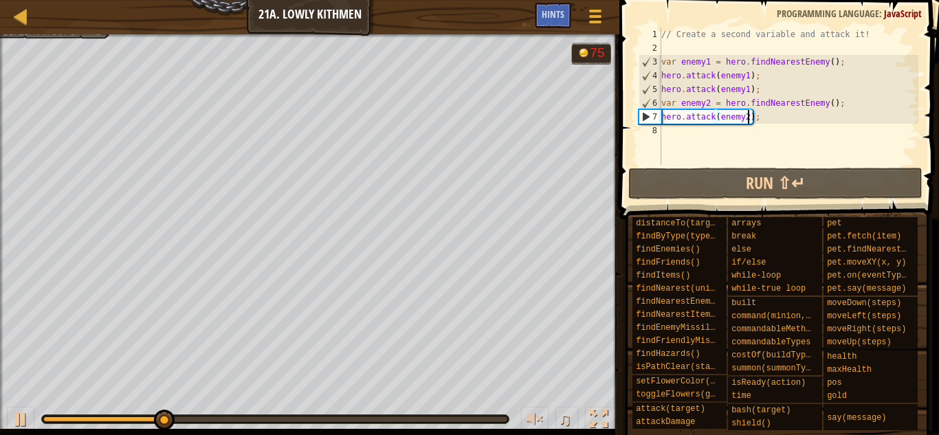
click at [775, 137] on div "// Create a second variable and attack it! var enemy1 = hero . findNearestEnemy…" at bounding box center [788, 109] width 260 height 165
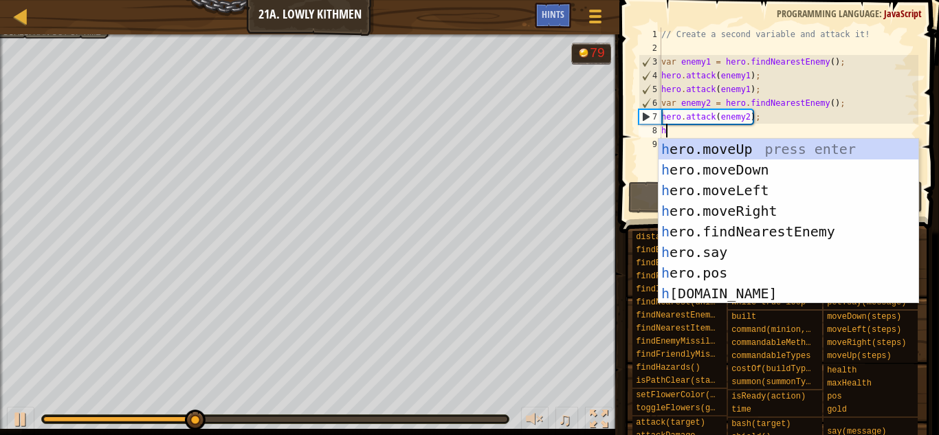
type textarea "he"
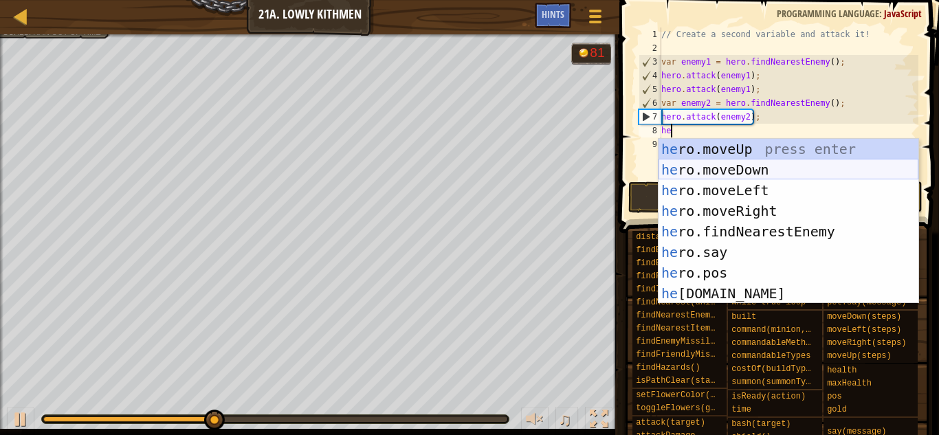
click at [786, 168] on div "he ro.moveUp press enter he ro.moveDown press enter he ro.moveLeft press enter …" at bounding box center [788, 242] width 260 height 206
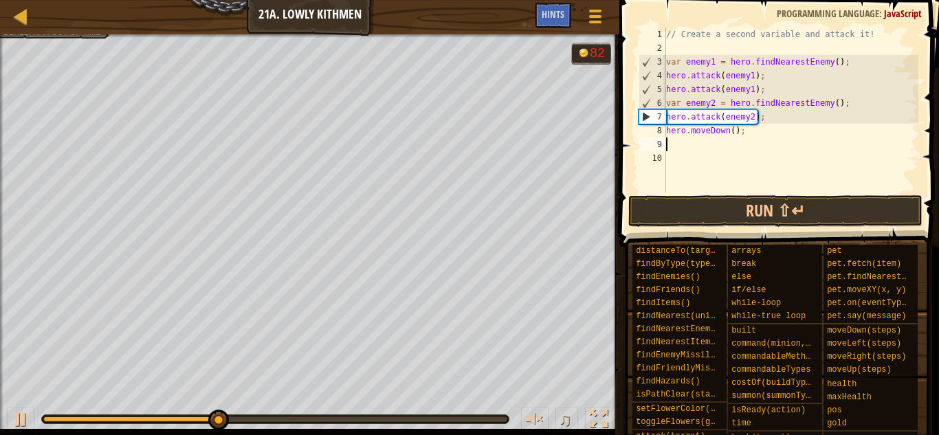
scroll to position [6, 0]
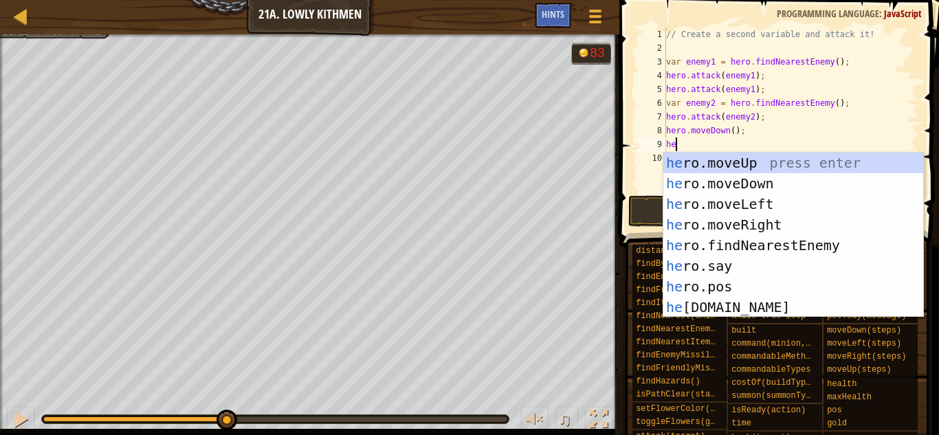
type textarea "her"
click at [792, 225] on div "her o.moveUp press enter her o.moveDown press enter her o.moveLeft press enter …" at bounding box center [793, 256] width 260 height 206
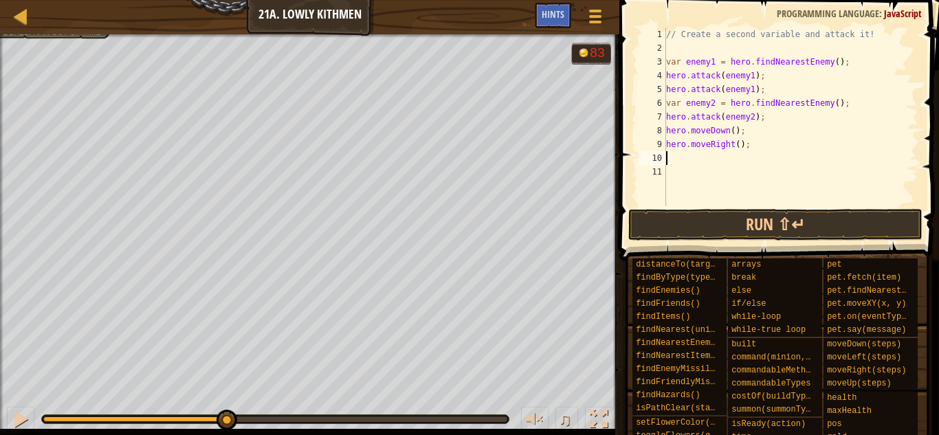
click at [739, 146] on div "// Create a second variable and attack it! var enemy1 = hero . findNearestEnemy…" at bounding box center [790, 130] width 255 height 206
type textarea "hero.moveRight(2);"
click at [757, 229] on button "Run ⇧↵" at bounding box center [775, 225] width 294 height 32
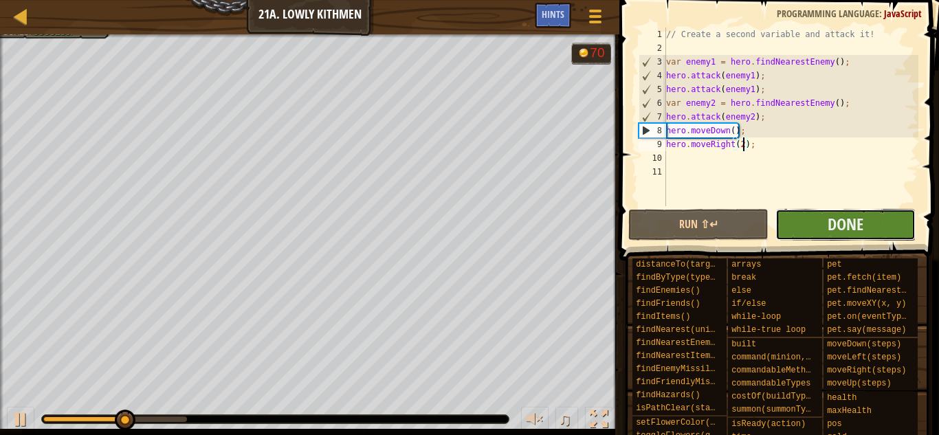
click at [796, 223] on button "Done" at bounding box center [845, 225] width 140 height 32
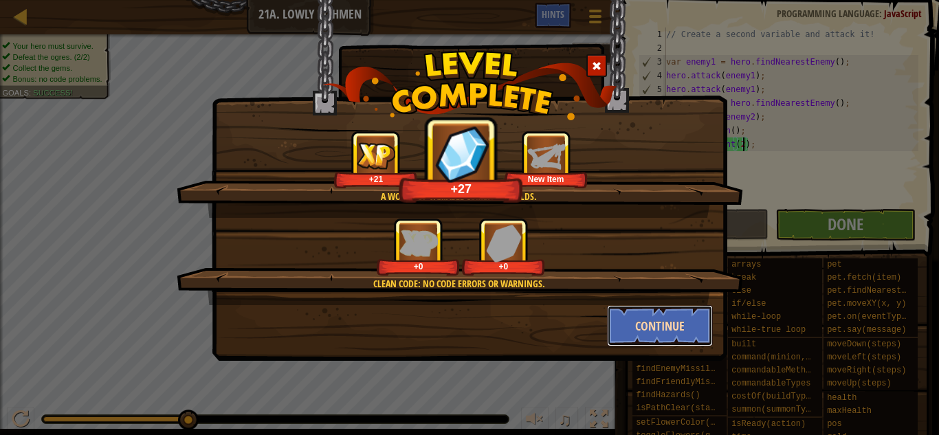
click at [652, 335] on button "Continue" at bounding box center [660, 325] width 107 height 41
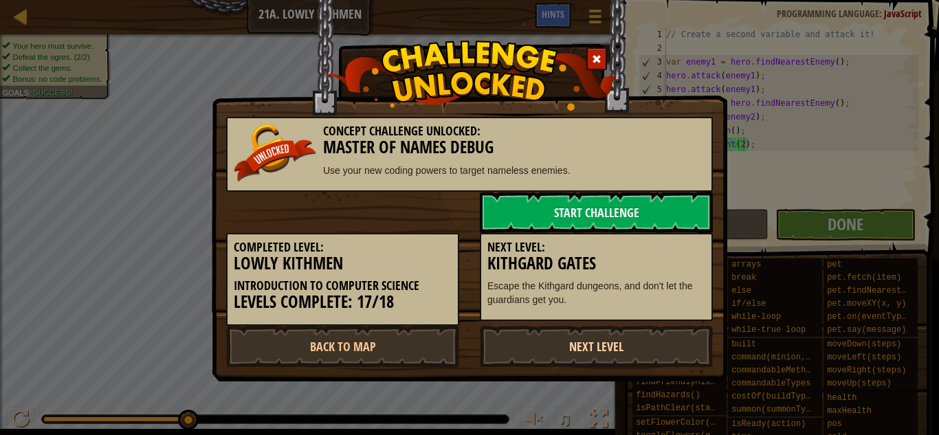
click at [614, 337] on link "Next Level" at bounding box center [596, 346] width 233 height 41
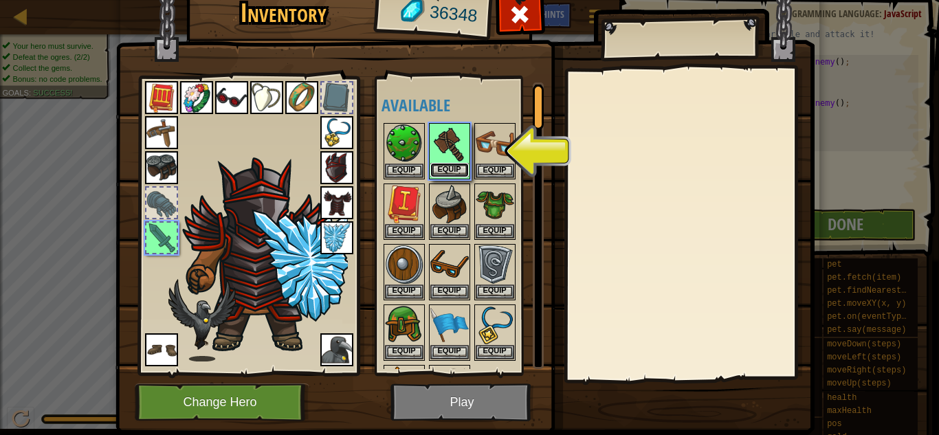
click at [445, 165] on button "Equip" at bounding box center [449, 170] width 38 height 14
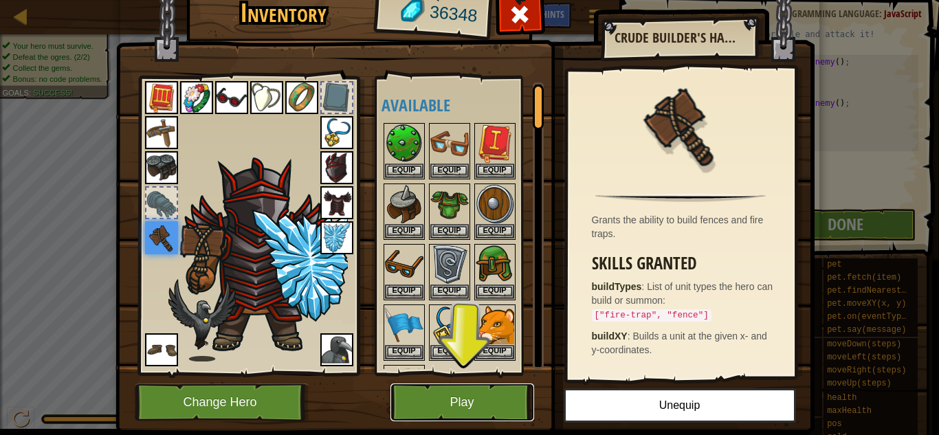
click at [502, 403] on button "Play" at bounding box center [462, 402] width 144 height 38
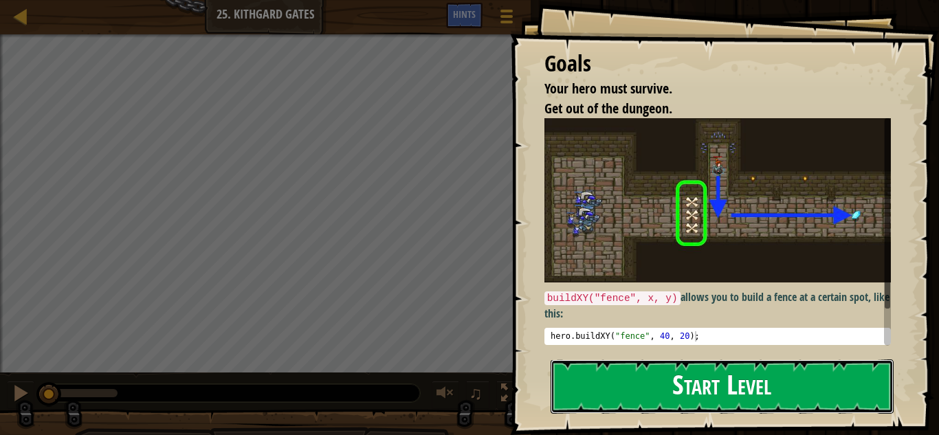
click at [689, 386] on button "Start Level" at bounding box center [722, 386] width 343 height 54
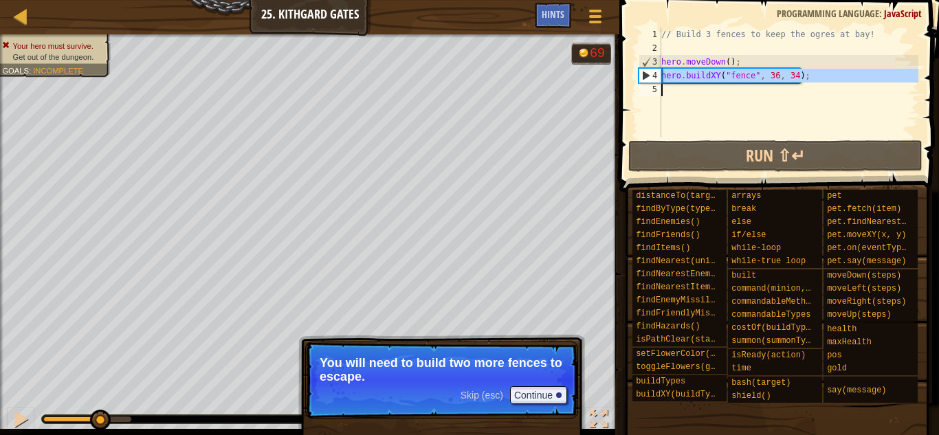
drag, startPoint x: 663, startPoint y: 76, endPoint x: 889, endPoint y: 87, distance: 227.0
click at [889, 87] on div "// Build 3 fences to keep the ogres at bay! hero . moveDown ( ) ; hero . buildX…" at bounding box center [788, 95] width 260 height 137
type textarea "hero.buildXY("fence", 36, 34);"
click at [889, 87] on div "// Build 3 fences to keep the ogres at bay! hero . moveDown ( ) ; hero . buildX…" at bounding box center [788, 82] width 260 height 110
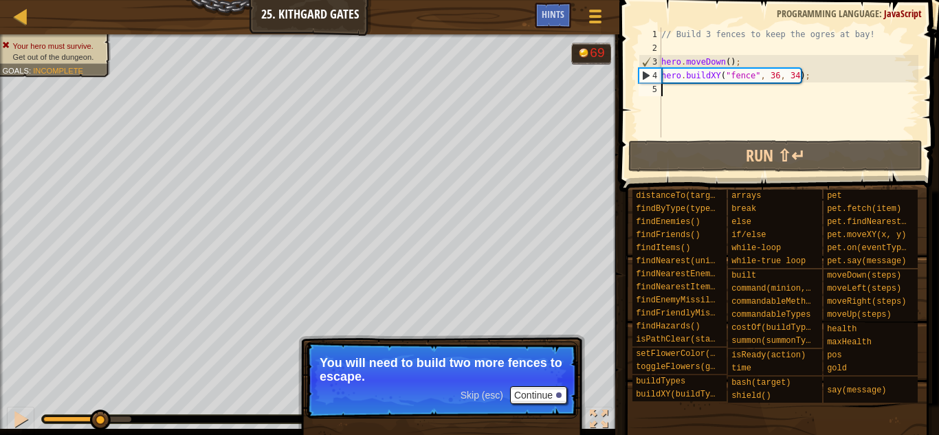
paste textarea "var enemy1 = hero.findNearestEnemy();"
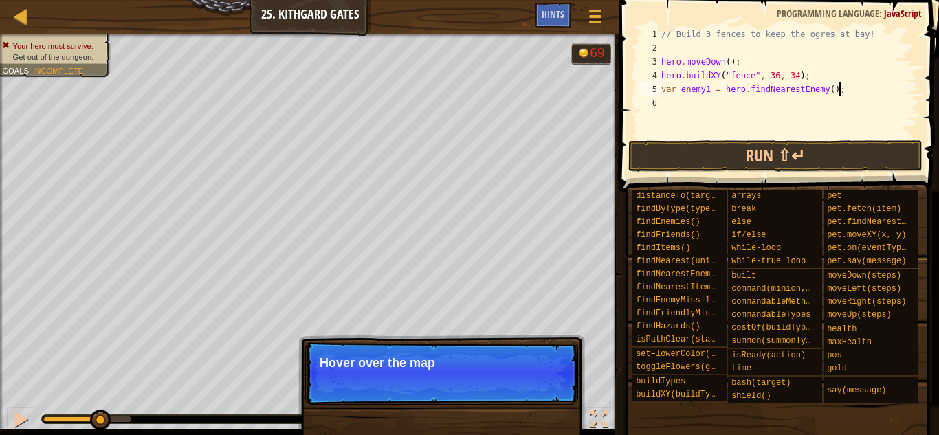
click at [855, 90] on div "// Build 3 fences to keep the ogres at bay! hero . moveDown ( ) ; hero . buildX…" at bounding box center [788, 95] width 260 height 137
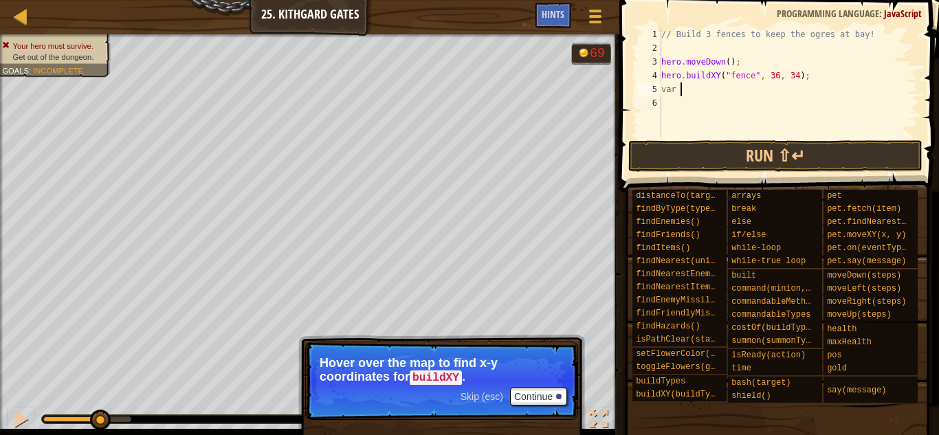
type textarea "v"
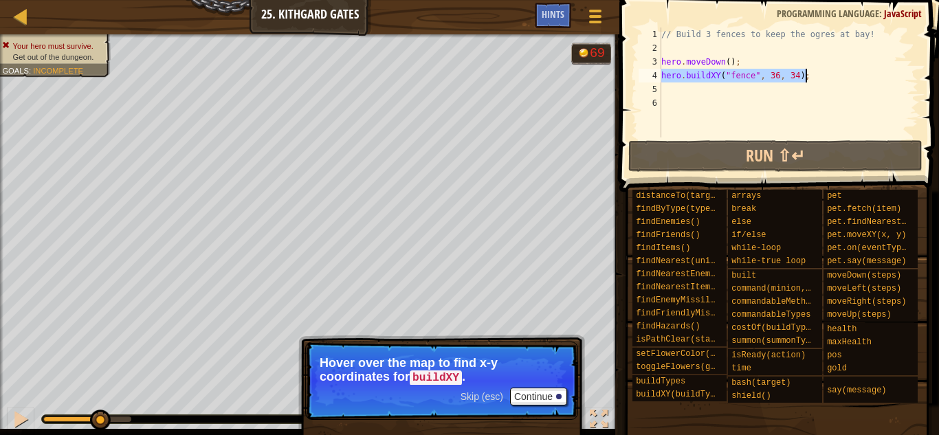
drag, startPoint x: 661, startPoint y: 74, endPoint x: 852, endPoint y: 73, distance: 190.4
click at [852, 73] on div "// Build 3 fences to keep the ogres at bay! hero . moveDown ( ) ; hero . buildX…" at bounding box center [788, 95] width 260 height 137
type textarea "hero.buildXY("fence", 36, 34);"
drag, startPoint x: 843, startPoint y: 74, endPoint x: 660, endPoint y: 76, distance: 183.5
click at [660, 76] on div "hero.buildXY("fence", 36, 34); 1 2 3 4 5 6 // Build 3 fences to keep the ogres …" at bounding box center [777, 82] width 282 height 110
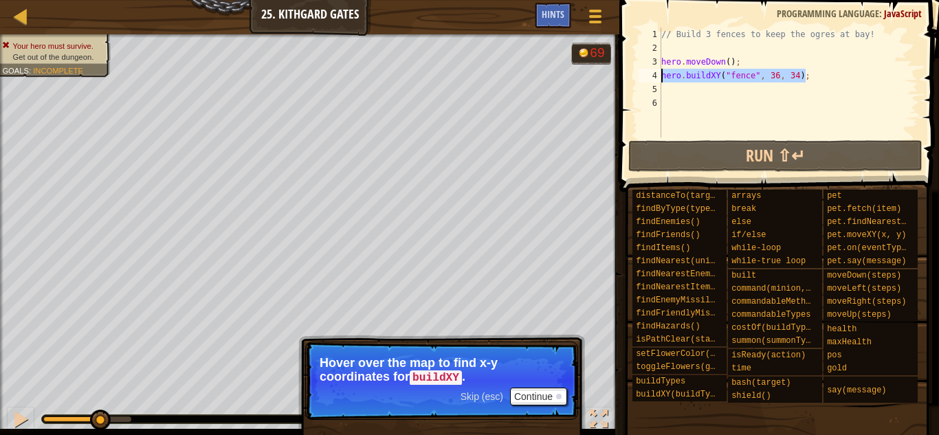
click at [671, 91] on div "// Build 3 fences to keep the ogres at bay! hero . moveDown ( ) ; hero . buildX…" at bounding box center [788, 95] width 260 height 137
paste textarea "hero.buildXY("fence", 36, 34);"
type textarea "hero.buildXY("fence", 36, 34);"
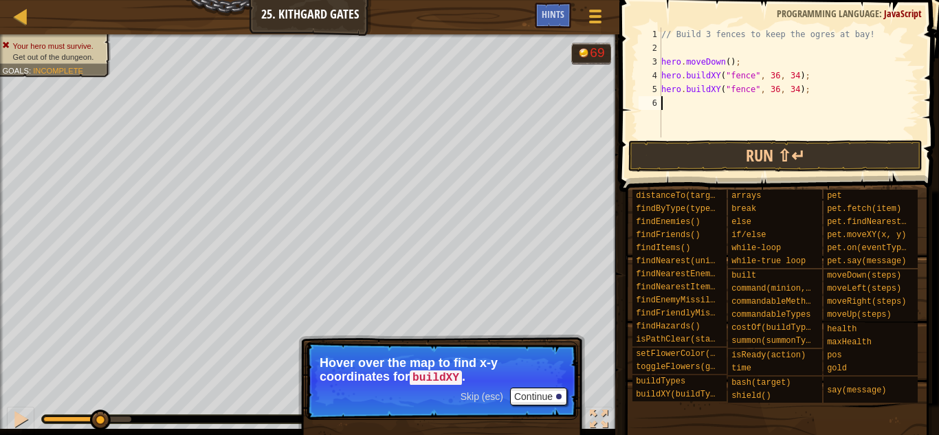
click at [676, 104] on div "// Build 3 fences to keep the ogres at bay! hero . moveDown ( ) ; hero . buildX…" at bounding box center [788, 95] width 260 height 137
paste textarea "hero.buildXY("fence", 36, 34);"
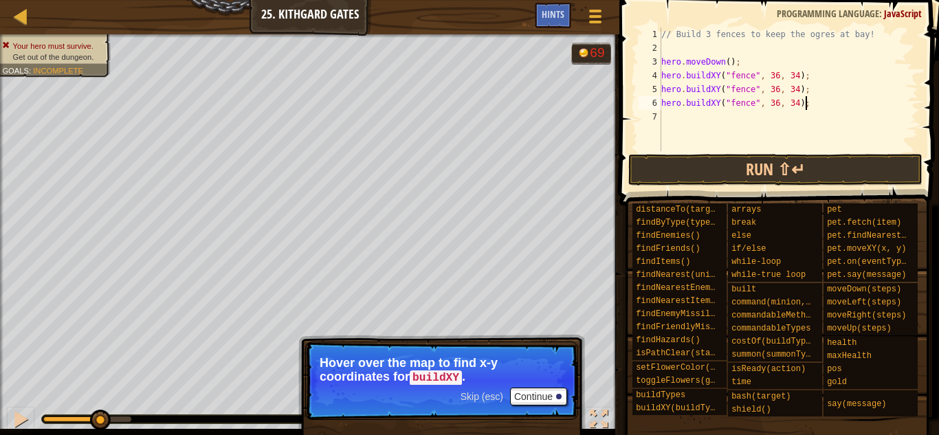
click at [797, 89] on div "// Build 3 fences to keep the ogres at bay! hero . moveDown ( ) ; hero . buildX…" at bounding box center [788, 102] width 260 height 151
click at [797, 107] on div "// Build 3 fences to keep the ogres at bay! hero . moveDown ( ) ; hero . buildX…" at bounding box center [788, 102] width 260 height 151
type textarea "hero.buildXY("fence", 36, 28);"
click at [835, 166] on button "Run ⇧↵" at bounding box center [775, 170] width 294 height 32
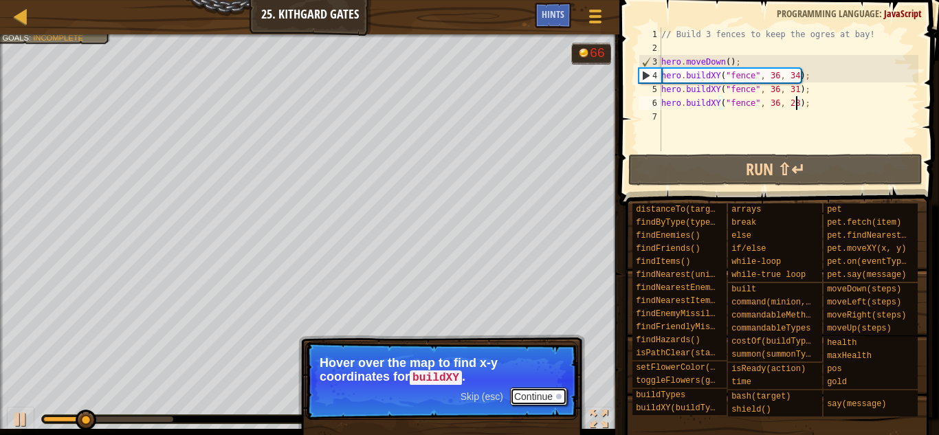
click at [533, 392] on button "Continue" at bounding box center [538, 397] width 57 height 18
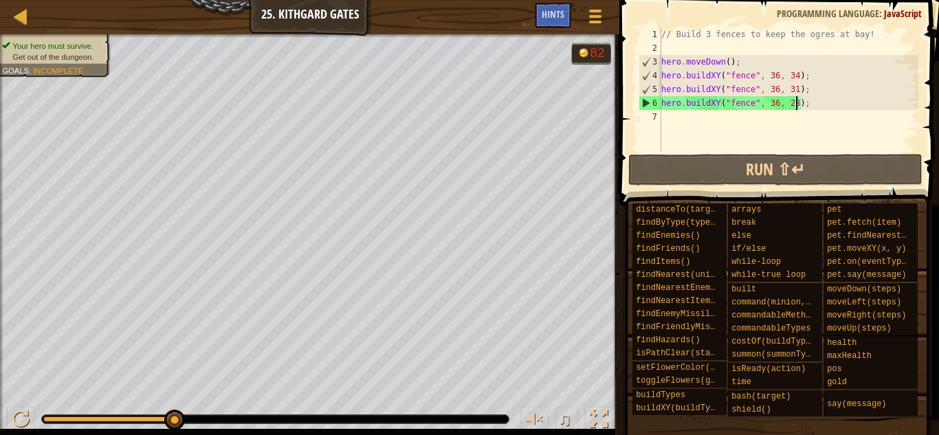
click at [680, 120] on div "// Build 3 fences to keep the ogres at bay! hero . moveDown ( ) ; hero . buildX…" at bounding box center [788, 102] width 260 height 151
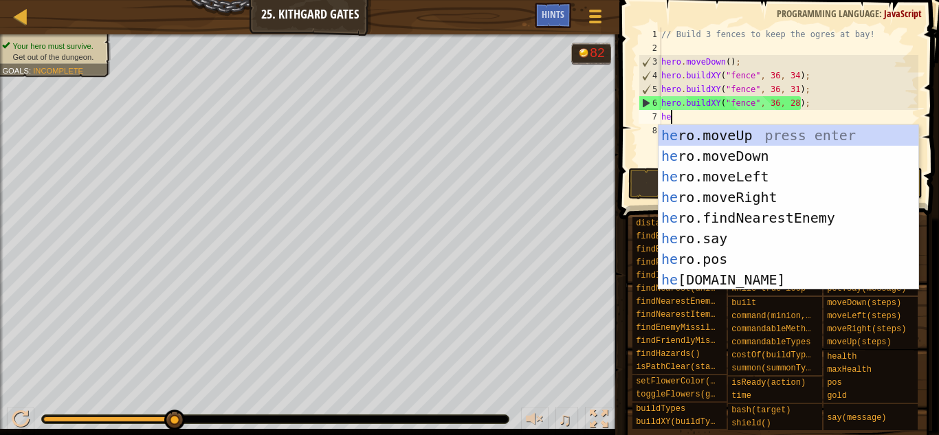
type textarea "hero"
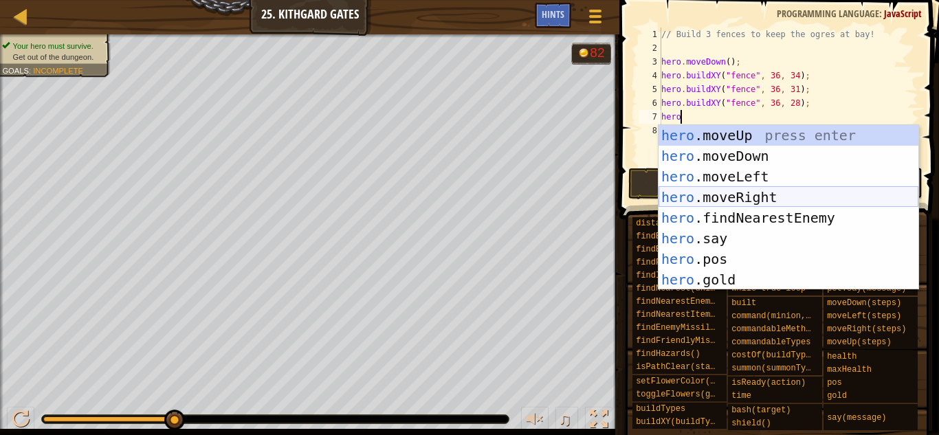
click at [768, 193] on div "hero .moveUp press enter hero .moveDown press enter hero .moveLeft press enter …" at bounding box center [788, 228] width 260 height 206
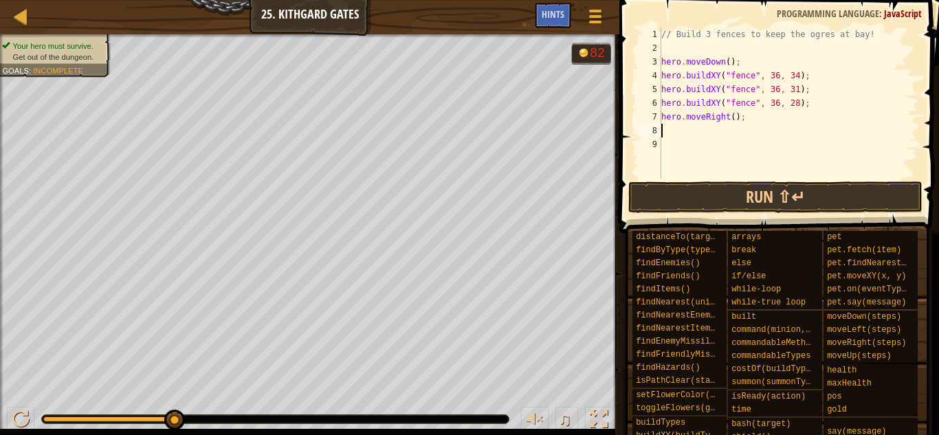
scroll to position [6, 0]
click at [733, 118] on div "// Build 3 fences to keep the ogres at bay! hero . moveDown ( ) ; hero . buildX…" at bounding box center [788, 116] width 260 height 179
type textarea "hero.moveRight(4);"
click at [838, 200] on button "Run ⇧↵" at bounding box center [775, 197] width 294 height 32
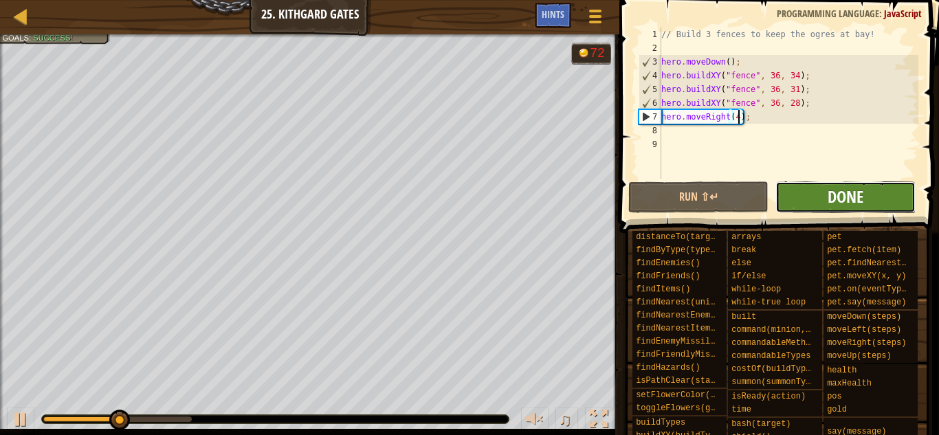
click at [836, 196] on span "Done" at bounding box center [845, 197] width 36 height 22
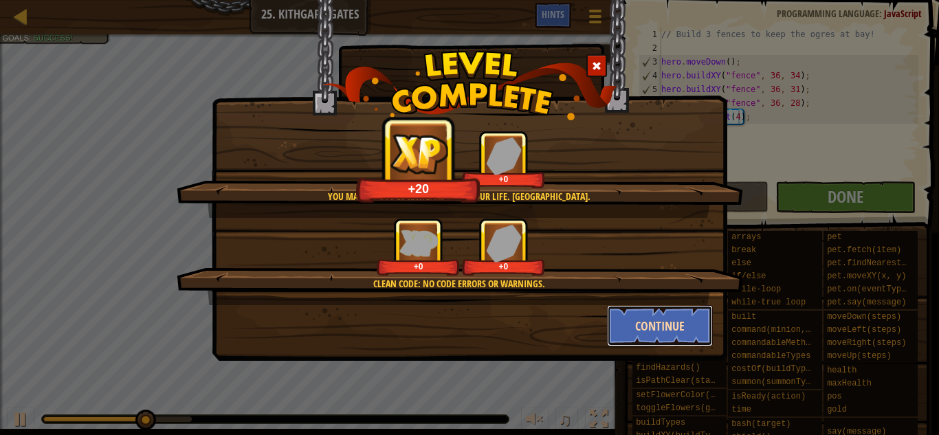
click at [677, 325] on button "Continue" at bounding box center [660, 325] width 107 height 41
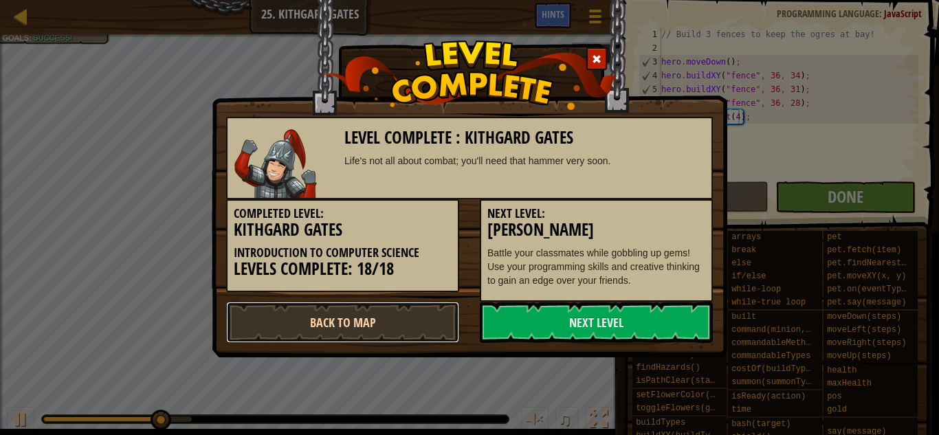
click at [423, 315] on link "Back to Map" at bounding box center [342, 322] width 233 height 41
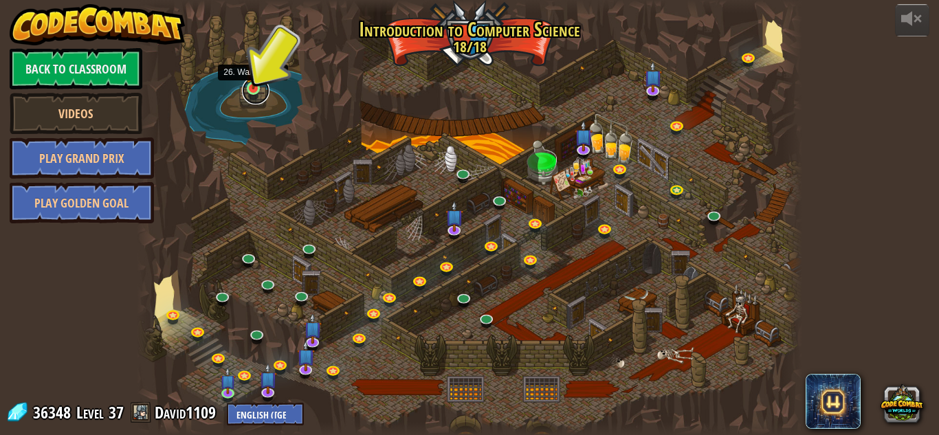
click at [254, 91] on link at bounding box center [255, 90] width 27 height 27
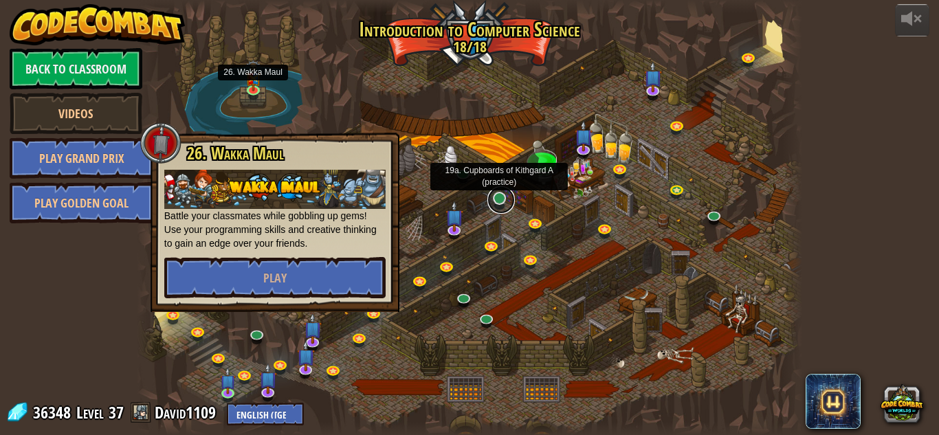
click at [490, 198] on link at bounding box center [500, 199] width 27 height 27
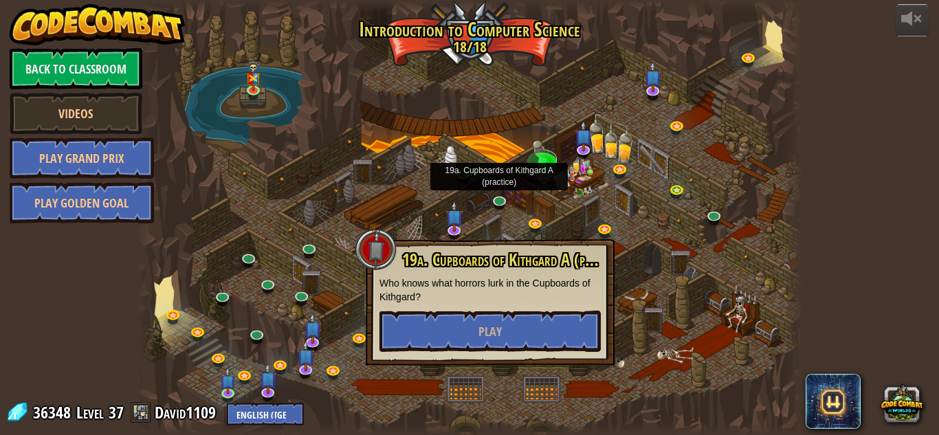
click at [338, 147] on div at bounding box center [469, 217] width 665 height 435
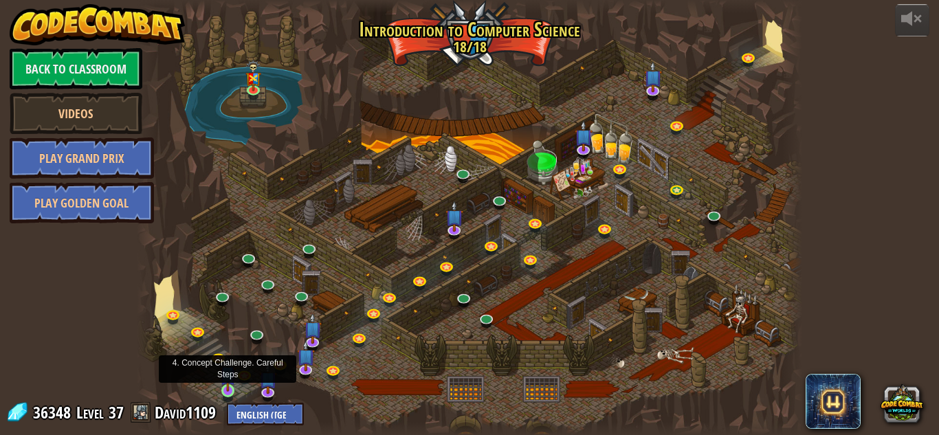
click at [227, 378] on img at bounding box center [228, 374] width 16 height 36
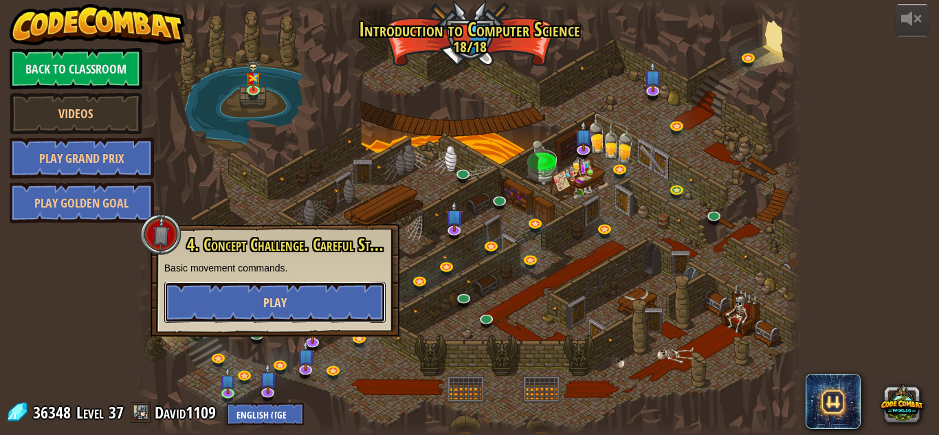
click at [256, 301] on button "Play" at bounding box center [274, 302] width 221 height 41
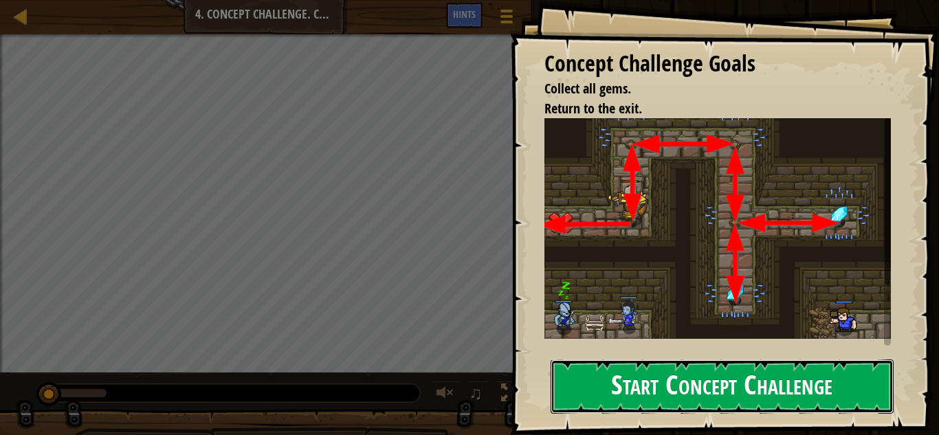
click at [737, 390] on button "Start Concept Challenge" at bounding box center [722, 386] width 343 height 54
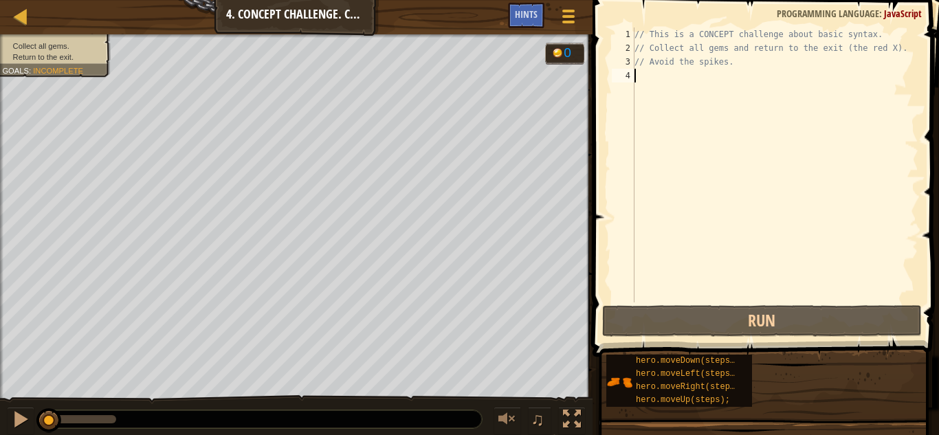
scroll to position [6, 0]
type textarea "he"
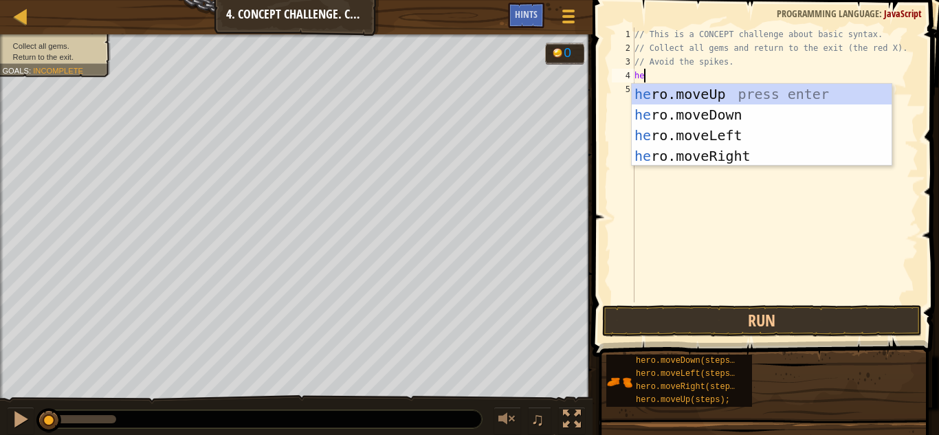
scroll to position [6, 1]
click at [676, 94] on div "he ro.moveUp press enter he ro.moveDown press enter he ro.moveLeft press enter …" at bounding box center [762, 146] width 260 height 124
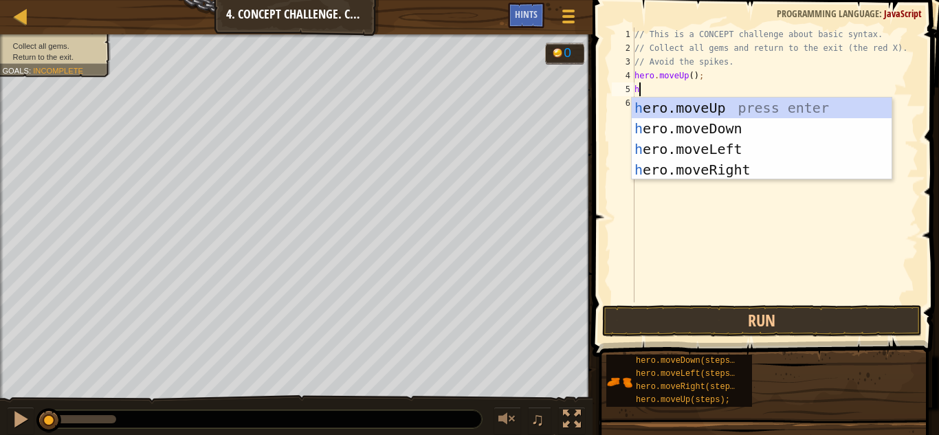
type textarea "he"
click at [748, 164] on div "he ro.moveUp press enter he ro.moveDown press enter he ro.moveLeft press enter …" at bounding box center [762, 160] width 260 height 124
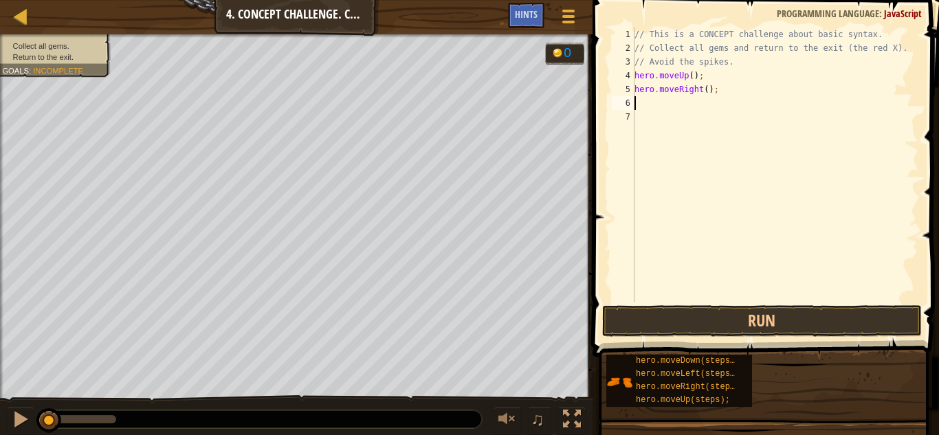
scroll to position [6, 0]
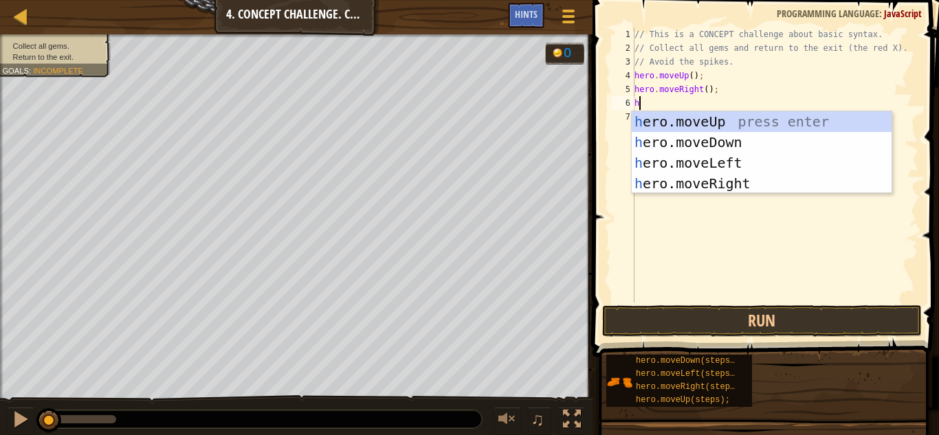
type textarea "he"
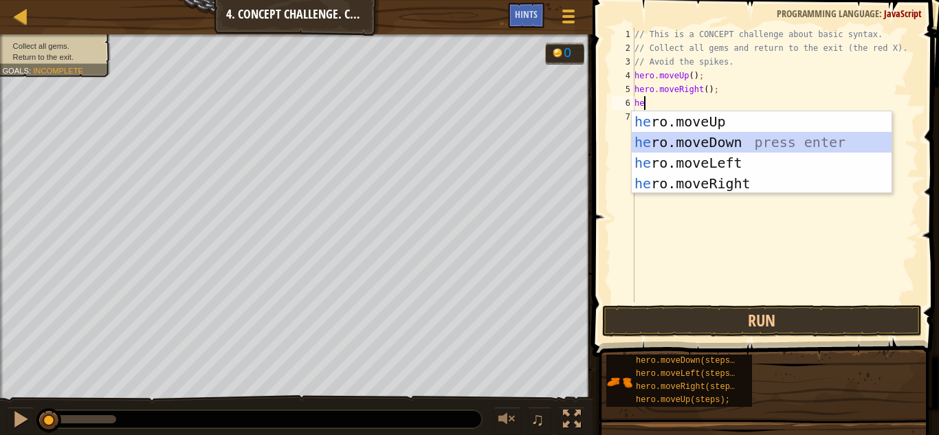
click at [693, 138] on div "he ro.moveUp press enter he ro.moveDown press enter he ro.moveLeft press enter …" at bounding box center [762, 173] width 260 height 124
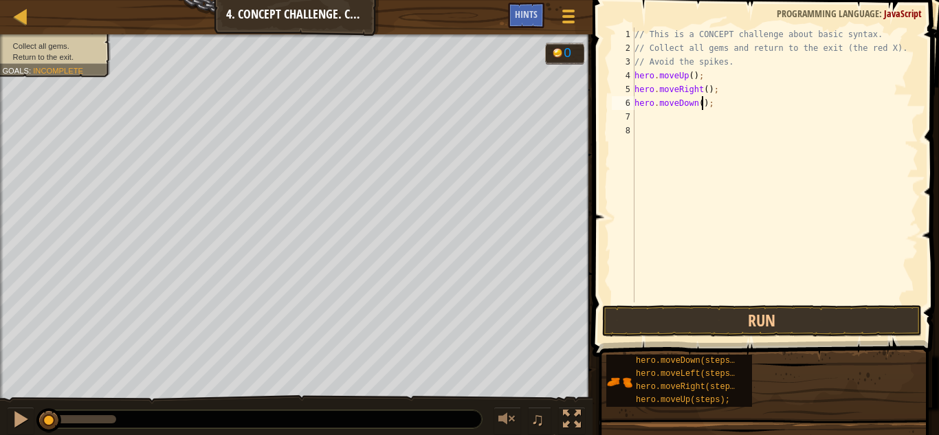
click at [701, 104] on div "// This is a CONCEPT challenge about basic syntax. // Collect all gems and retu…" at bounding box center [775, 178] width 287 height 302
type textarea "hero.moveDown(2);"
click at [689, 113] on div "// This is a CONCEPT challenge about basic syntax. // Collect all gems and retu…" at bounding box center [775, 178] width 287 height 302
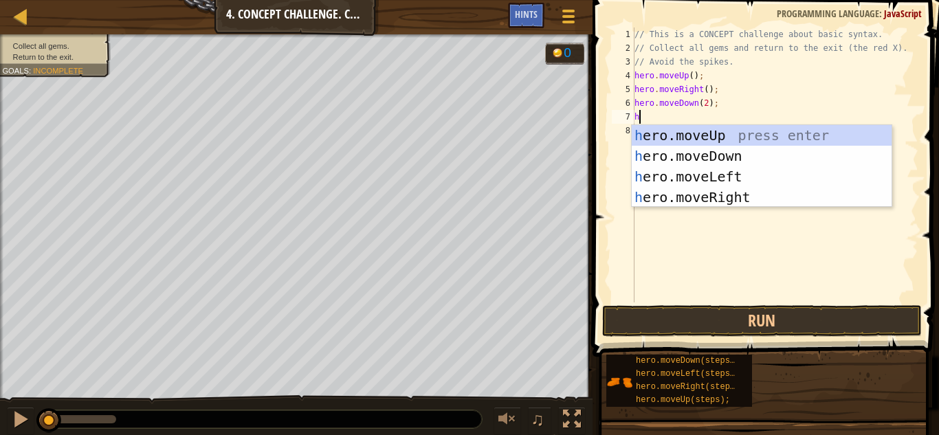
type textarea "he"
click at [728, 132] on div "he ro.moveUp press enter he ro.moveDown press enter he ro.moveLeft press enter …" at bounding box center [762, 187] width 260 height 124
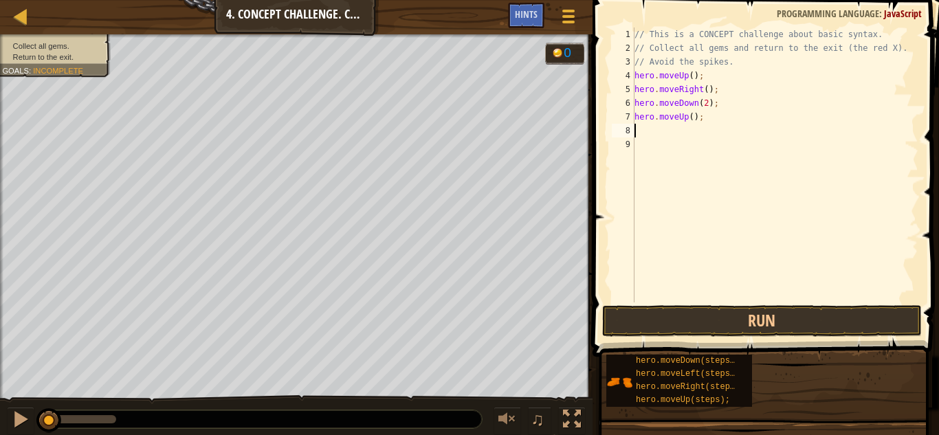
type textarea "he"
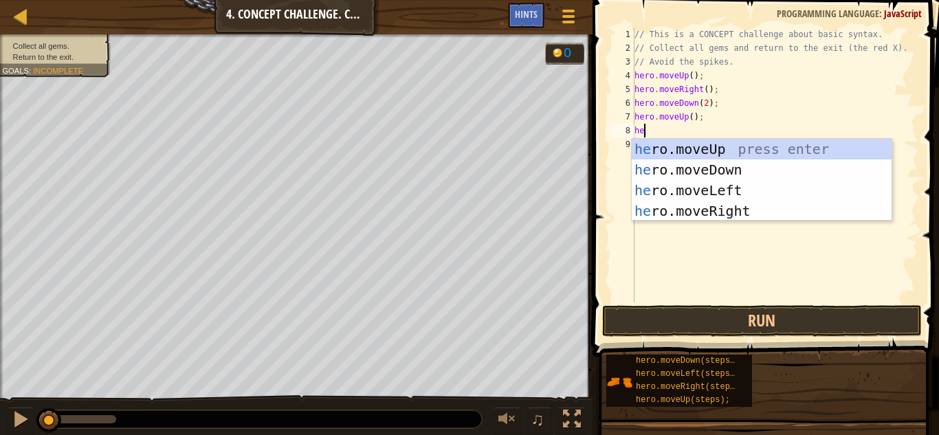
scroll to position [6, 1]
click at [742, 205] on div "he ro.moveUp press enter he ro.moveDown press enter he ro.moveLeft press enter …" at bounding box center [762, 201] width 260 height 124
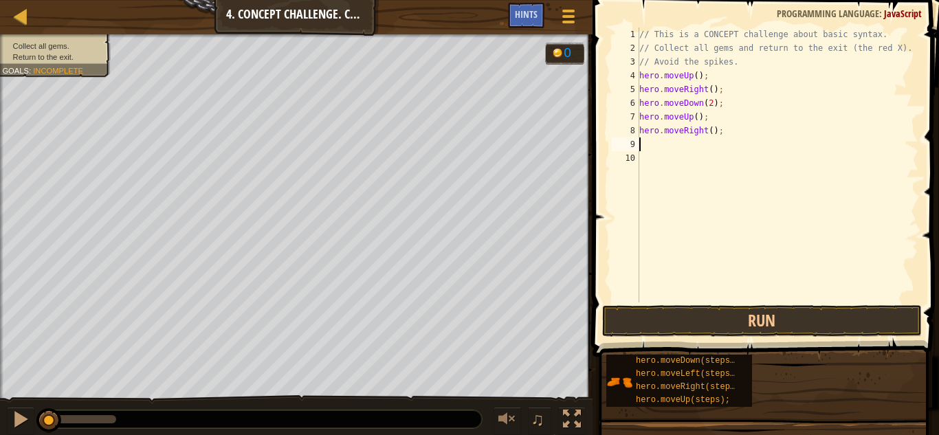
click at [784, 337] on span at bounding box center [766, 158] width 357 height 397
click at [787, 326] on button "Run" at bounding box center [762, 321] width 320 height 32
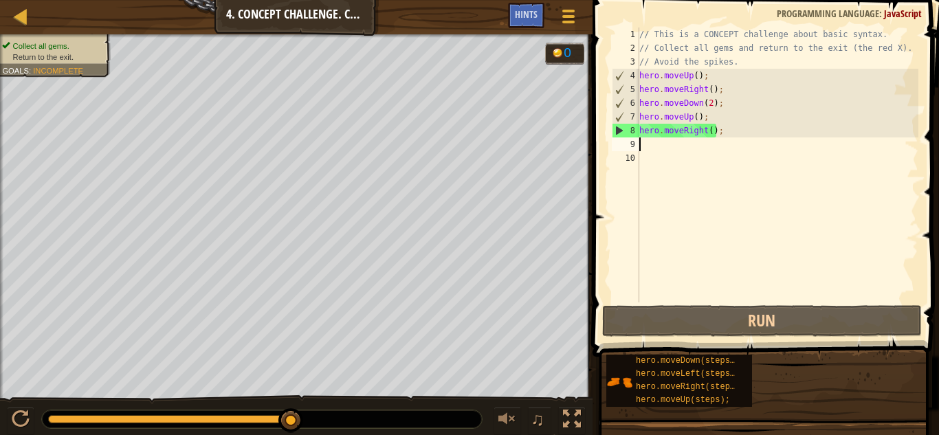
type textarea "he"
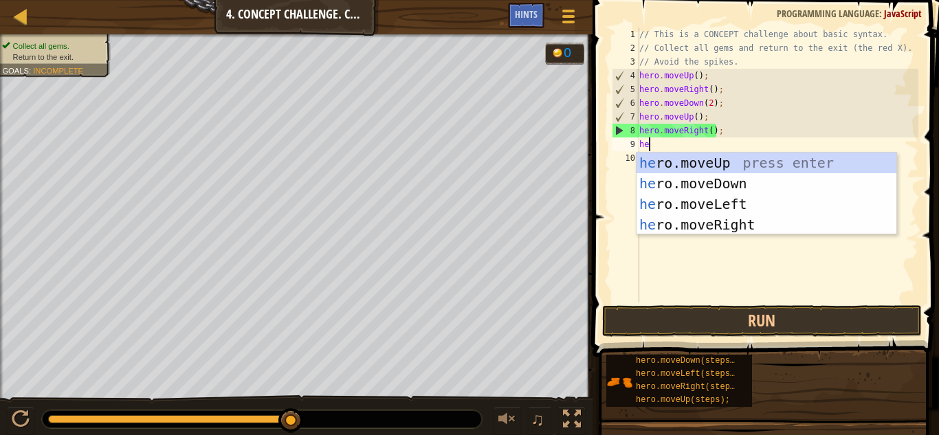
scroll to position [6, 1]
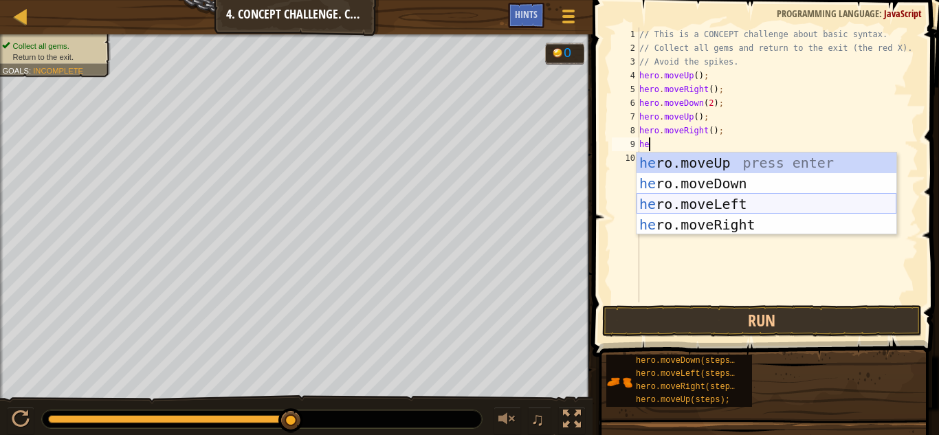
click at [750, 203] on div "he ro.moveUp press enter he ro.moveDown press enter he ro.moveLeft press enter …" at bounding box center [766, 215] width 260 height 124
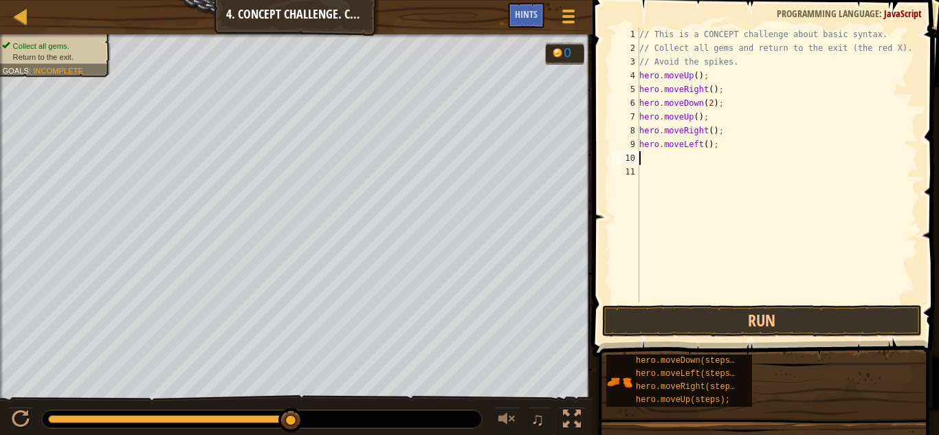
type textarea "he"
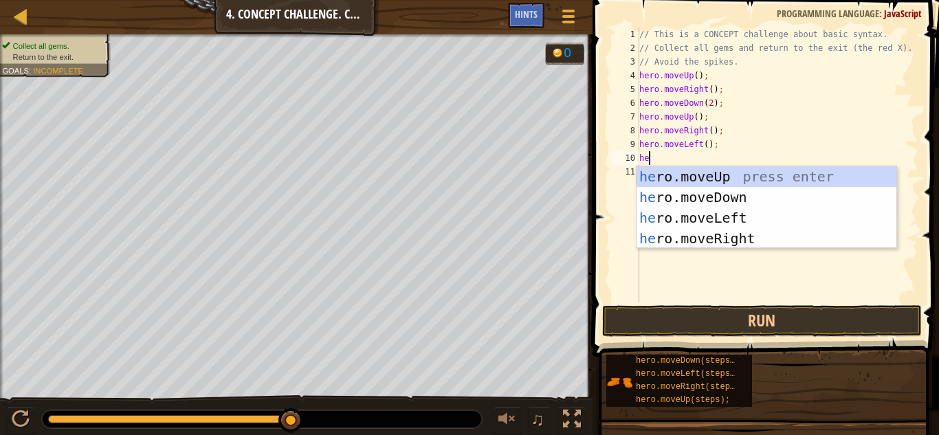
scroll to position [6, 1]
click at [687, 178] on div "he ro.moveUp press enter he ro.moveDown press enter he ro.moveLeft press enter …" at bounding box center [766, 228] width 260 height 124
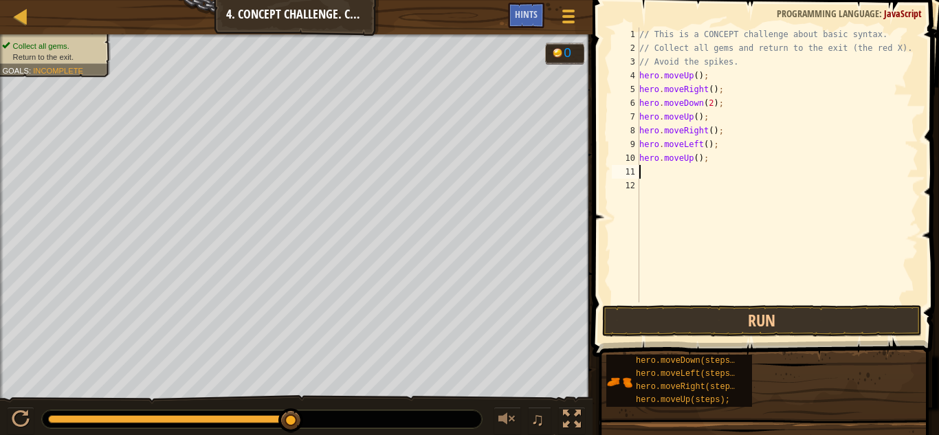
type textarea "he"
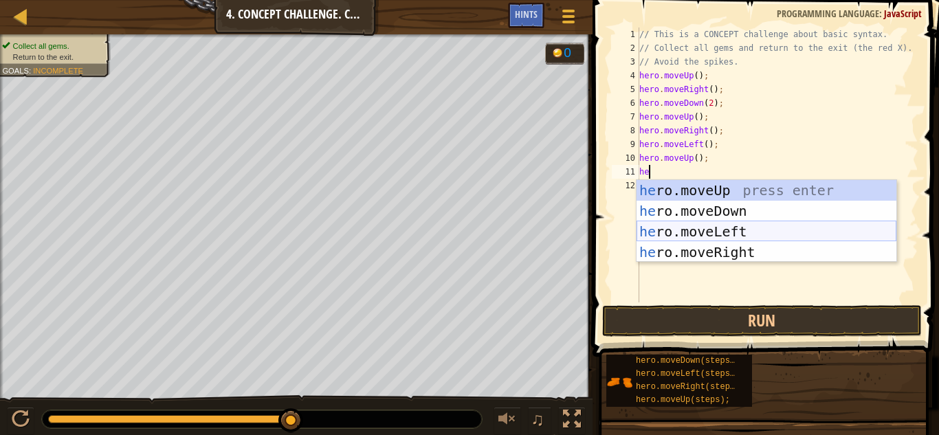
click at [732, 231] on div "he ro.moveUp press enter he ro.moveDown press enter he ro.moveLeft press enter …" at bounding box center [766, 242] width 260 height 124
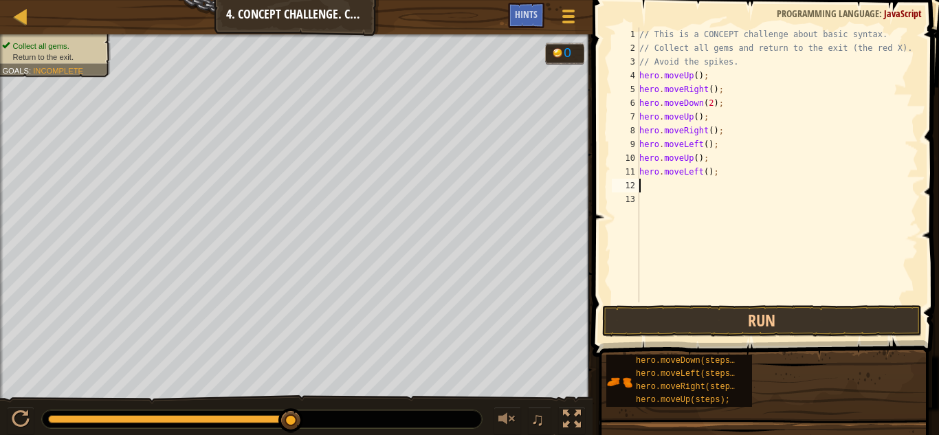
type textarea "he"
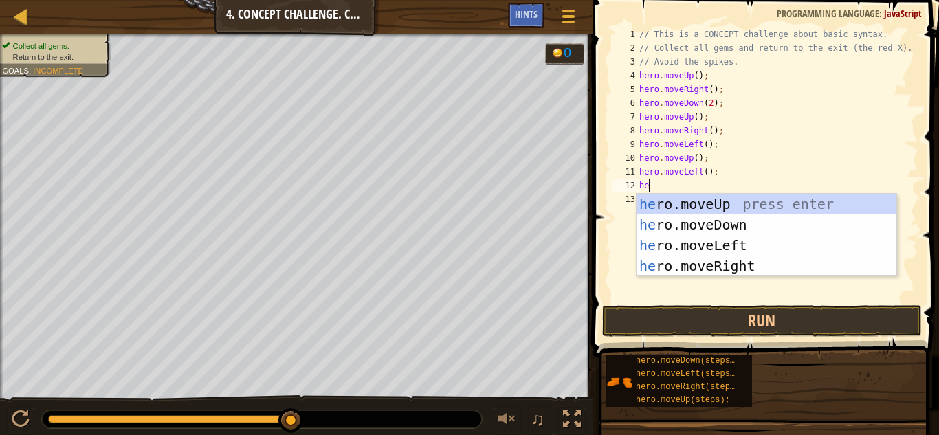
scroll to position [6, 1]
click at [727, 228] on div "he ro.moveUp press enter he ro.moveDown press enter he ro.moveLeft press enter …" at bounding box center [766, 256] width 260 height 124
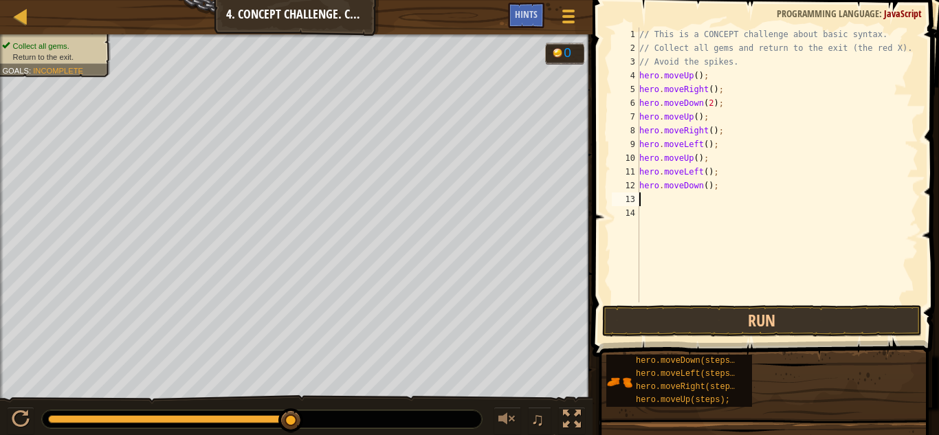
scroll to position [6, 0]
type textarea "he"
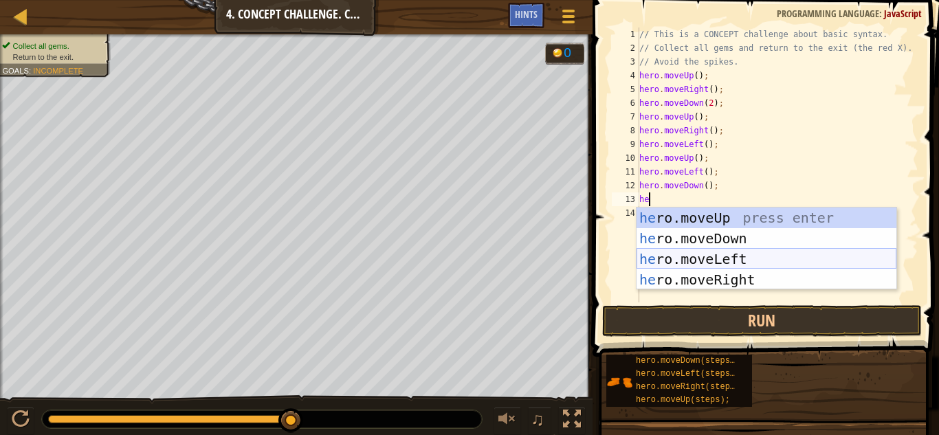
click at [746, 255] on div "he ro.moveUp press enter he ro.moveDown press enter he ro.moveLeft press enter …" at bounding box center [766, 270] width 260 height 124
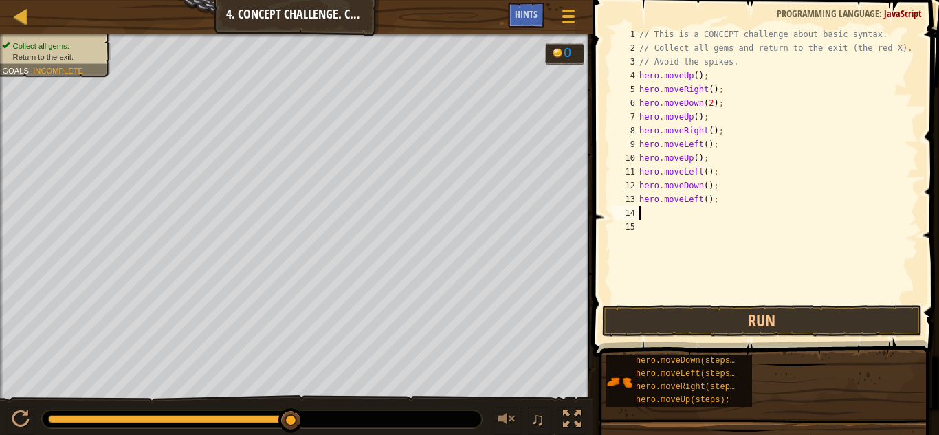
scroll to position [6, 0]
click at [756, 320] on button "Run" at bounding box center [762, 321] width 320 height 32
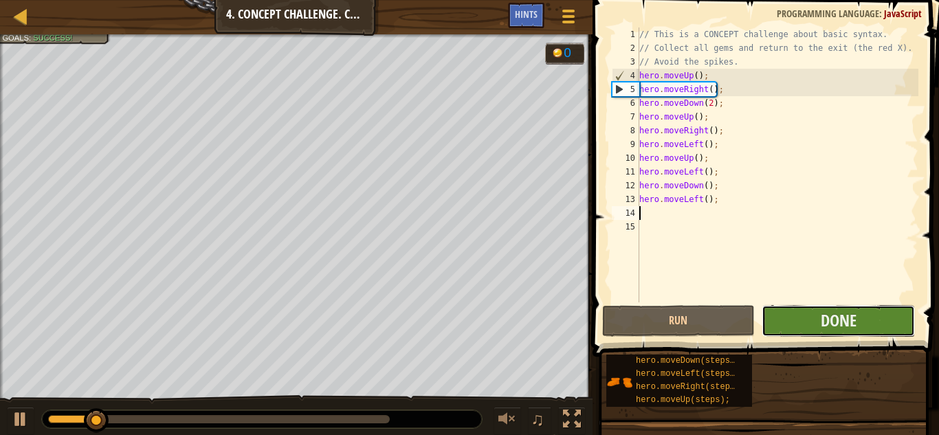
click at [769, 323] on button "Done" at bounding box center [837, 321] width 153 height 32
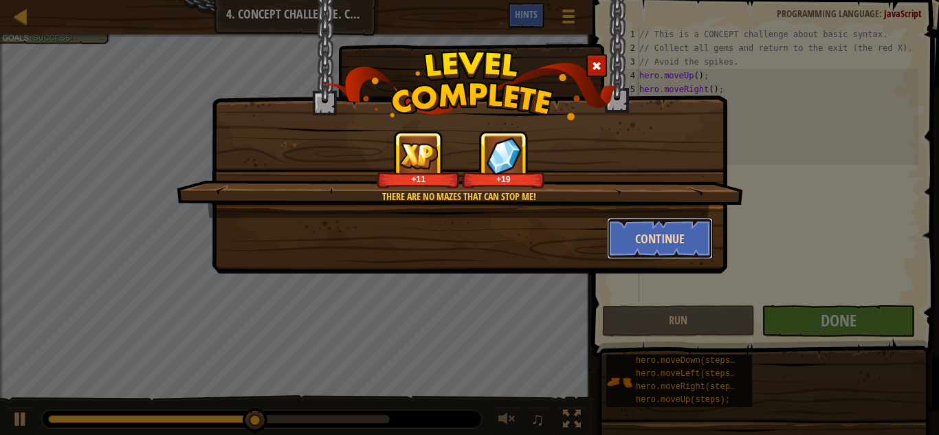
click at [627, 236] on button "Continue" at bounding box center [660, 238] width 107 height 41
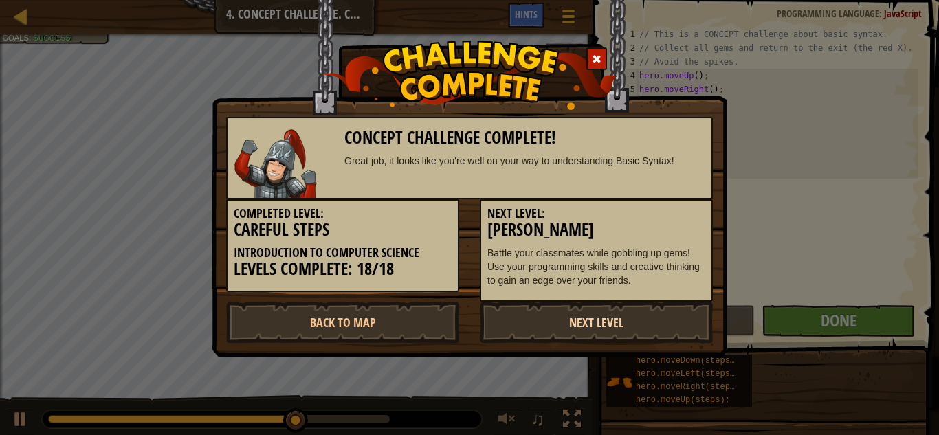
click at [521, 326] on link "Next Level" at bounding box center [596, 322] width 233 height 41
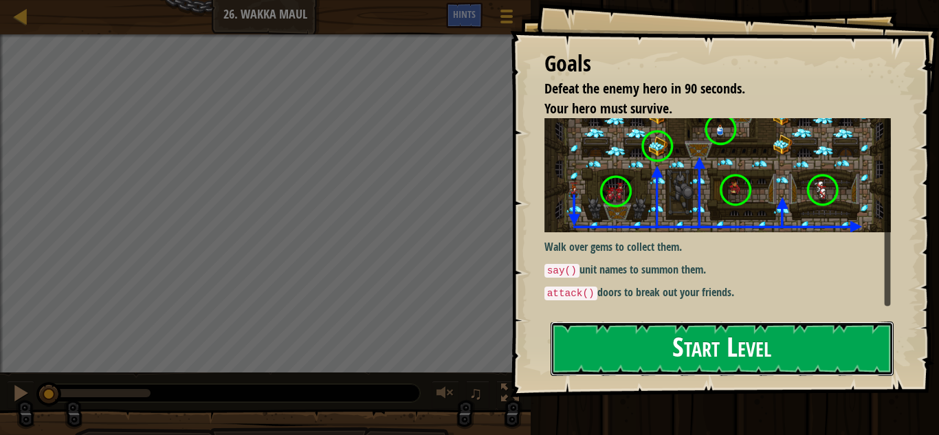
click at [603, 322] on button "Start Level" at bounding box center [722, 349] width 343 height 54
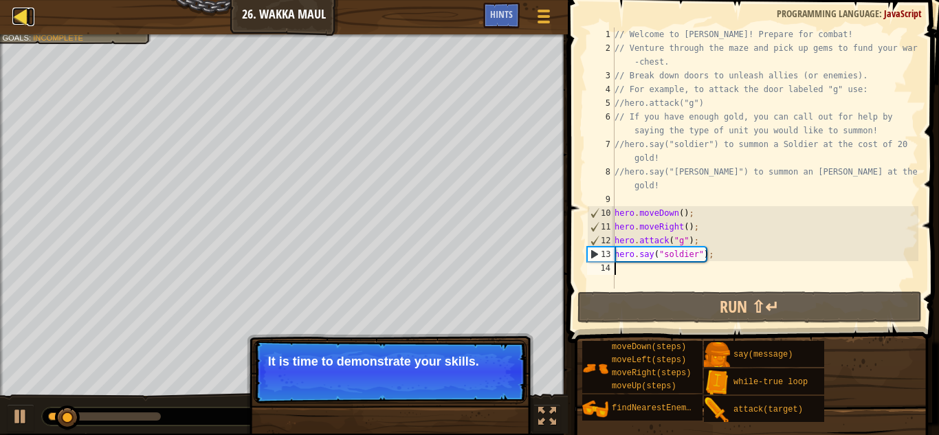
click at [16, 19] on div at bounding box center [20, 16] width 17 height 17
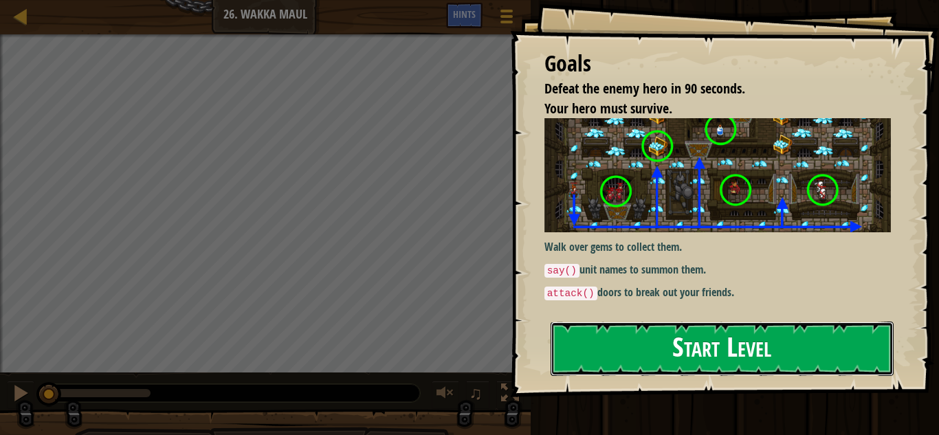
click at [610, 340] on button "Start Level" at bounding box center [722, 349] width 343 height 54
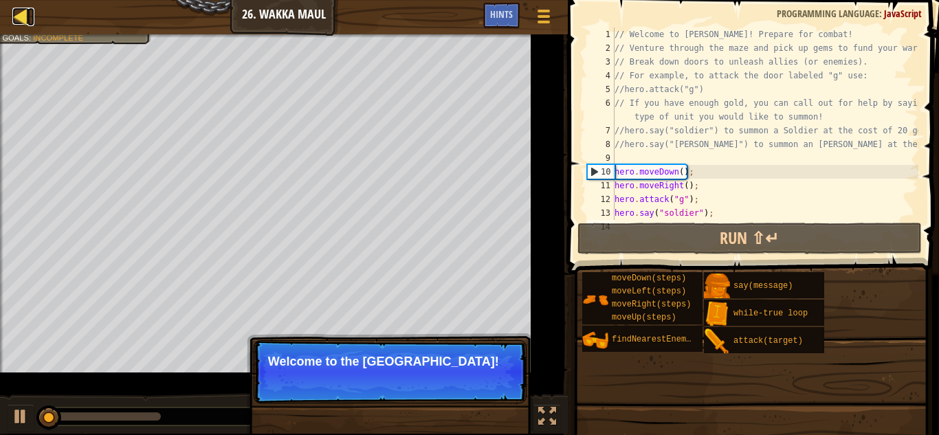
click at [29, 14] on div at bounding box center [20, 16] width 17 height 17
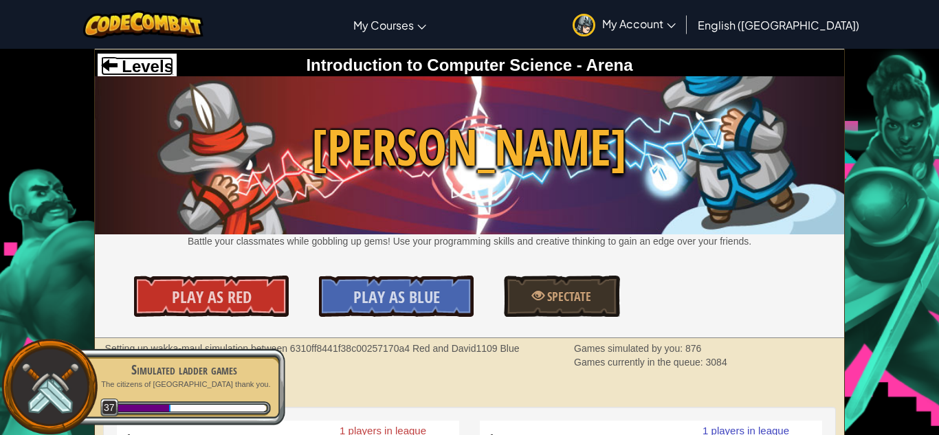
click at [118, 61] on span "Levels" at bounding box center [146, 66] width 56 height 19
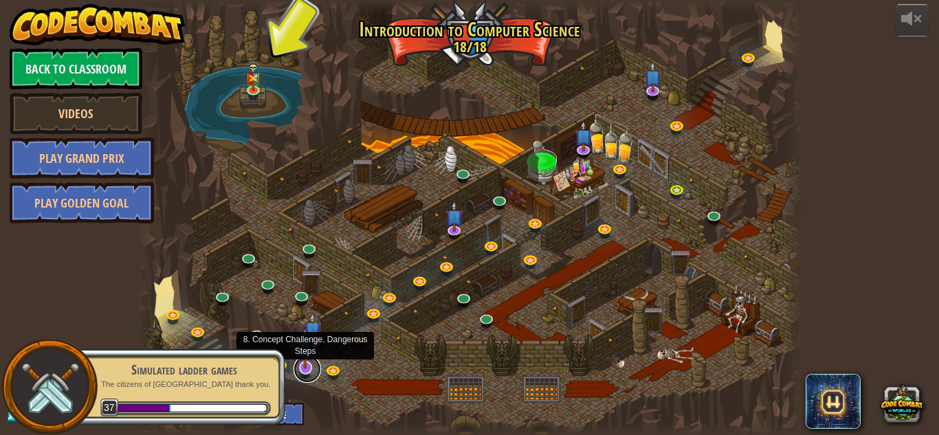
click at [309, 368] on link at bounding box center [306, 368] width 27 height 27
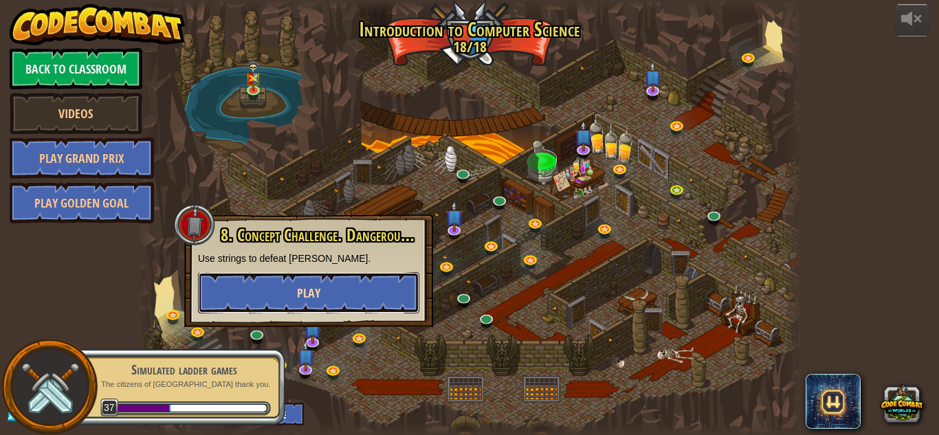
click at [320, 293] on button "Play" at bounding box center [308, 292] width 221 height 41
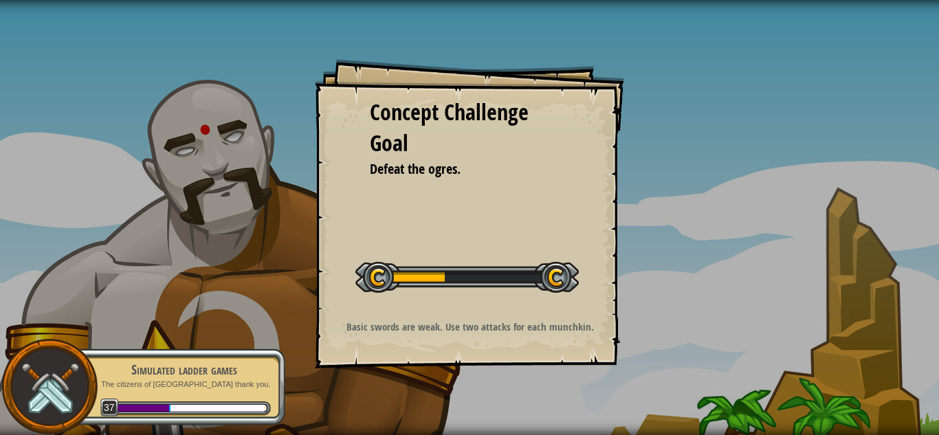
click at [236, 339] on div "Simulated ladder games The citizens of [GEOGRAPHIC_DATA] thank you. 37" at bounding box center [177, 387] width 216 height 96
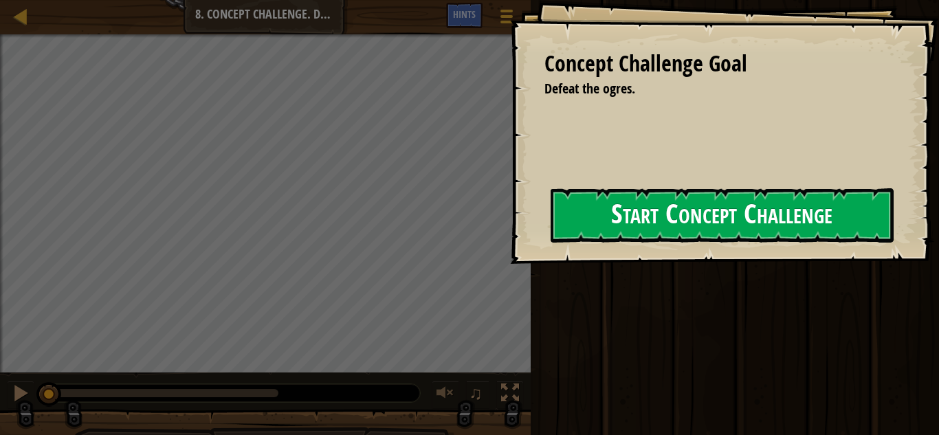
click at [618, 244] on div "Concept Challenge Goal Defeat the ogres. Start Concept Challenge Error loading …" at bounding box center [724, 132] width 429 height 264
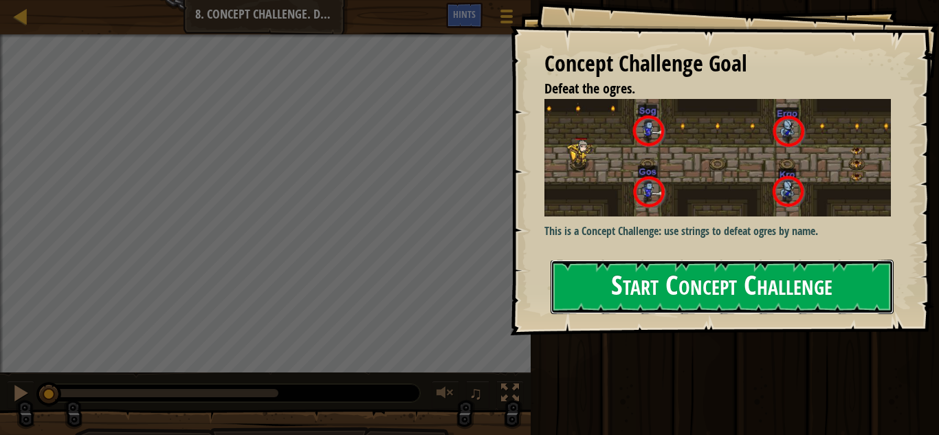
click at [618, 260] on button "Start Concept Challenge" at bounding box center [722, 287] width 343 height 54
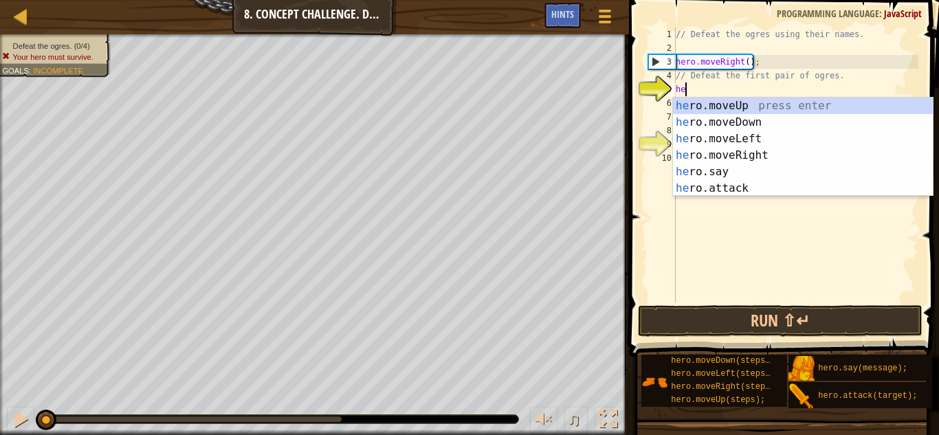
scroll to position [6, 1]
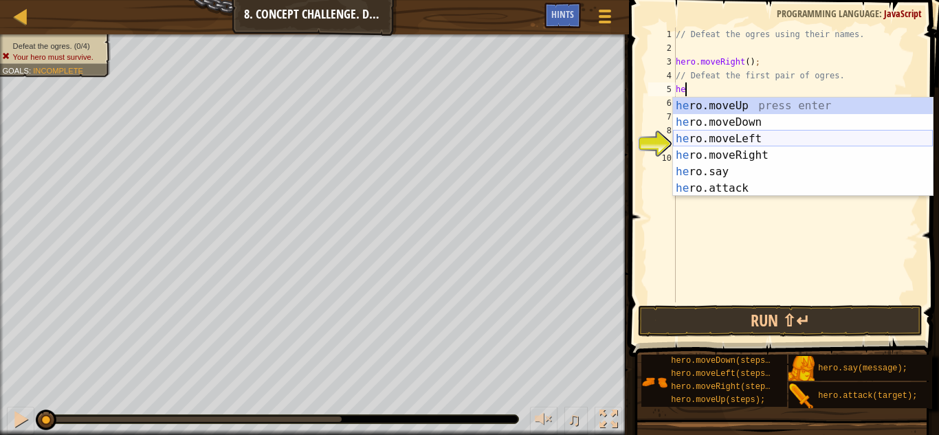
type textarea "h"
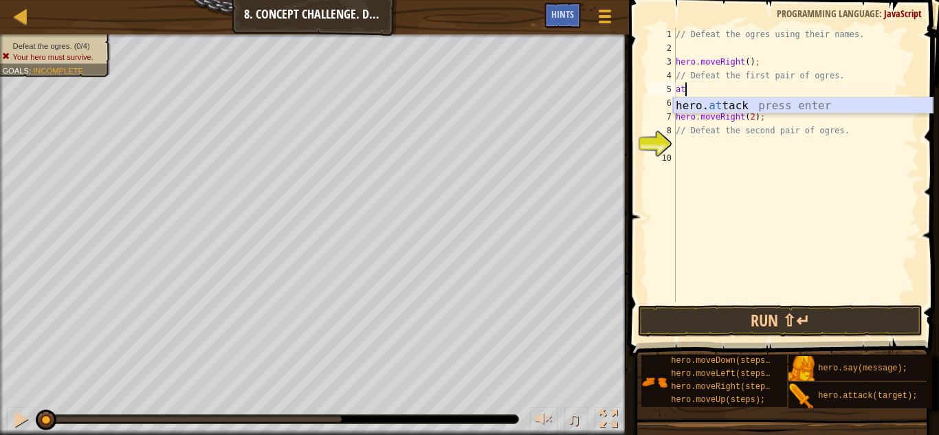
click at [795, 101] on div "hero. at tack press enter" at bounding box center [803, 122] width 260 height 49
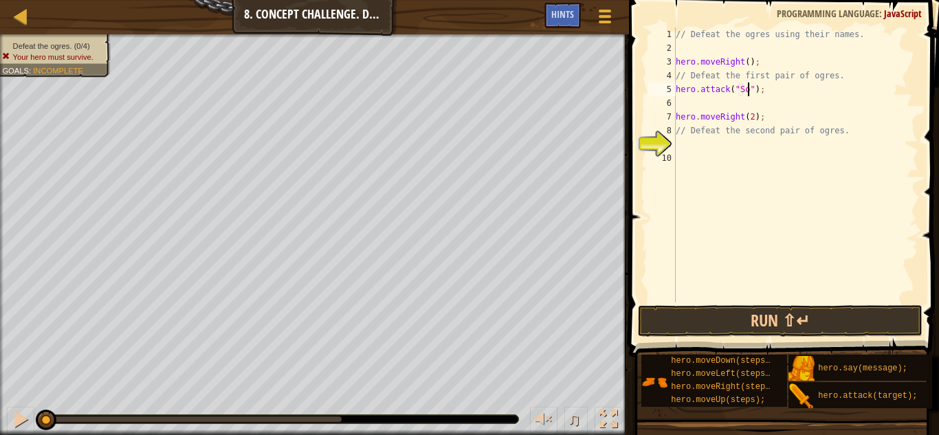
type textarea "hero.attack("Sog");"
click at [738, 100] on div "// Defeat the ogres using their names. hero . moveRight ( ) ; // Defeat the fir…" at bounding box center [795, 178] width 245 height 302
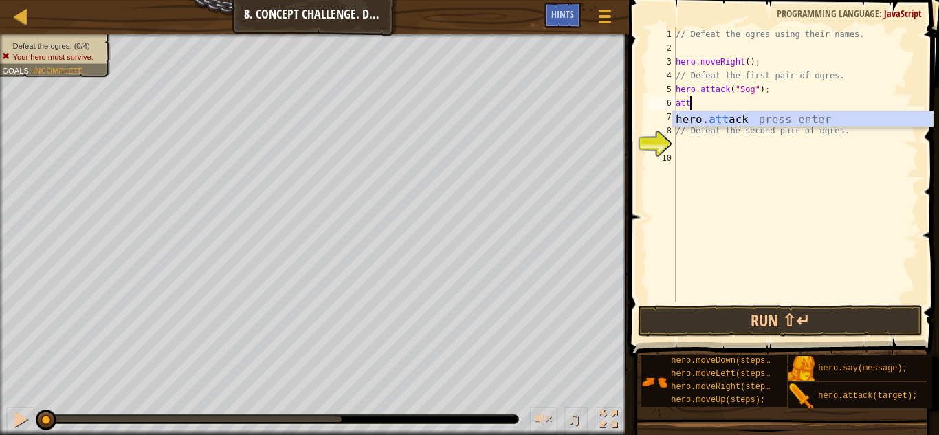
scroll to position [6, 1]
click at [747, 117] on div "hero. att ack press enter" at bounding box center [803, 135] width 260 height 49
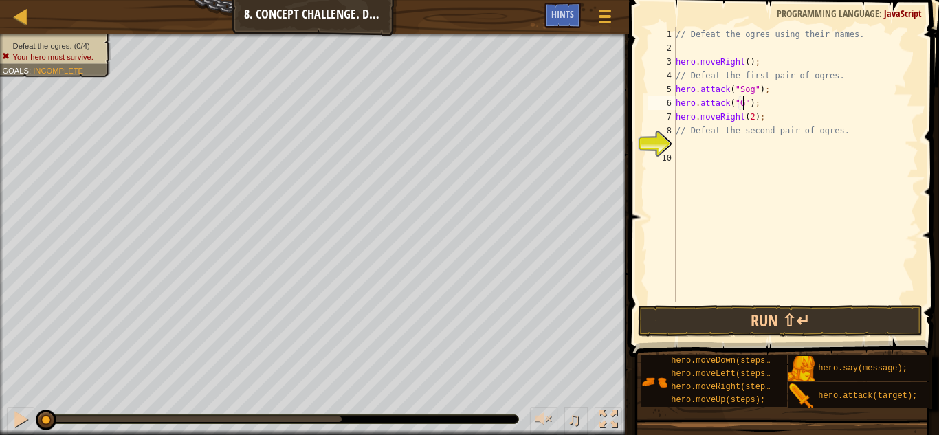
type textarea "hero.attack("Gos");"
click at [748, 141] on div "// Defeat the ogres using their names. hero . moveRight ( ) ; // Defeat the fir…" at bounding box center [795, 178] width 245 height 302
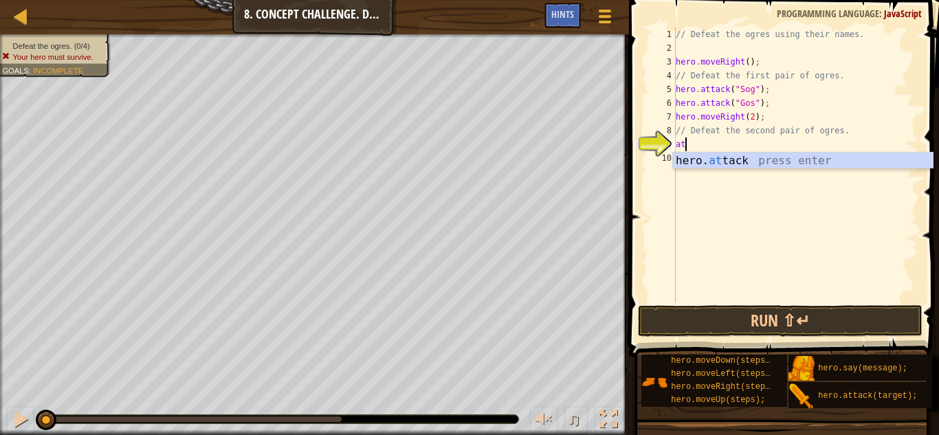
scroll to position [6, 1]
click at [753, 165] on div "hero. att ack press enter" at bounding box center [803, 177] width 260 height 49
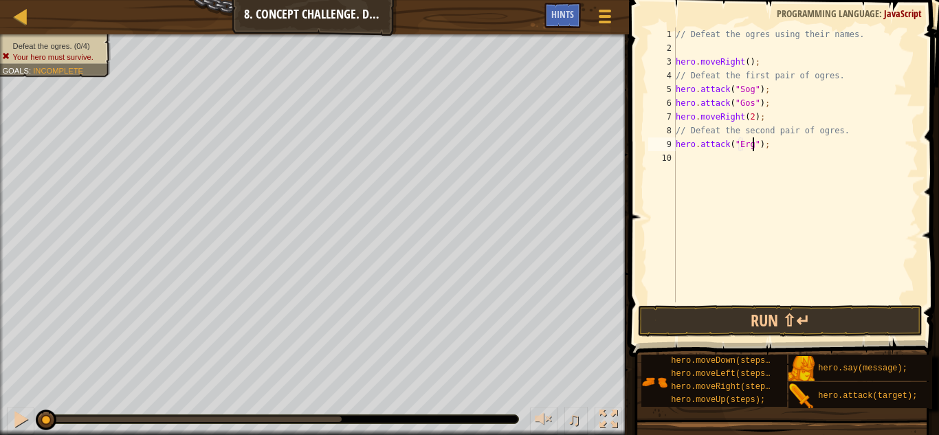
type textarea "hero.attack("Ergo");"
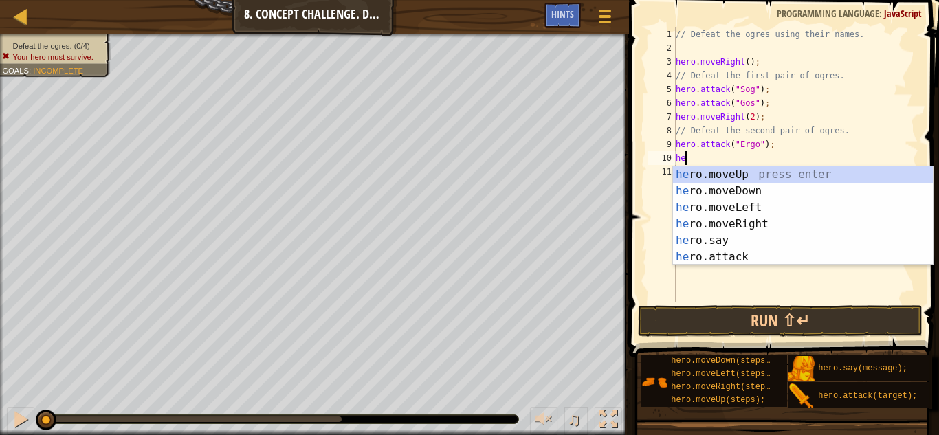
scroll to position [6, 1]
type textarea "h"
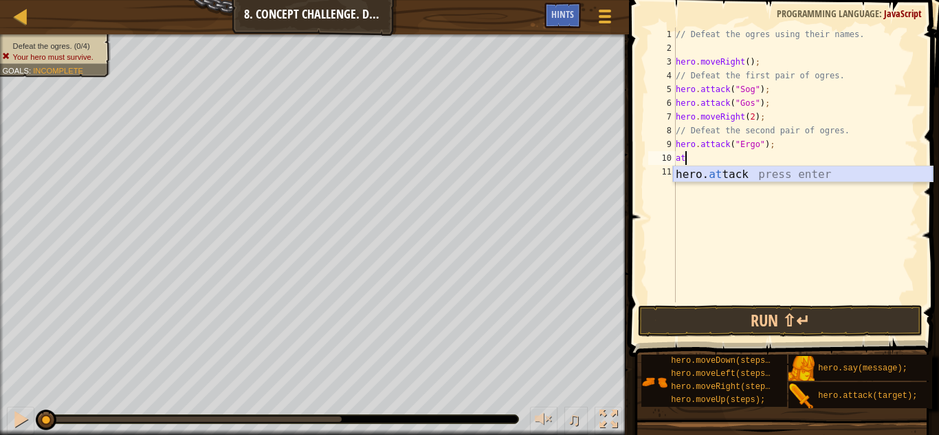
click at [785, 174] on div "hero. at tack press enter" at bounding box center [803, 190] width 260 height 49
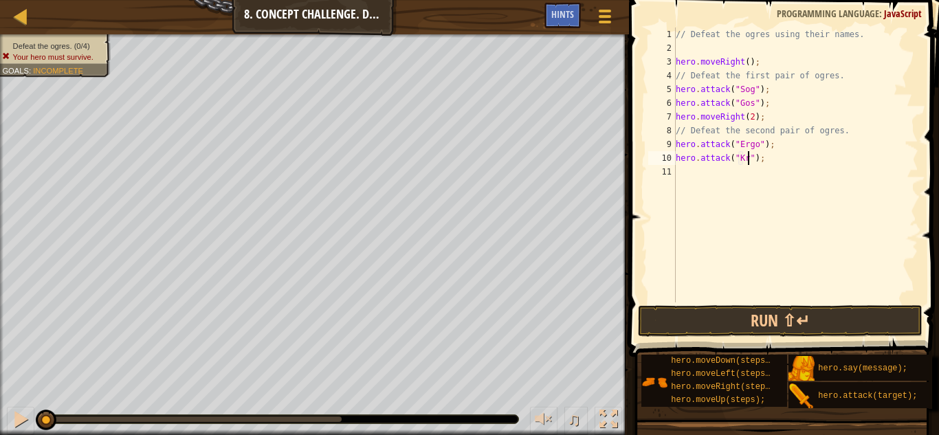
scroll to position [6, 11]
type textarea "hero.attack("Kro");"
click at [775, 313] on button "Run ⇧↵" at bounding box center [780, 321] width 285 height 32
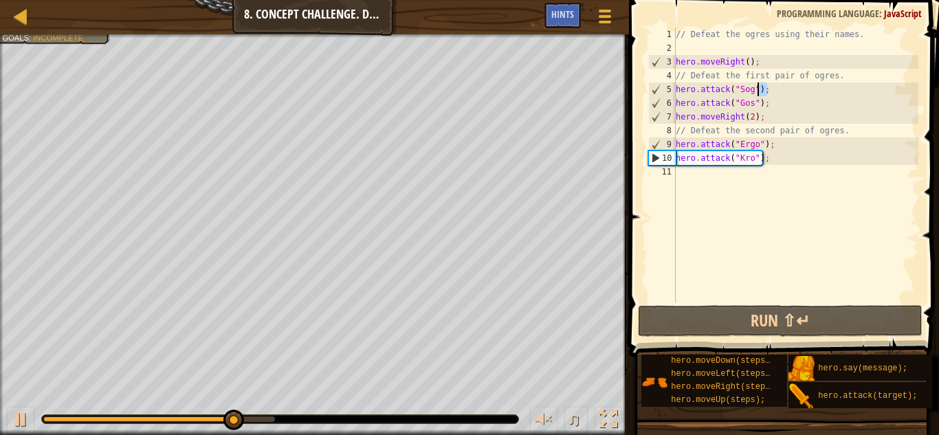
scroll to position [6, 11]
click at [675, 85] on div "hero.attack("Kro"); 1 2 3 4 5 6 7 8 9 10 11 // Defeat the ogres using their nam…" at bounding box center [781, 164] width 273 height 275
type textarea "hero.attack("Sog");"
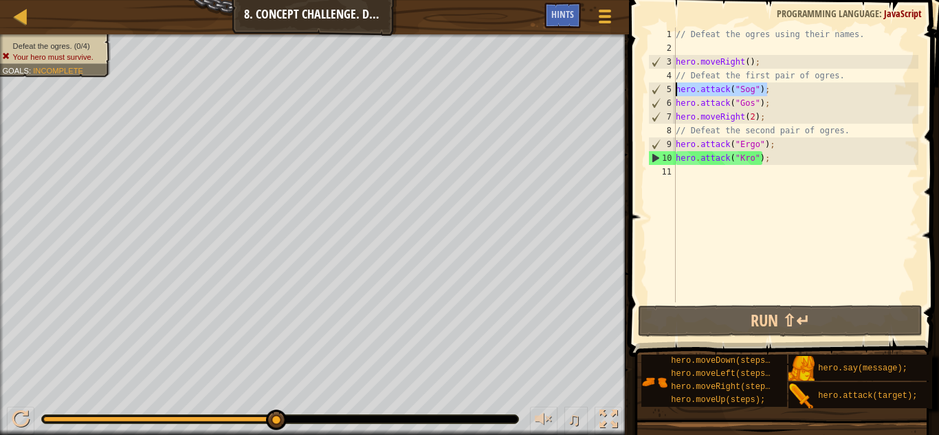
click at [782, 86] on div "// Defeat the ogres using their names. hero . moveRight ( ) ; // Defeat the fir…" at bounding box center [795, 164] width 245 height 275
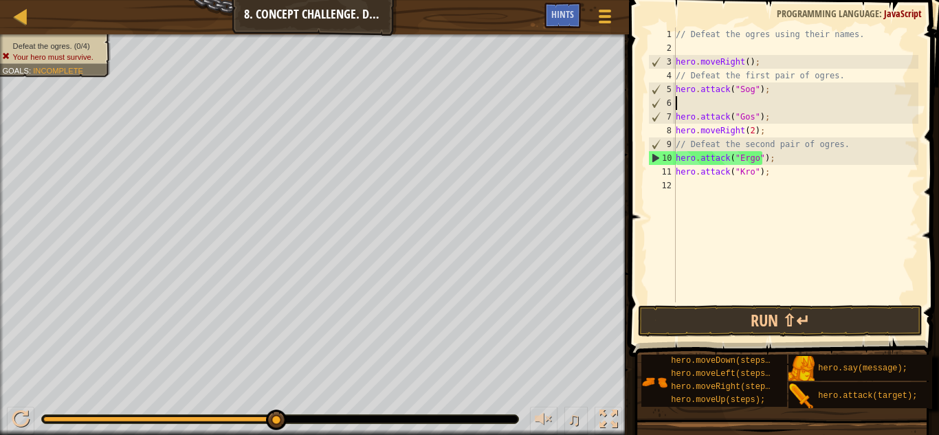
scroll to position [6, 0]
paste textarea "hero.attack("Sog");"
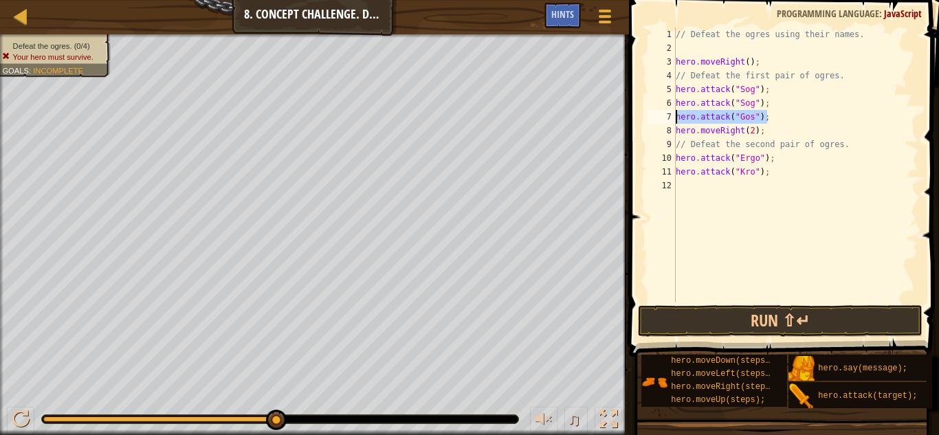
drag, startPoint x: 766, startPoint y: 115, endPoint x: 670, endPoint y: 118, distance: 95.6
click at [670, 118] on div "hero.attack("Sog"); 1 2 3 4 5 6 7 8 9 10 11 12 // Defeat the ogres using their …" at bounding box center [781, 164] width 273 height 275
type textarea "hero.attack("Gos");"
click at [775, 117] on div "// Defeat the ogres using their names. hero . moveRight ( ) ; // Defeat the fir…" at bounding box center [795, 164] width 245 height 275
click at [775, 117] on div "// Defeat the ogres using their names. hero . moveRight ( ) ; // Defeat the fir…" at bounding box center [795, 178] width 245 height 302
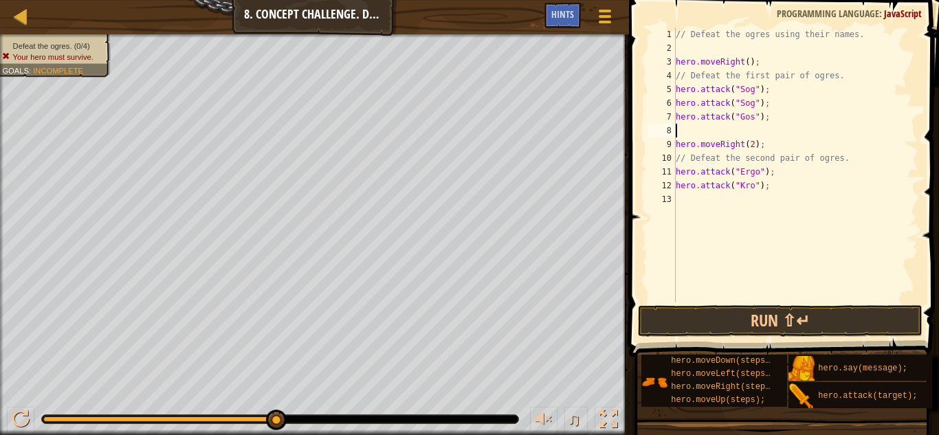
paste textarea "hero.attack("Gos");"
drag, startPoint x: 775, startPoint y: 173, endPoint x: 674, endPoint y: 173, distance: 101.7
click at [674, 173] on div "hero.attack("Gos"); 1 2 3 4 5 6 7 8 9 10 11 12 13 // Defeat the ogres using the…" at bounding box center [781, 164] width 273 height 275
type textarea "hero.attack("Ergo");"
click at [786, 168] on div "// Defeat the ogres using their names. hero . moveRight ( ) ; // Defeat the fir…" at bounding box center [795, 164] width 245 height 275
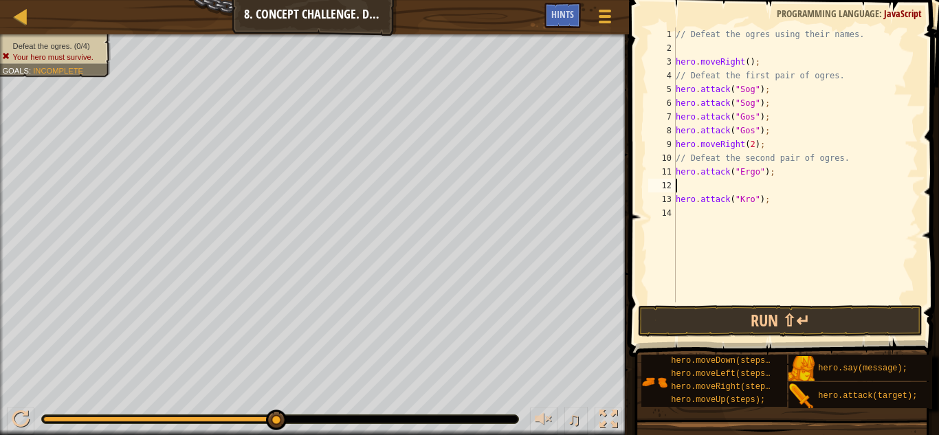
paste textarea "hero.attack("Ergo");"
drag, startPoint x: 775, startPoint y: 204, endPoint x: 674, endPoint y: 201, distance: 101.8
click at [674, 201] on div "hero.attack("Ergo"); 1 2 3 4 5 6 7 8 9 10 11 12 13 14 // Defeat the ogres using…" at bounding box center [781, 164] width 273 height 275
type textarea "hero.attack("Kro");"
click at [774, 201] on div "// Defeat the ogres using their names. hero . moveRight ( ) ; // Defeat the fir…" at bounding box center [795, 164] width 245 height 275
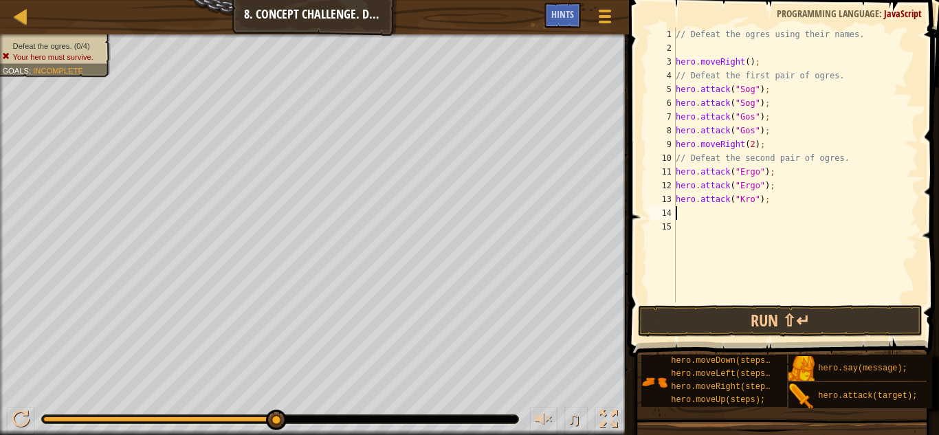
paste textarea "hero.attack("Kro");"
type textarea "hero.attack("Kro");"
click at [776, 327] on button "Run ⇧↵" at bounding box center [780, 321] width 285 height 32
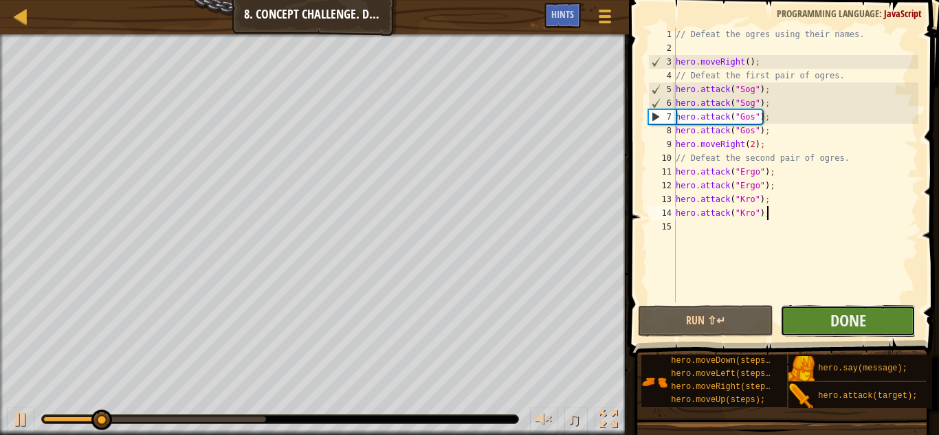
click at [792, 325] on button "Done" at bounding box center [847, 321] width 135 height 32
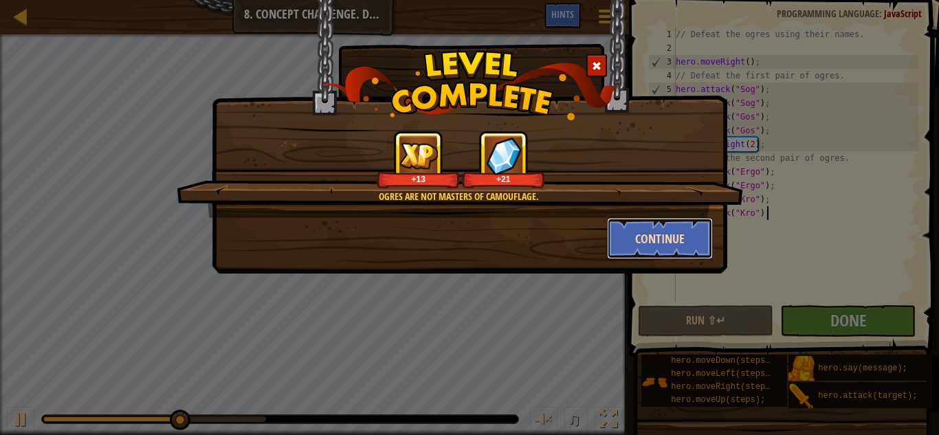
click at [625, 249] on button "Continue" at bounding box center [660, 238] width 107 height 41
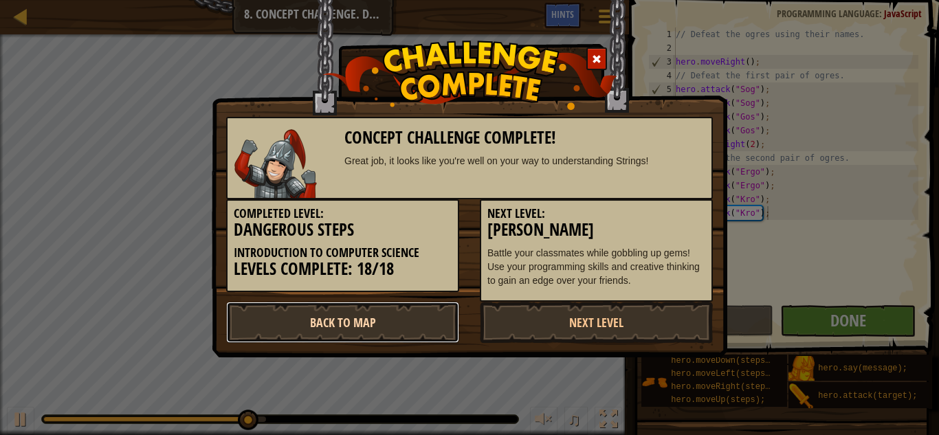
click at [430, 327] on link "Back to Map" at bounding box center [342, 322] width 233 height 41
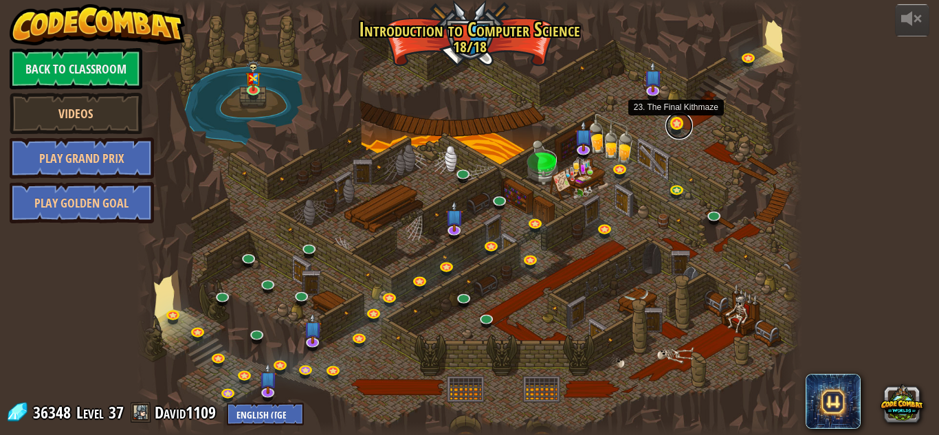
click at [678, 129] on link at bounding box center [678, 125] width 27 height 27
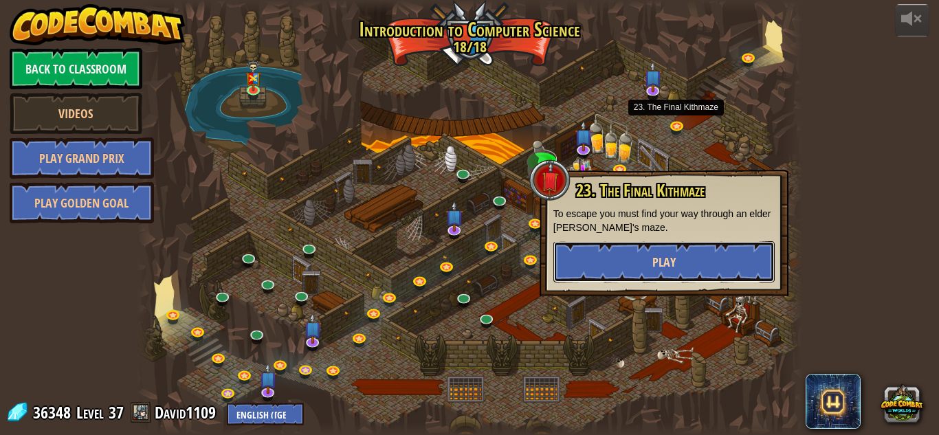
click at [658, 259] on span "Play" at bounding box center [663, 262] width 23 height 17
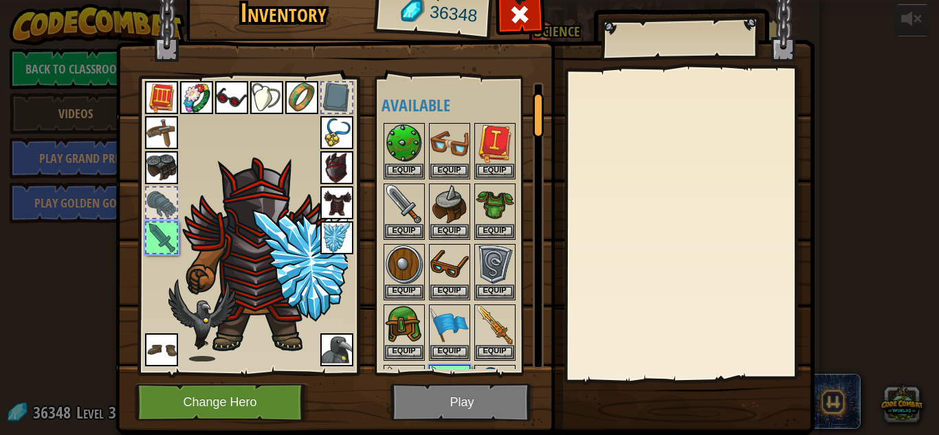
scroll to position [56, 0]
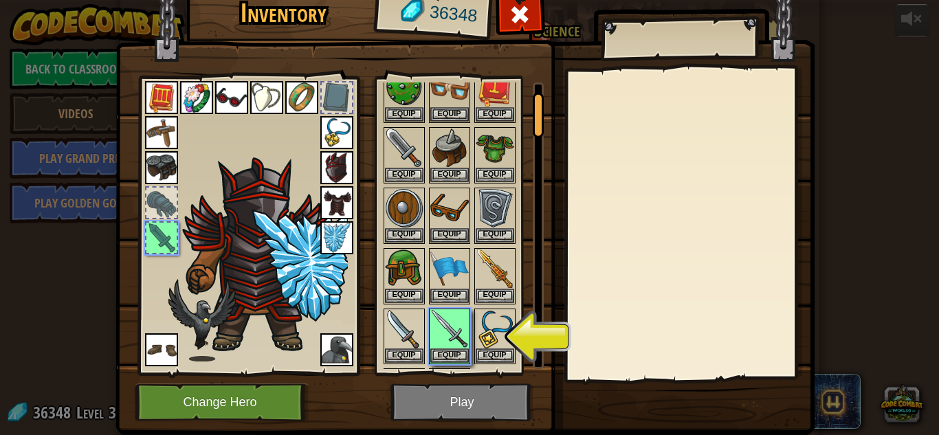
click at [402, 399] on img at bounding box center [464, 185] width 699 height 499
click at [434, 359] on button "Equip" at bounding box center [449, 355] width 38 height 14
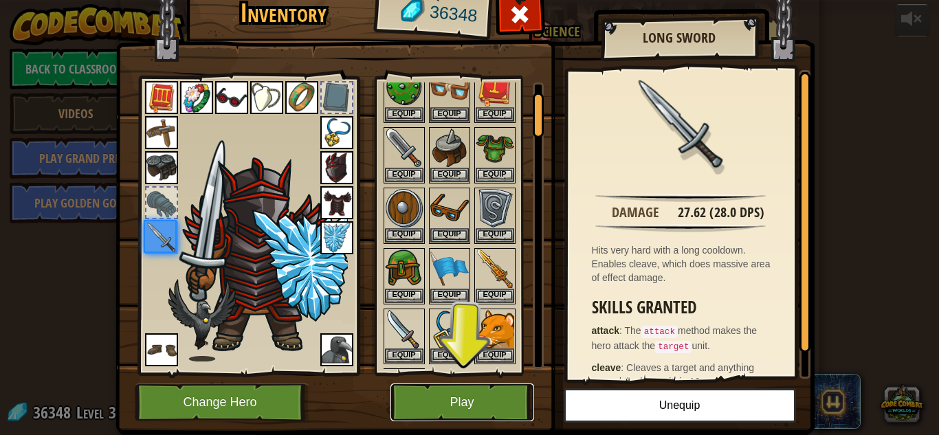
click at [436, 389] on button "Play" at bounding box center [462, 402] width 144 height 38
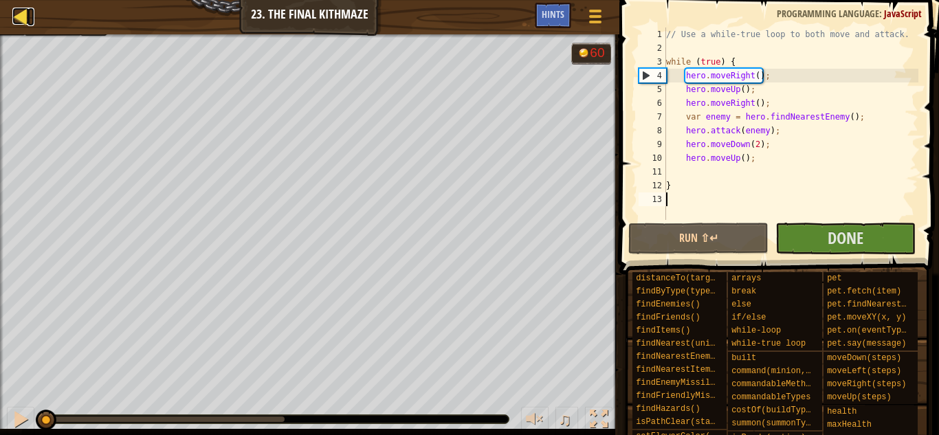
click at [19, 16] on div at bounding box center [20, 16] width 17 height 17
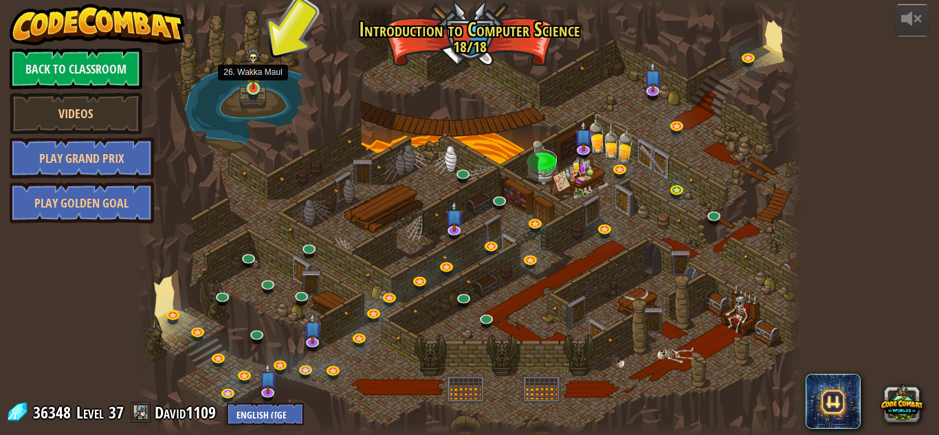
click at [249, 83] on img at bounding box center [253, 68] width 16 height 41
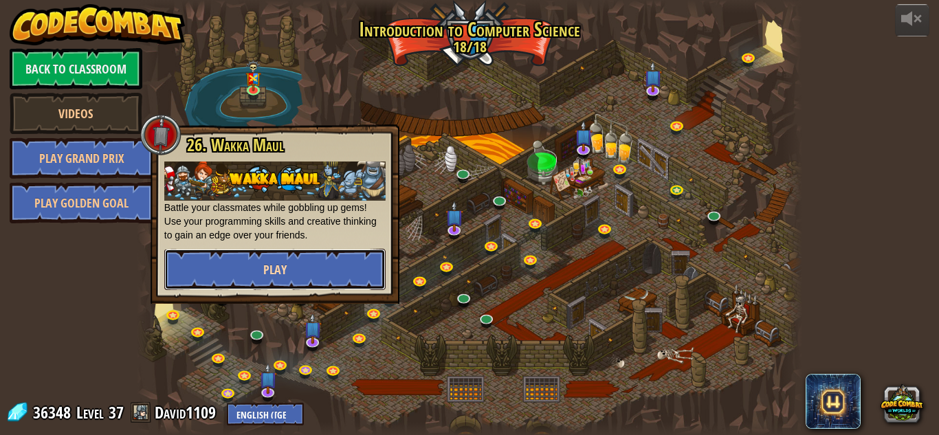
click at [239, 276] on button "Play" at bounding box center [274, 269] width 221 height 41
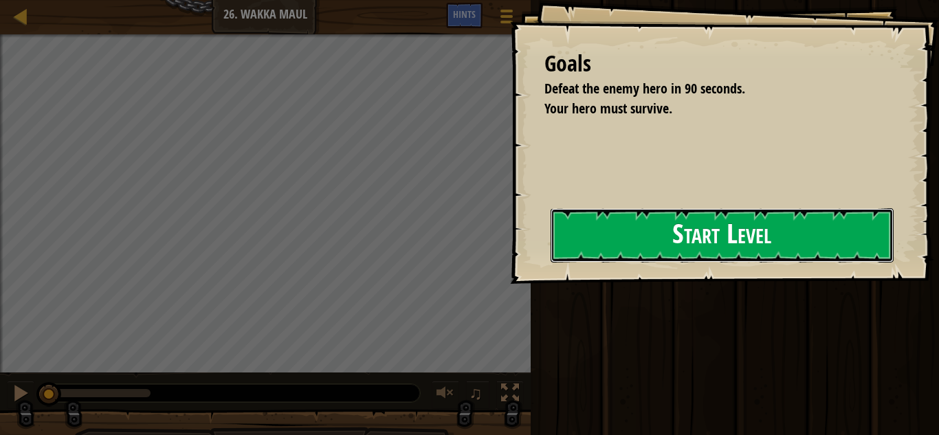
click at [610, 255] on button "Start Level" at bounding box center [722, 235] width 343 height 54
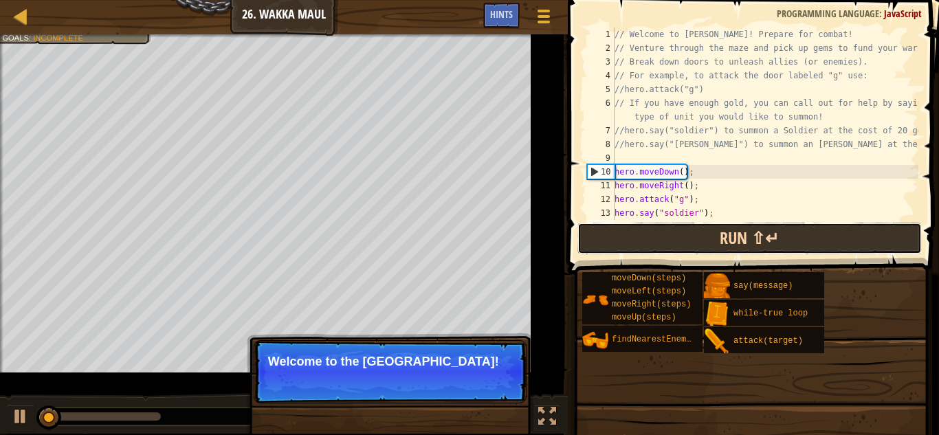
click at [849, 250] on button "Run ⇧↵" at bounding box center [749, 239] width 344 height 32
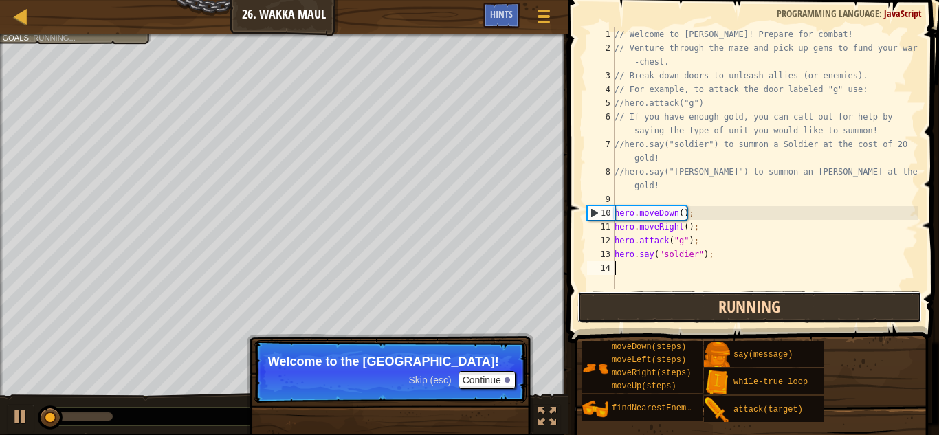
click at [775, 304] on button "Running" at bounding box center [749, 307] width 344 height 32
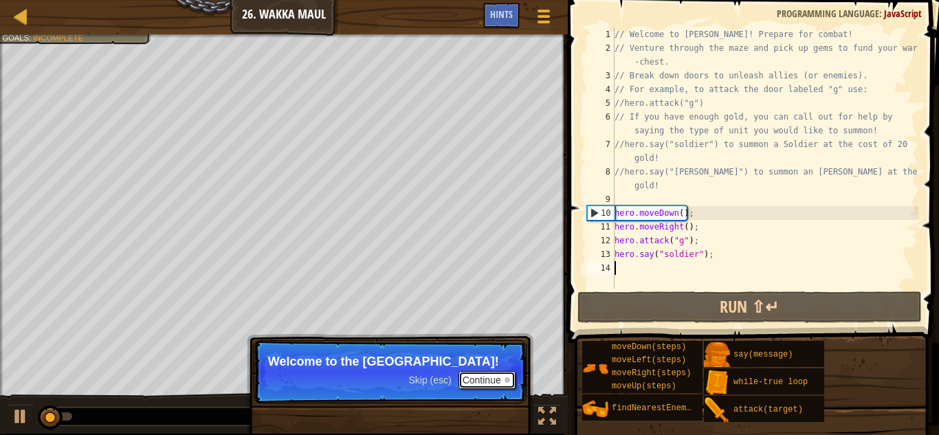
click at [502, 378] on button "Continue" at bounding box center [486, 380] width 57 height 18
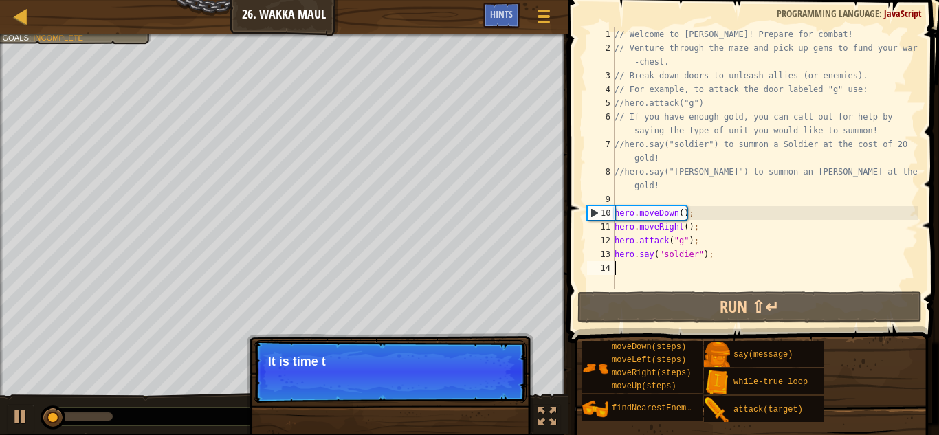
click at [502, 378] on p "Skip (esc) Continue It is time t" at bounding box center [390, 371] width 273 height 63
click at [502, 378] on p "Skip (esc) Continue It is time to demons" at bounding box center [390, 371] width 273 height 63
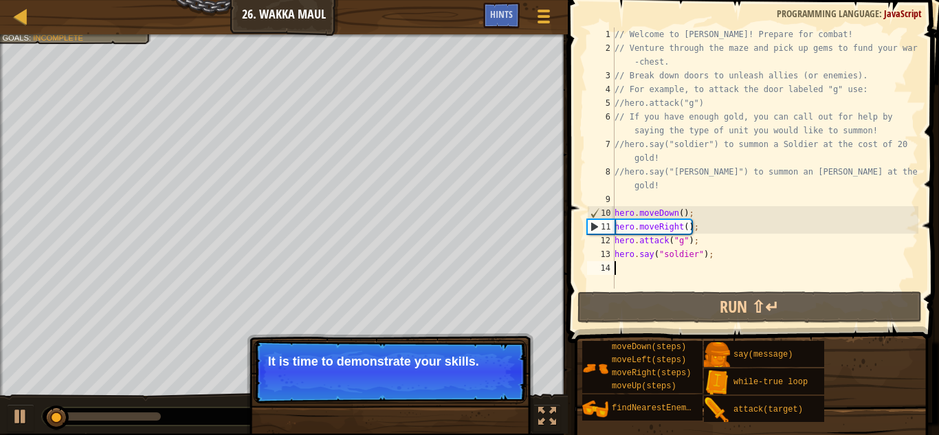
click at [0, 0] on button "Continue" at bounding box center [0, 0] width 0 height 0
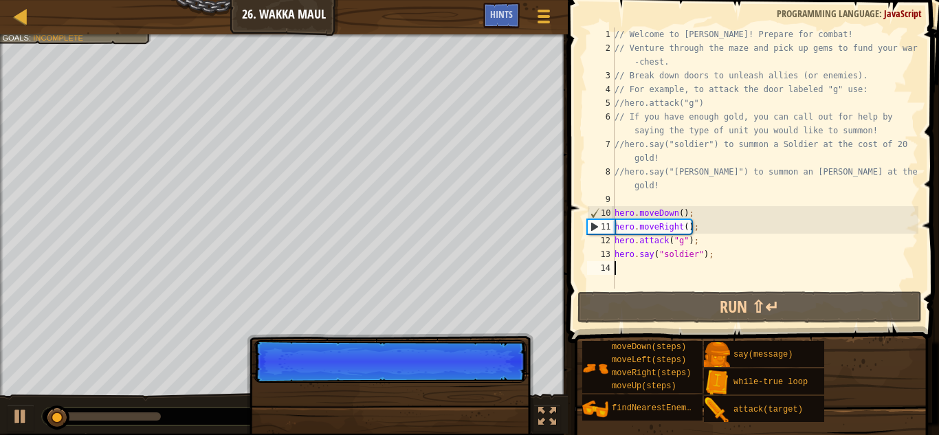
click at [500, 383] on p "Skip (esc) Continue" at bounding box center [390, 361] width 273 height 43
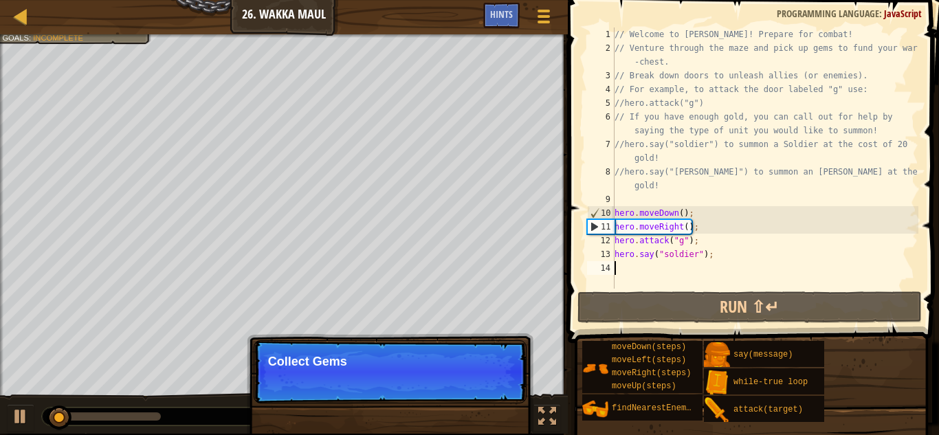
click at [500, 383] on p "Skip (esc) Continue Collect Gems" at bounding box center [390, 371] width 273 height 63
click at [500, 383] on p "Skip (esc) Continue Collect Gems to af" at bounding box center [390, 371] width 273 height 63
click at [500, 383] on p "Skip (esc) Continue Collect Gems to afford sum" at bounding box center [390, 371] width 273 height 63
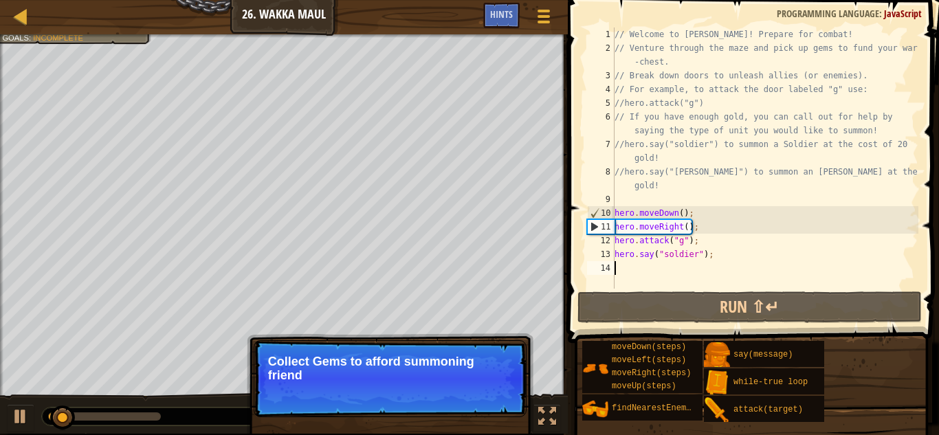
click at [500, 383] on p "Skip (esc) Continue Collect Gems to afford summoning friend" at bounding box center [390, 378] width 273 height 77
click at [500, 383] on p "Skip (esc) Continue Collect Gems to afford summoning friends." at bounding box center [390, 378] width 273 height 77
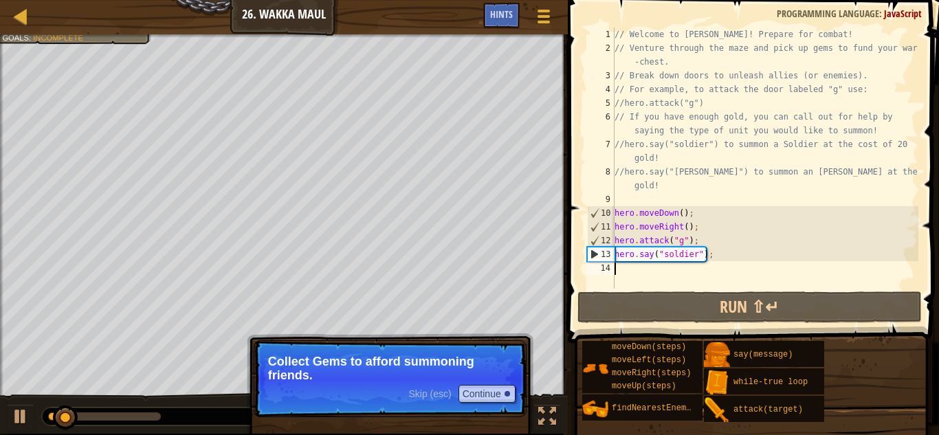
click at [500, 383] on p "Skip (esc) Continue Collect Gems to afford summoning friends." at bounding box center [390, 378] width 273 height 77
click at [498, 395] on button "Continue" at bounding box center [486, 394] width 57 height 18
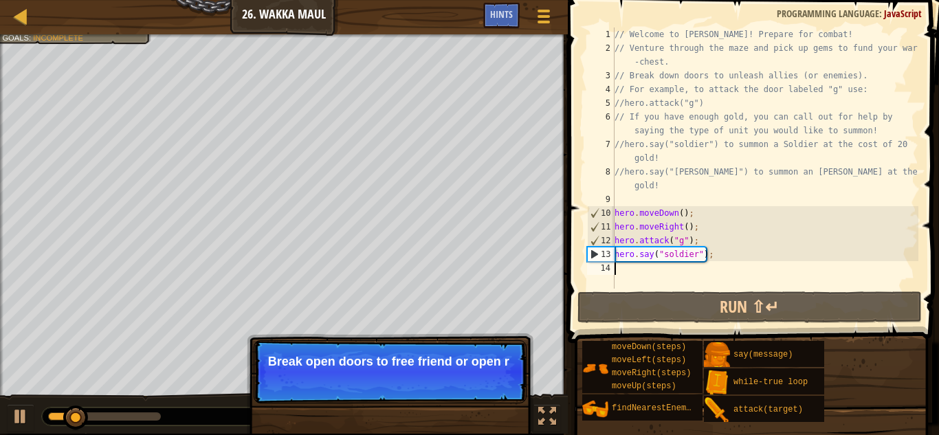
click at [502, 398] on p "Skip (esc) Continue Break open doors to free friend or open r" at bounding box center [390, 371] width 273 height 63
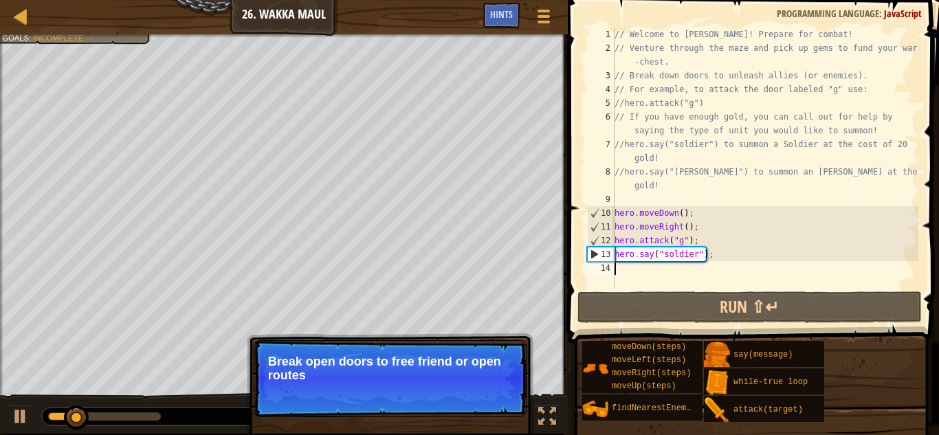
click at [502, 398] on p "Skip (esc) Continue Break open doors to free friend or open routes" at bounding box center [390, 378] width 273 height 77
click at [502, 398] on p "Skip (esc) Continue Break open doors to free friend or open routes to bonus" at bounding box center [390, 378] width 273 height 77
click at [502, 398] on button "Continue" at bounding box center [486, 394] width 57 height 18
click at [502, 398] on p "Skip (esc) Continue Break open doors to free friend or open routes to bonuses!" at bounding box center [390, 378] width 273 height 77
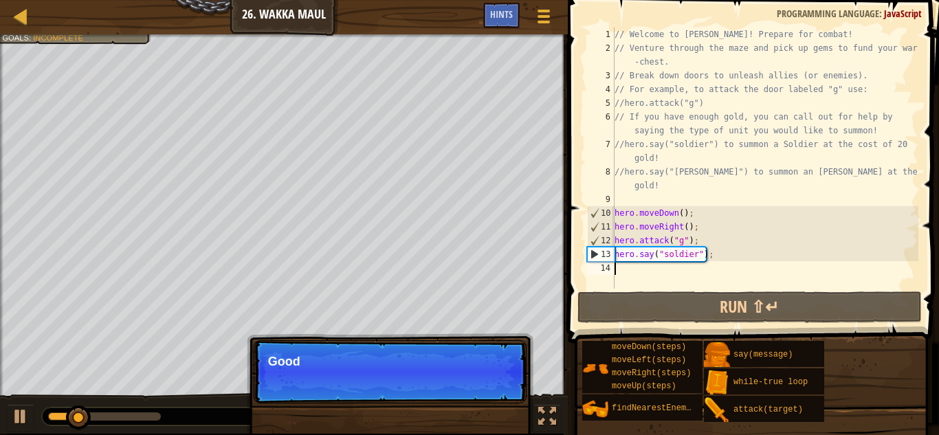
click at [502, 398] on p "Skip (esc) Continue Good" at bounding box center [390, 371] width 273 height 63
click at [502, 398] on p "Skip (esc) Continue Good luck!" at bounding box center [390, 371] width 273 height 63
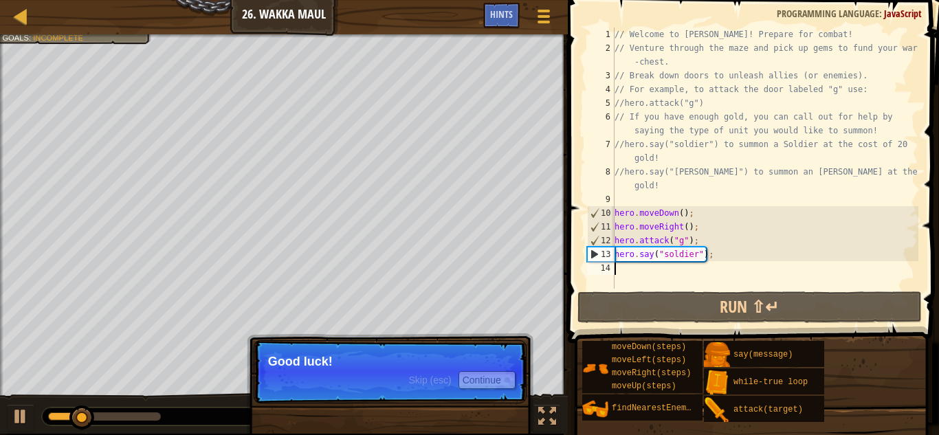
click at [502, 398] on p "Skip (esc) Continue Good luck!" at bounding box center [390, 371] width 273 height 63
click at [500, 386] on button "Continue" at bounding box center [486, 380] width 57 height 18
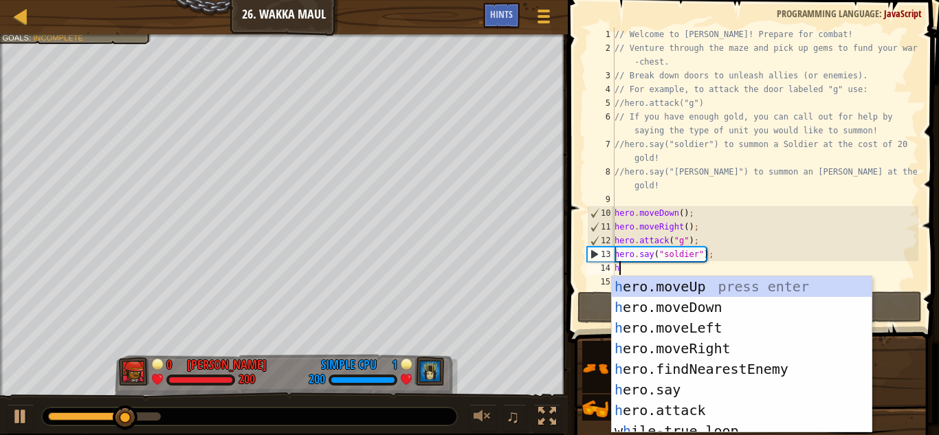
scroll to position [6, 1]
type textarea "he"
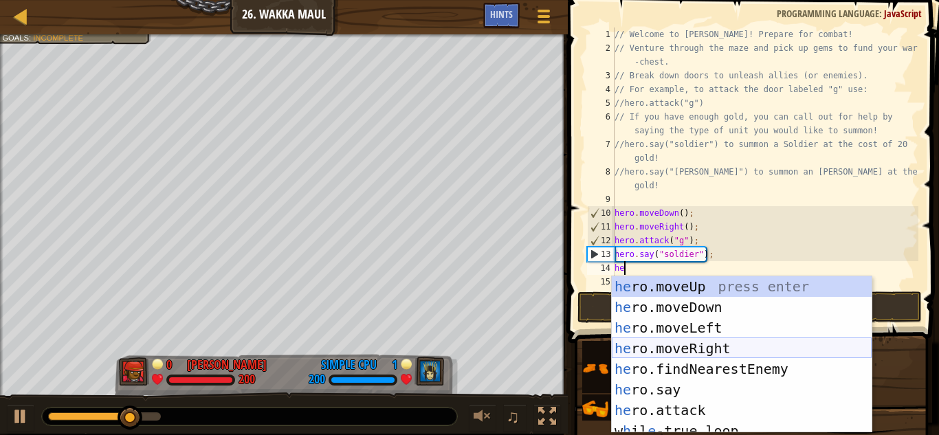
click at [742, 342] on div "he ro.moveUp press enter he ro.moveDown press enter he ro.moveLeft press enter …" at bounding box center [742, 375] width 260 height 198
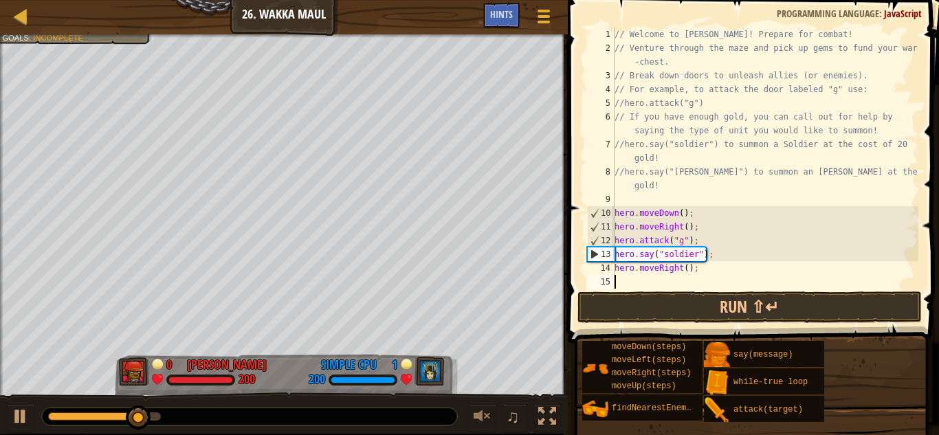
click at [687, 271] on div "// Welcome to Wakka Maul! Prepare for combat! // Venture through the maze and p…" at bounding box center [765, 171] width 307 height 289
type textarea "hero.moveRight(4);"
click at [689, 274] on div "// Welcome to Wakka Maul! Prepare for combat! // Venture through the maze and p…" at bounding box center [765, 171] width 307 height 289
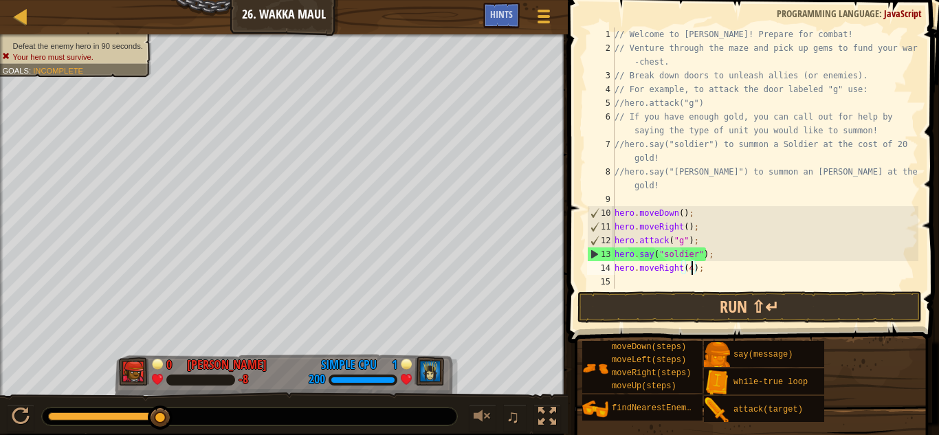
click at [683, 279] on div "// Welcome to Wakka Maul! Prepare for combat! // Venture through the maze and p…" at bounding box center [765, 171] width 307 height 289
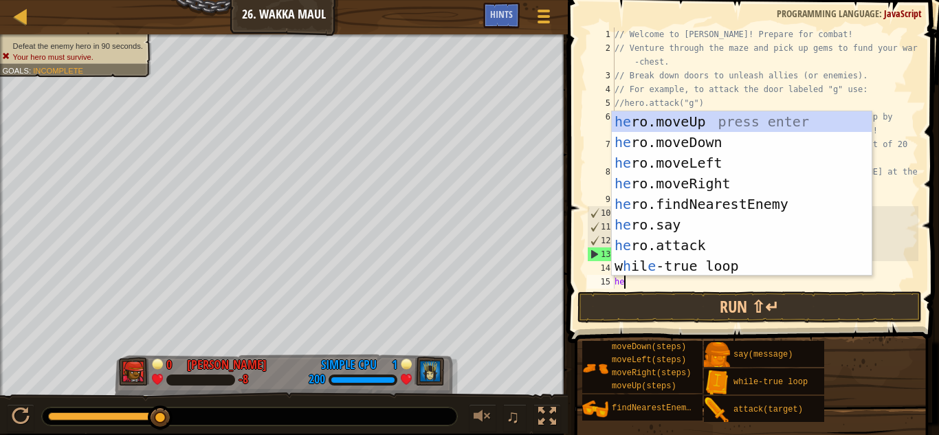
type textarea "her"
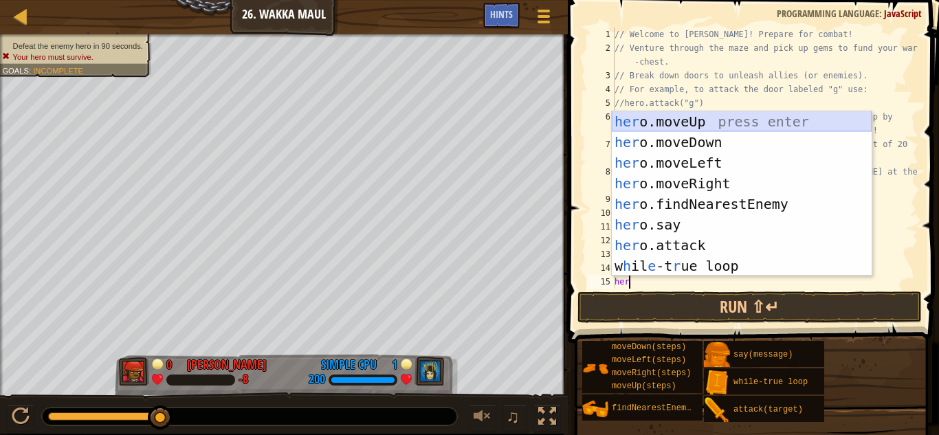
click at [735, 124] on div "her o.moveUp press enter her o.moveDown press enter her o.moveLeft press enter …" at bounding box center [742, 214] width 260 height 206
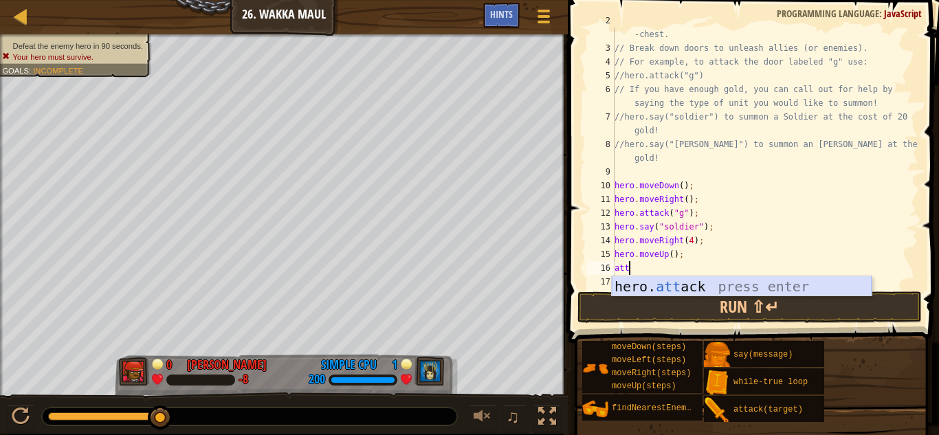
click at [710, 287] on div "hero. att ack press enter" at bounding box center [742, 307] width 260 height 62
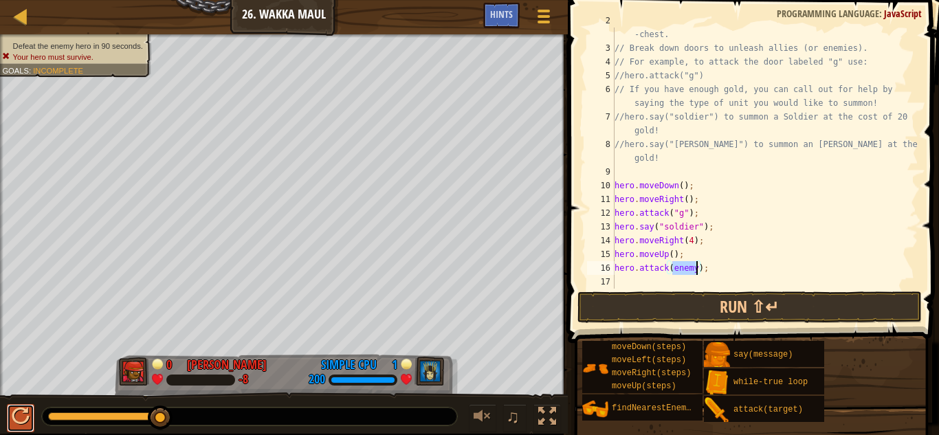
click at [16, 417] on div at bounding box center [21, 417] width 18 height 18
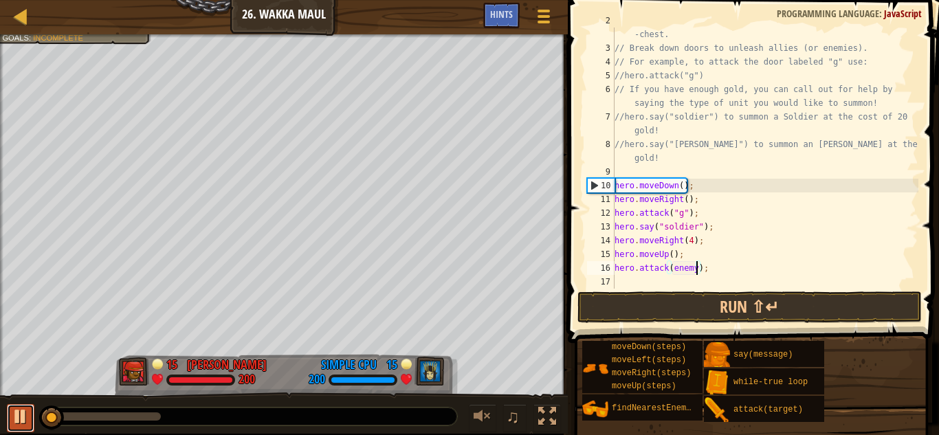
click at [19, 425] on div at bounding box center [21, 417] width 18 height 18
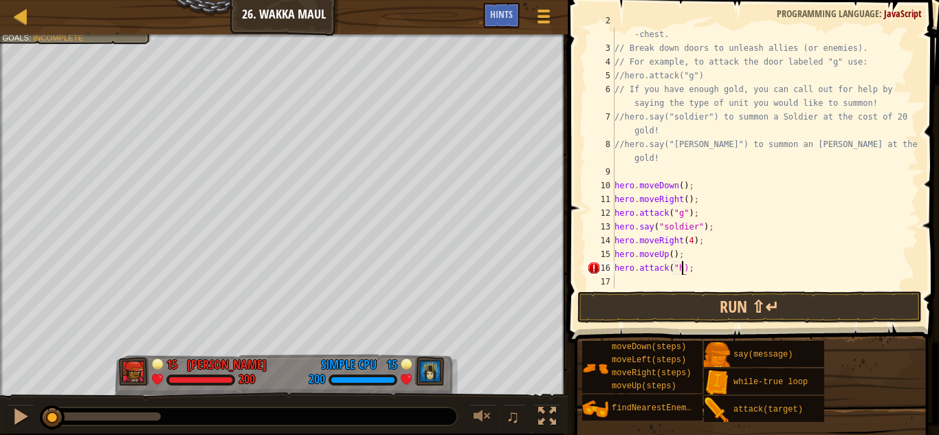
scroll to position [6, 10]
drag, startPoint x: 722, startPoint y: 223, endPoint x: 567, endPoint y: 226, distance: 154.7
click at [567, 226] on div "hero.attack("h"); 2 3 4 5 6 7 8 9 10 11 12 13 14 15 16 17 // Venture through th…" at bounding box center [751, 198] width 375 height 383
type textarea "hero.say("soldier");"
click at [628, 276] on div "// Venture through the maze and pick up gems to fund your war -chest. // Break …" at bounding box center [765, 165] width 307 height 302
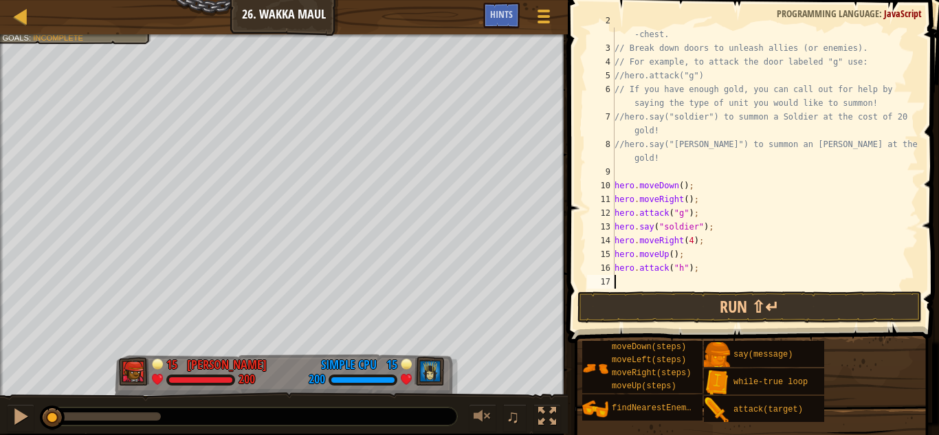
scroll to position [6, 0]
paste textarea "hero.say("soldier");"
click at [754, 286] on div "// Venture through the maze and pick up gems to fund your war -chest. // Break …" at bounding box center [765, 165] width 307 height 302
type textarea "hero.say("soldier");"
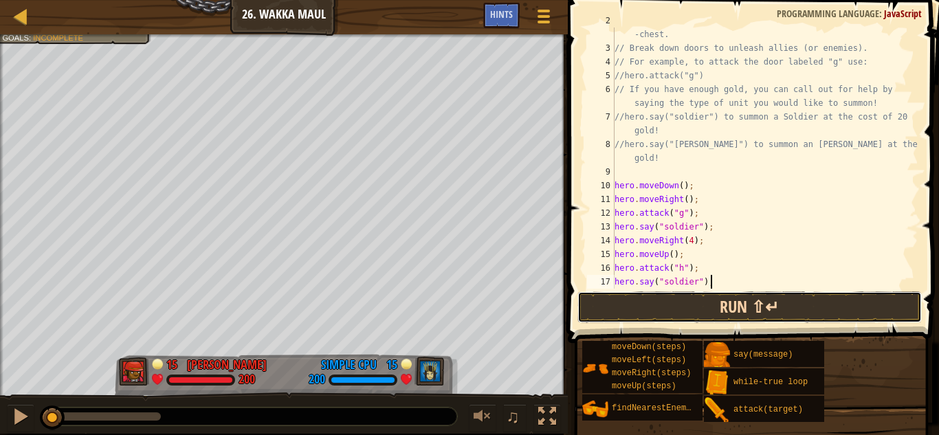
click at [745, 311] on button "Run ⇧↵" at bounding box center [749, 307] width 344 height 32
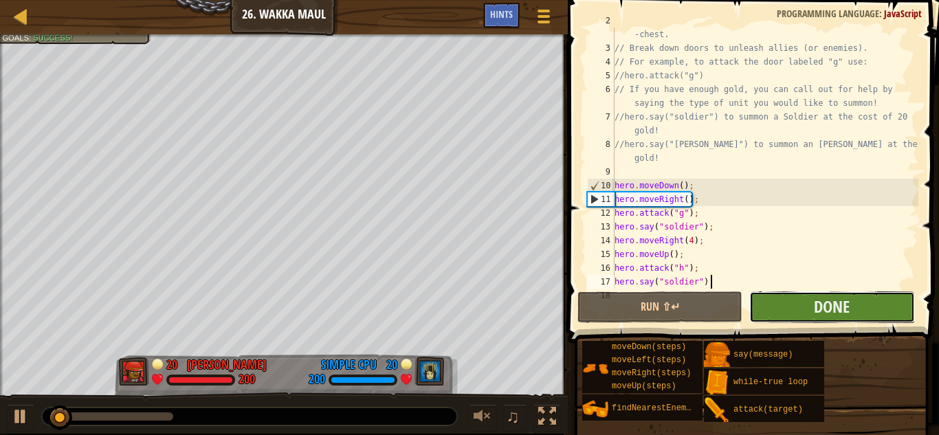
click at [867, 304] on button "Done" at bounding box center [831, 307] width 165 height 32
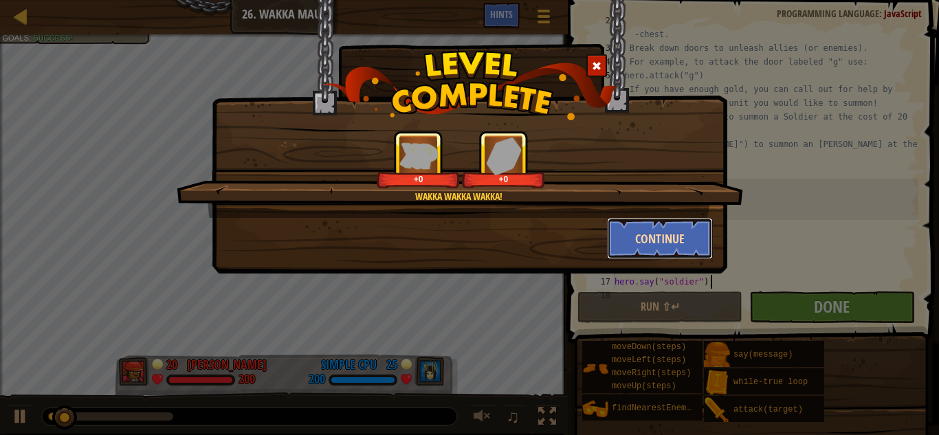
click at [693, 243] on button "Continue" at bounding box center [660, 238] width 107 height 41
